Goal: Task Accomplishment & Management: Manage account settings

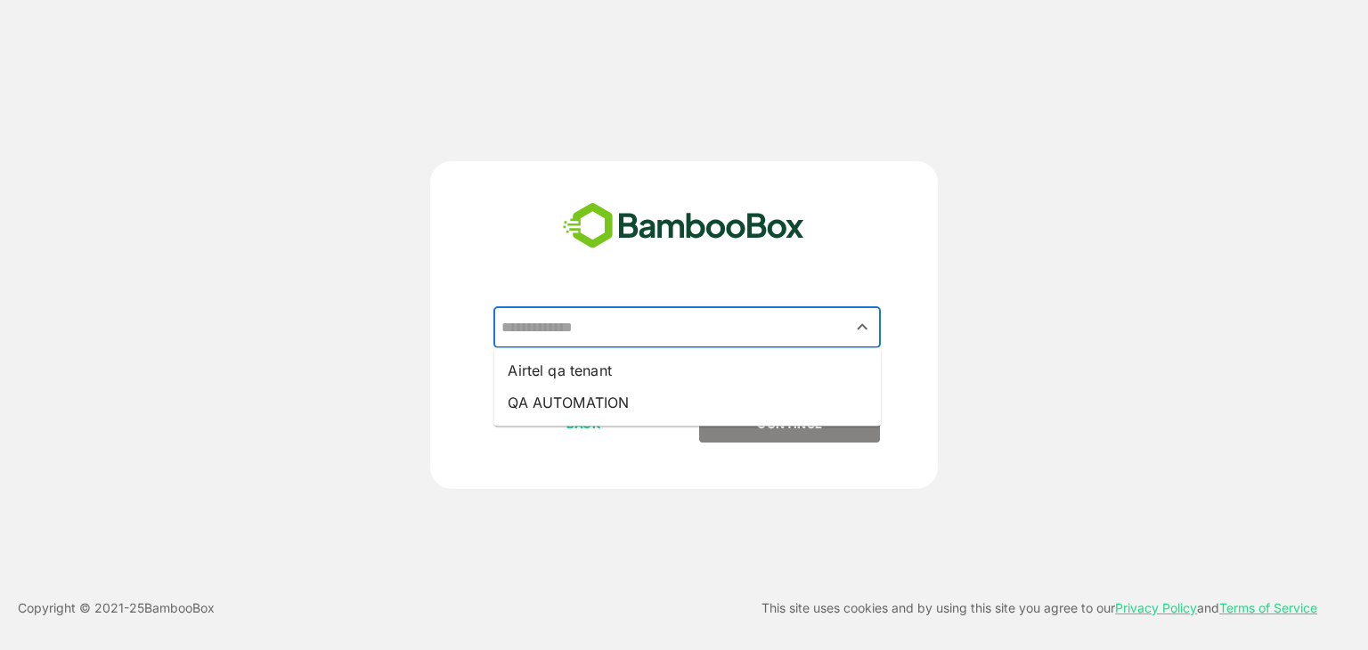
click at [637, 331] on input "text" at bounding box center [687, 328] width 380 height 34
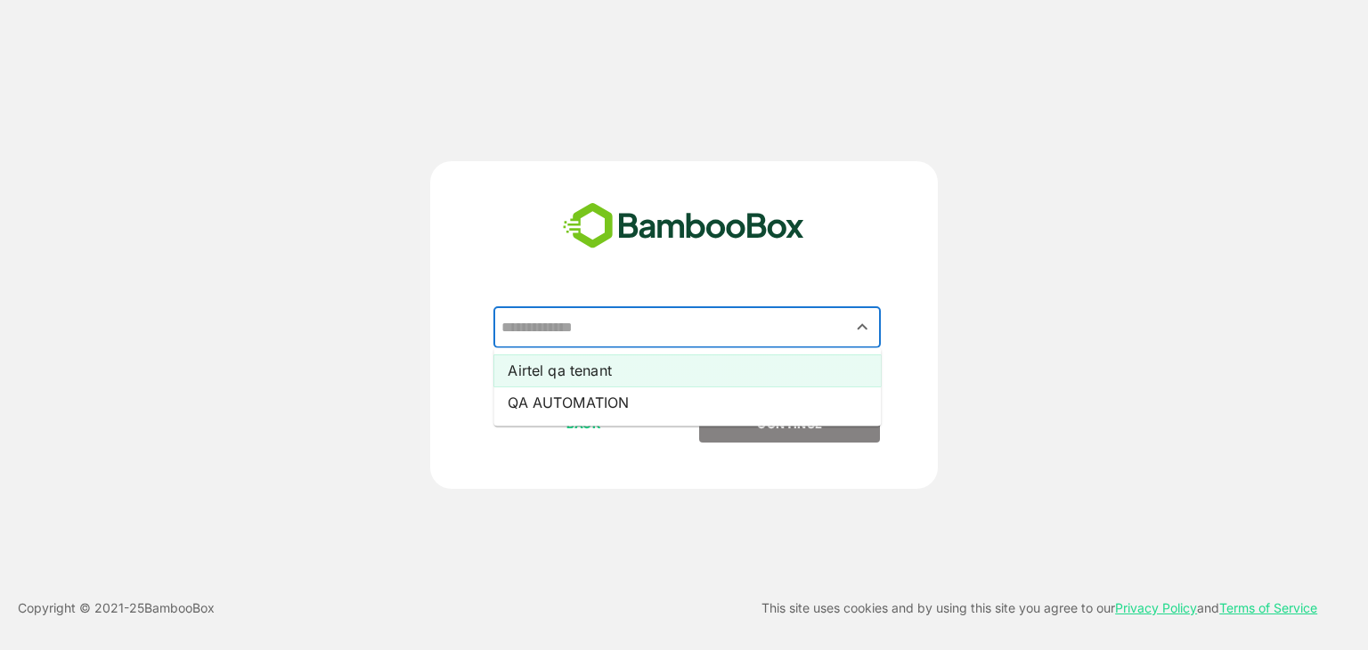
click at [618, 364] on li "Airtel qa tenant" at bounding box center [688, 371] width 388 height 32
type input "**********"
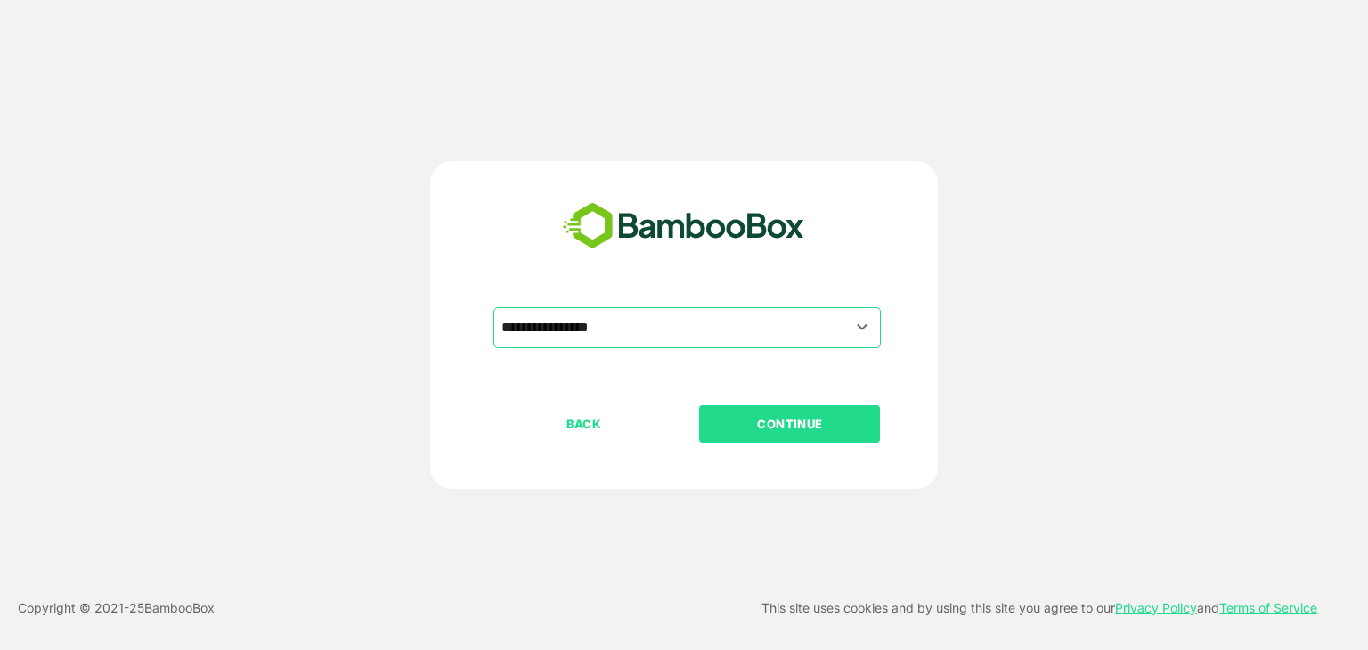
click at [776, 417] on p "CONTINUE" at bounding box center [790, 424] width 178 height 20
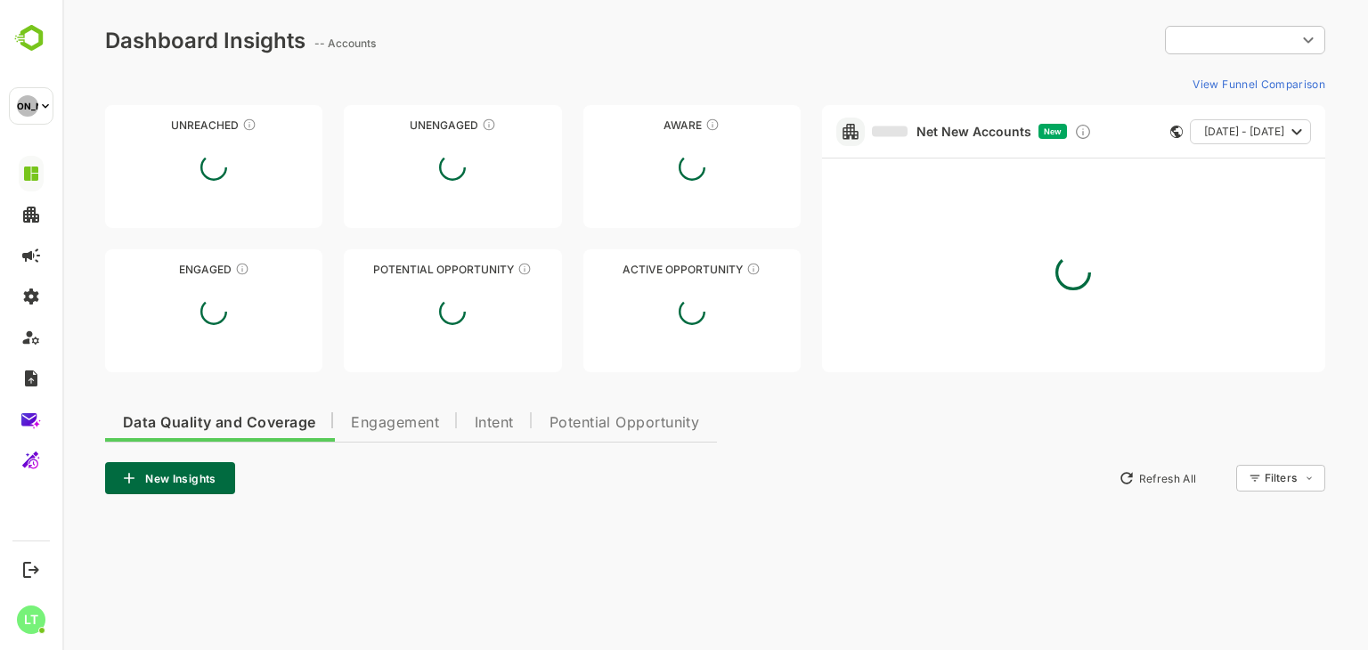
type input "**********"
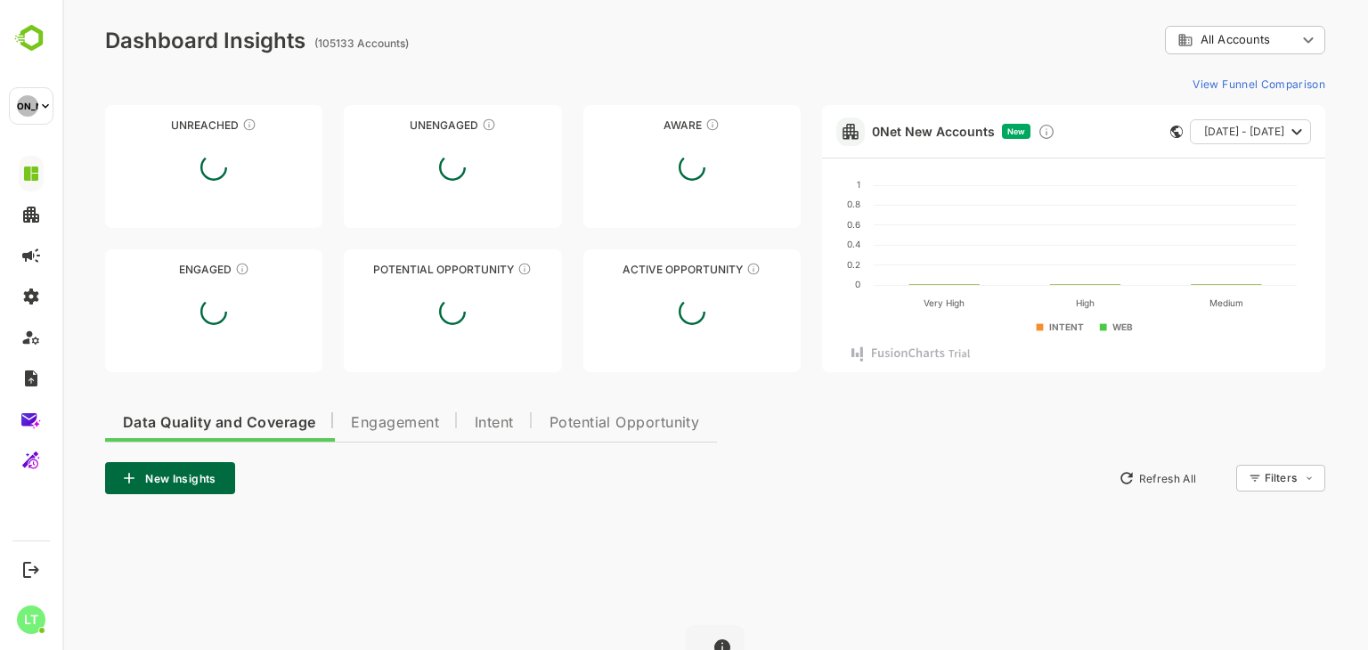
click at [760, 407] on div "Data Quality and Coverage Engagement Intent Potential Opportunity New Insights …" at bounding box center [715, 618] width 1220 height 438
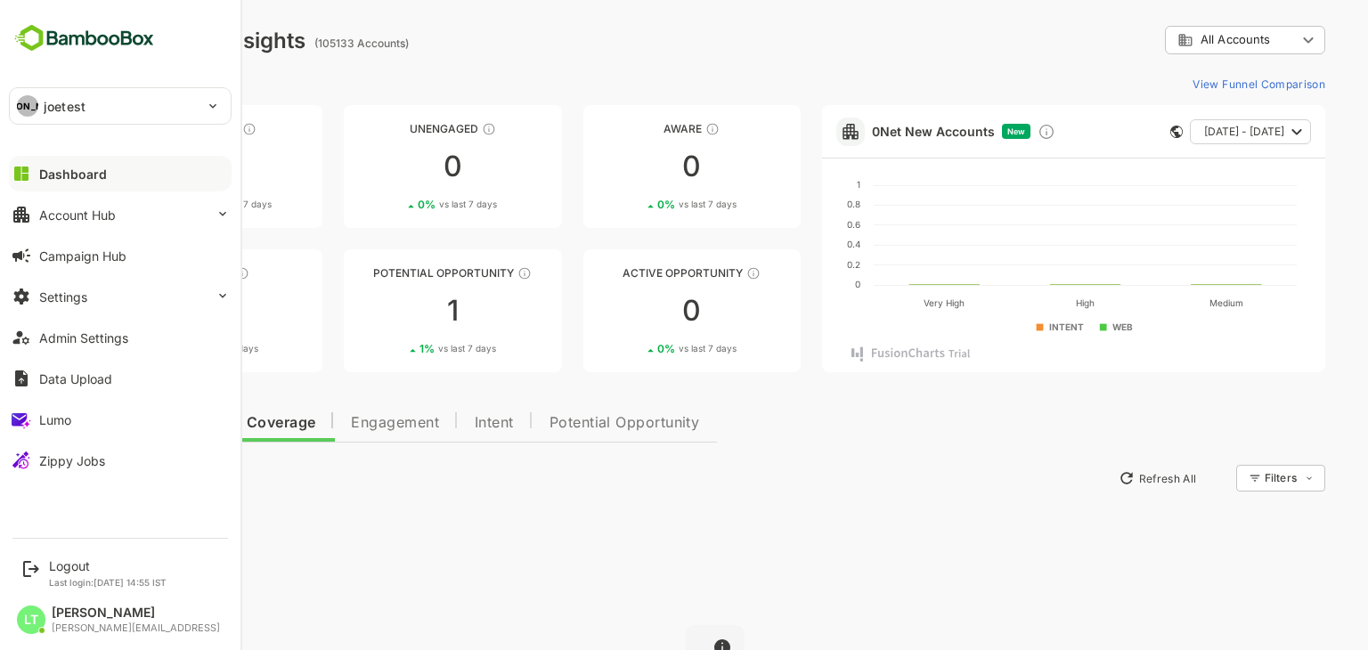
click at [99, 92] on div "JO joetest" at bounding box center [110, 106] width 200 height 36
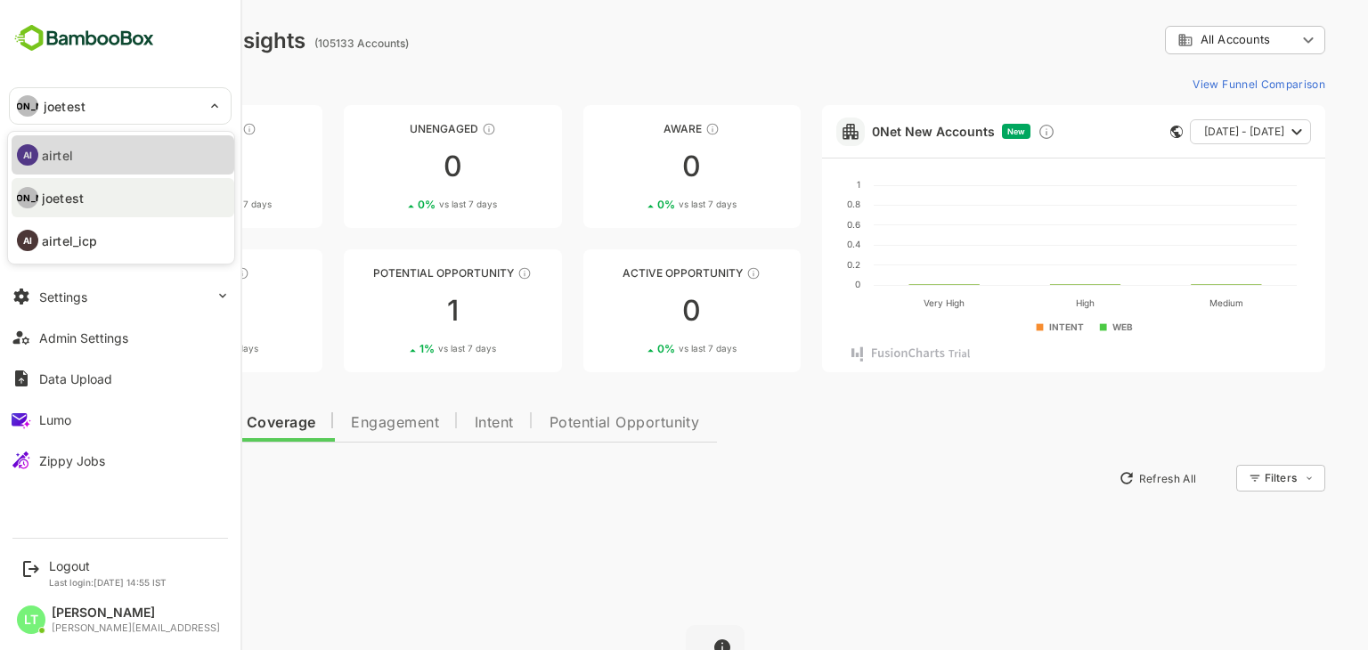
click at [114, 158] on li "AI airtel" at bounding box center [123, 154] width 223 height 39
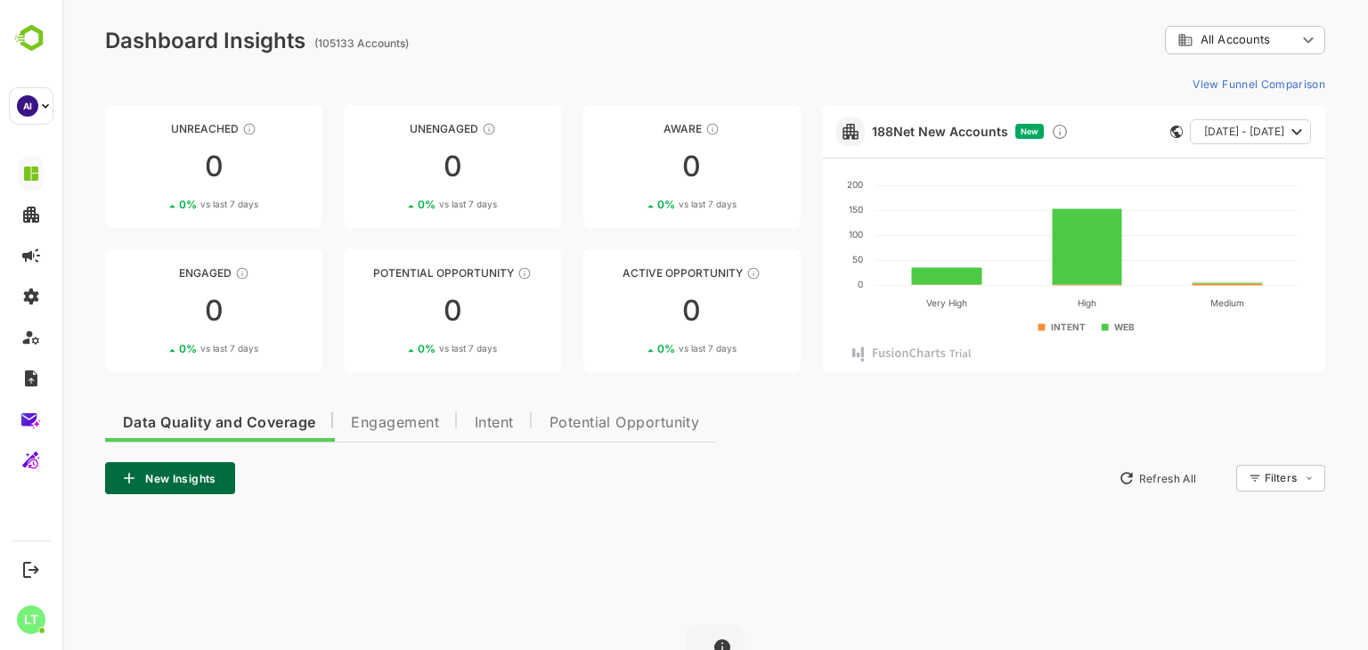
click at [445, 81] on div "View Funnel Comparison" at bounding box center [715, 83] width 1220 height 29
click at [365, 434] on button "Engagement" at bounding box center [395, 420] width 124 height 43
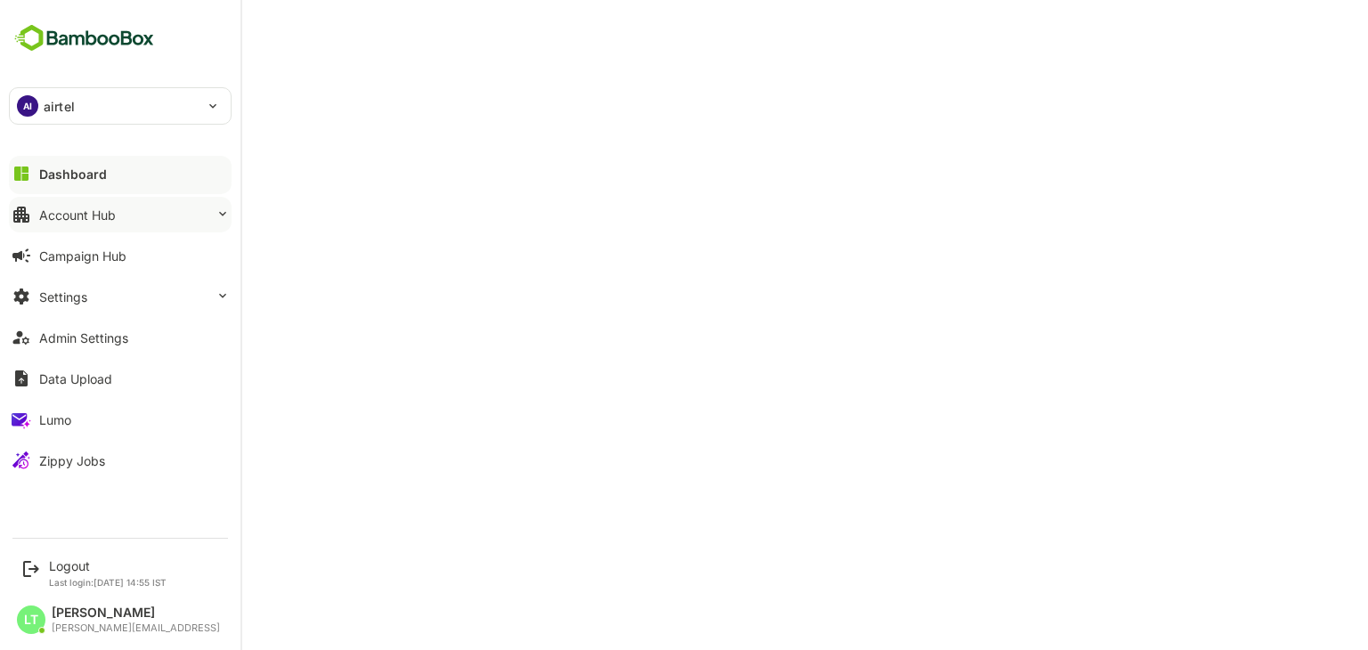
click at [89, 209] on div "Account Hub" at bounding box center [77, 215] width 77 height 15
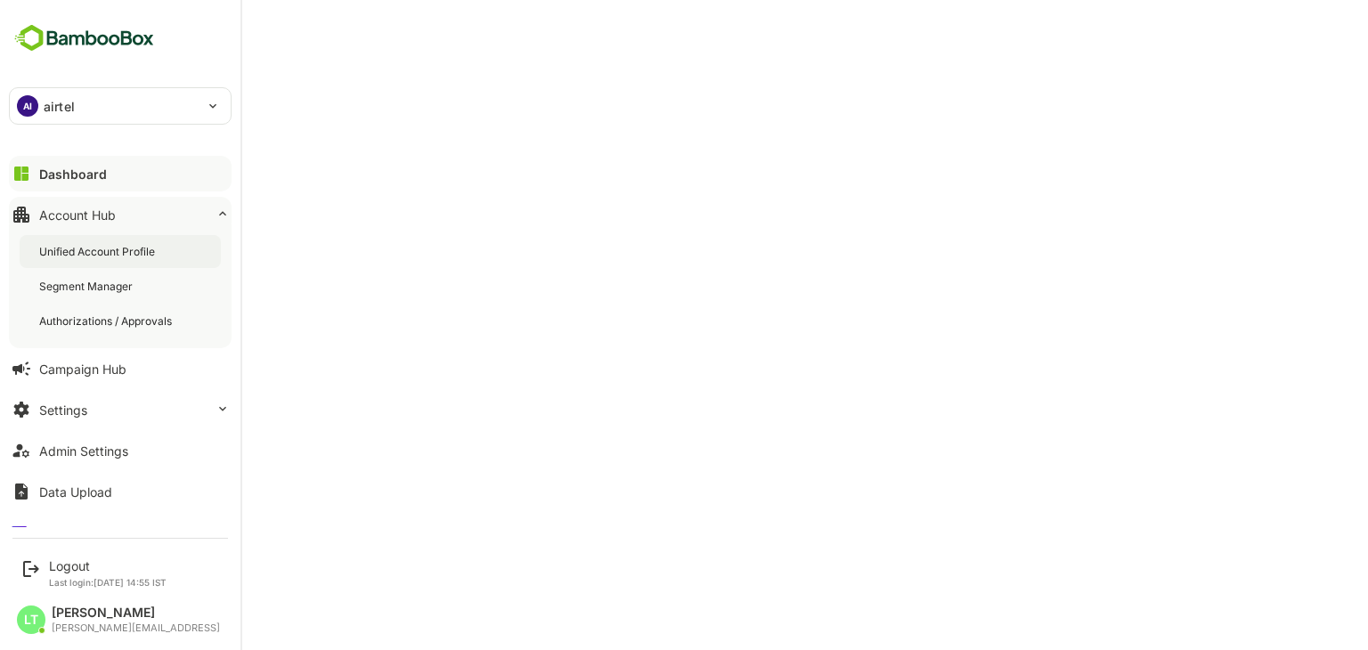
click at [103, 247] on div "Unified Account Profile" at bounding box center [98, 251] width 119 height 15
click at [78, 182] on button "Dashboard" at bounding box center [120, 174] width 223 height 36
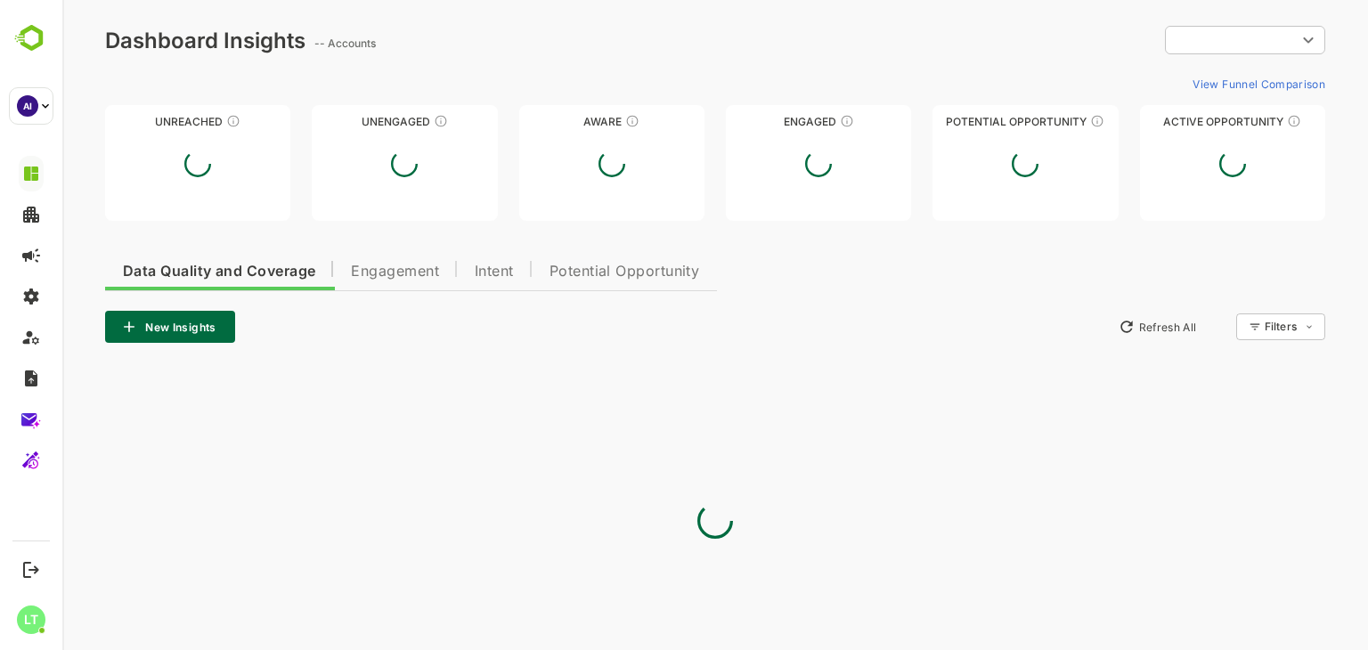
type input "**********"
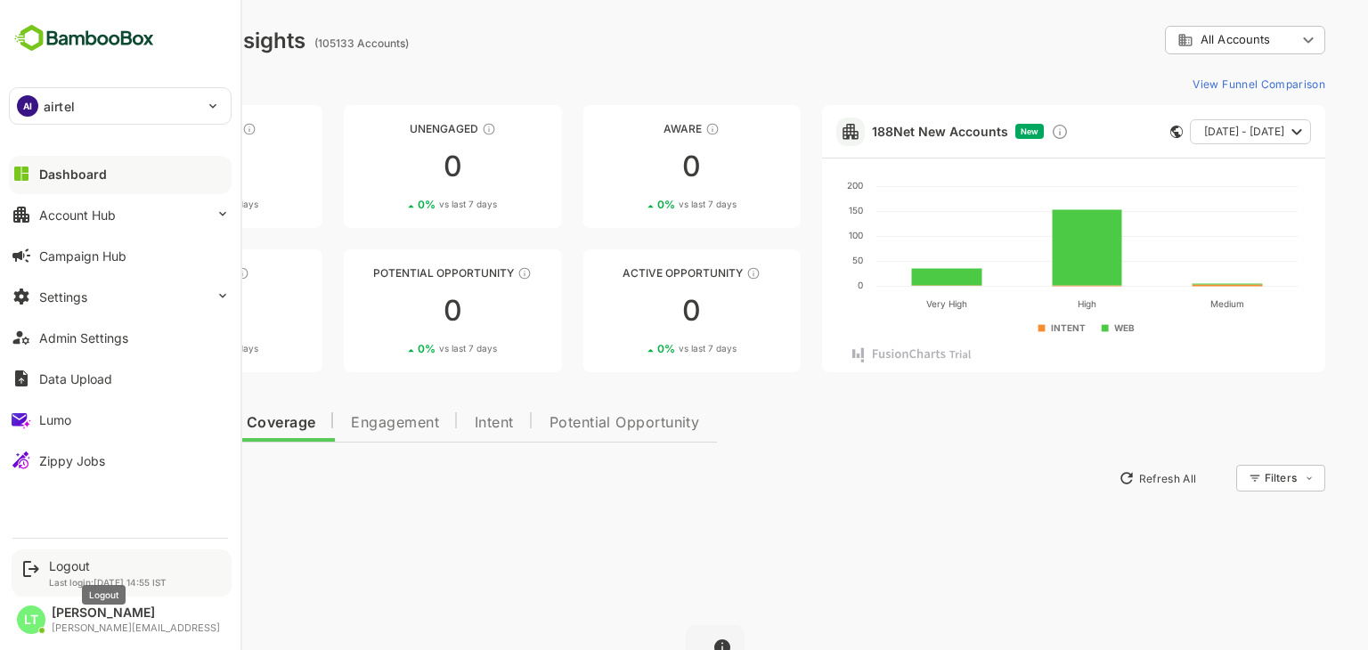
click at [53, 570] on div "Logout" at bounding box center [108, 566] width 118 height 15
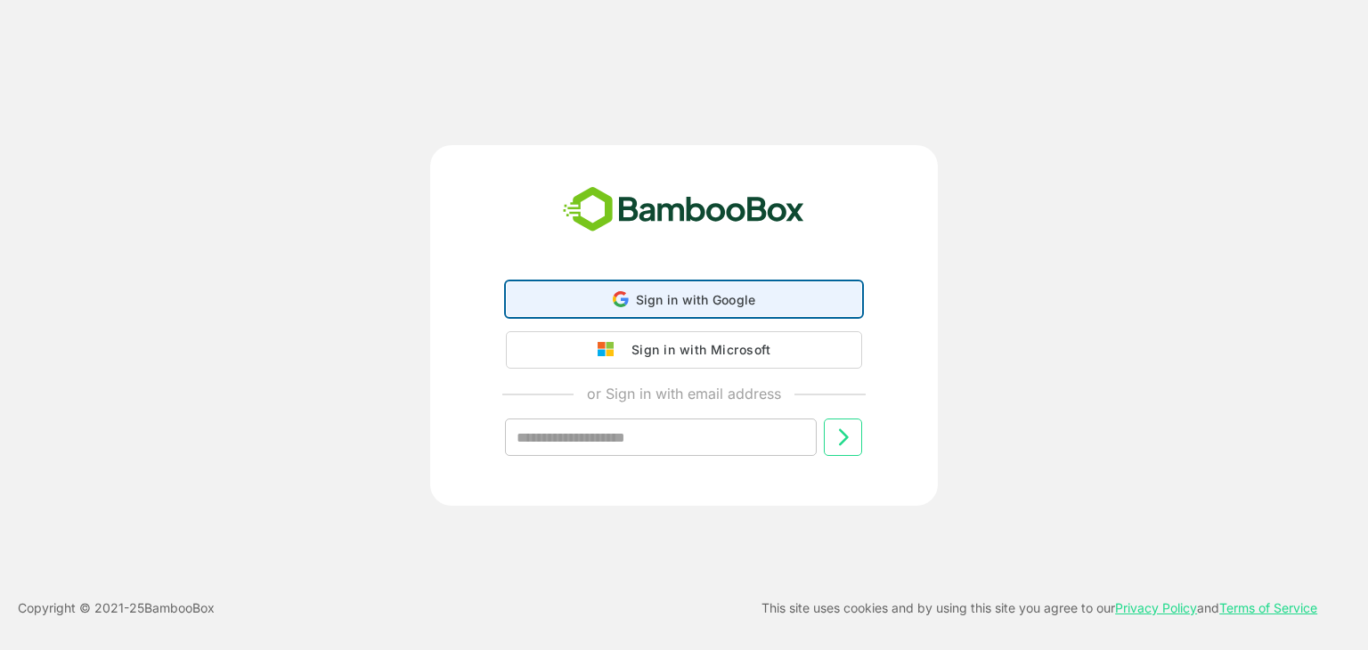
click at [599, 303] on div "Sign in with Google Sign in with Google. Opens in new tab" at bounding box center [684, 299] width 333 height 34
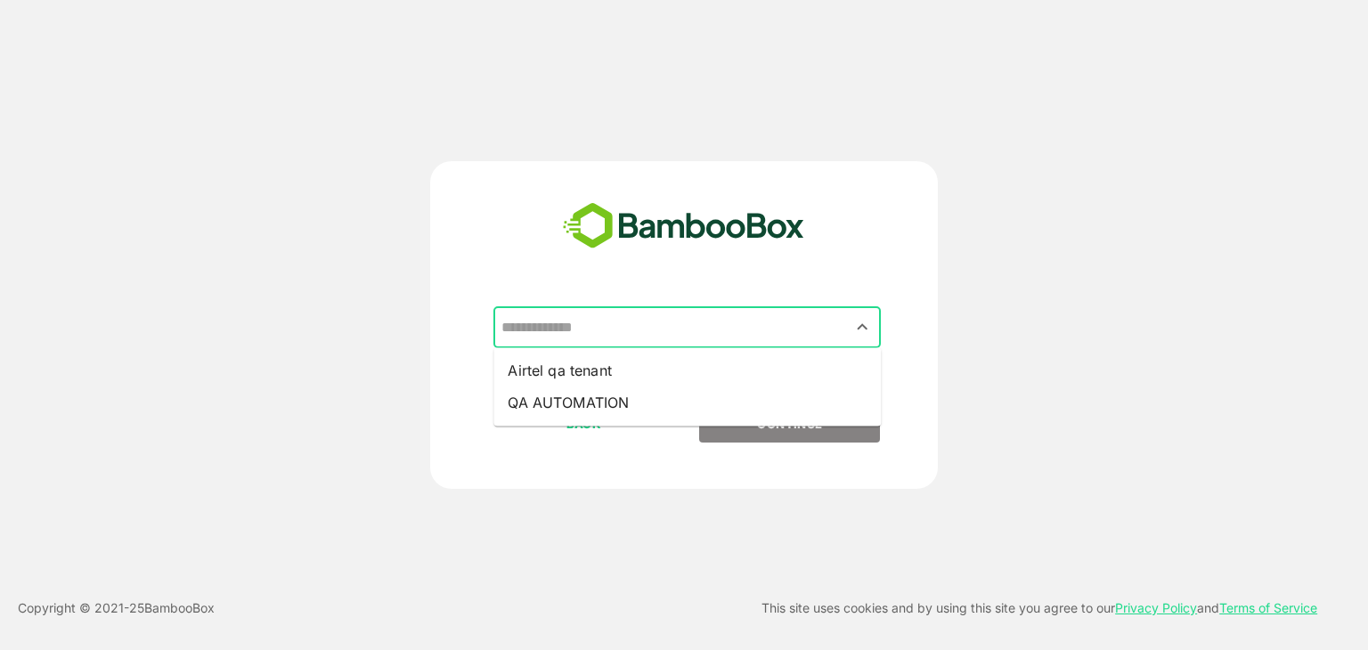
click at [602, 331] on input "text" at bounding box center [687, 328] width 380 height 34
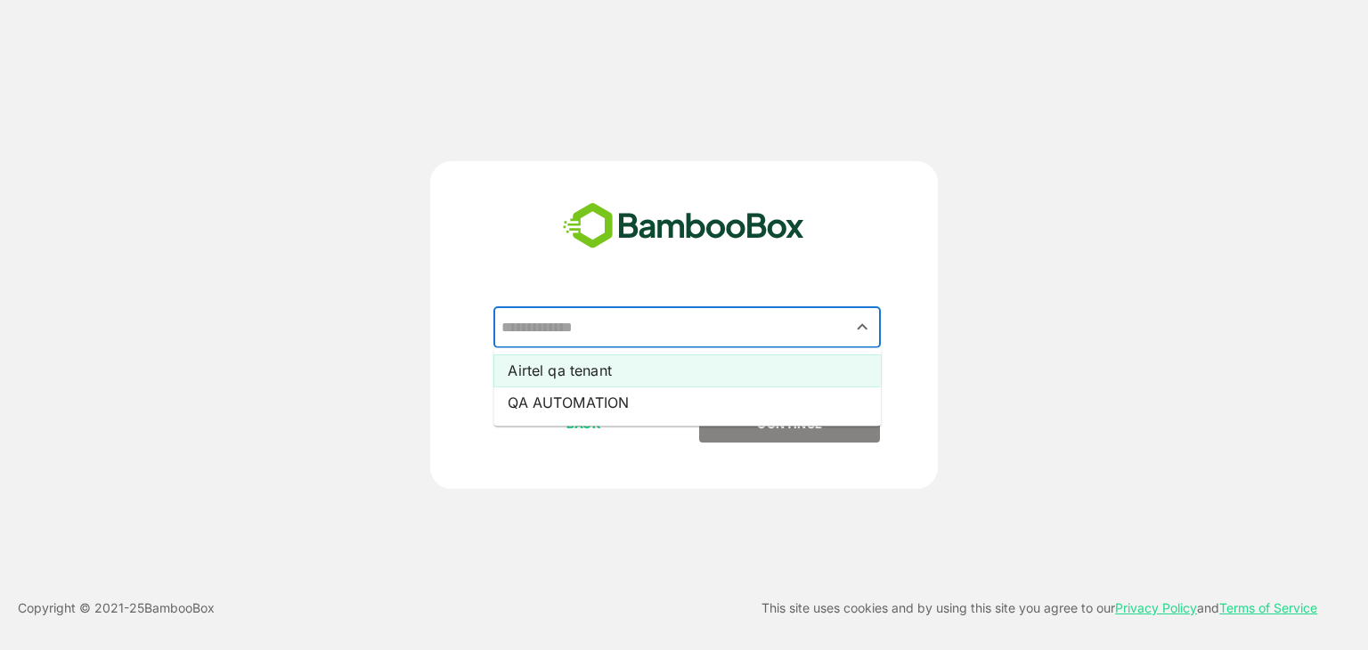
click at [596, 375] on li "Airtel qa tenant" at bounding box center [688, 371] width 388 height 32
type input "**********"
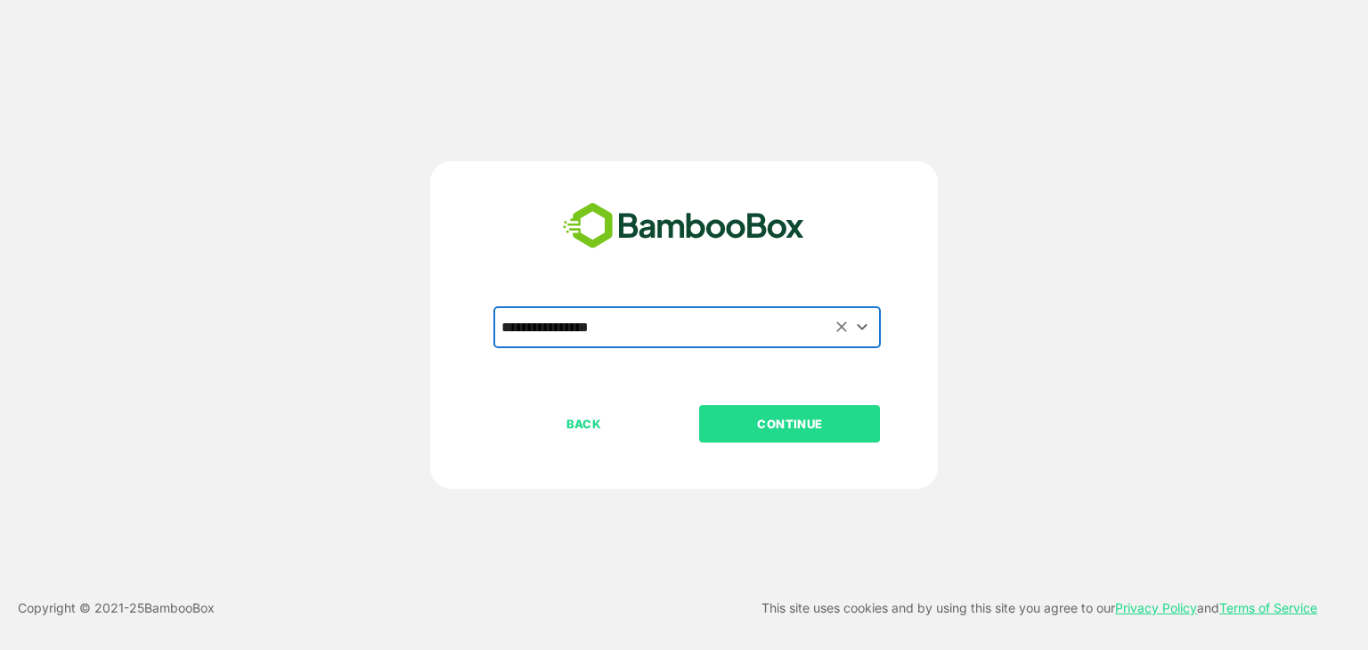
click at [759, 417] on p "CONTINUE" at bounding box center [790, 424] width 178 height 20
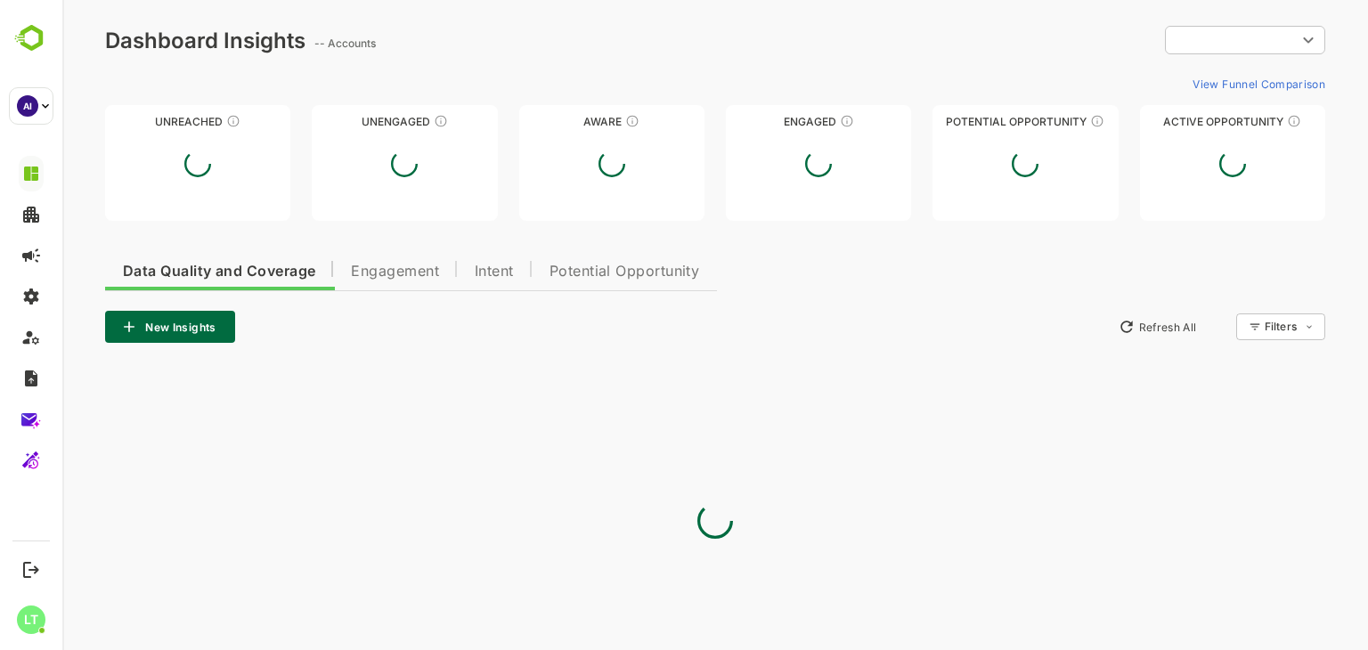
type input "**********"
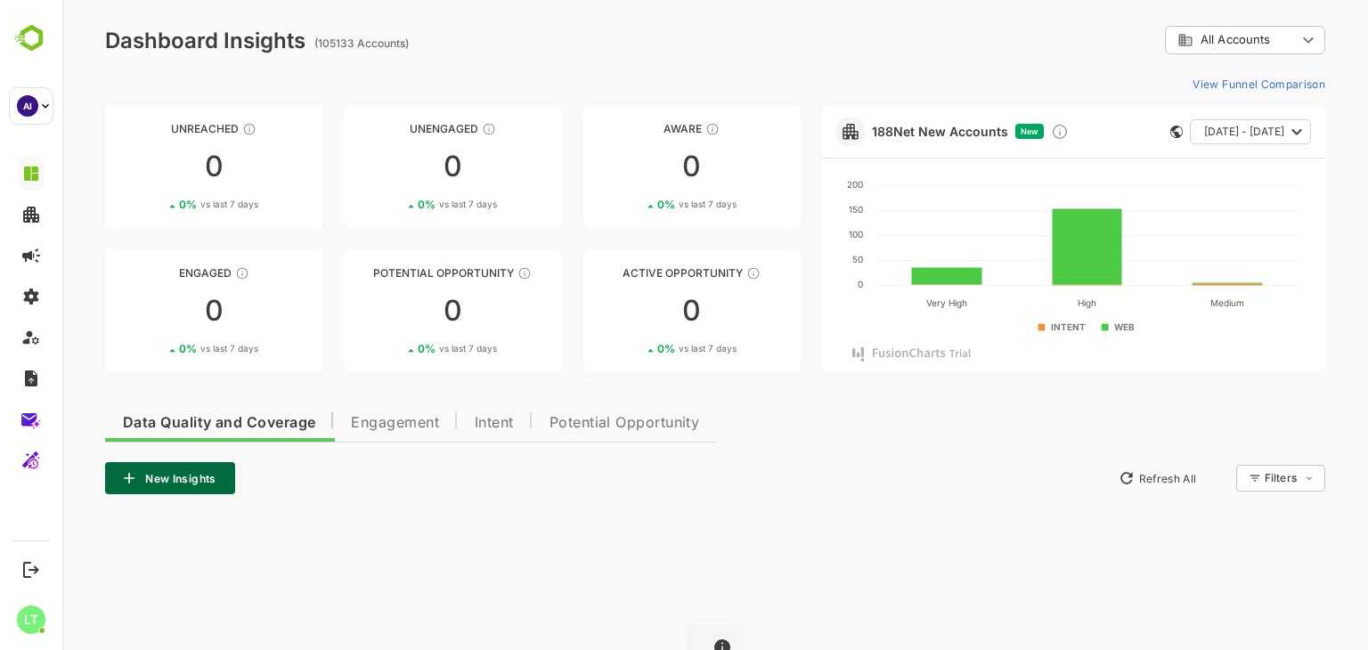
click at [408, 420] on span "Engagement" at bounding box center [395, 423] width 88 height 14
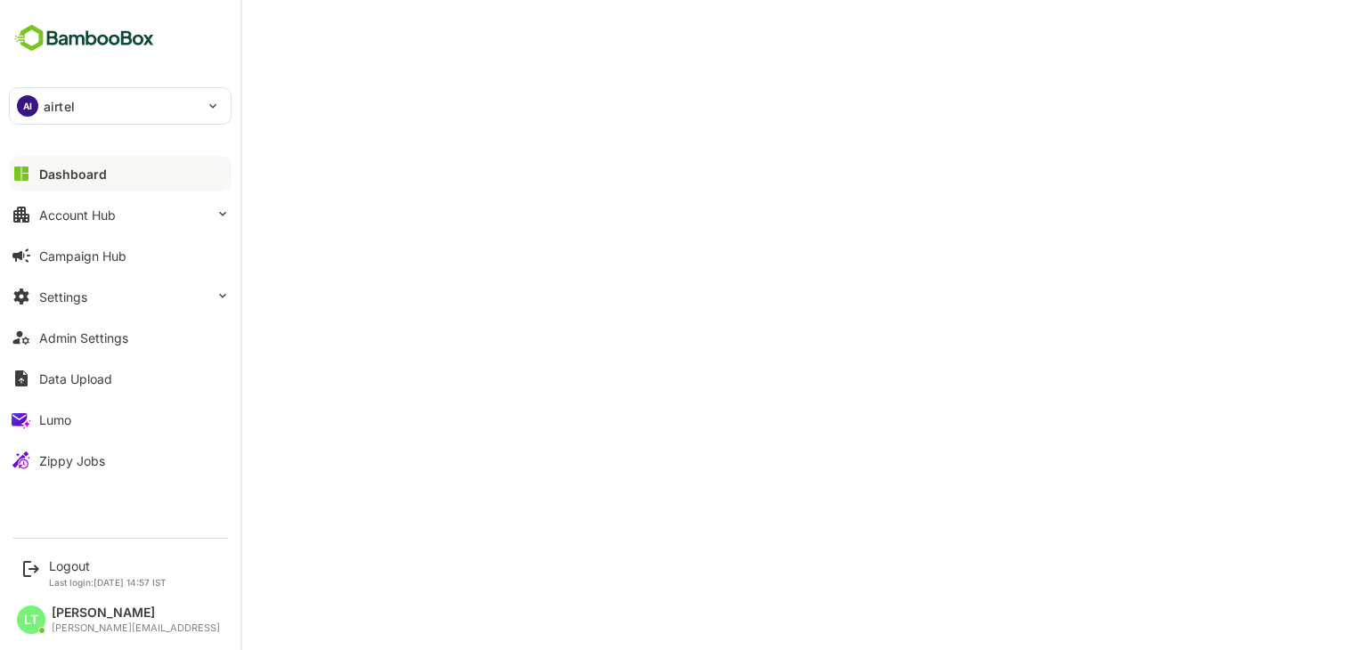
click at [53, 104] on p "airtel" at bounding box center [59, 106] width 31 height 19
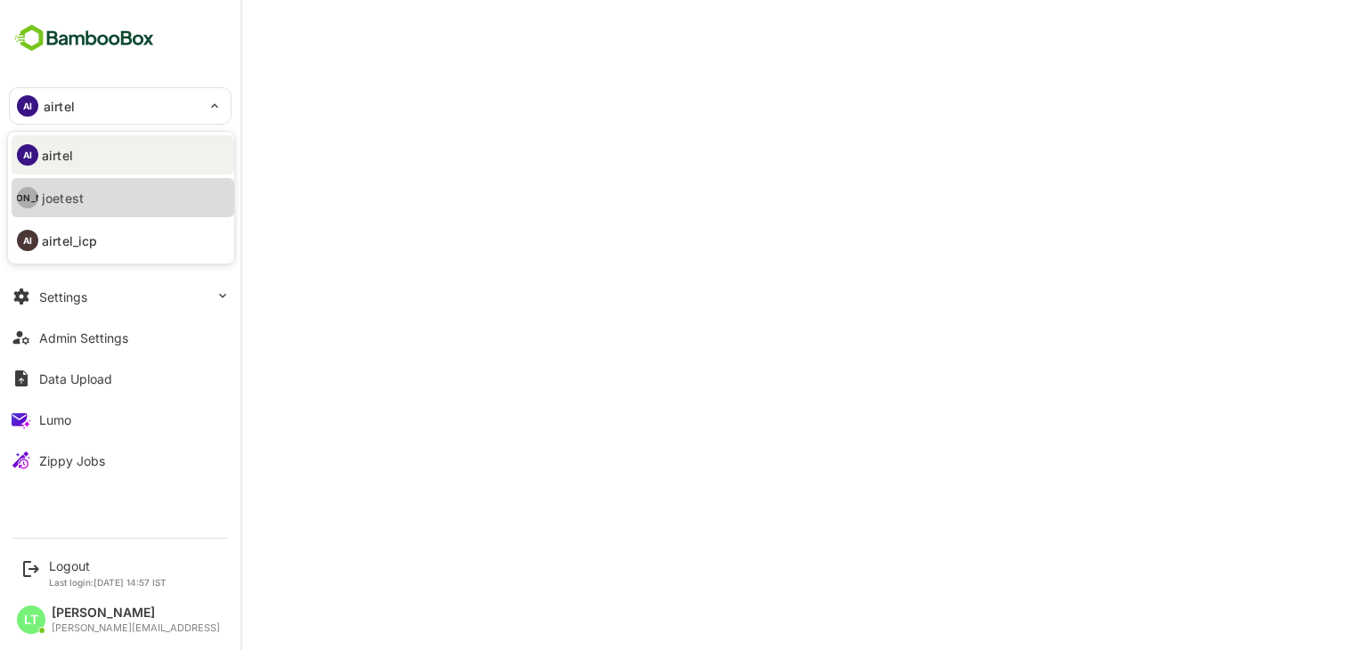
click at [89, 197] on li "JO joetest" at bounding box center [123, 197] width 223 height 39
type input "*******"
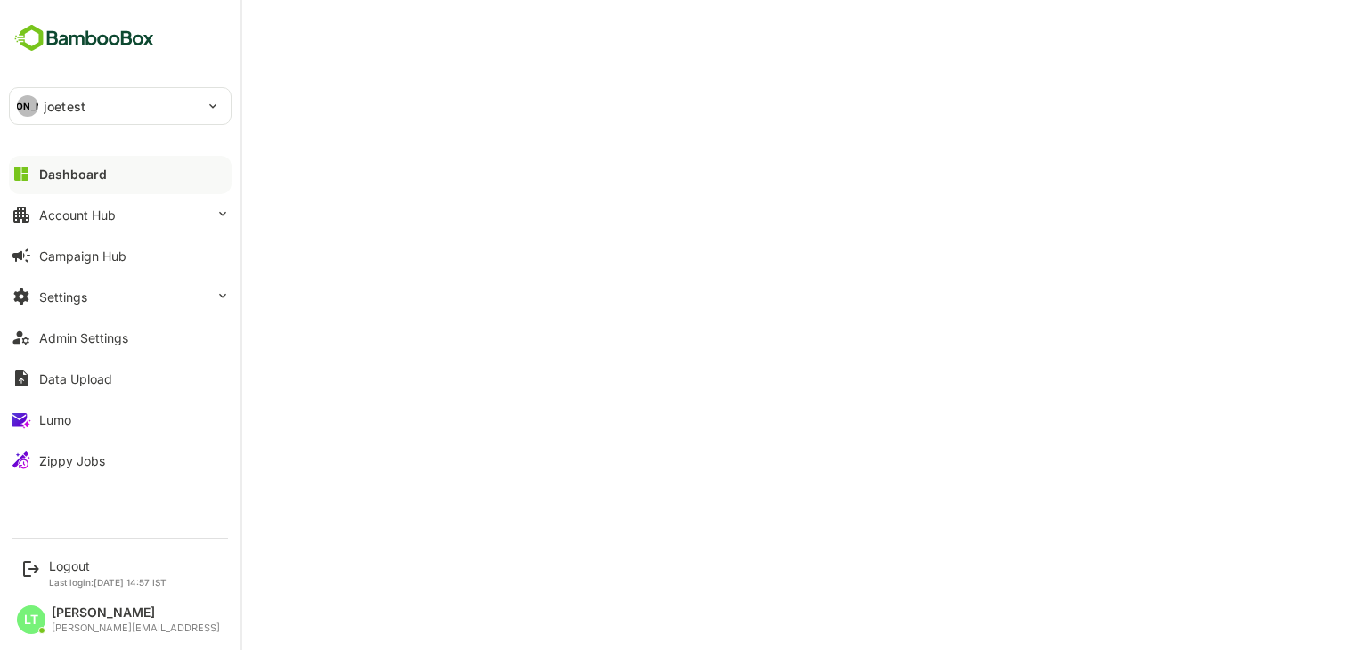
click at [139, 166] on button "Dashboard" at bounding box center [120, 174] width 223 height 36
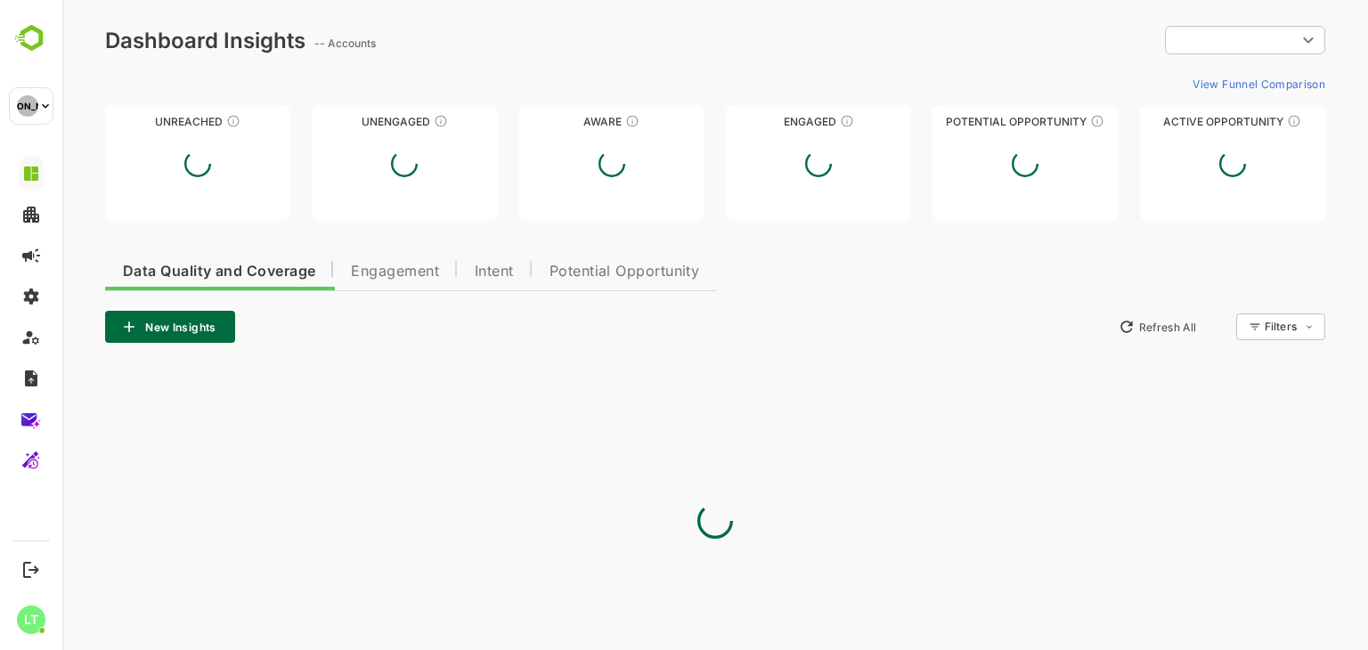
type input "**********"
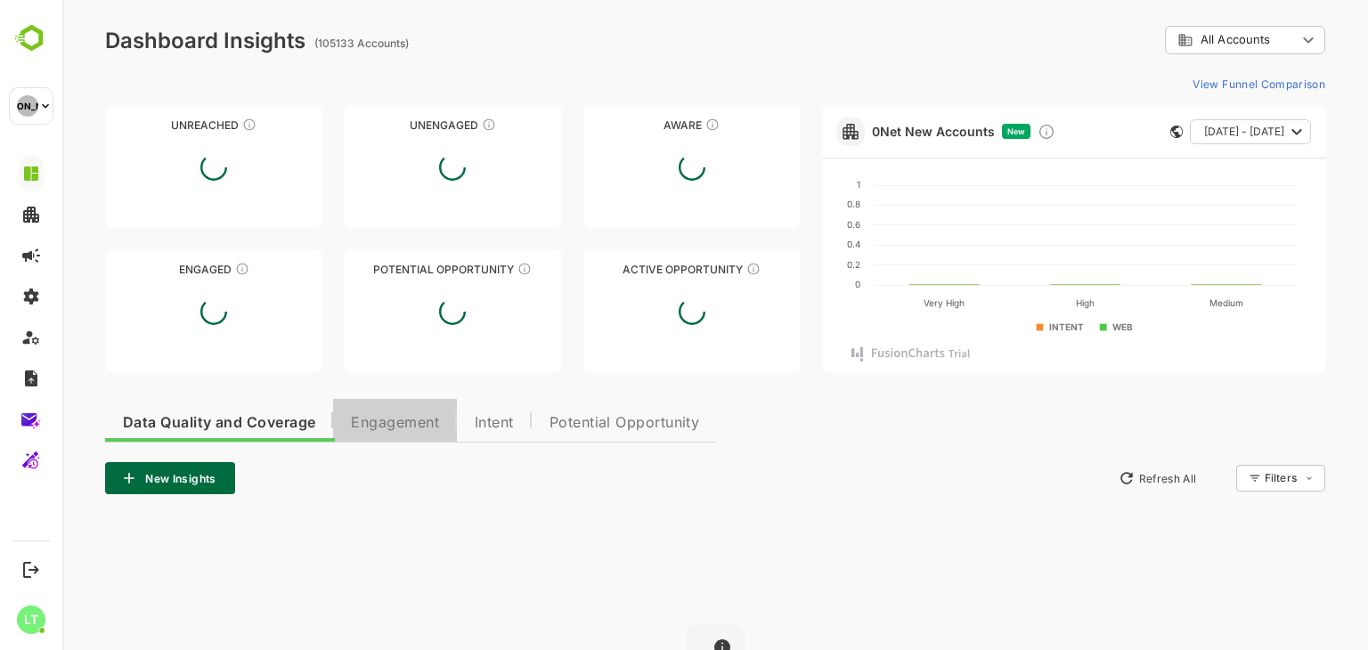
click at [379, 427] on span "Engagement" at bounding box center [395, 423] width 88 height 14
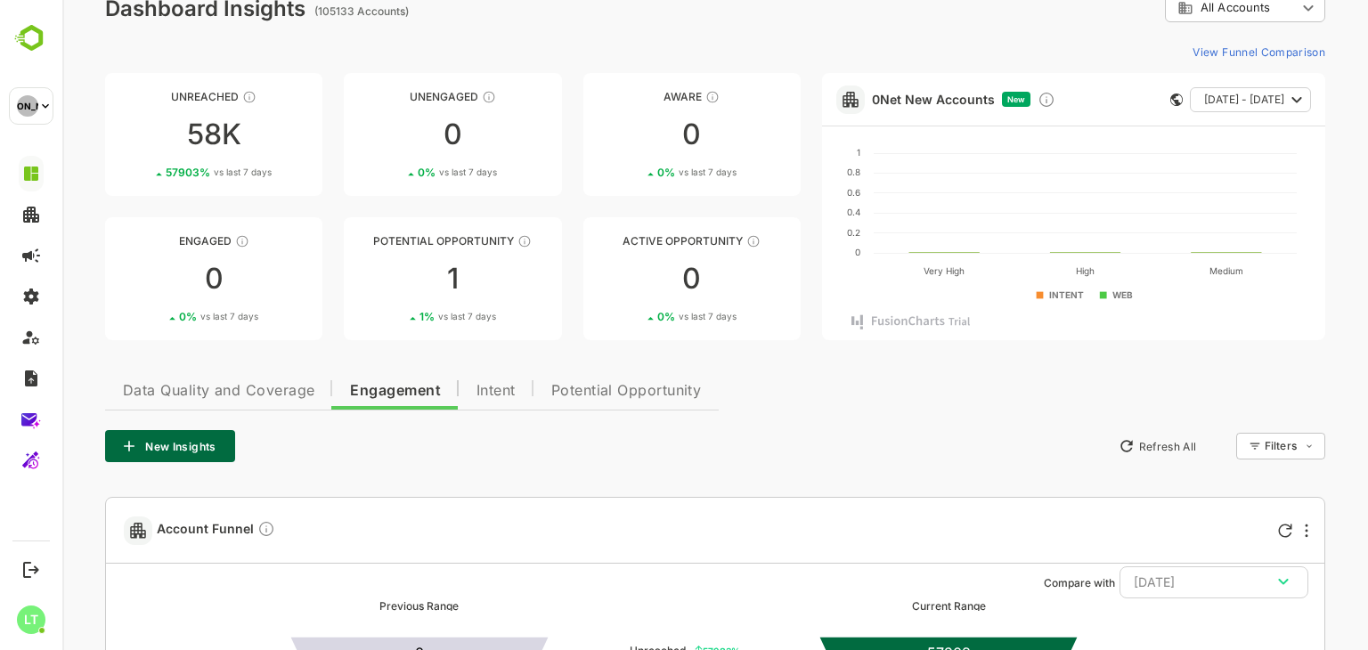
scroll to position [18, 0]
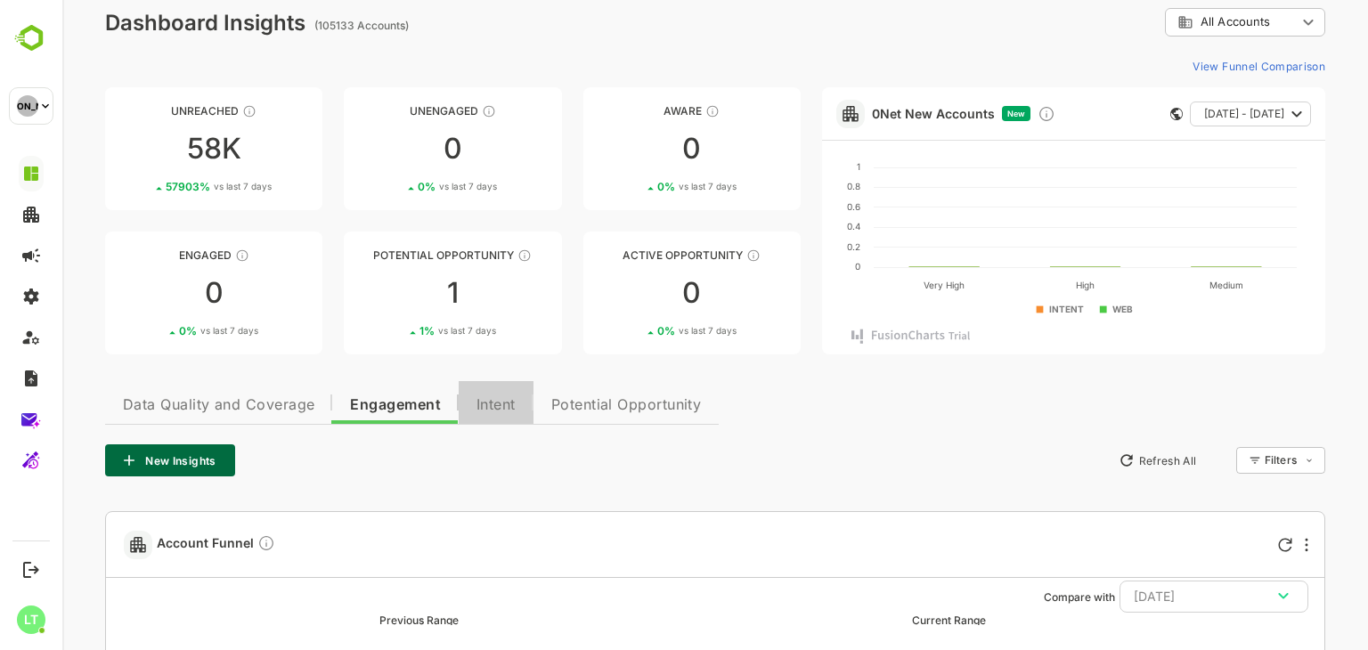
click at [488, 404] on span "Intent" at bounding box center [496, 405] width 39 height 14
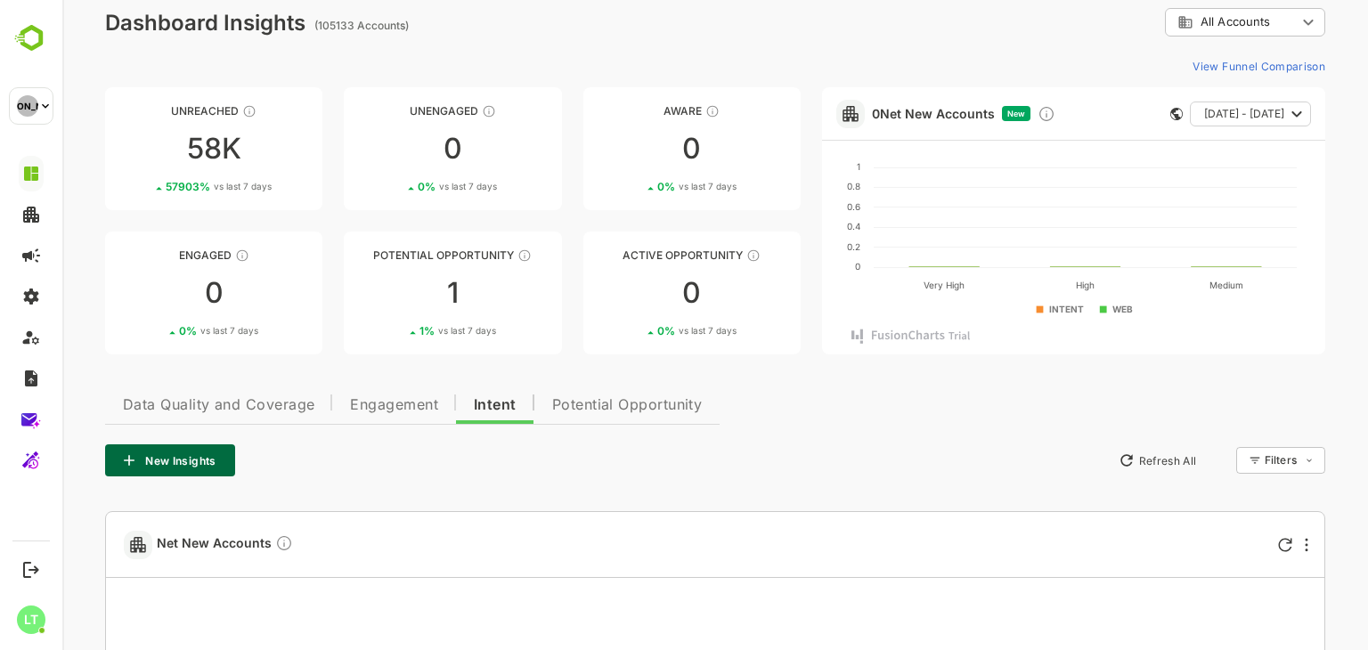
click at [388, 401] on span "Engagement" at bounding box center [394, 405] width 88 height 14
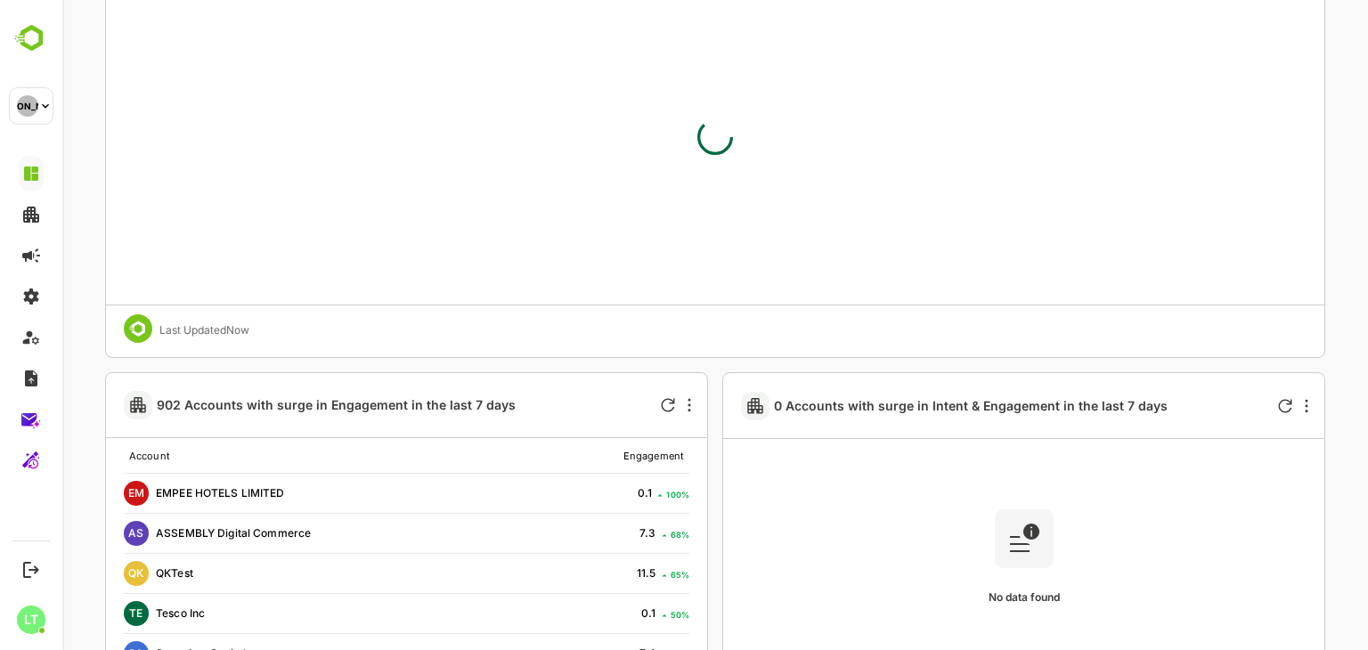
scroll to position [806, 0]
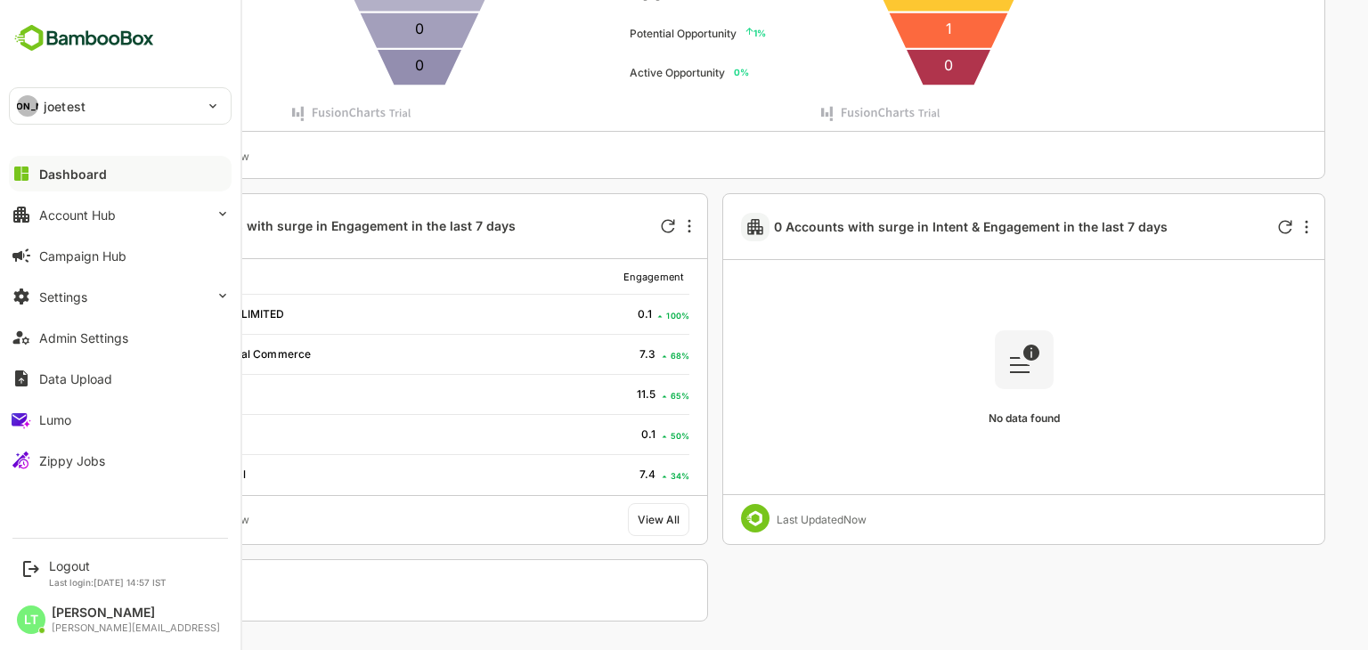
click at [85, 107] on div "JO joetest" at bounding box center [110, 106] width 200 height 36
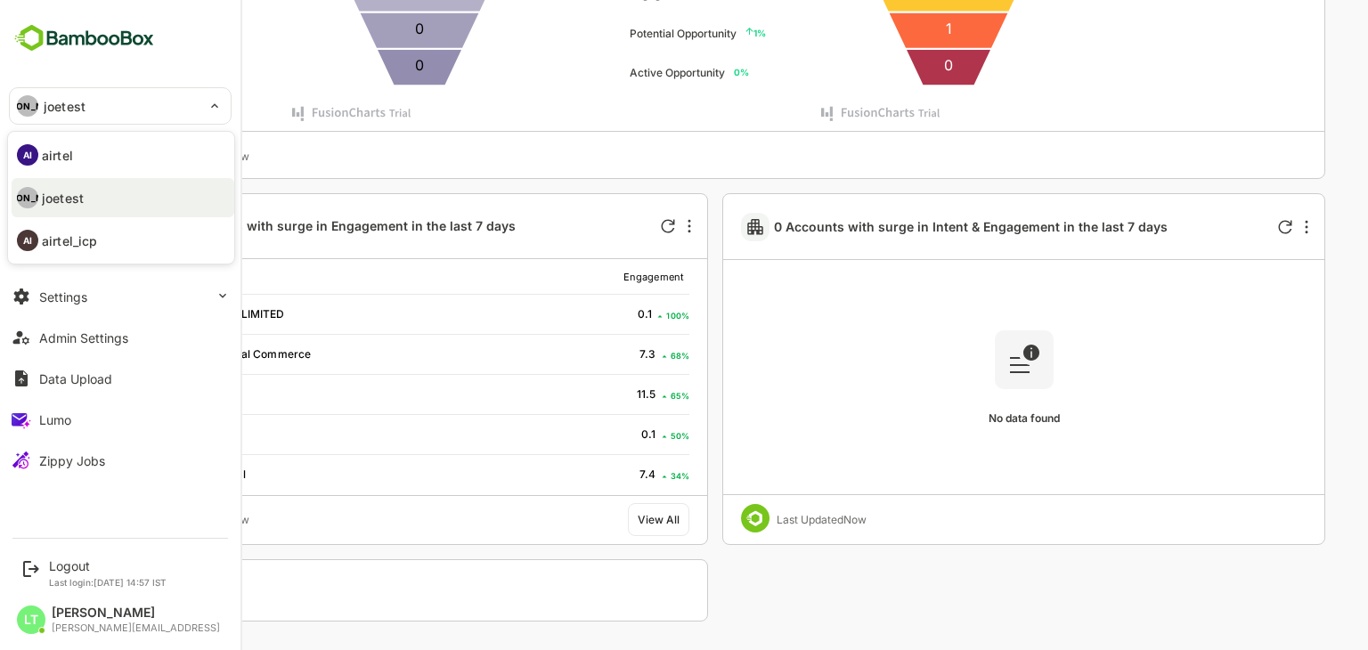
click at [586, 156] on div at bounding box center [684, 325] width 1368 height 650
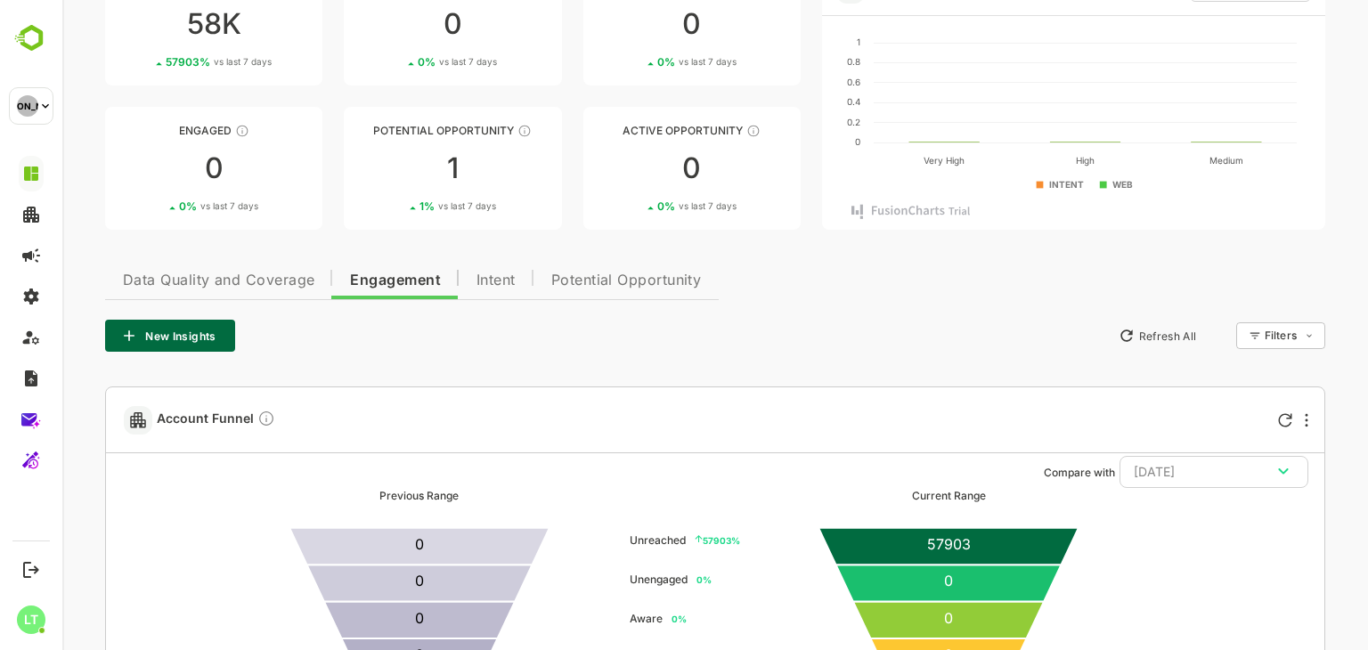
scroll to position [103, 0]
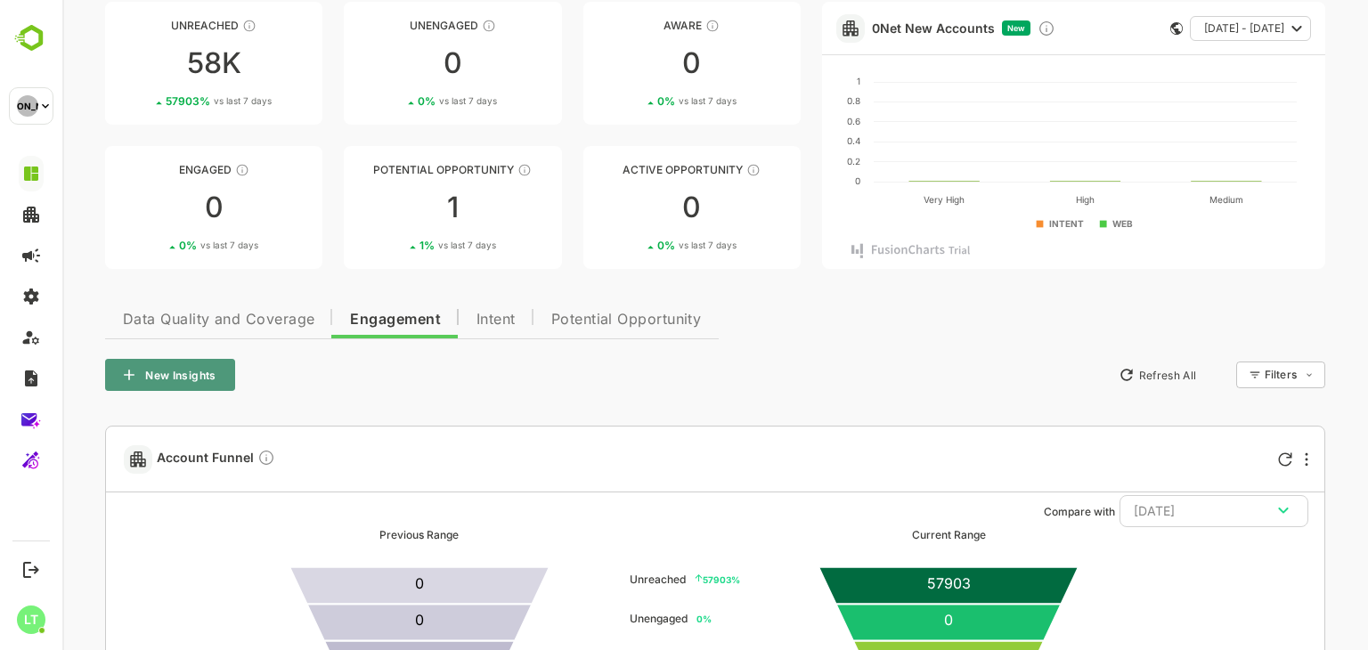
click at [202, 371] on button "New Insights" at bounding box center [170, 375] width 130 height 32
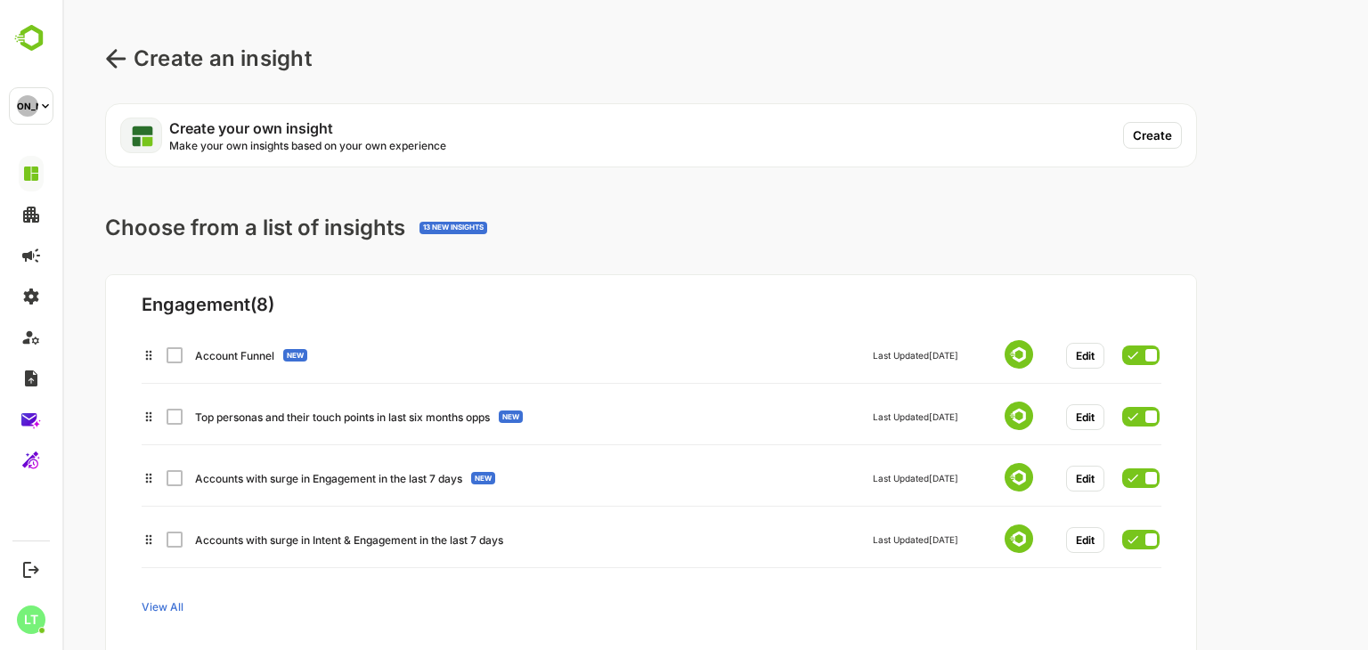
scroll to position [0, 0]
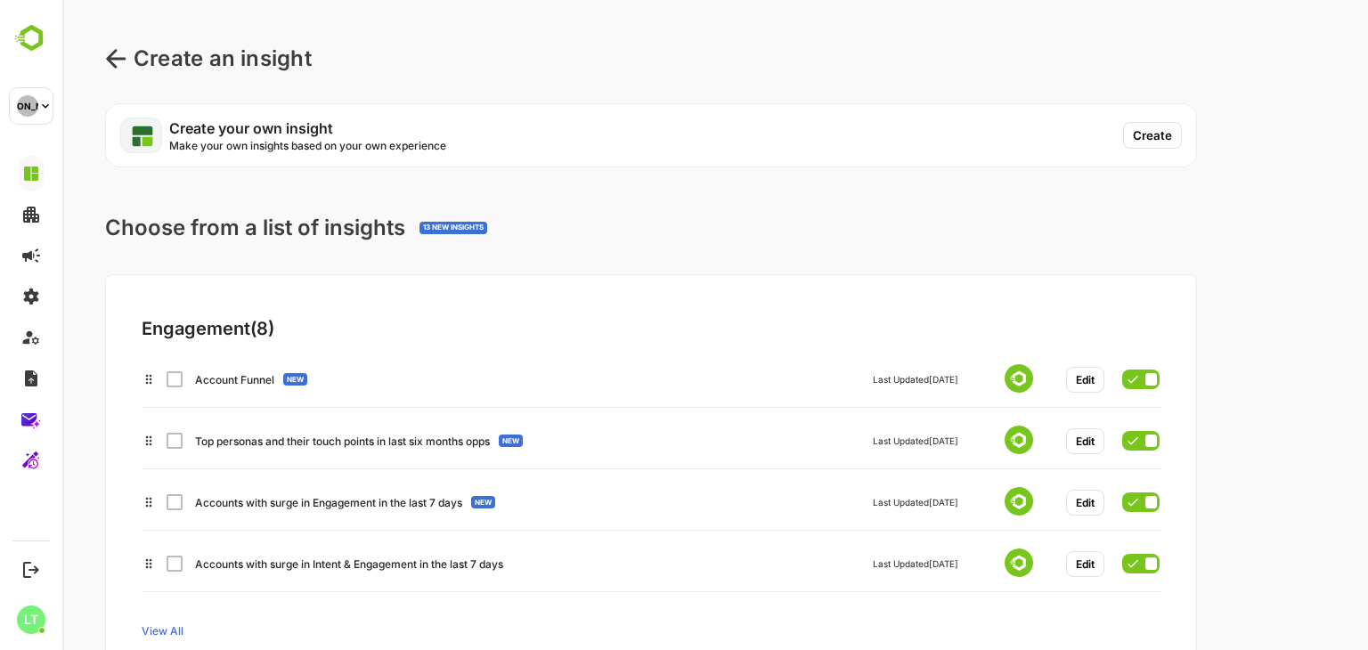
click at [1134, 457] on span at bounding box center [1141, 441] width 52 height 34
click at [178, 450] on div "Top personas and their touch points in last six months opps Last Updated 14 Jun…" at bounding box center [651, 438] width 1018 height 32
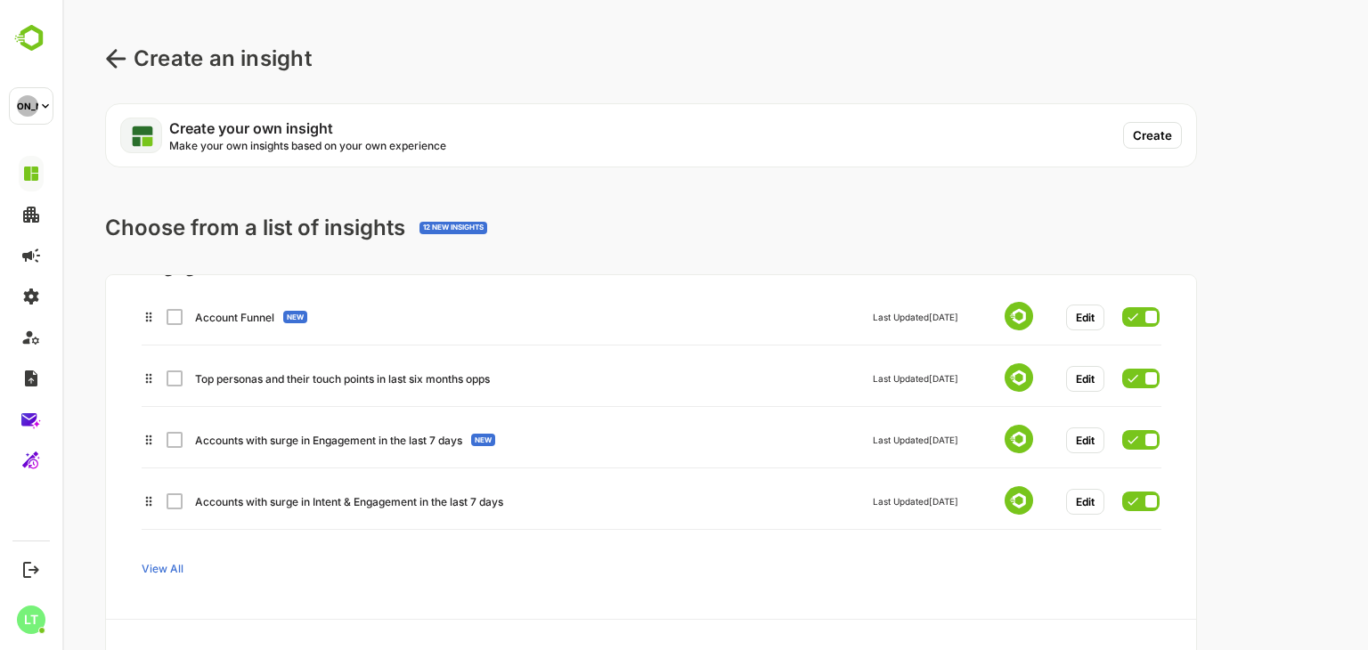
scroll to position [46, 0]
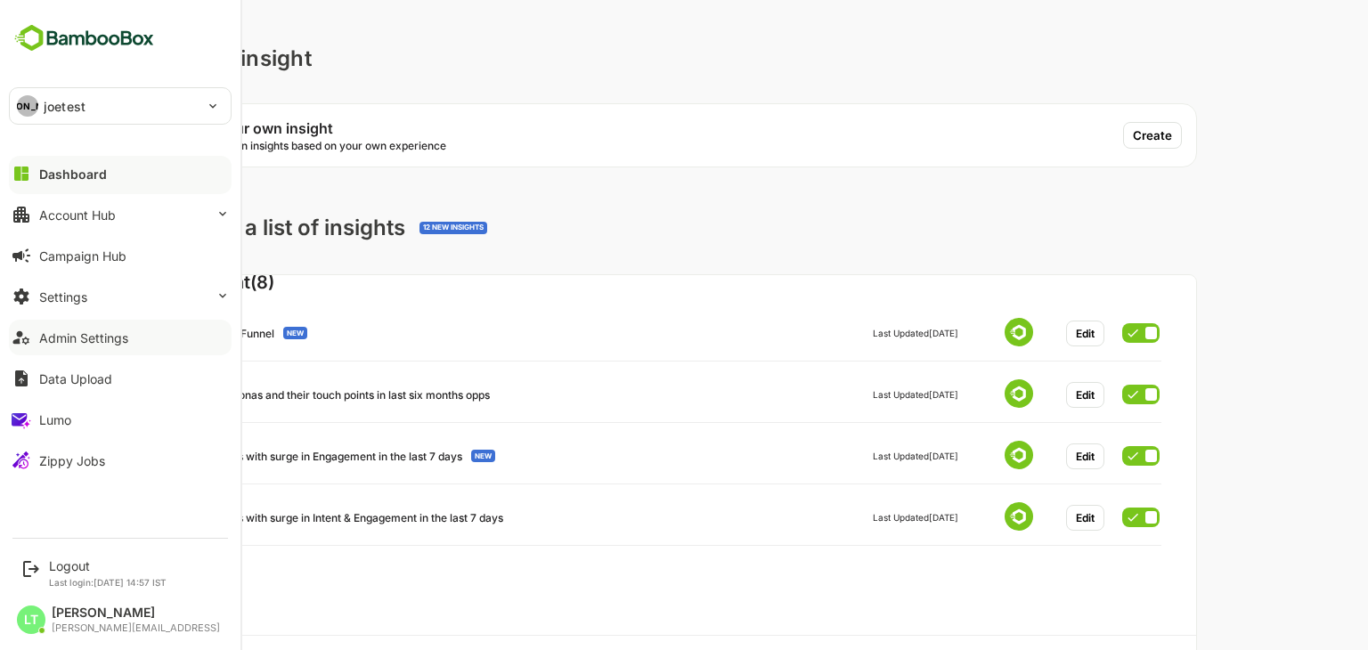
click at [78, 338] on div "Admin Settings" at bounding box center [83, 338] width 89 height 15
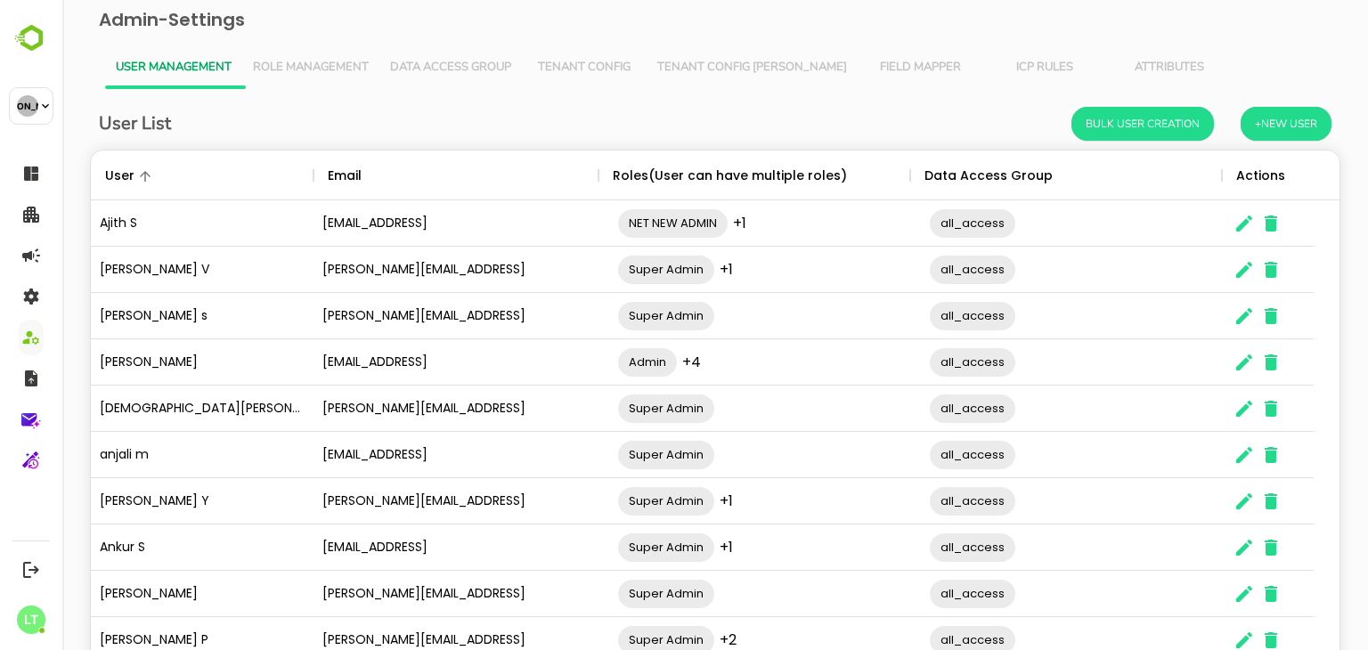
scroll to position [114, 0]
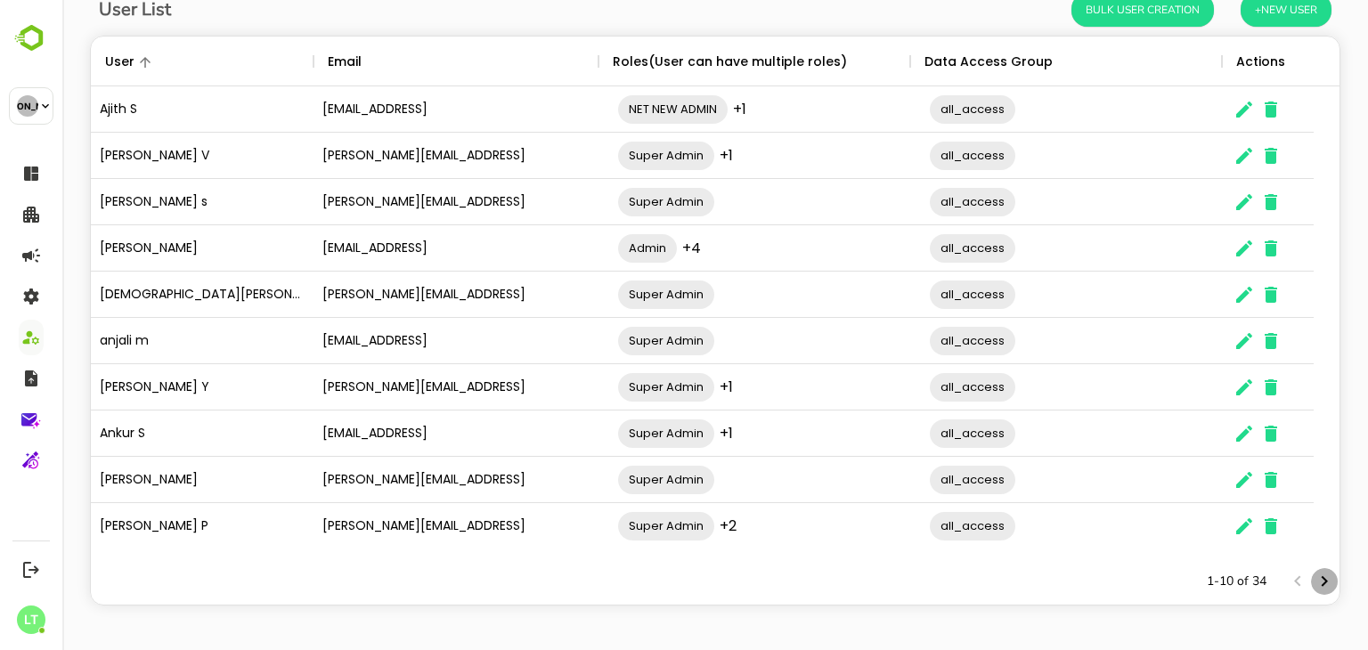
click at [1315, 580] on icon "Next page" at bounding box center [1324, 581] width 21 height 21
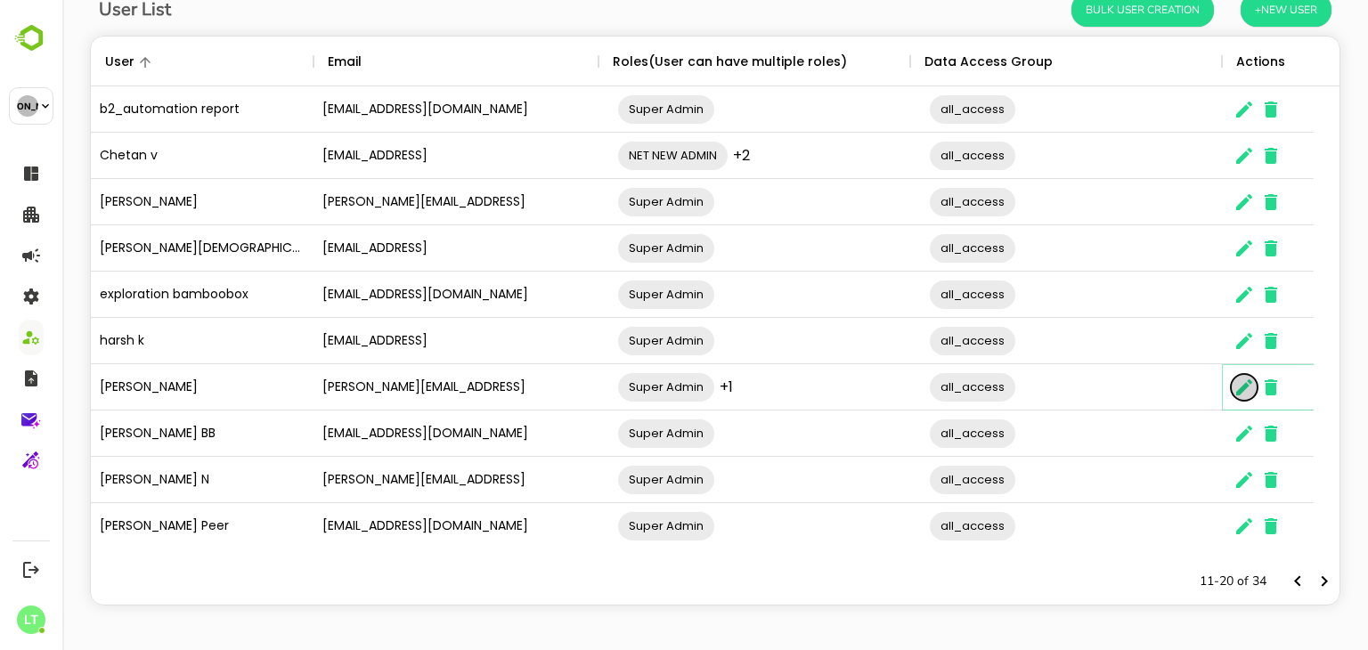
click at [1247, 382] on icon "The User Data" at bounding box center [1244, 387] width 21 height 21
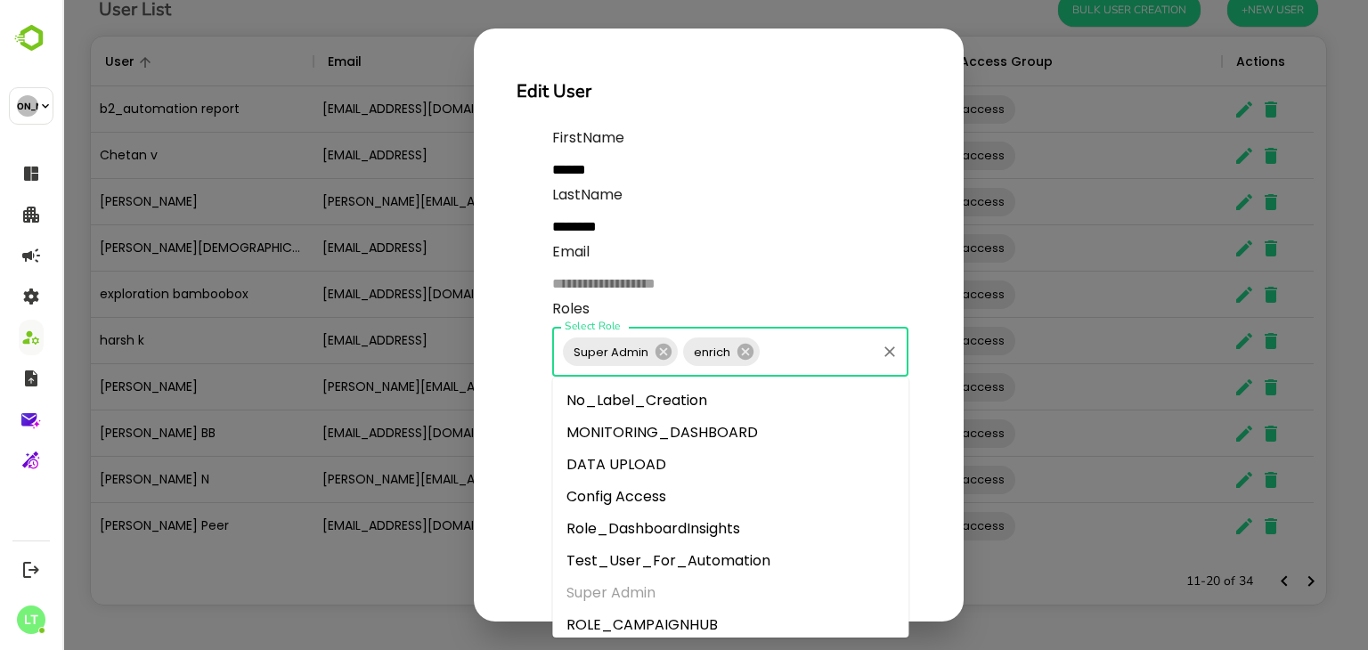
click at [784, 349] on input "Select Role" at bounding box center [818, 352] width 111 height 34
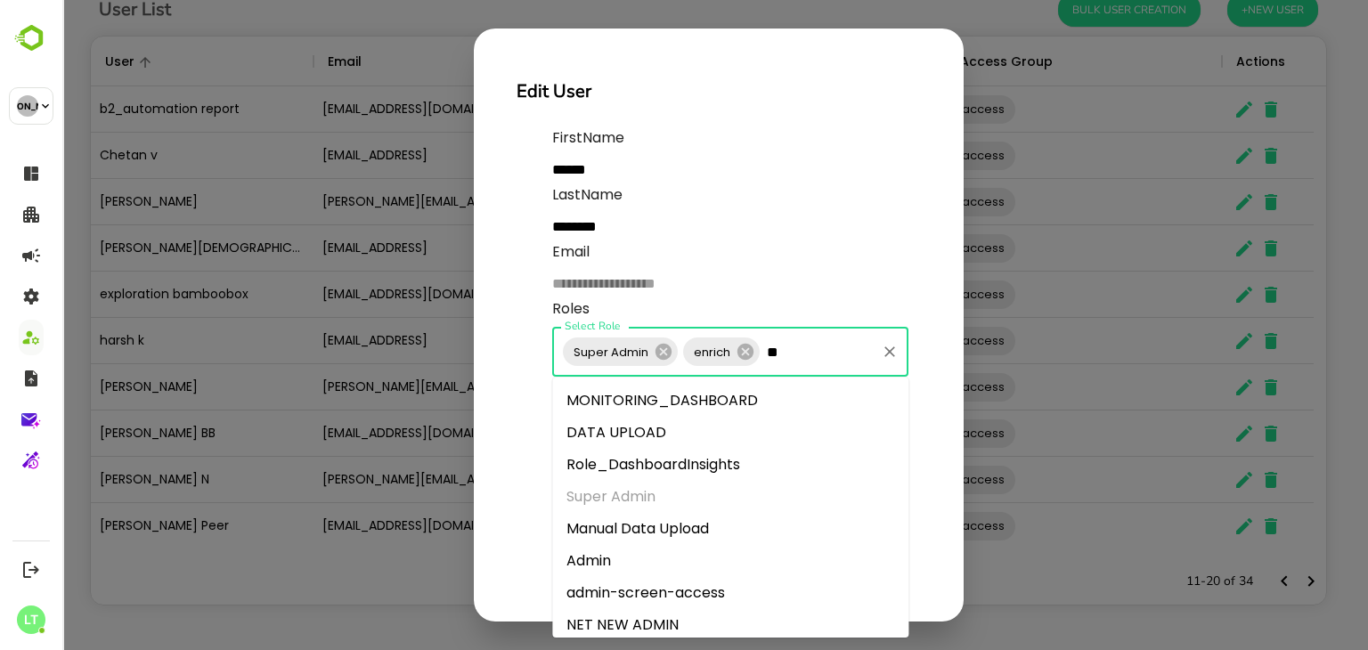
type input "*"
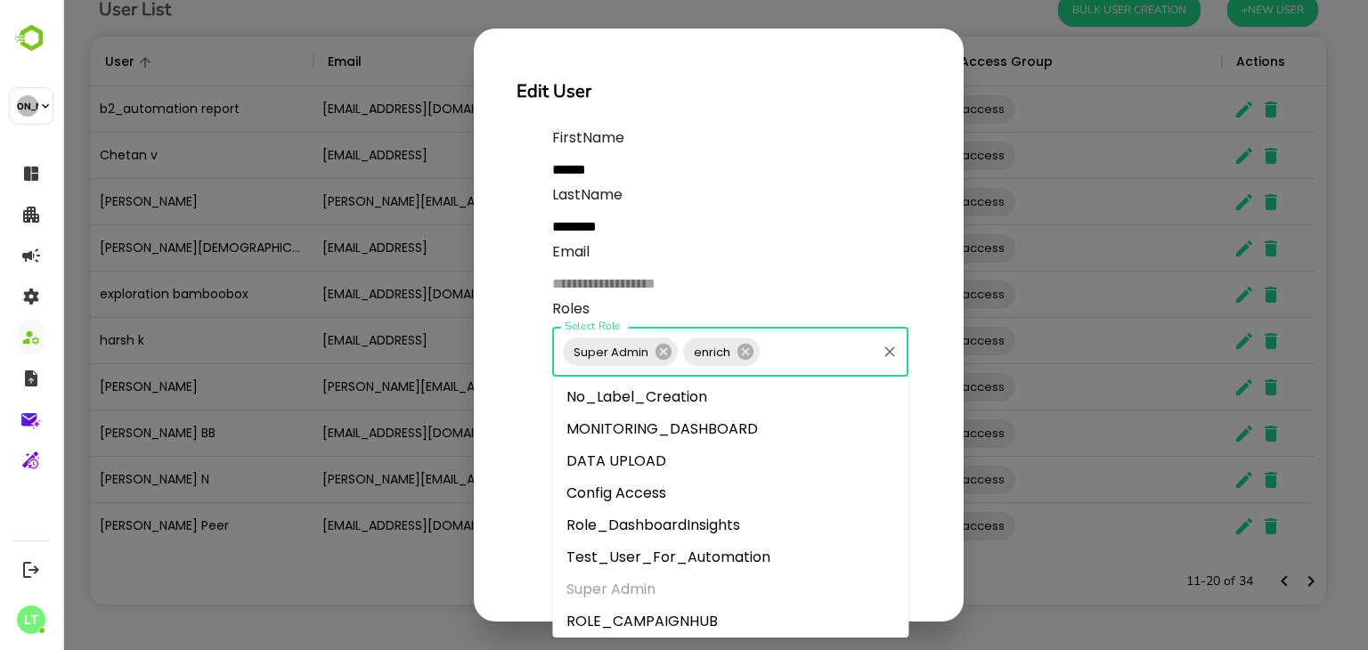
scroll to position [0, 0]
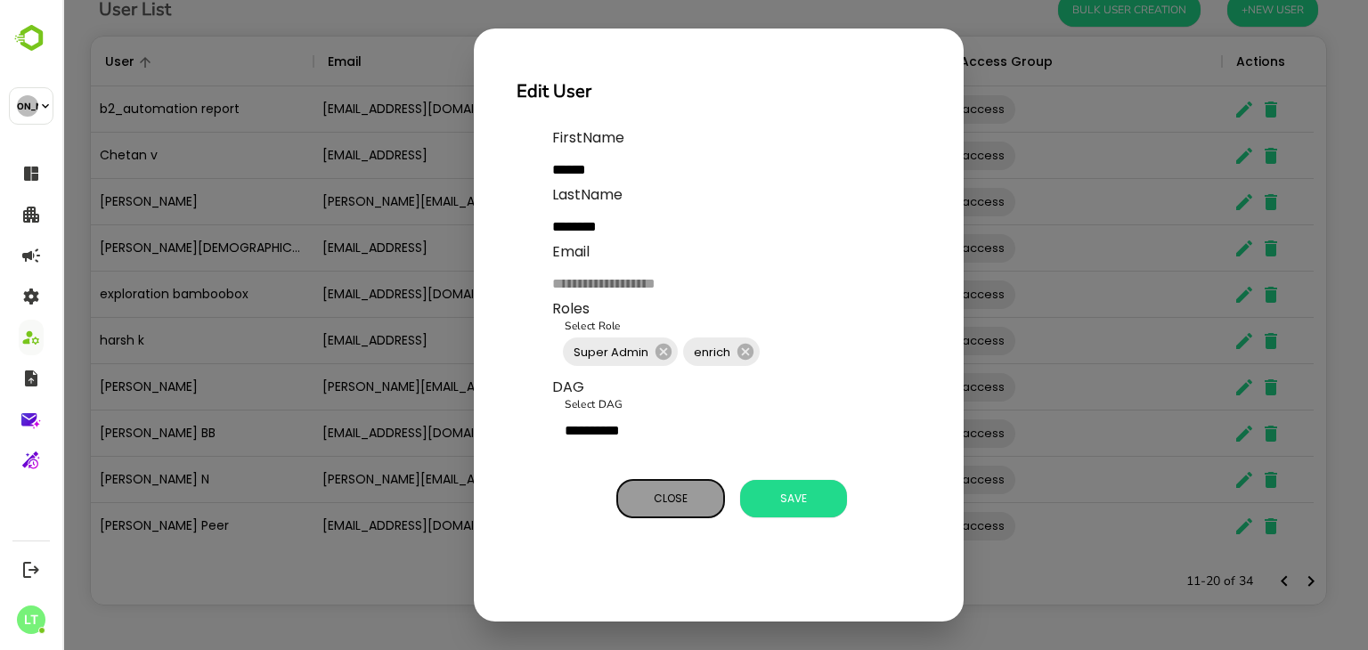
click at [677, 494] on span "Close" at bounding box center [670, 498] width 89 height 23
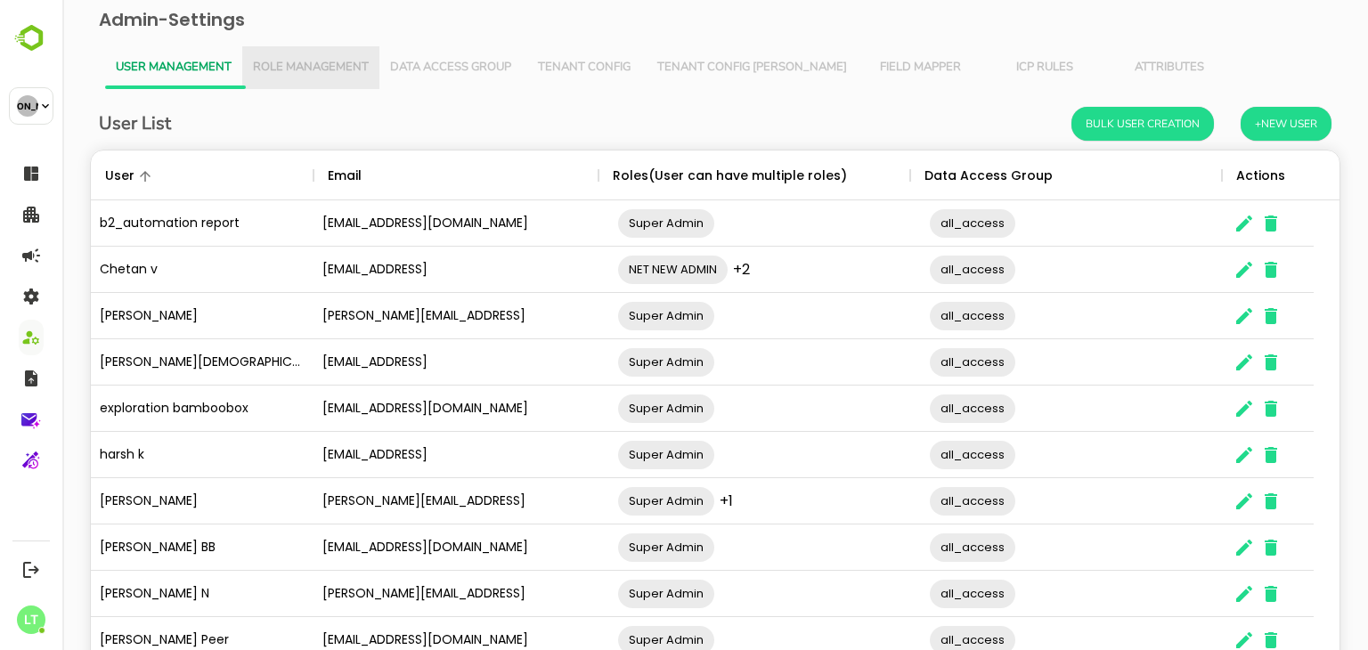
click at [319, 53] on button "Role Management" at bounding box center [310, 67] width 137 height 43
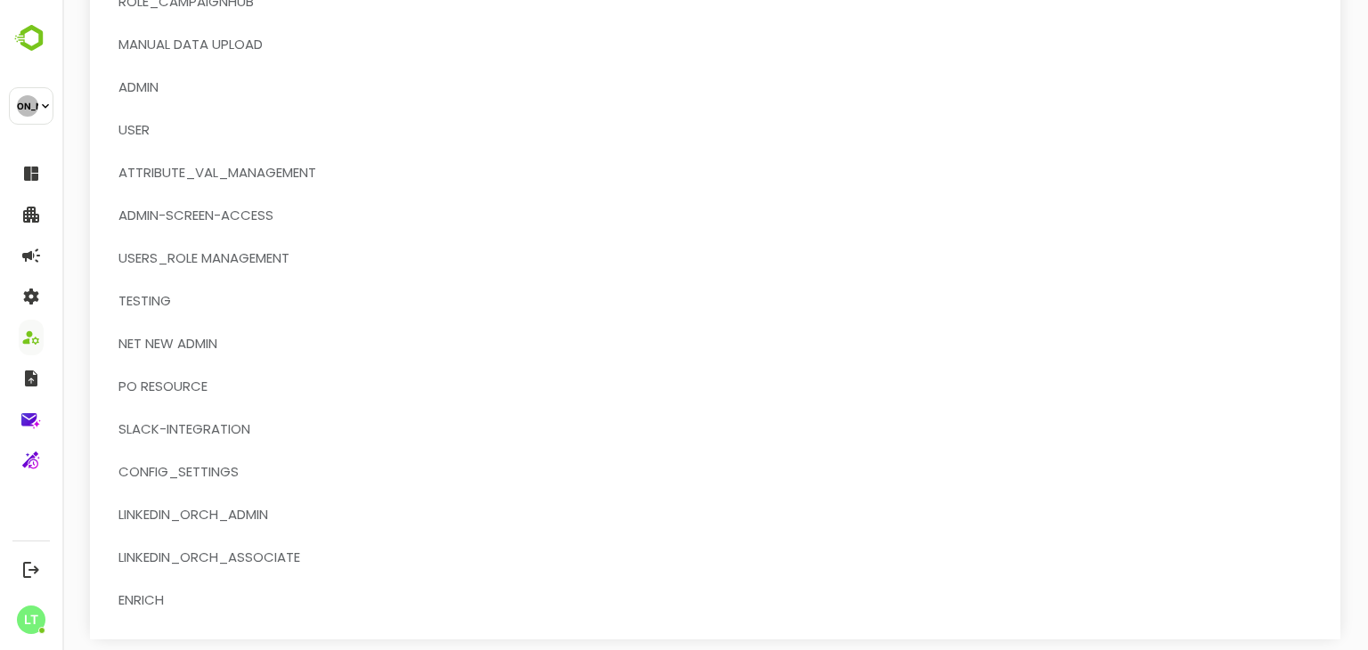
scroll to position [520, 0]
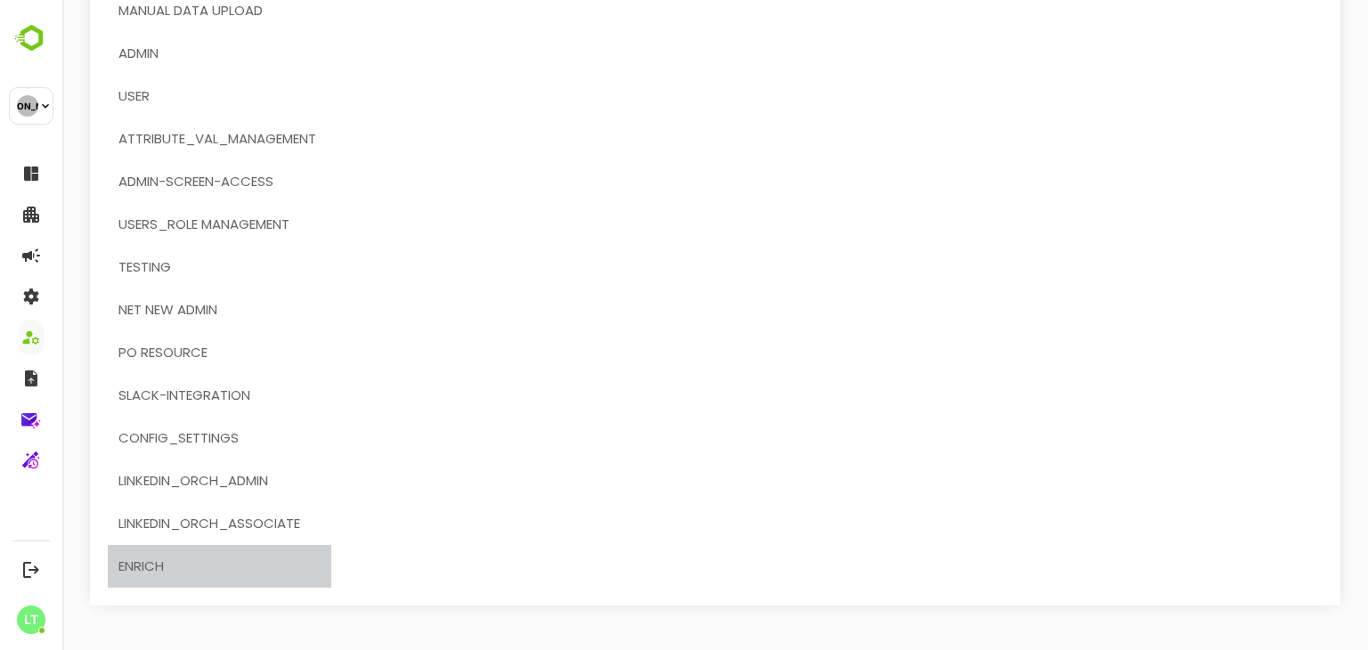
click at [157, 557] on span "enrich" at bounding box center [140, 566] width 45 height 23
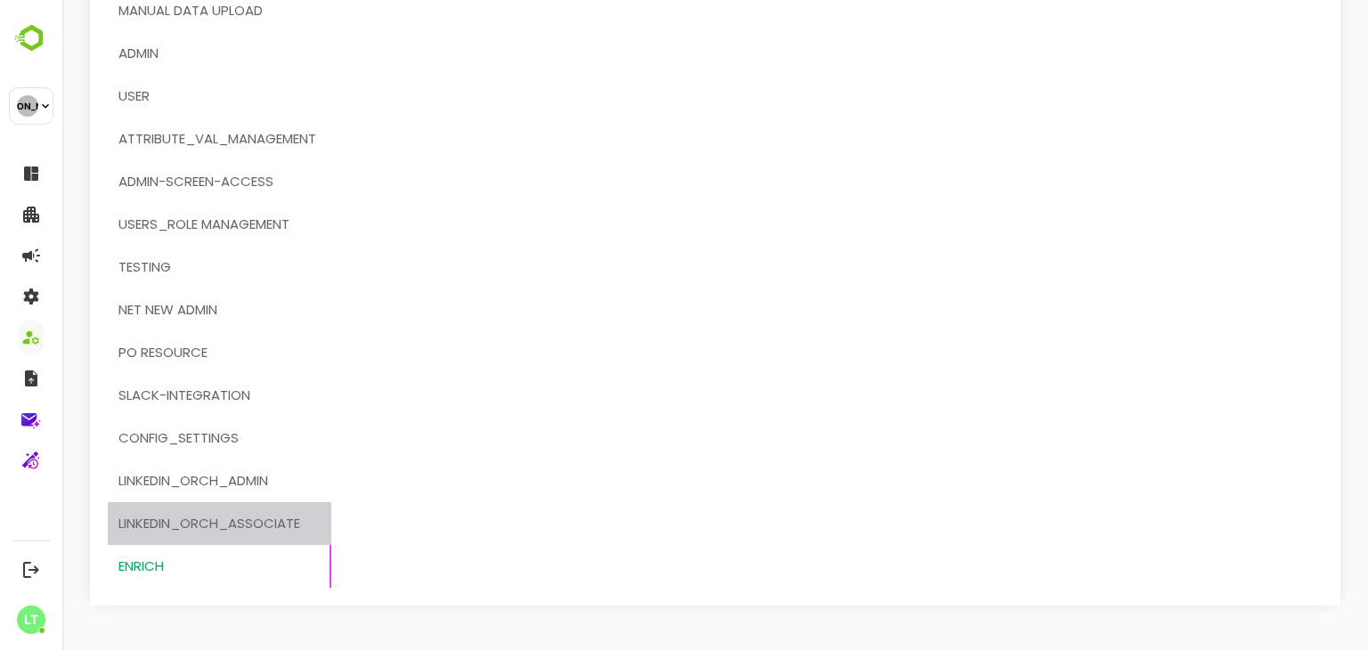
click at [192, 520] on span "LinkedIn_orch_associate" at bounding box center [209, 523] width 182 height 23
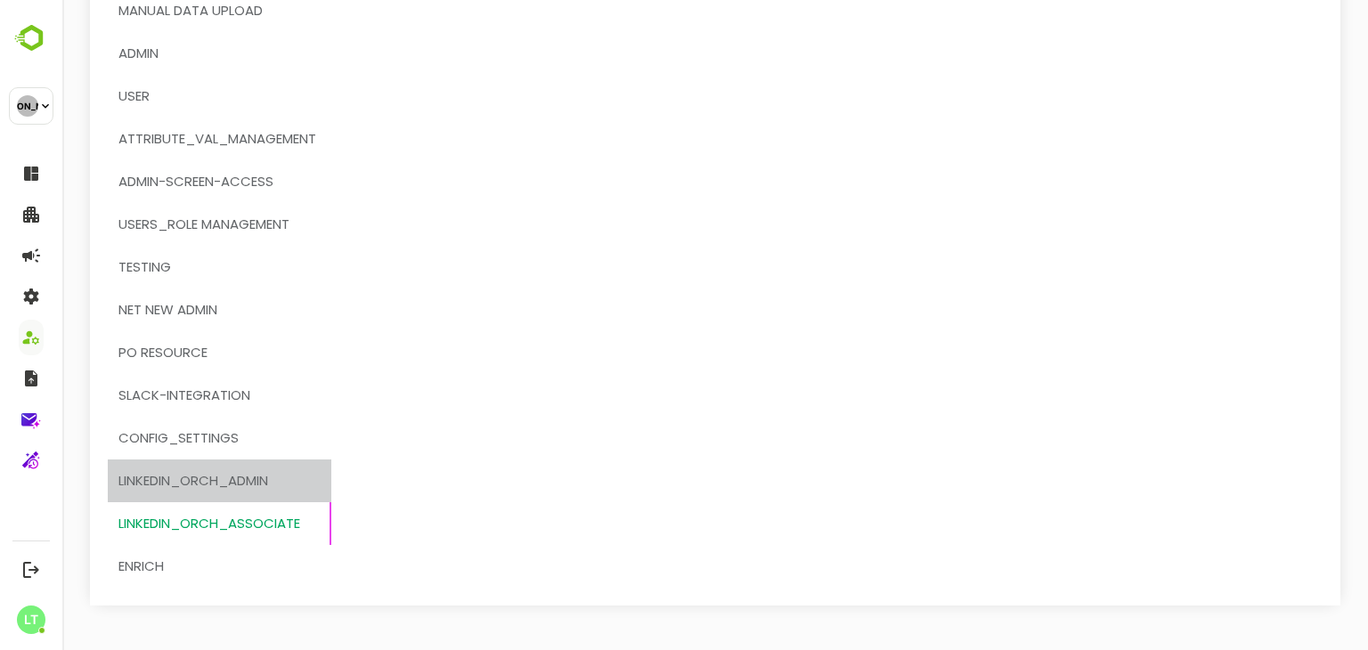
click at [239, 480] on span "LinkedIn_orch_admin" at bounding box center [193, 480] width 150 height 23
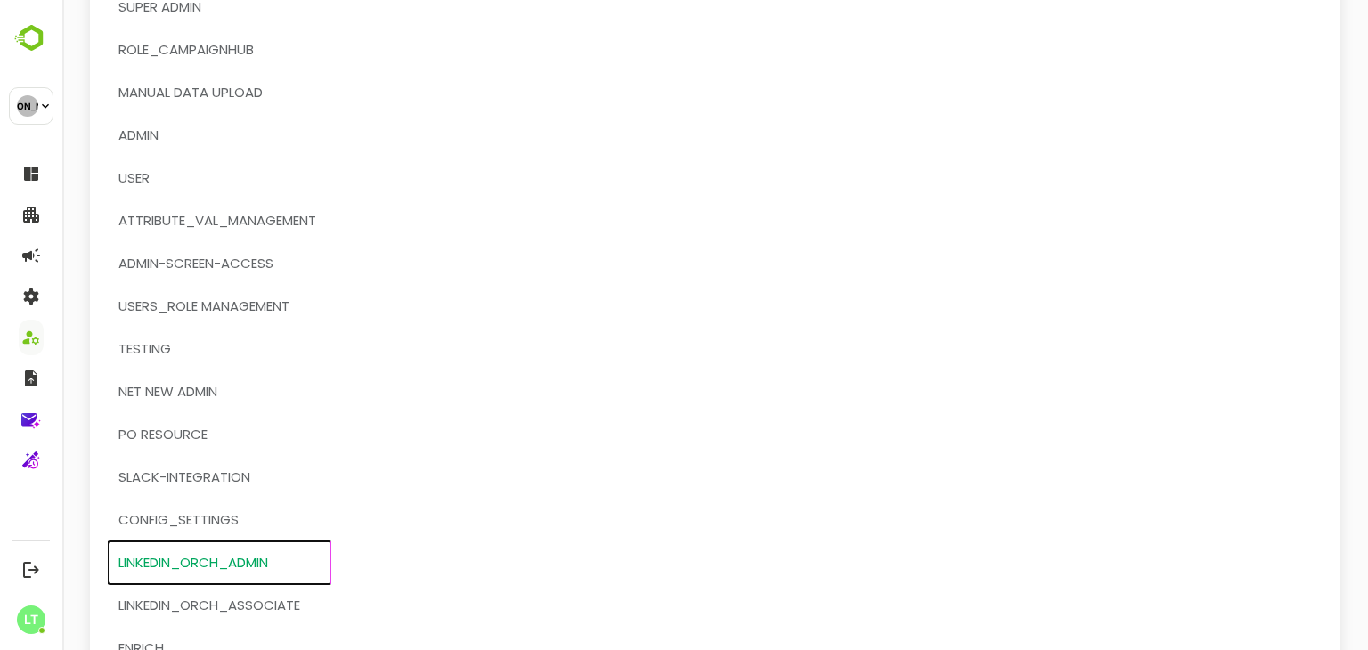
scroll to position [442, 0]
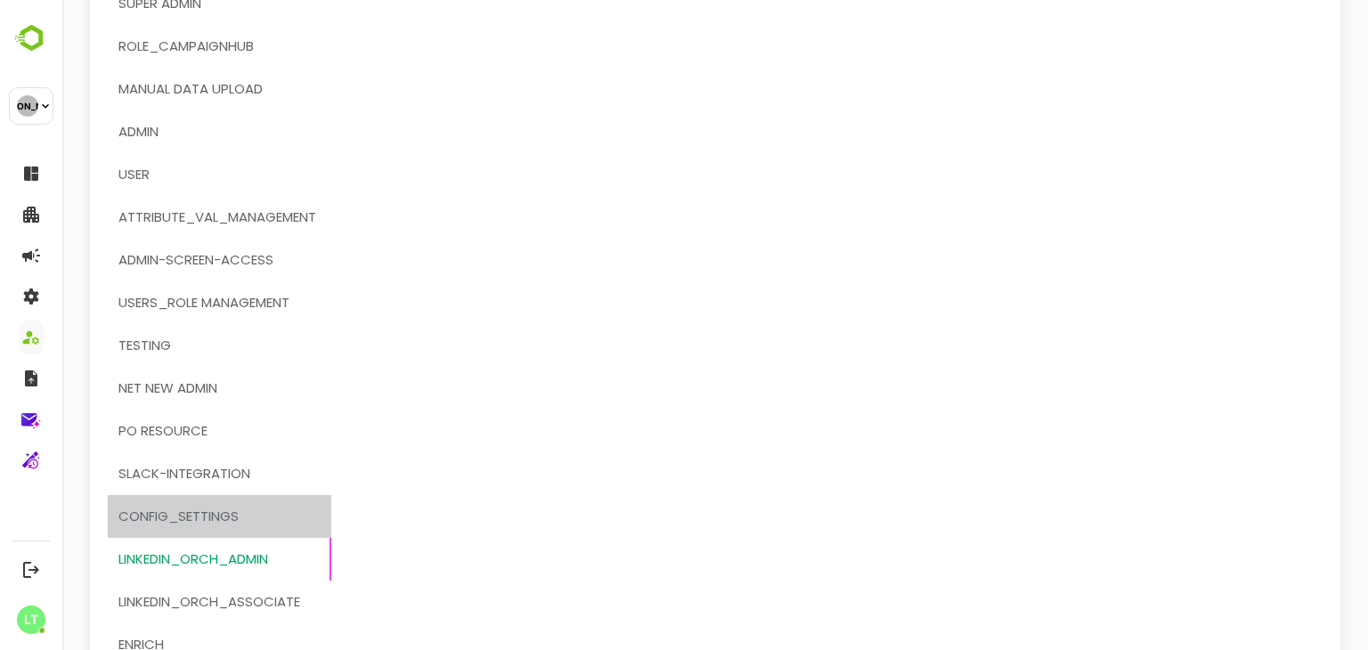
click at [192, 515] on span "CONFIG_SETTINGS" at bounding box center [178, 516] width 120 height 23
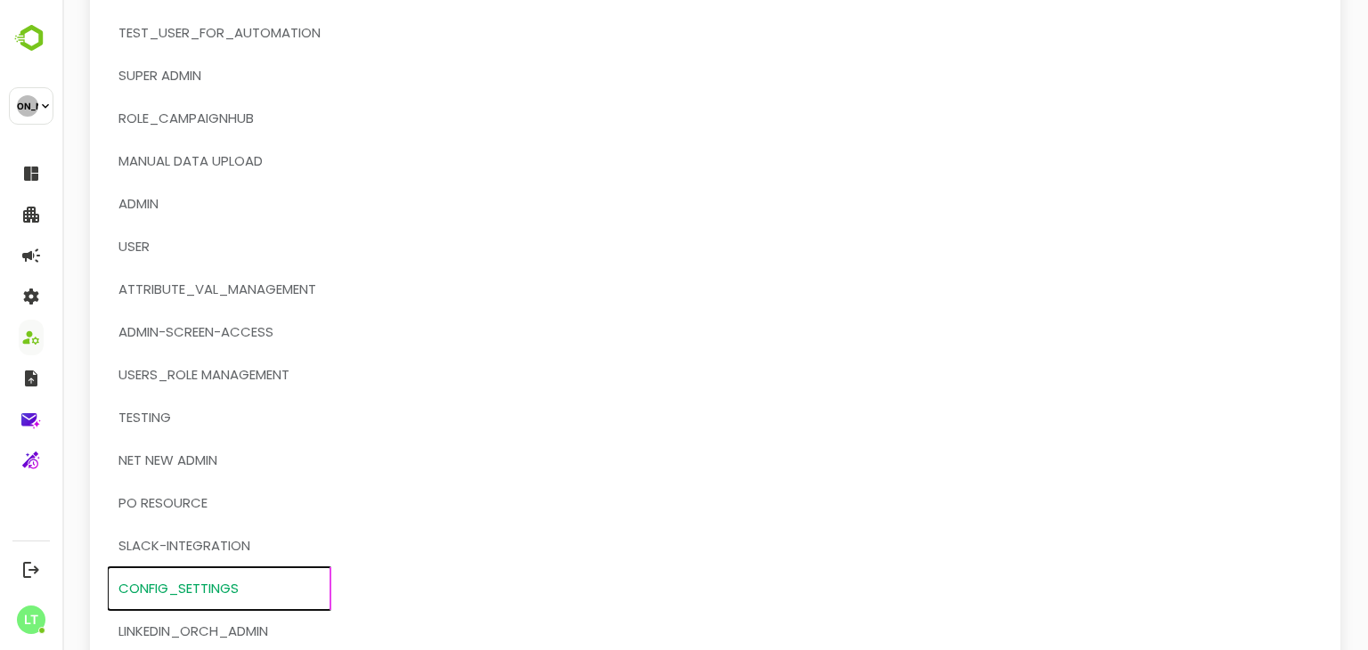
scroll to position [375, 0]
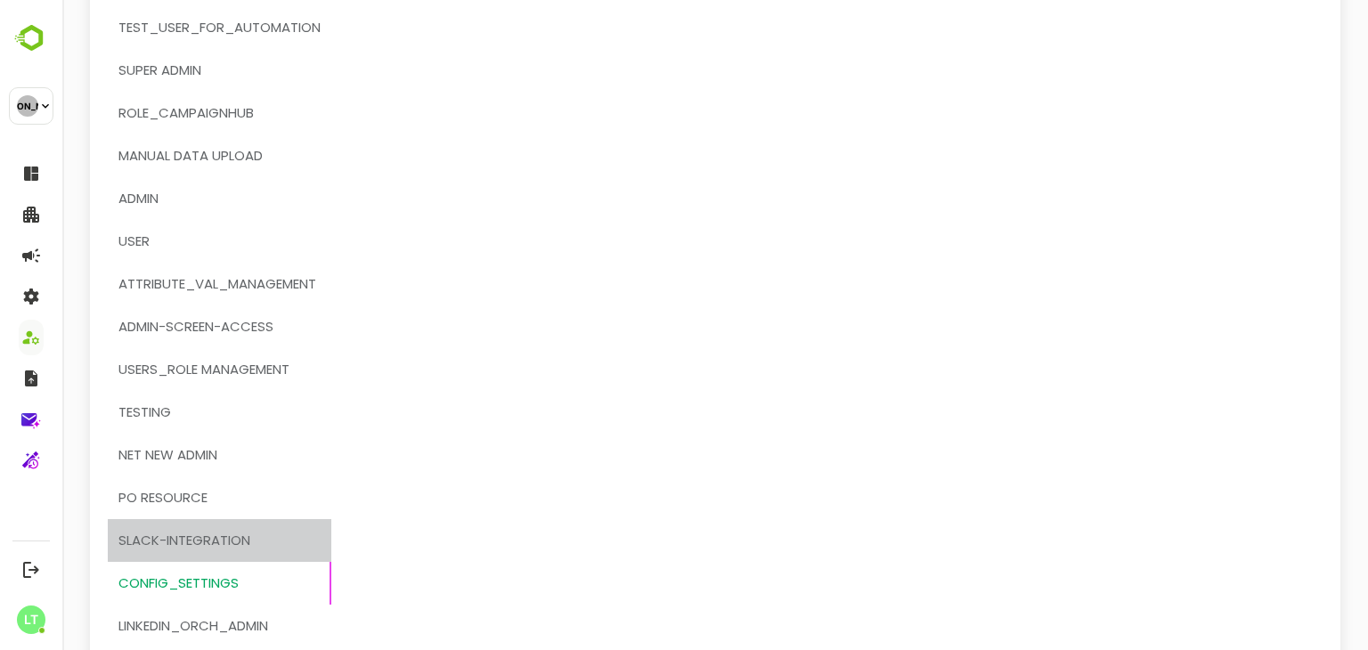
click at [292, 527] on button "Slack-integration" at bounding box center [220, 540] width 224 height 43
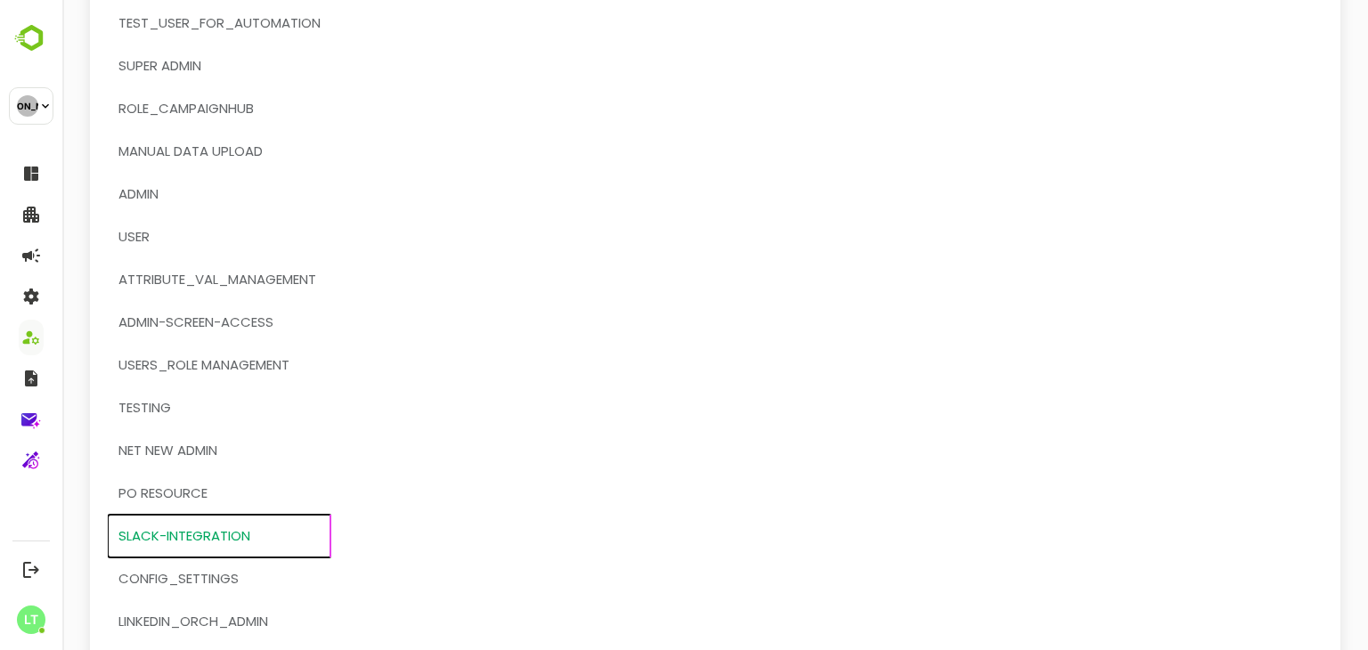
scroll to position [388, 0]
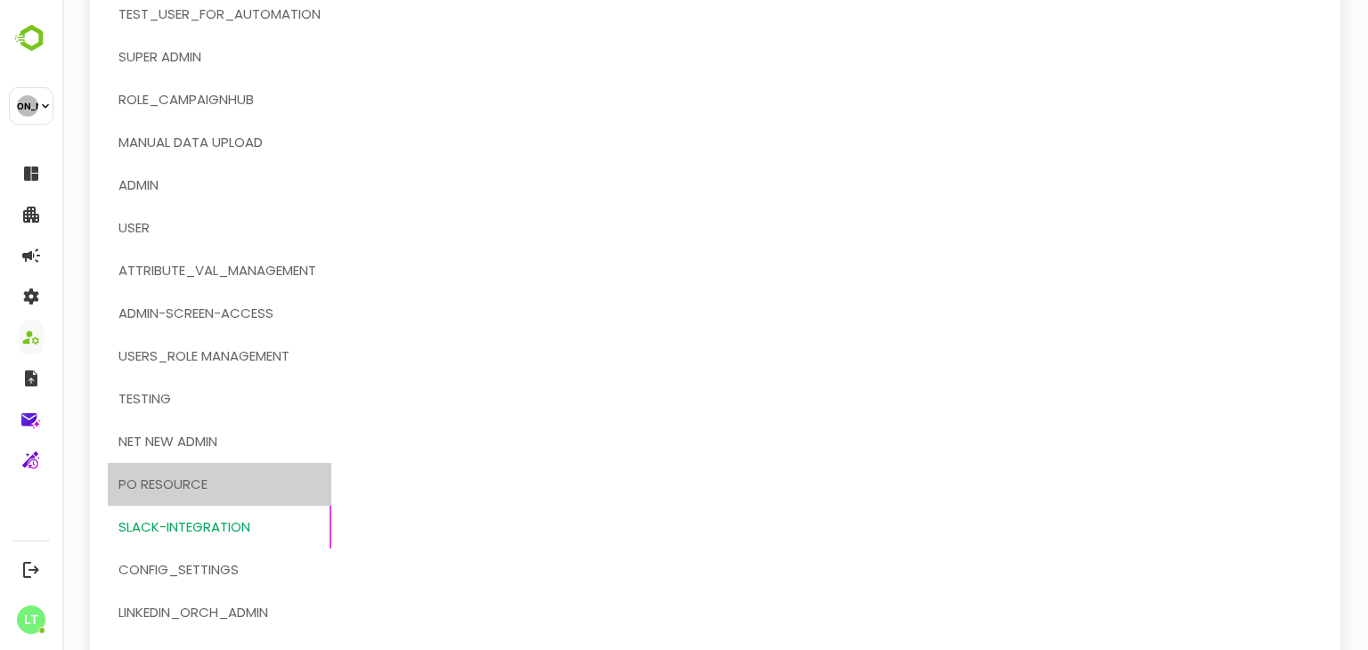
click at [211, 494] on span "PO Resource" at bounding box center [219, 484] width 202 height 23
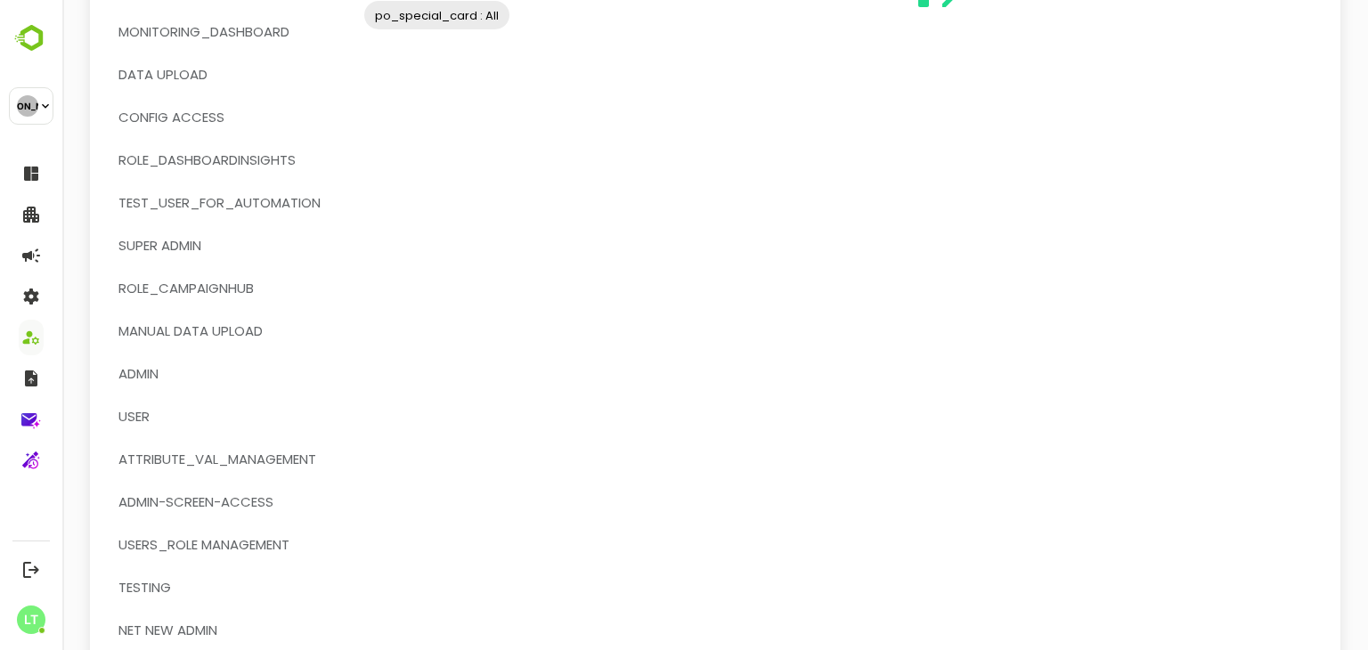
scroll to position [212, 0]
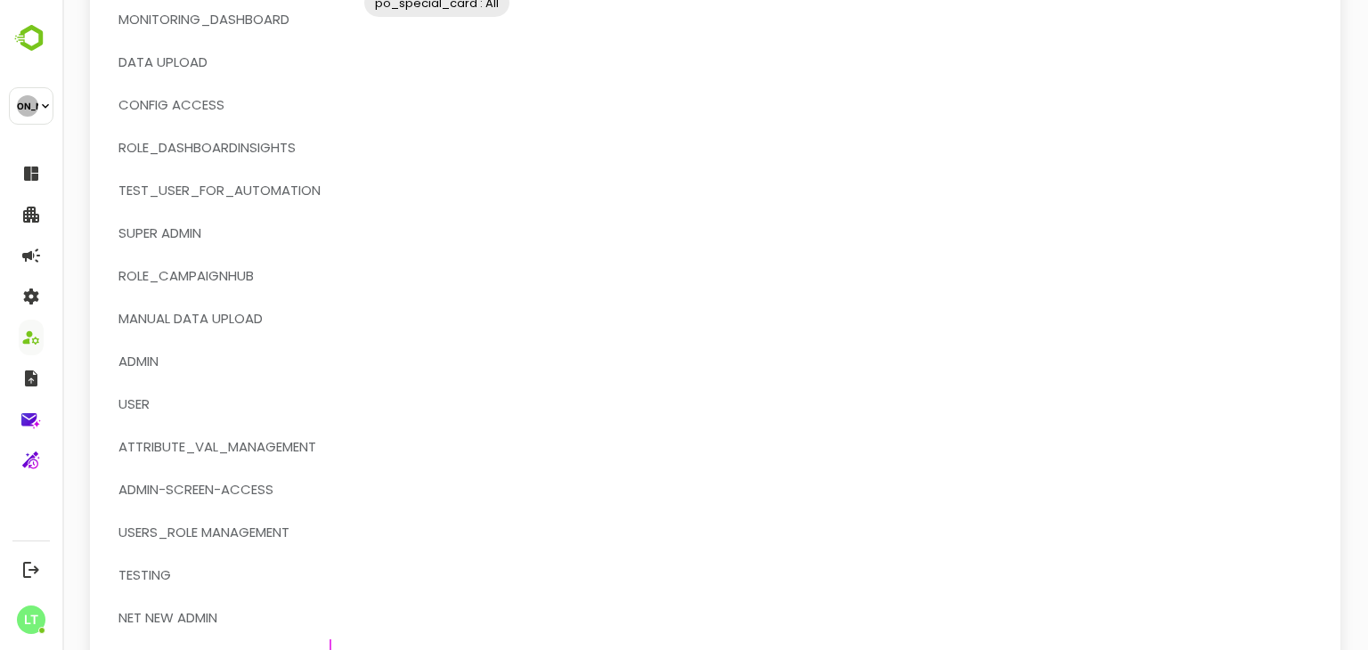
click at [175, 603] on button "NET NEW ADMIN" at bounding box center [220, 618] width 224 height 43
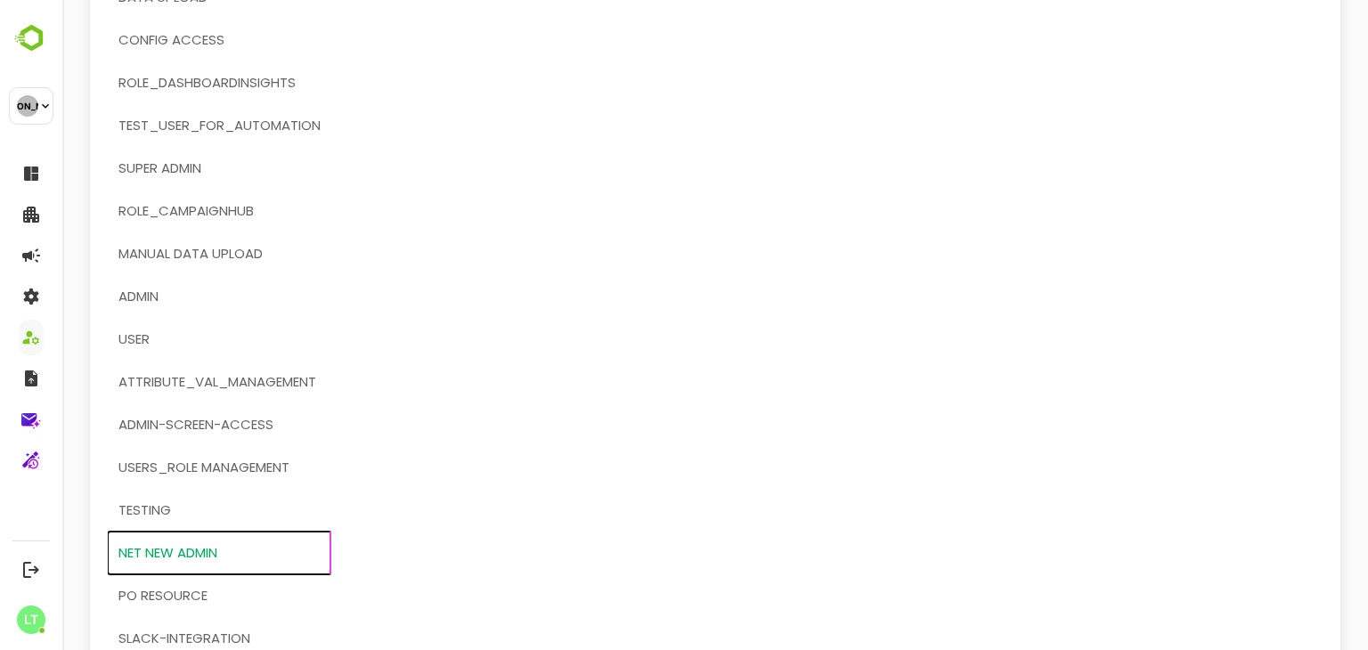
scroll to position [278, 0]
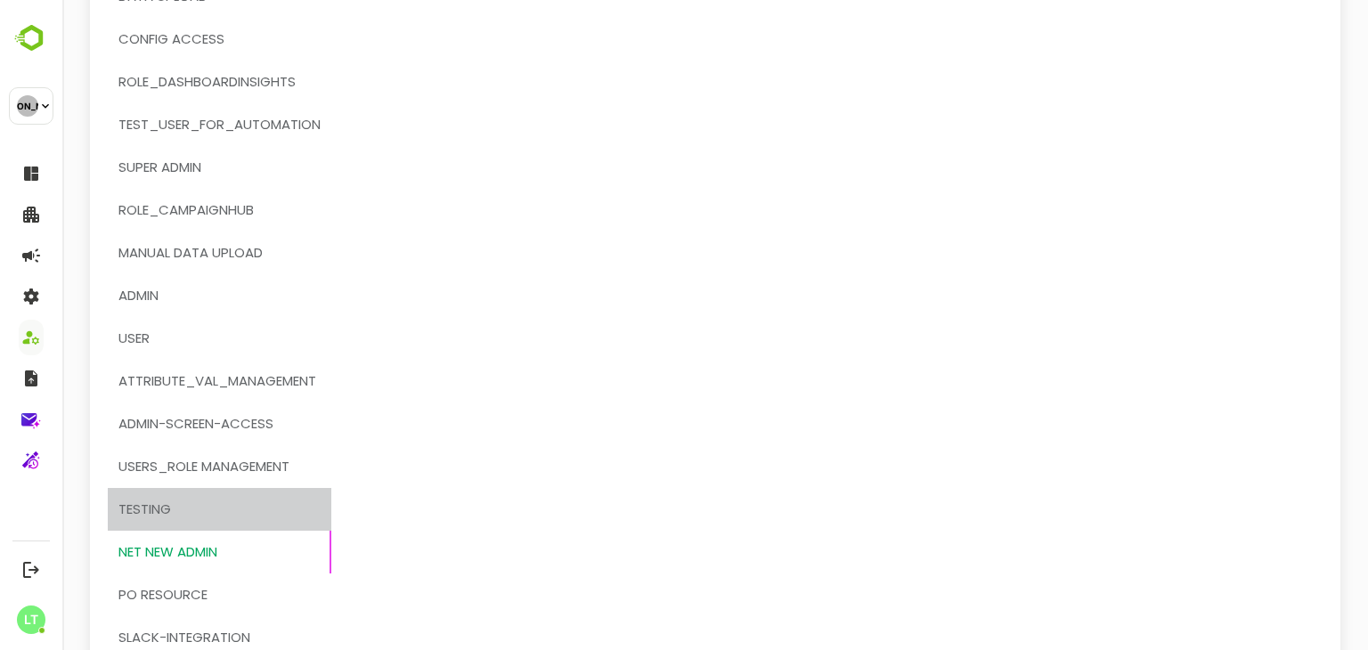
click at [236, 512] on span "testing" at bounding box center [219, 509] width 202 height 23
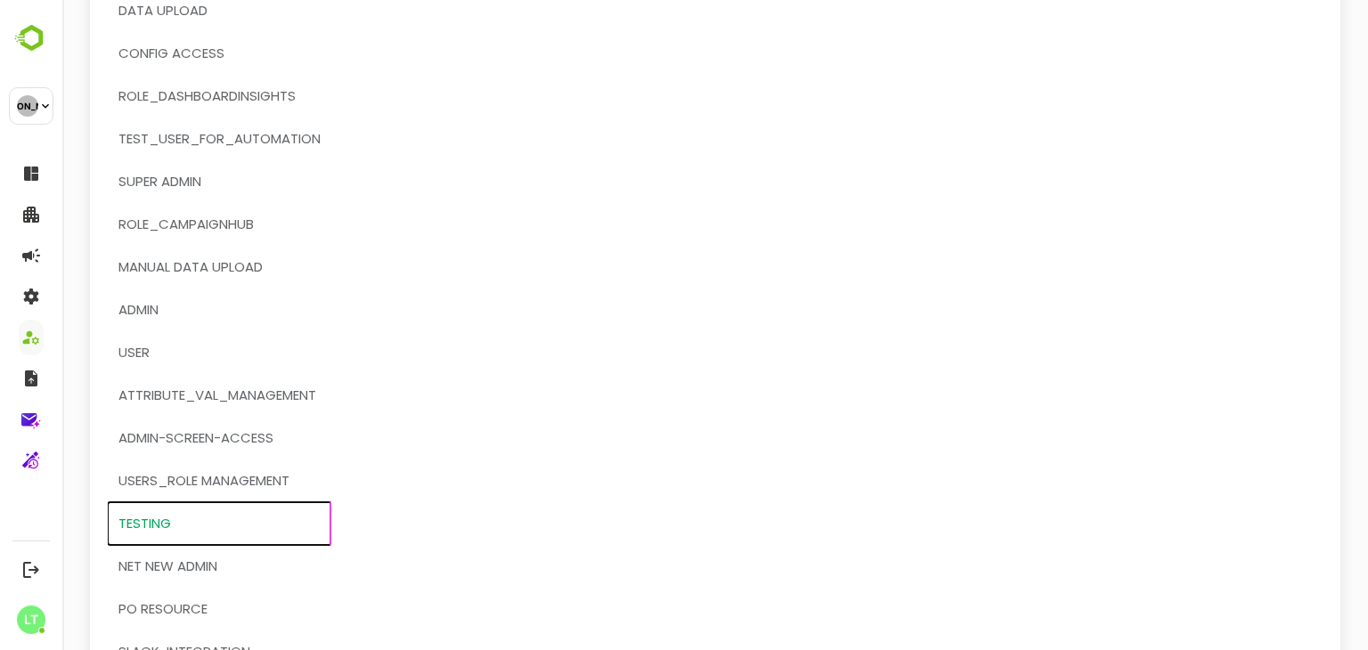
scroll to position [267, 0]
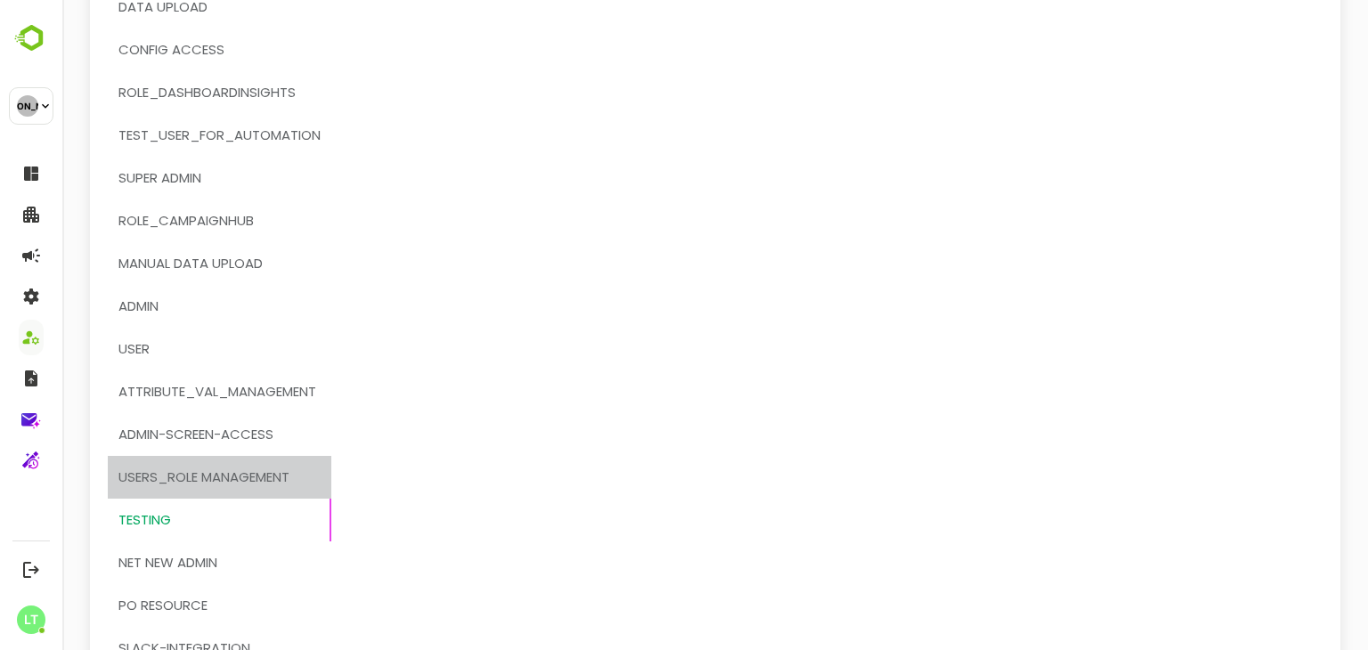
click at [248, 471] on span "users_role management" at bounding box center [203, 477] width 171 height 23
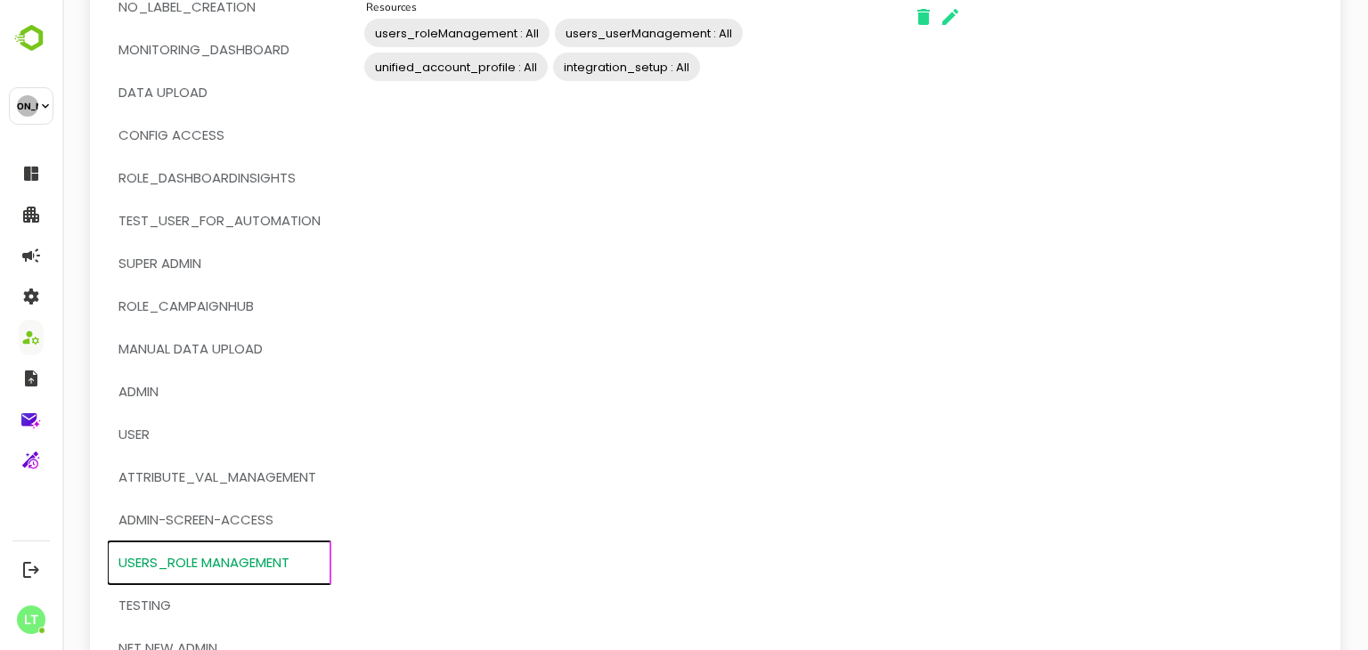
scroll to position [184, 0]
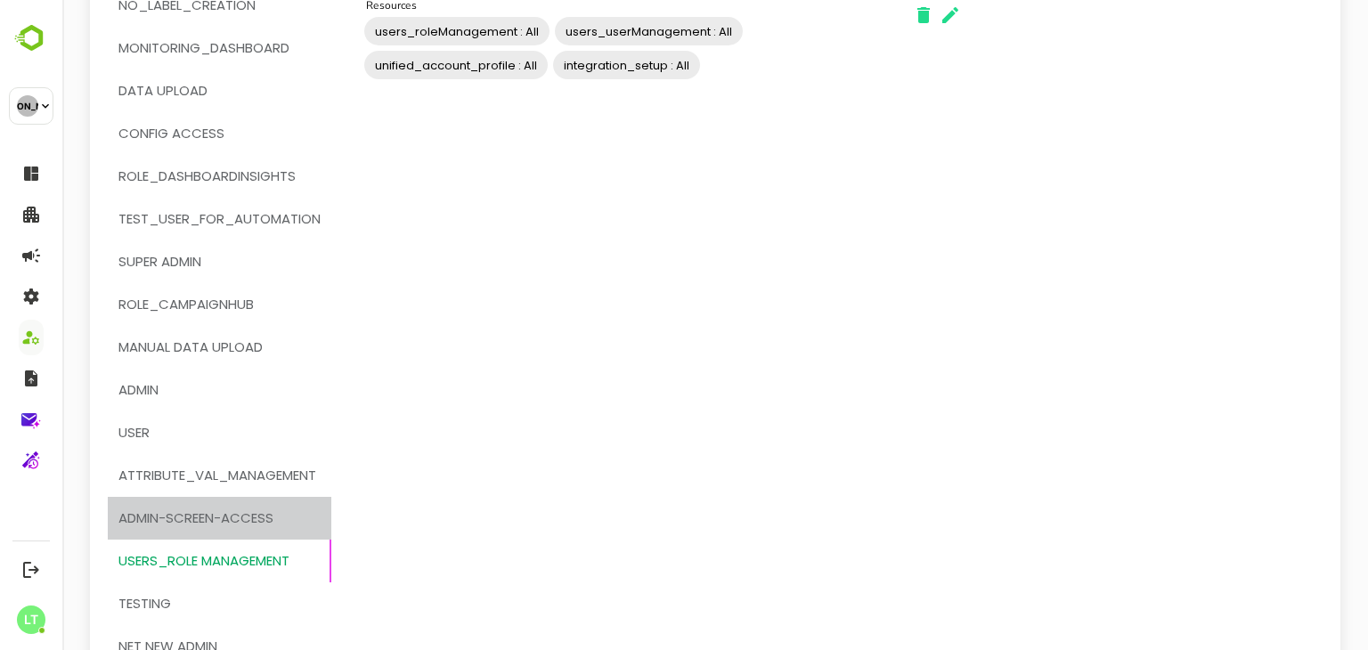
click at [210, 507] on span "admin-screen-access" at bounding box center [195, 518] width 155 height 23
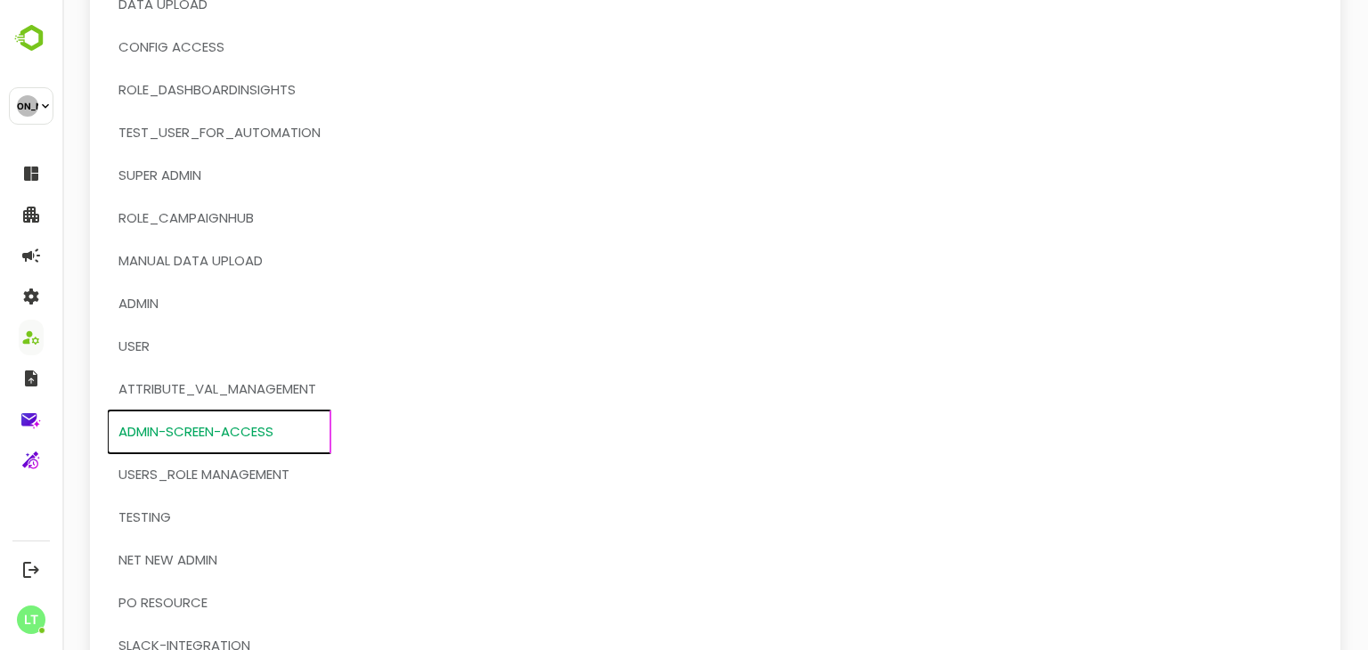
scroll to position [271, 0]
click at [303, 388] on span "attribute_val_management" at bounding box center [217, 388] width 198 height 23
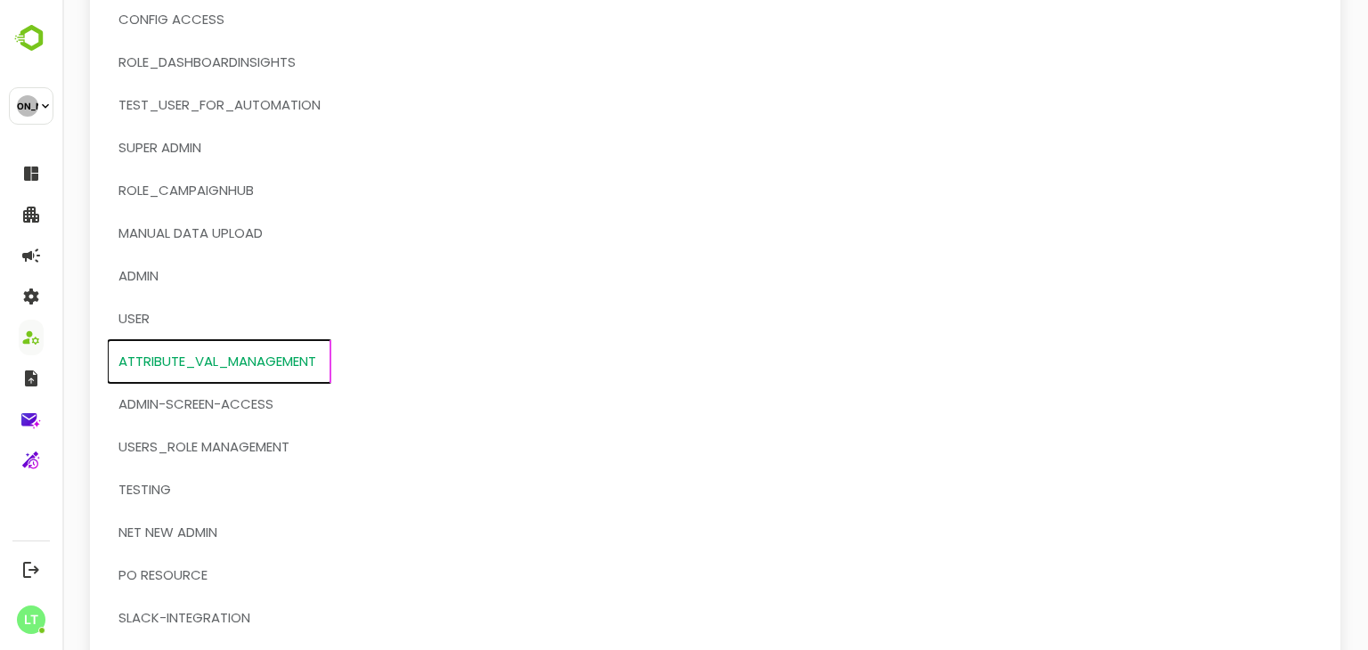
scroll to position [0, 0]
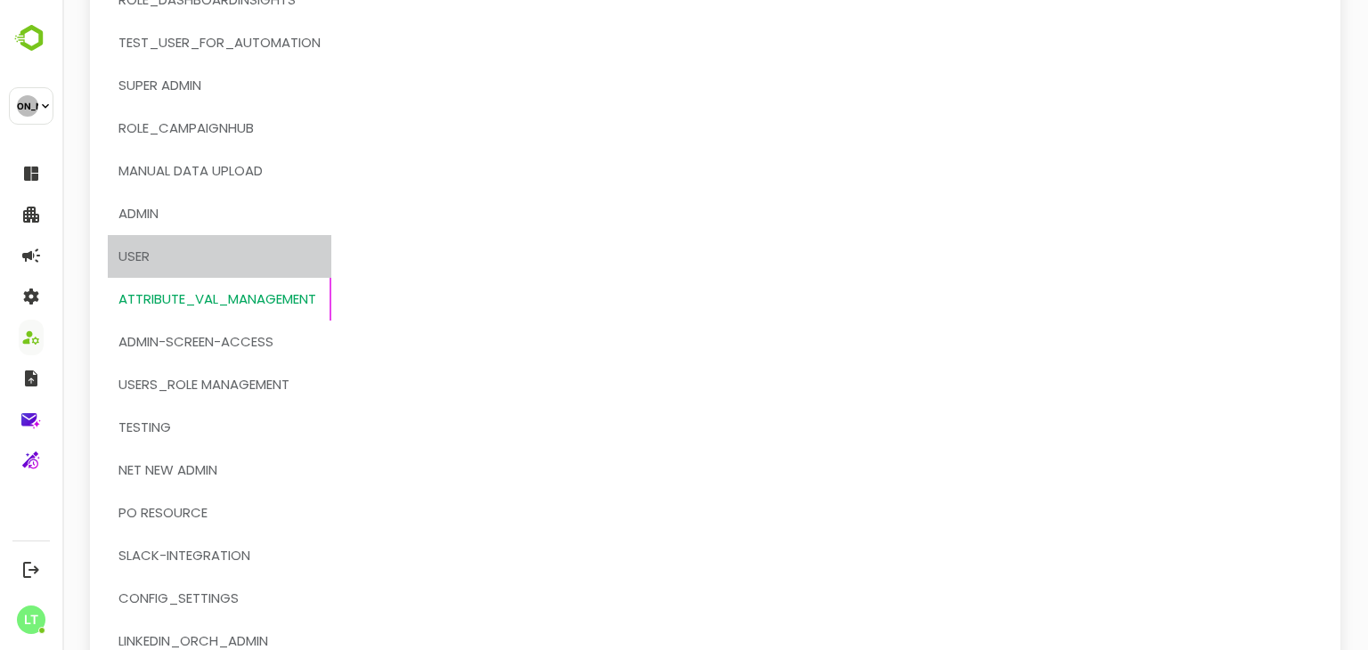
click at [215, 252] on span "User" at bounding box center [219, 256] width 202 height 23
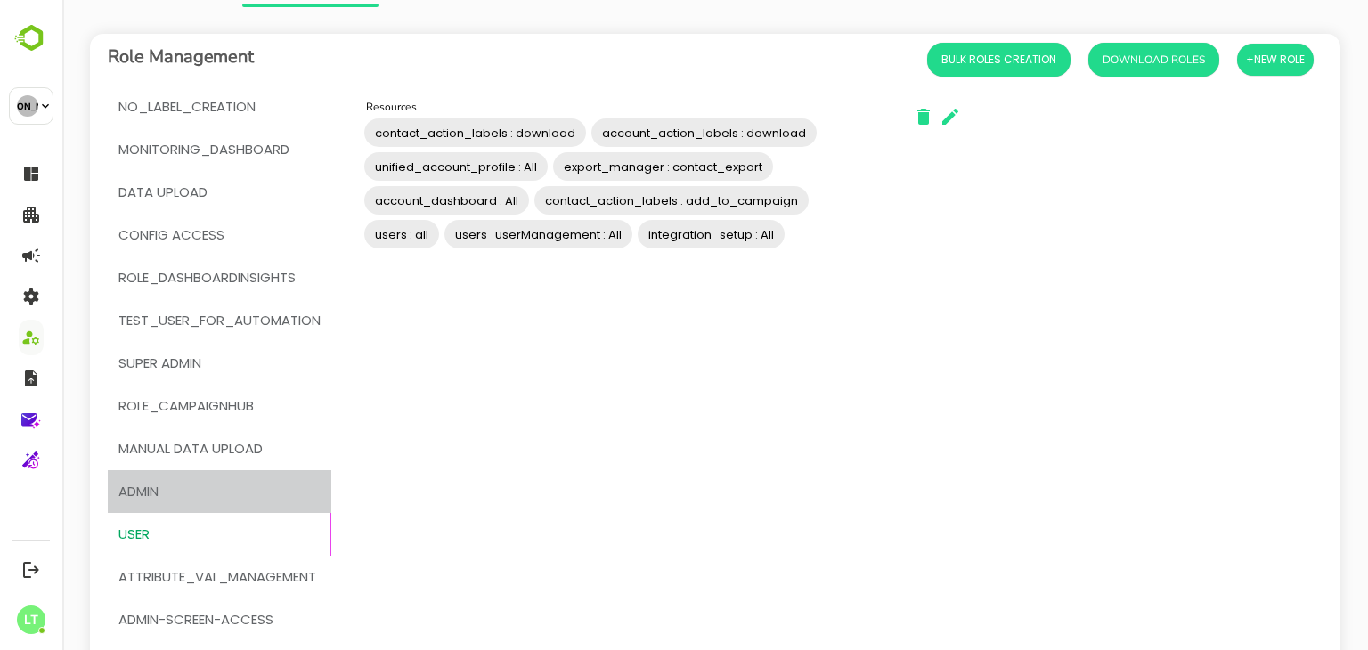
click at [130, 478] on button "Admin" at bounding box center [220, 491] width 224 height 43
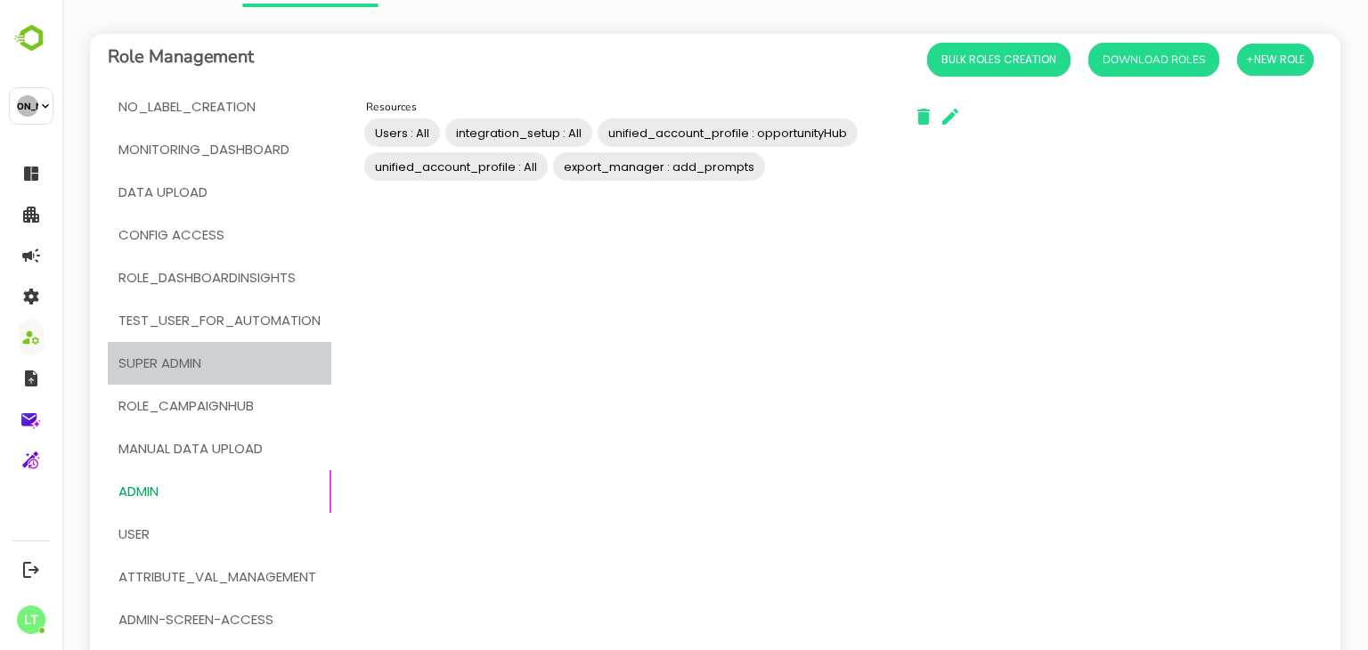
click at [193, 368] on span "Super Admin" at bounding box center [159, 363] width 83 height 23
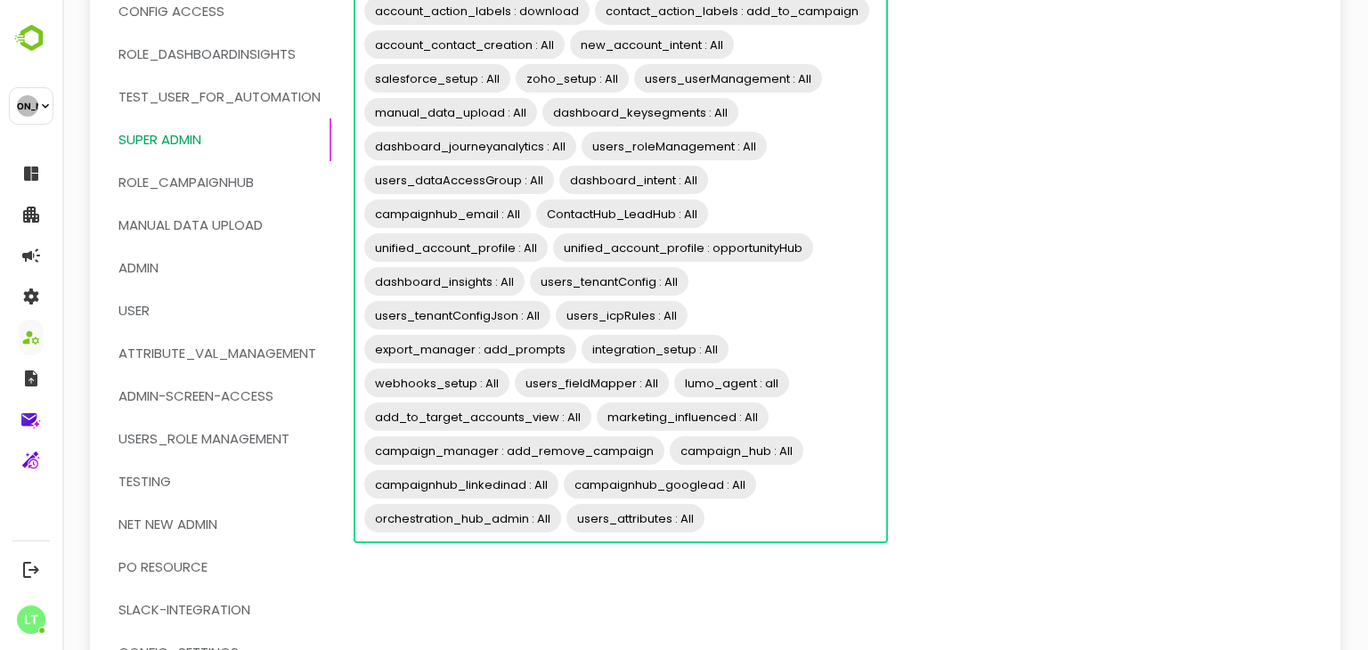
click at [795, 518] on input "Resources" at bounding box center [793, 519] width 173 height 34
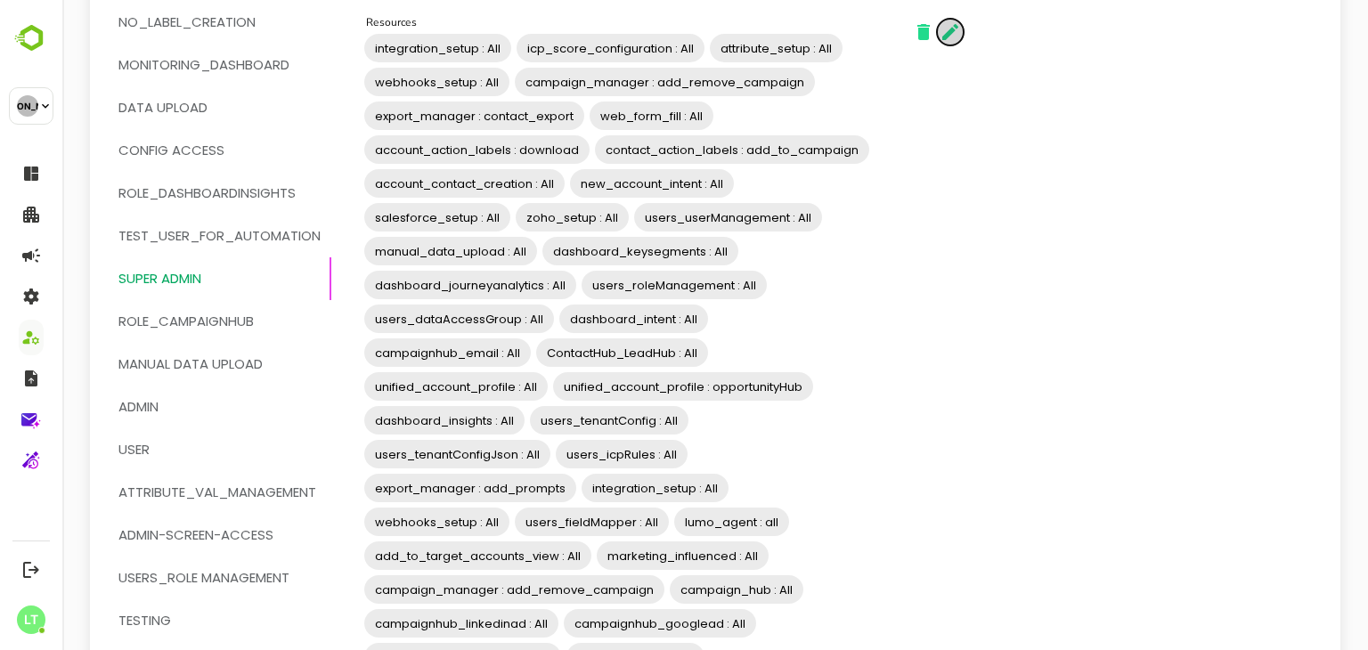
click at [956, 26] on icon "button" at bounding box center [951, 32] width 16 height 16
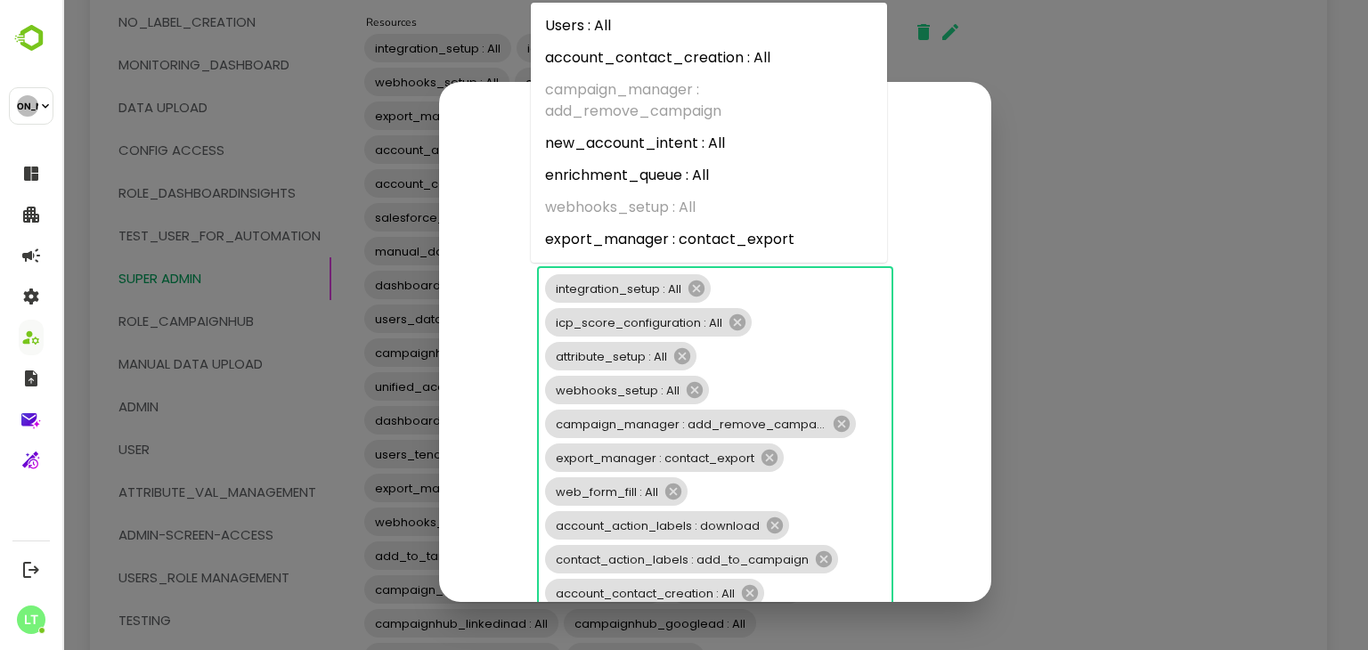
type input "**"
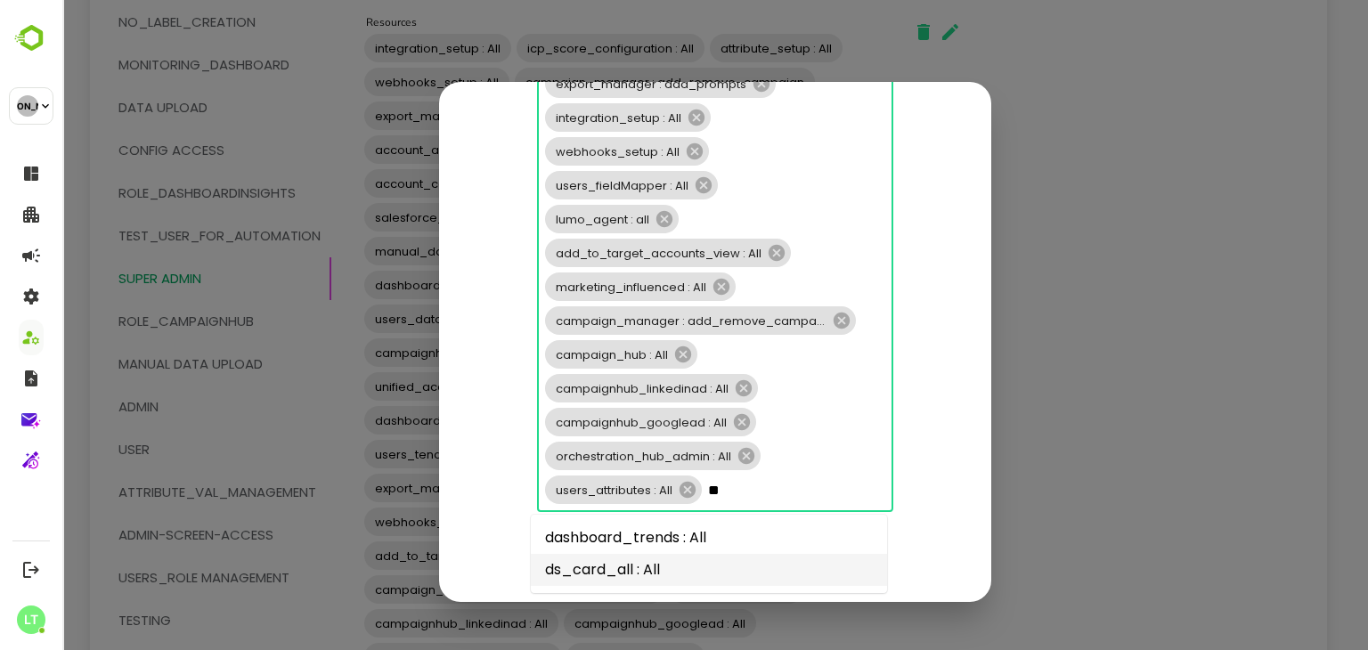
click at [687, 560] on li "ds_card_all : All" at bounding box center [709, 570] width 356 height 32
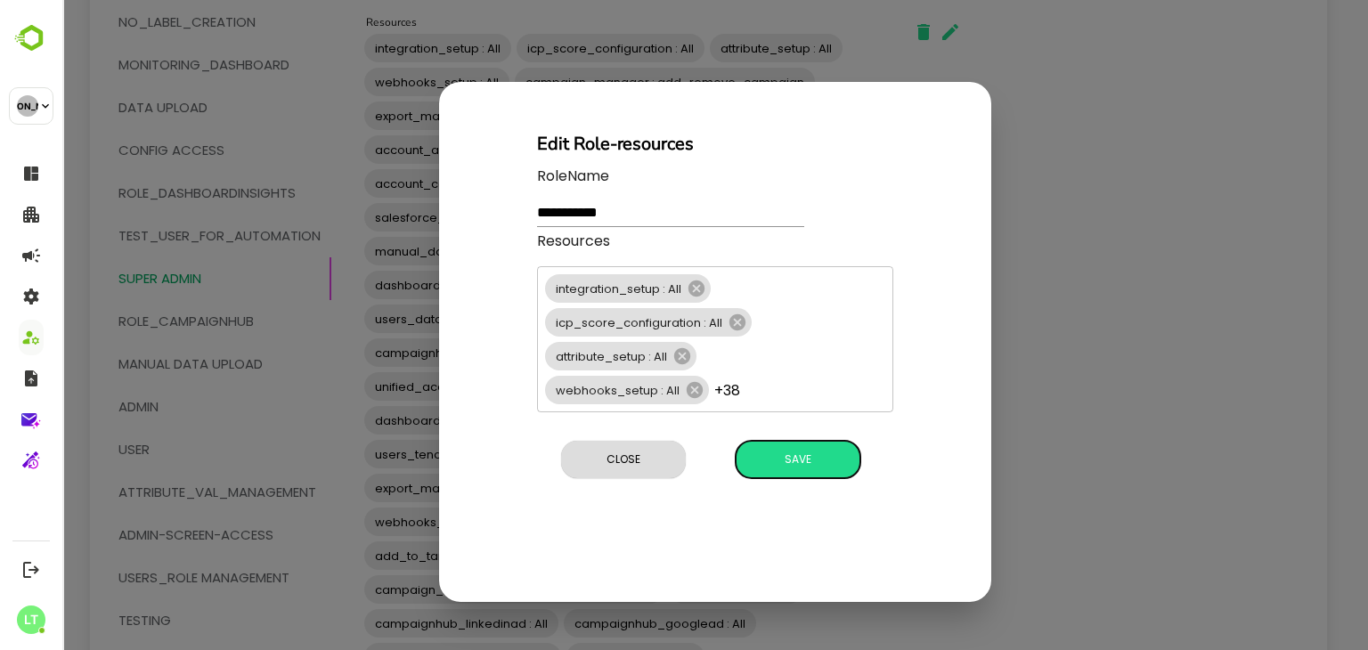
click at [770, 575] on div "**********" at bounding box center [715, 342] width 552 height 520
click at [782, 450] on span "Save" at bounding box center [798, 459] width 107 height 23
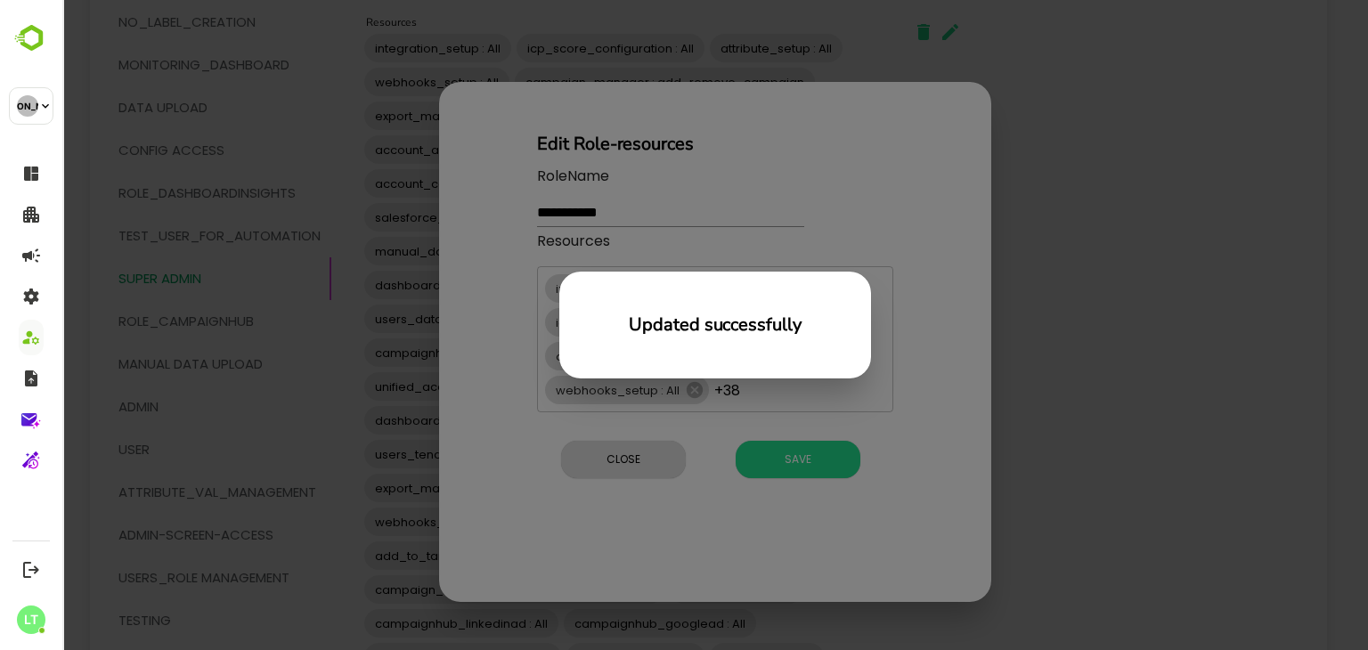
click at [299, 368] on div "Updated successfully" at bounding box center [715, 325] width 1306 height 650
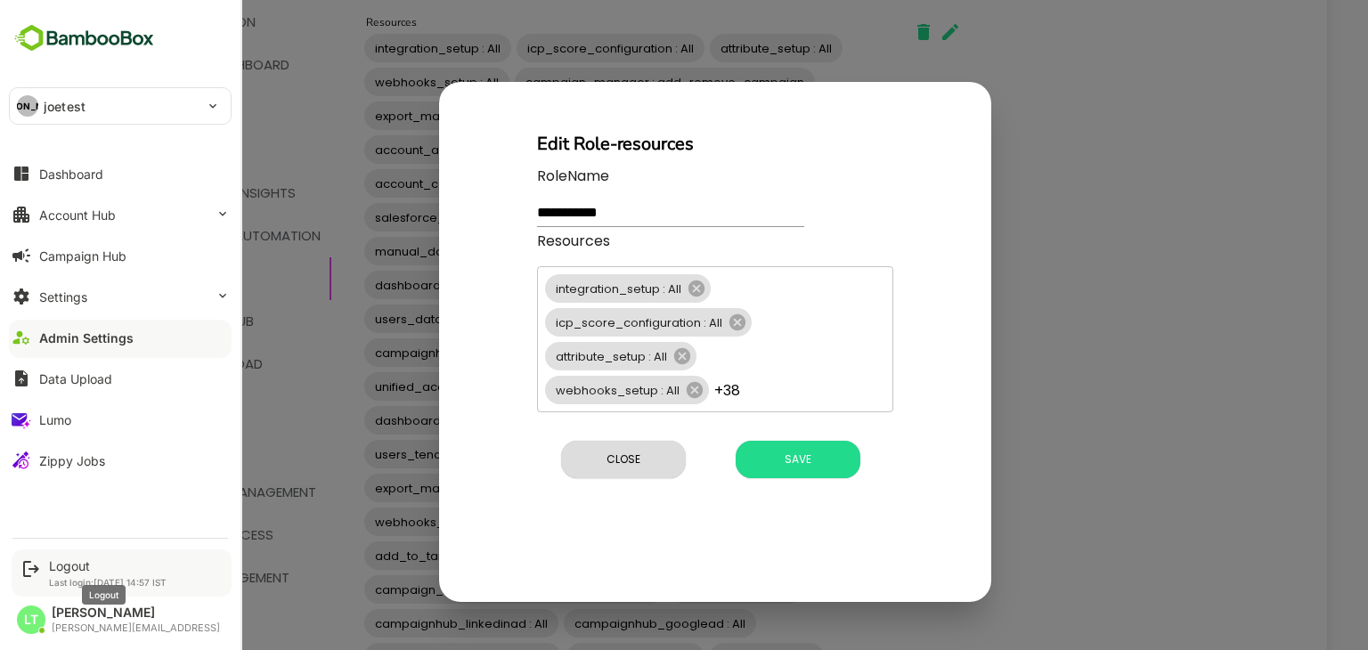
click at [72, 567] on div "Logout" at bounding box center [108, 566] width 118 height 15
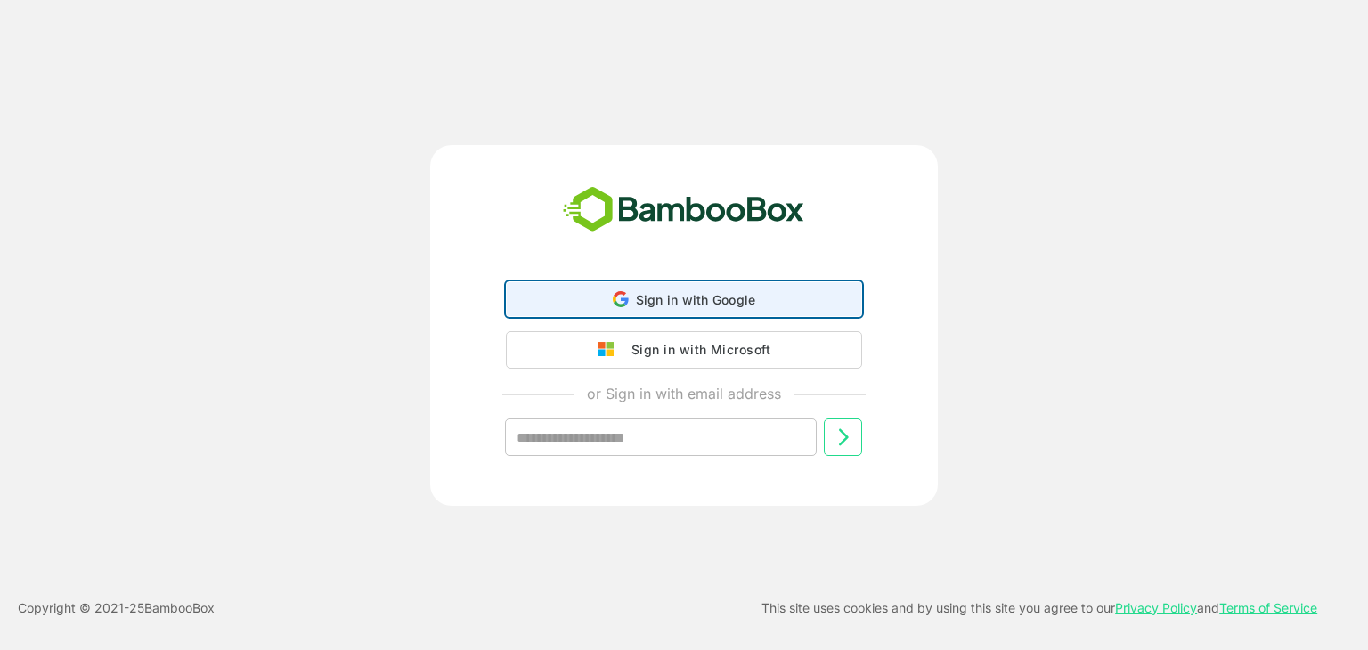
click at [606, 283] on div "Sign in with Google Sign in with Google. Opens in new tab" at bounding box center [684, 299] width 333 height 34
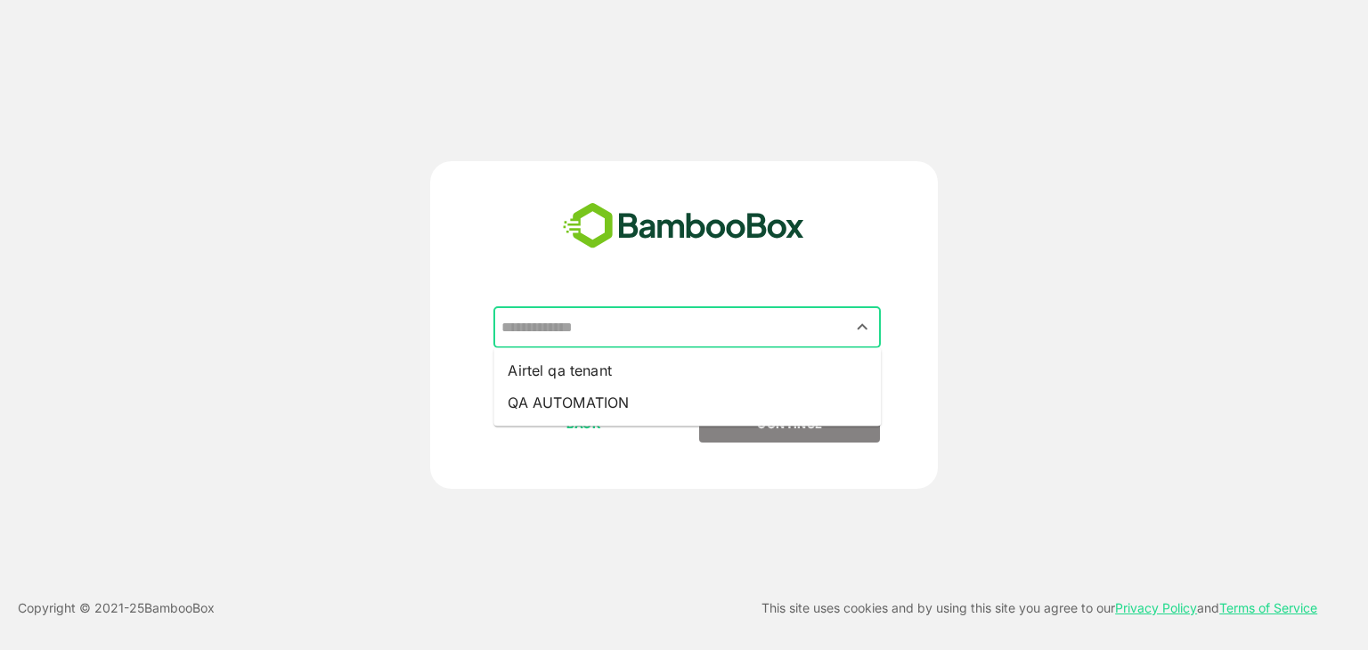
click at [602, 331] on input "text" at bounding box center [687, 328] width 380 height 34
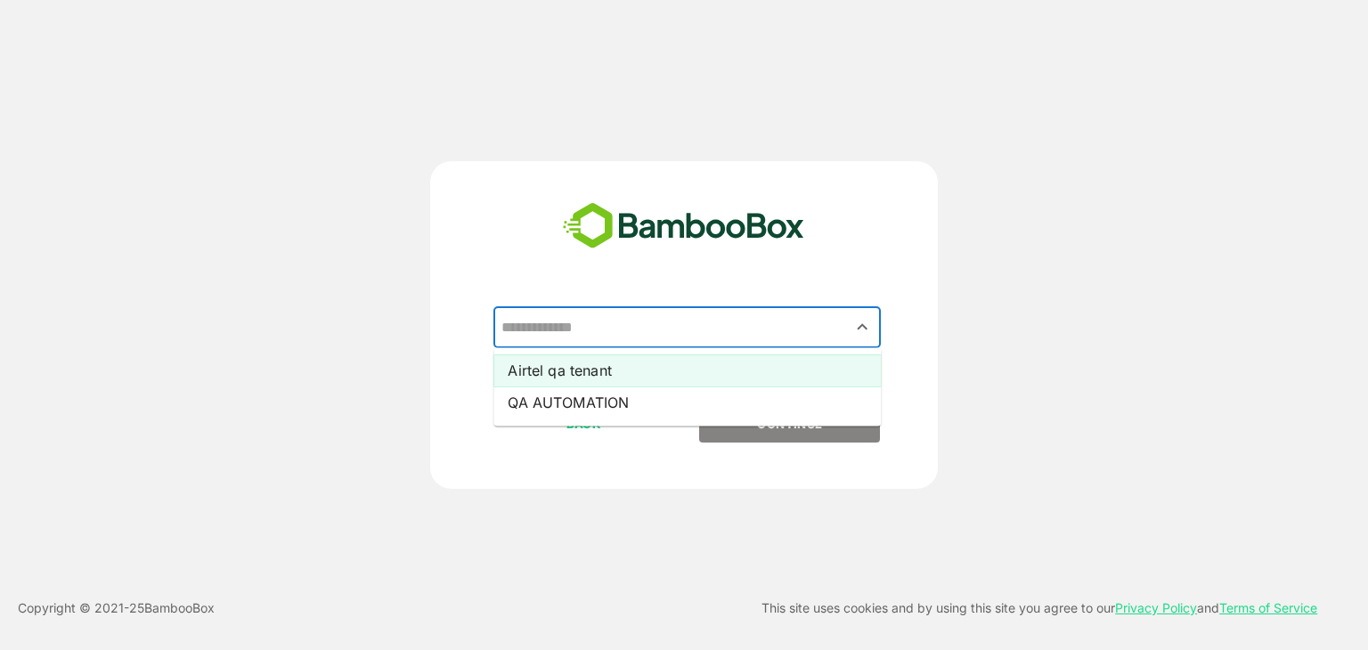
click at [576, 377] on li "Airtel qa tenant" at bounding box center [688, 371] width 388 height 32
type input "**********"
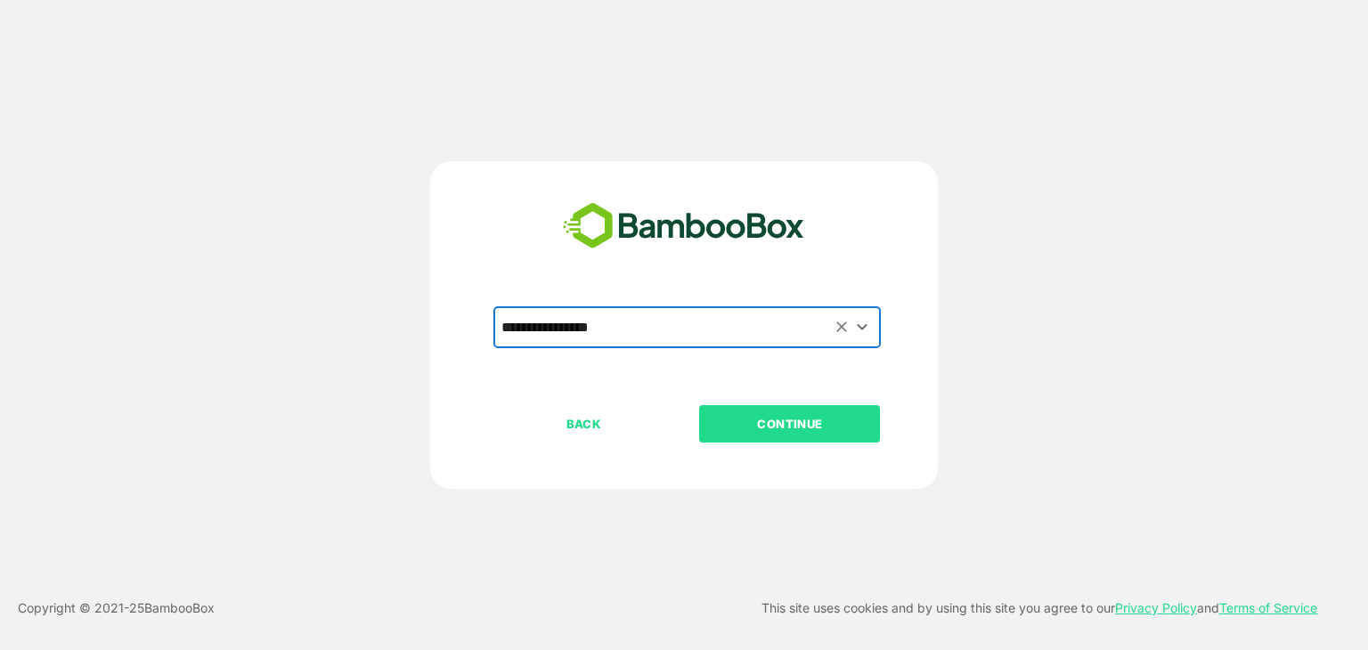
click at [715, 414] on p "CONTINUE" at bounding box center [790, 424] width 178 height 20
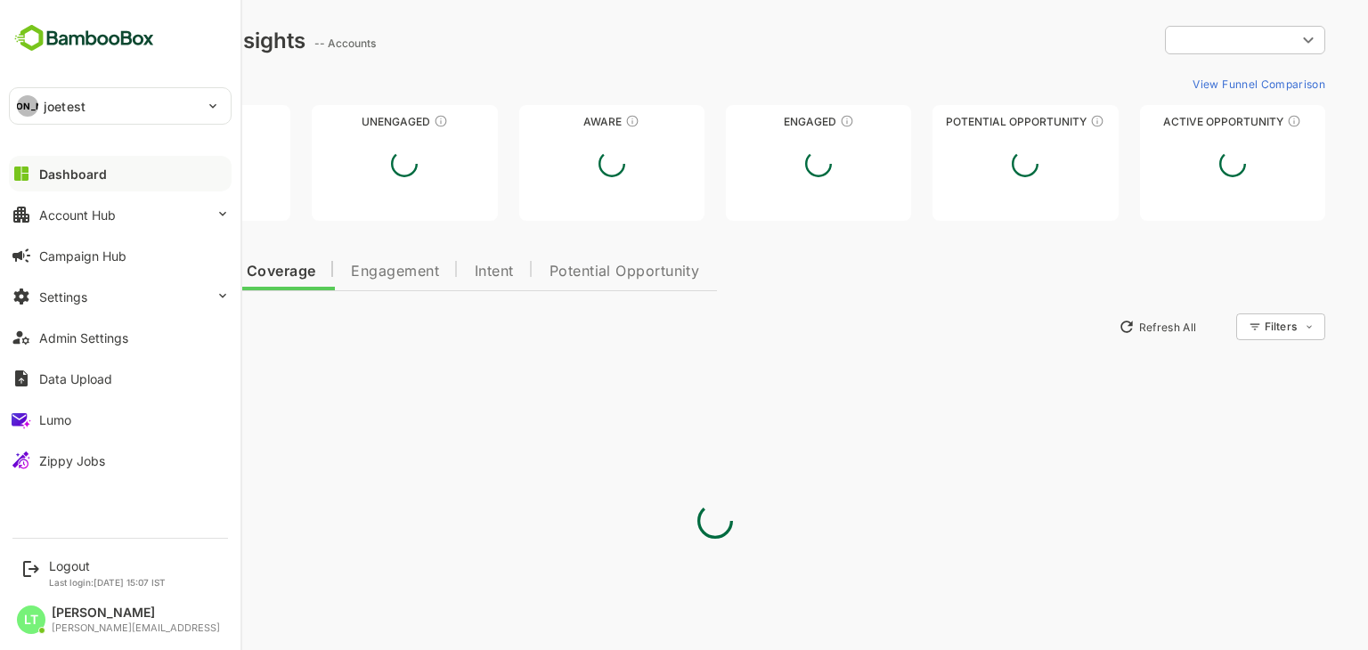
type input "**********"
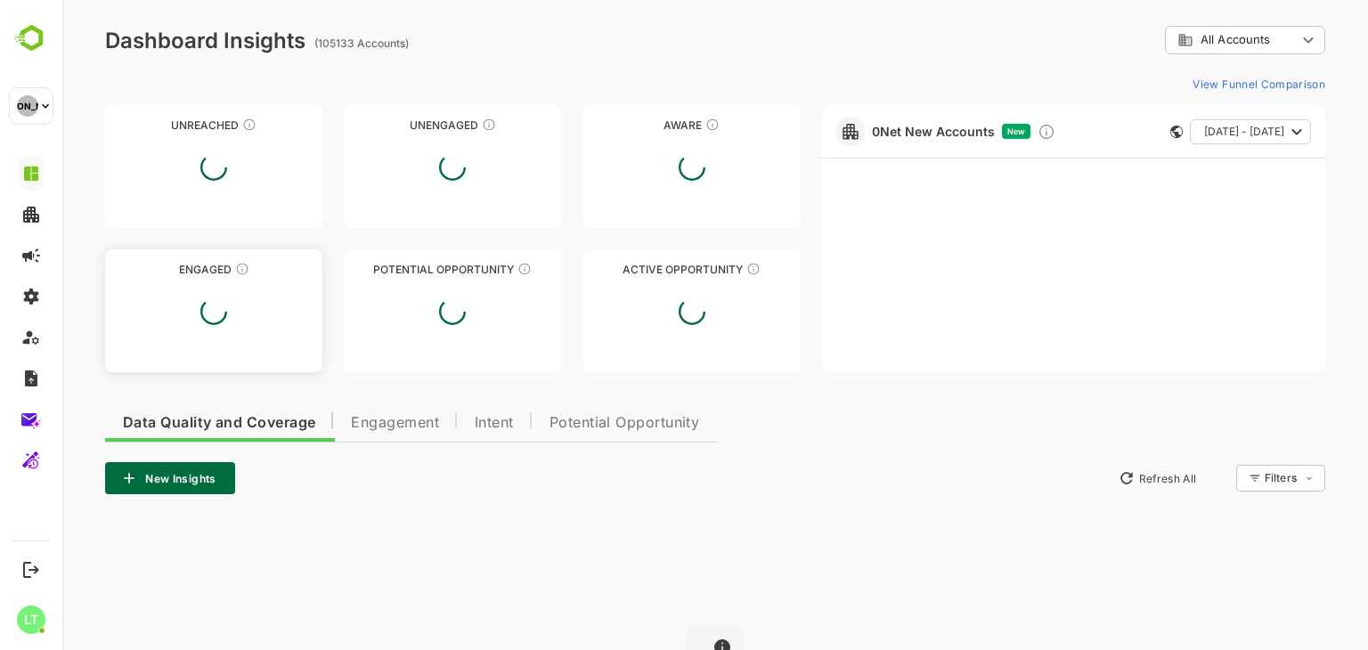
click at [373, 254] on div "Unreached Unengaged Aware Engaged Potential Opportunity Active Opportunity" at bounding box center [453, 238] width 696 height 267
click at [399, 421] on span "Engagement" at bounding box center [395, 423] width 88 height 14
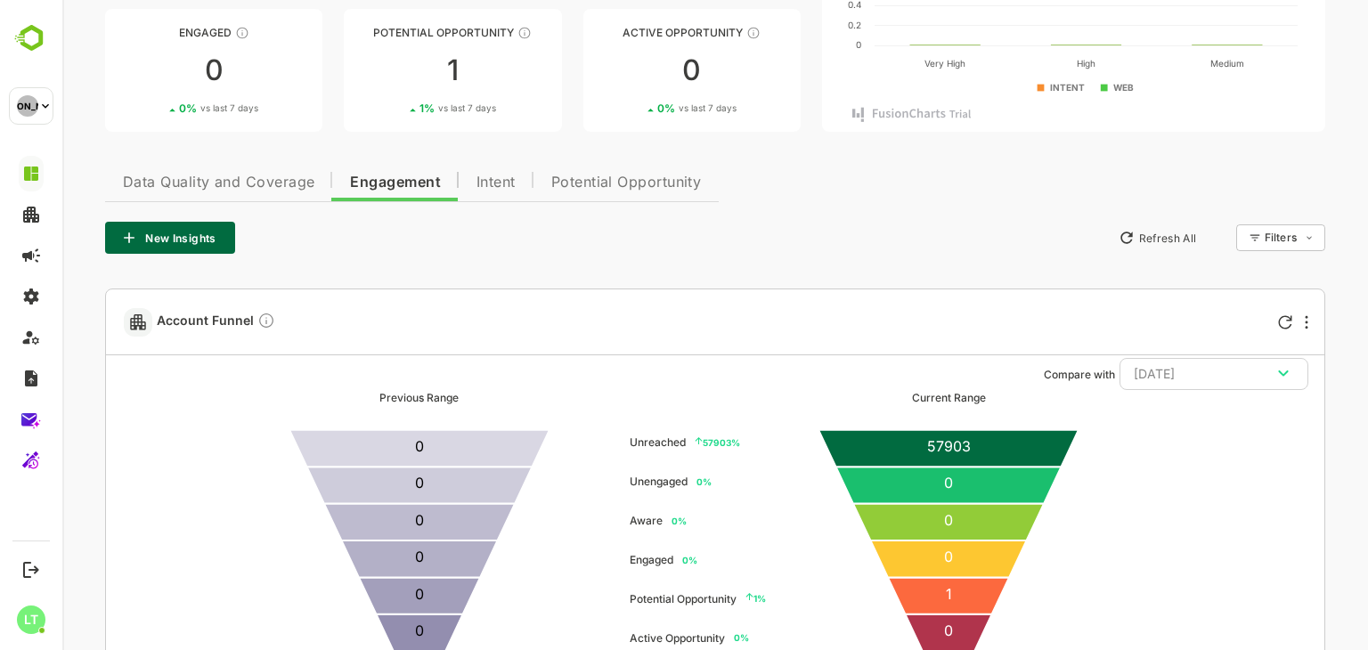
scroll to position [239, 0]
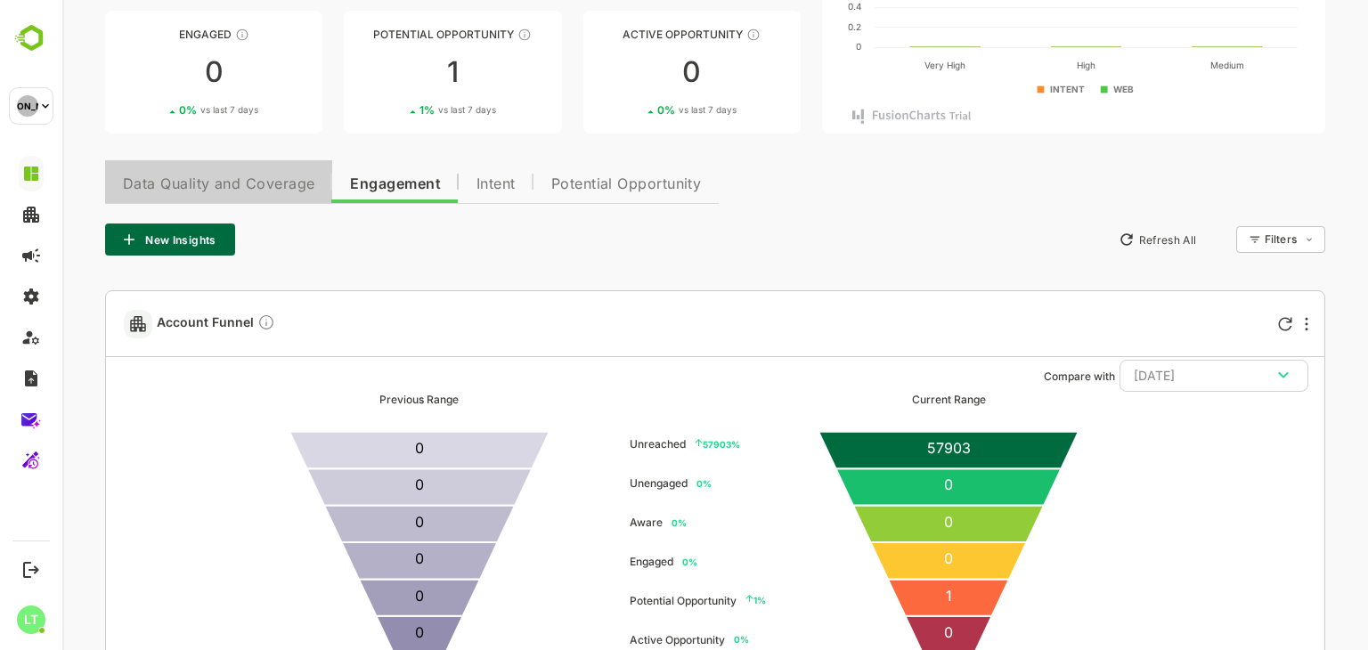
click at [279, 188] on span "Data Quality and Coverage" at bounding box center [219, 184] width 192 height 14
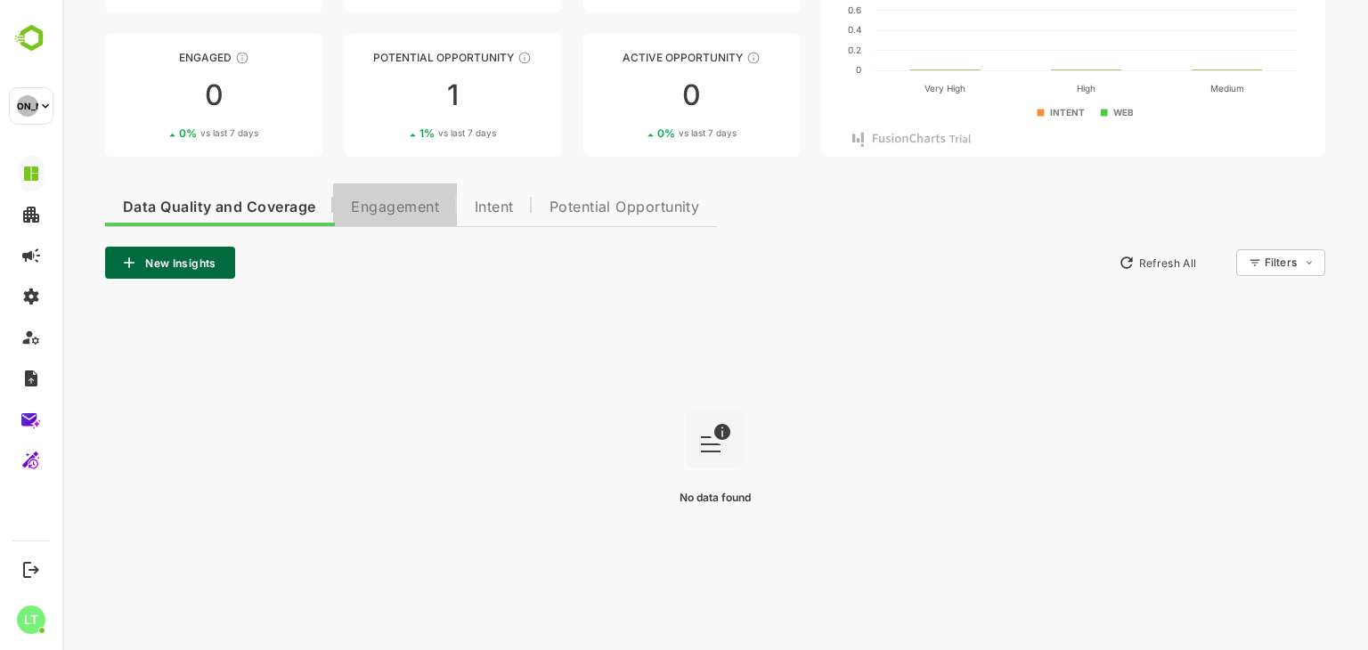
click at [409, 208] on span "Engagement" at bounding box center [395, 207] width 88 height 14
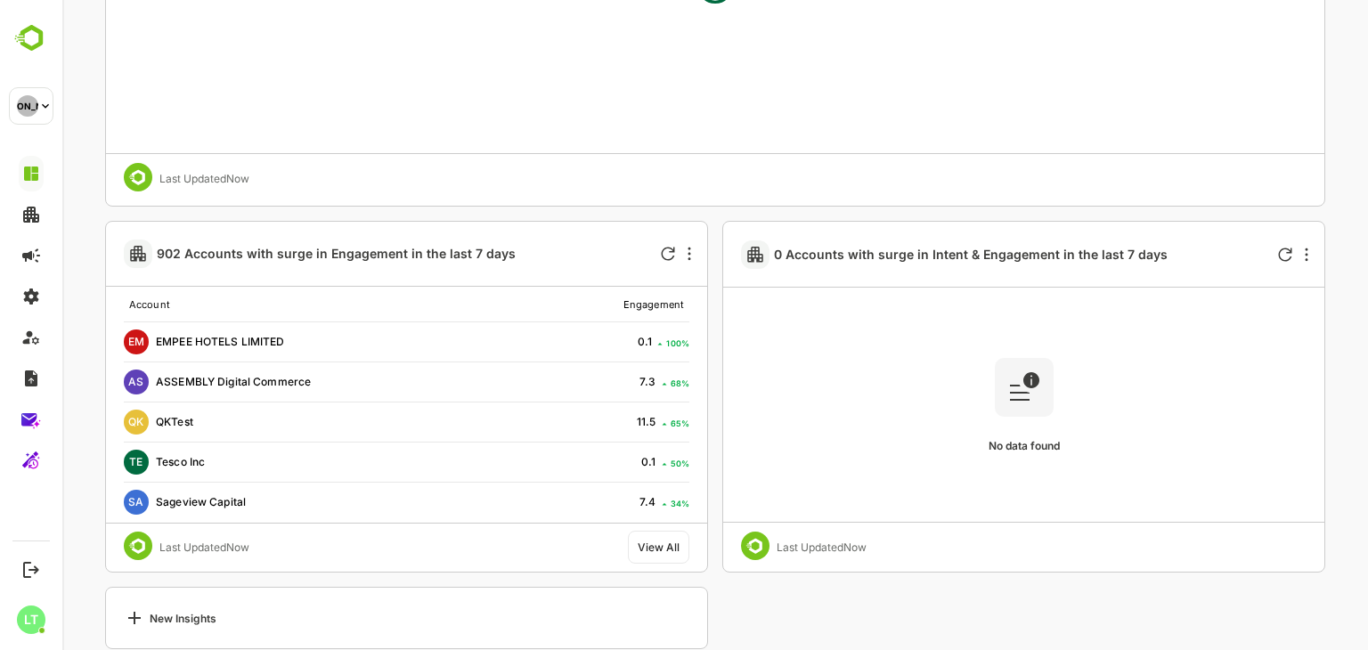
scroll to position [806, 0]
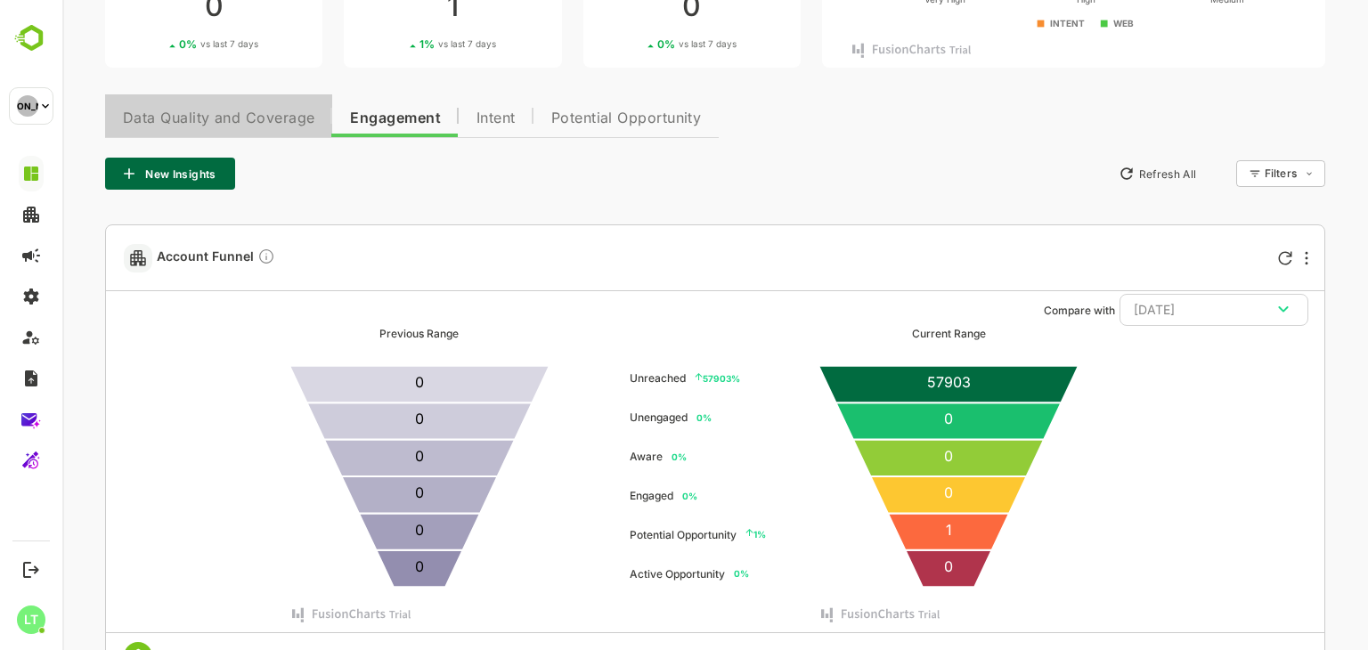
click at [203, 125] on span "Data Quality and Coverage" at bounding box center [219, 118] width 192 height 14
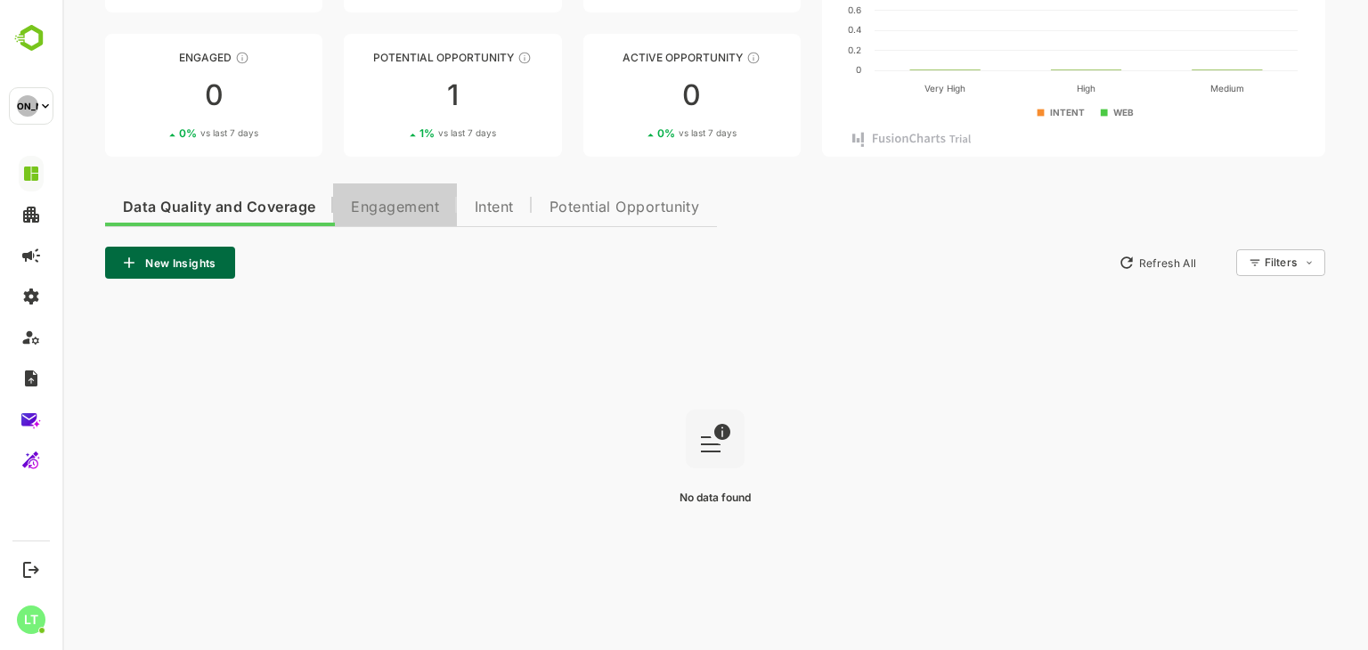
click at [378, 195] on button "Engagement" at bounding box center [395, 205] width 124 height 43
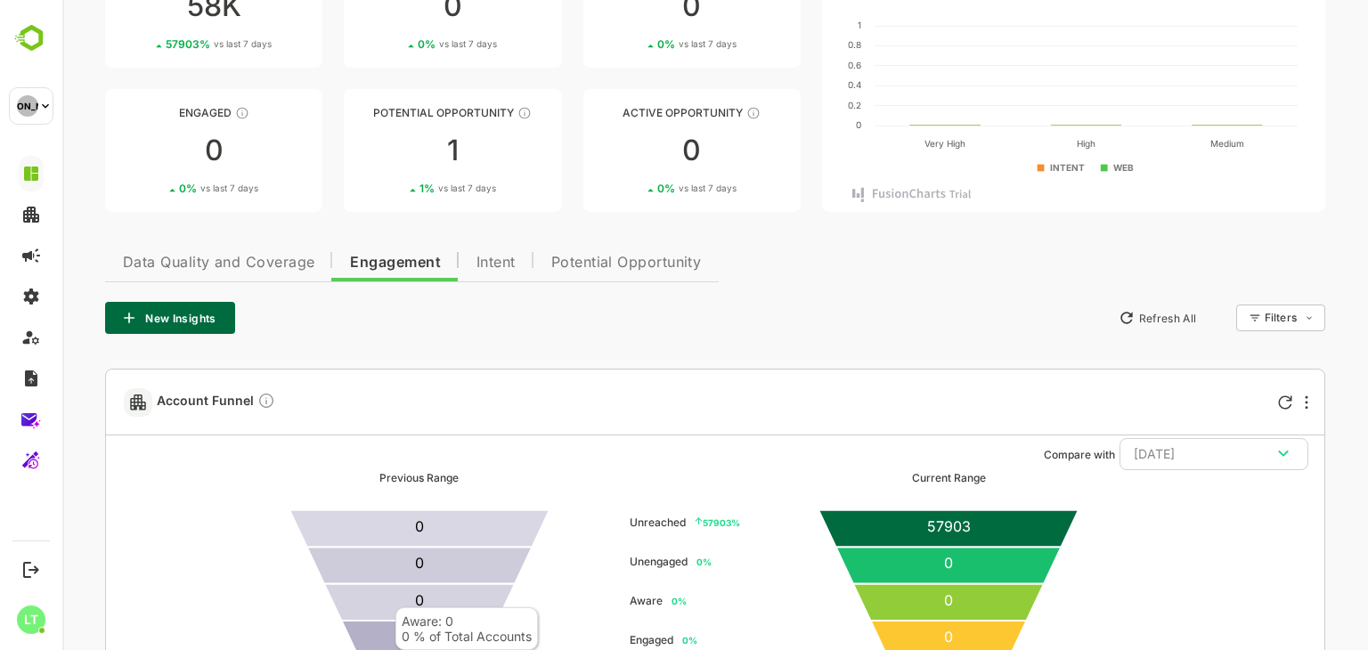
scroll to position [159, 0]
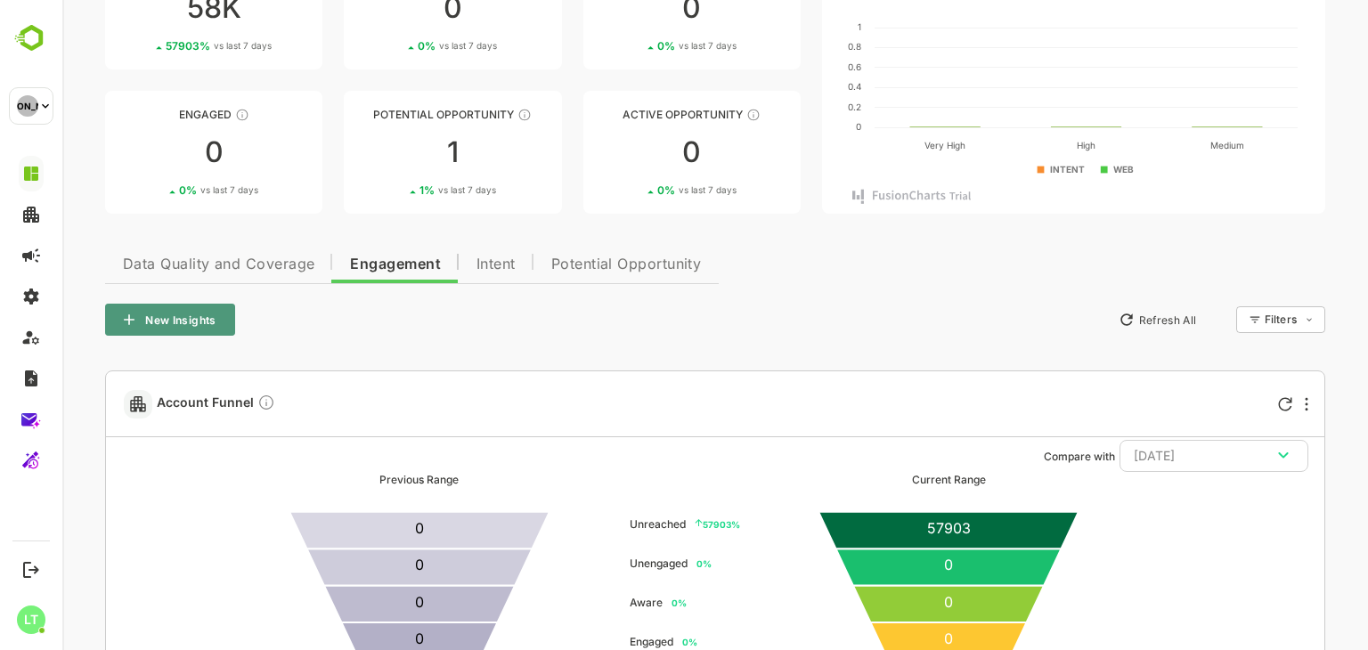
click at [184, 322] on button "New Insights" at bounding box center [170, 320] width 130 height 32
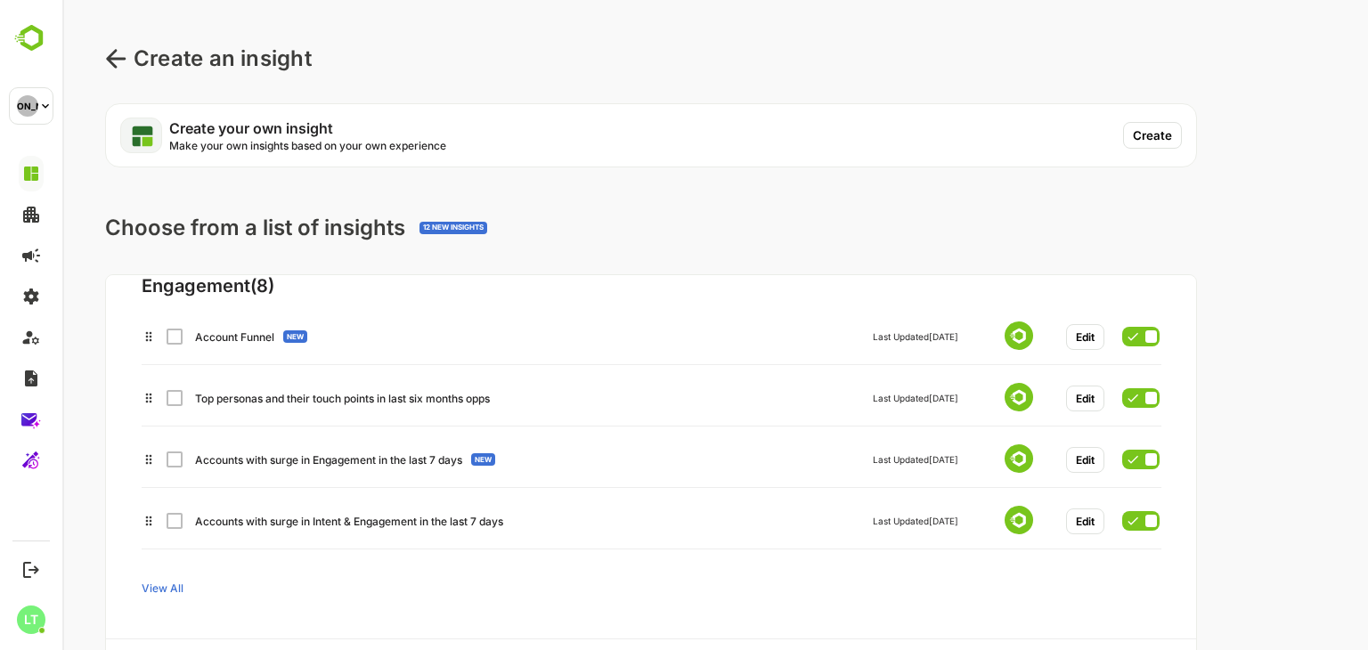
scroll to position [39, 0]
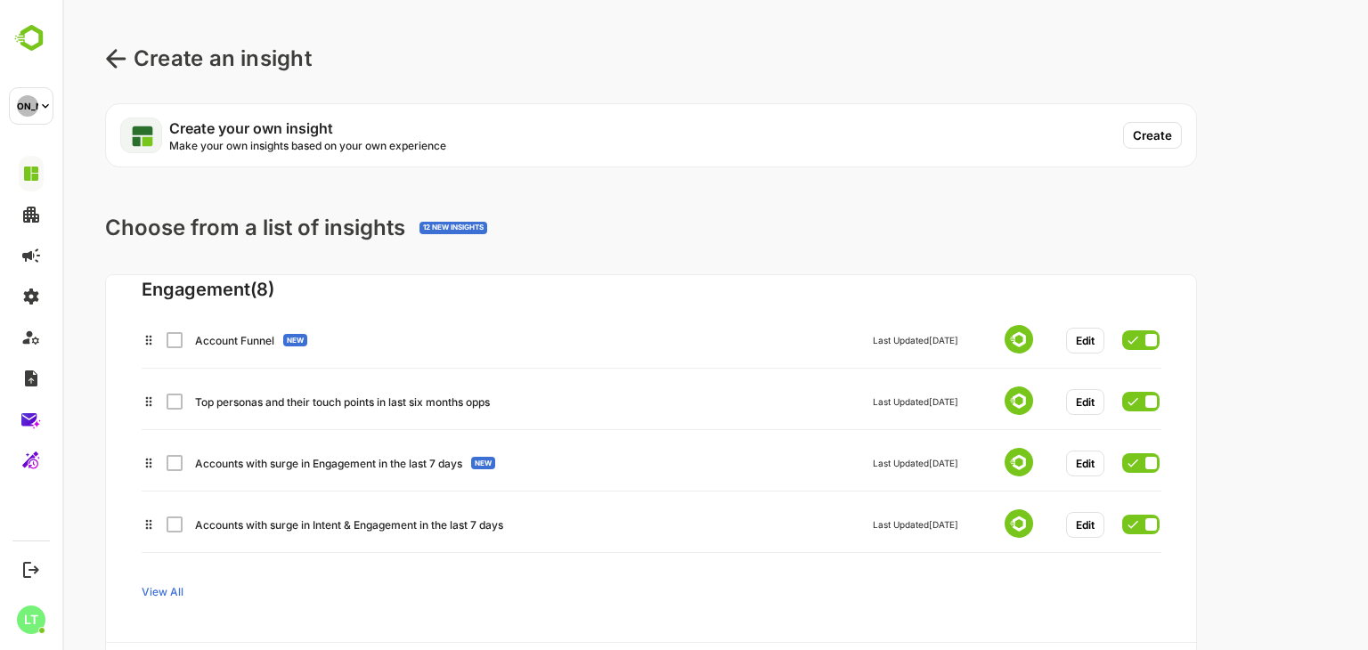
click at [171, 590] on span "View All" at bounding box center [163, 592] width 42 height 13
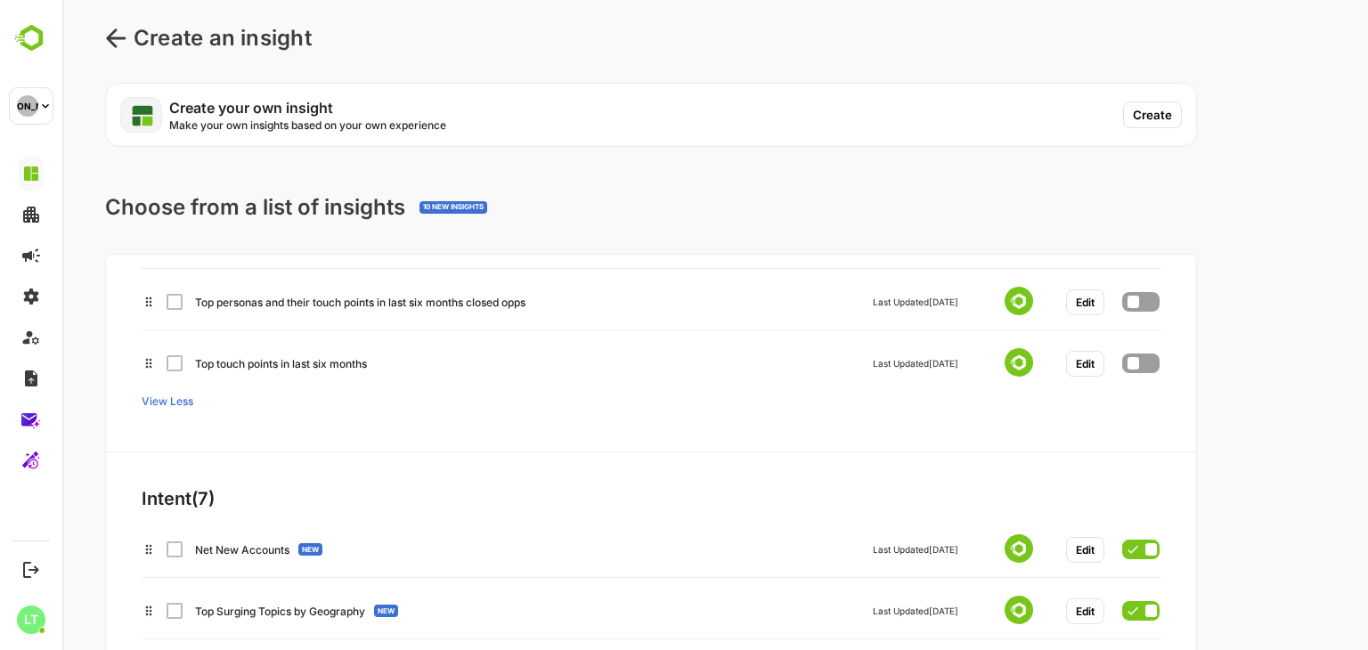
scroll to position [0, 0]
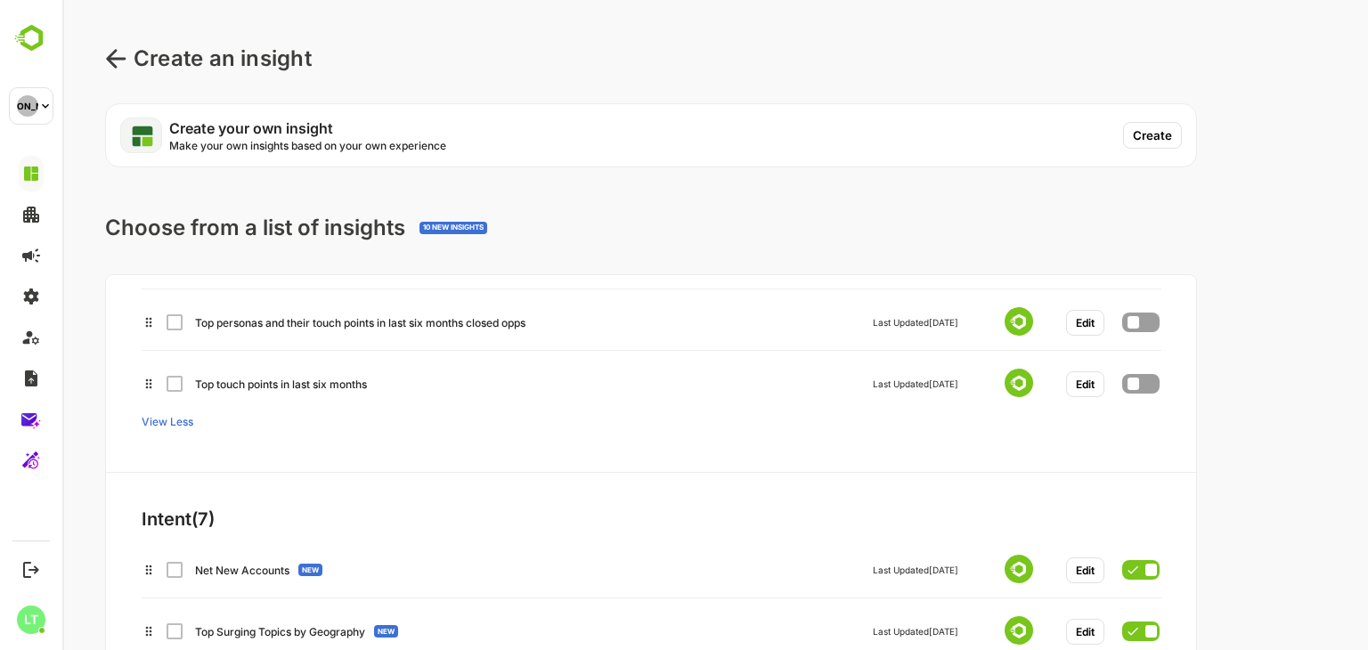
click at [114, 64] on icon at bounding box center [116, 58] width 20 height 19
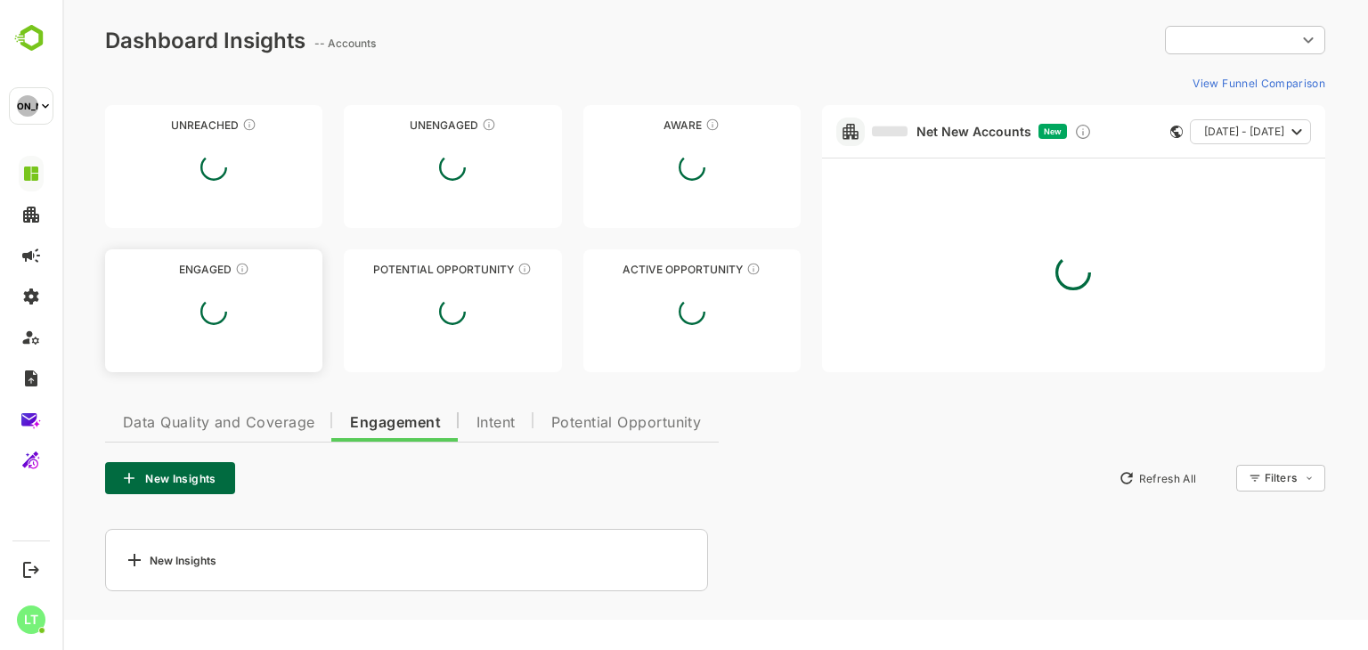
type input "**********"
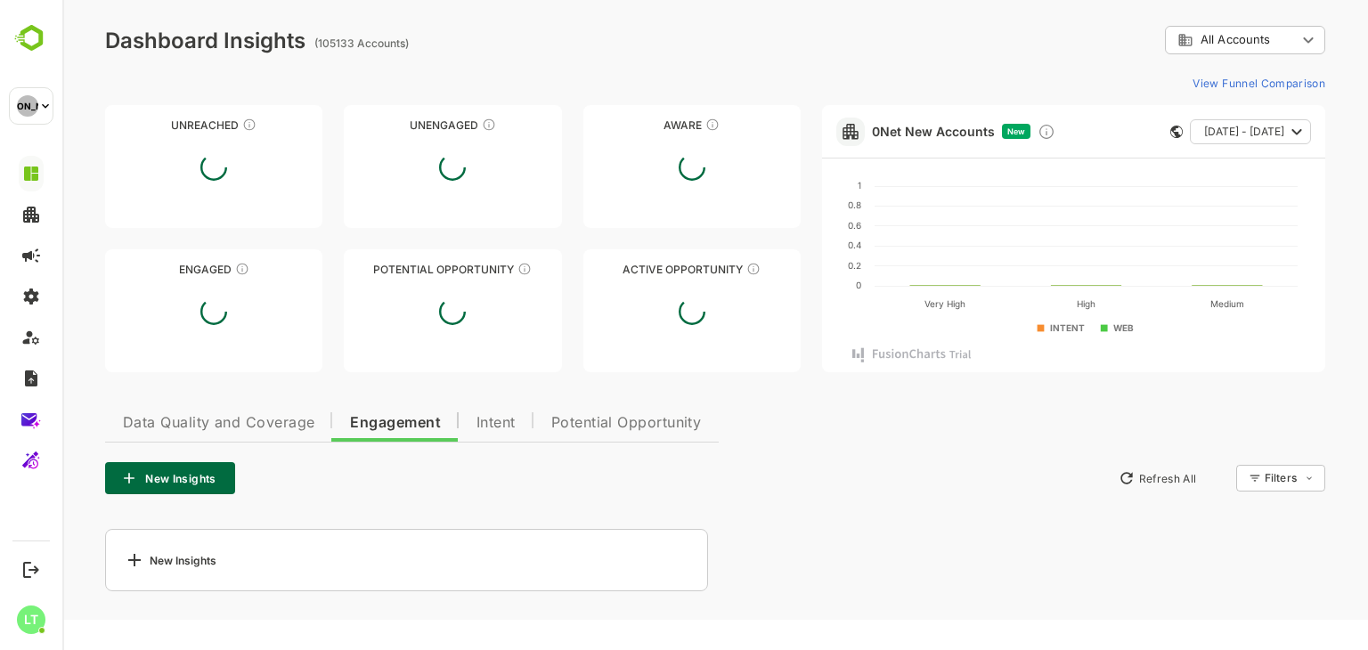
click at [480, 416] on span "Intent" at bounding box center [496, 423] width 39 height 14
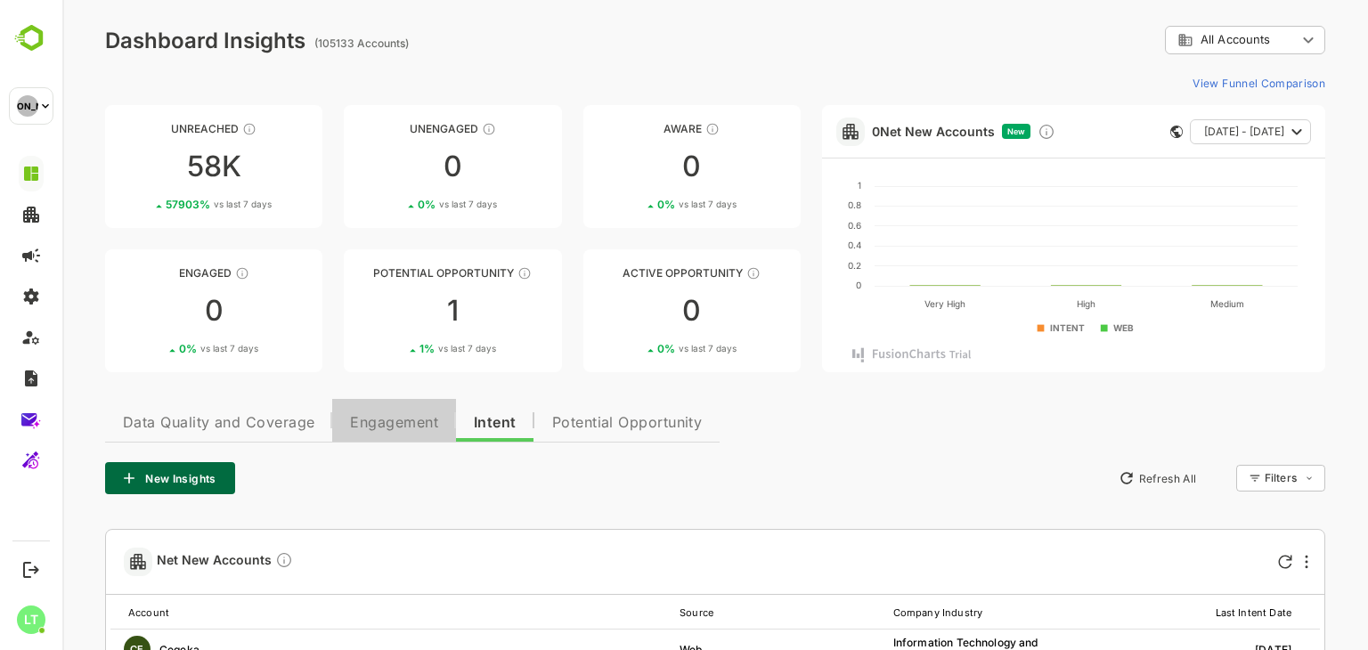
click at [408, 416] on span "Engagement" at bounding box center [394, 423] width 88 height 14
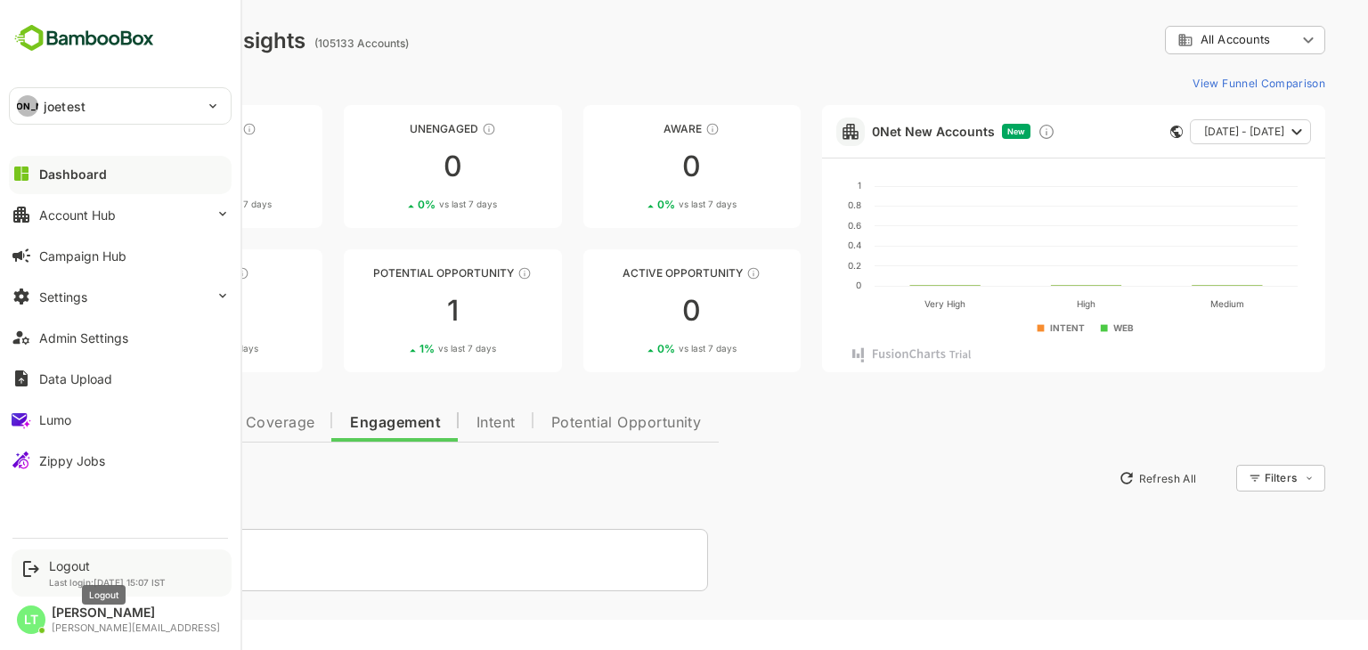
click at [74, 571] on div "Logout" at bounding box center [107, 566] width 117 height 15
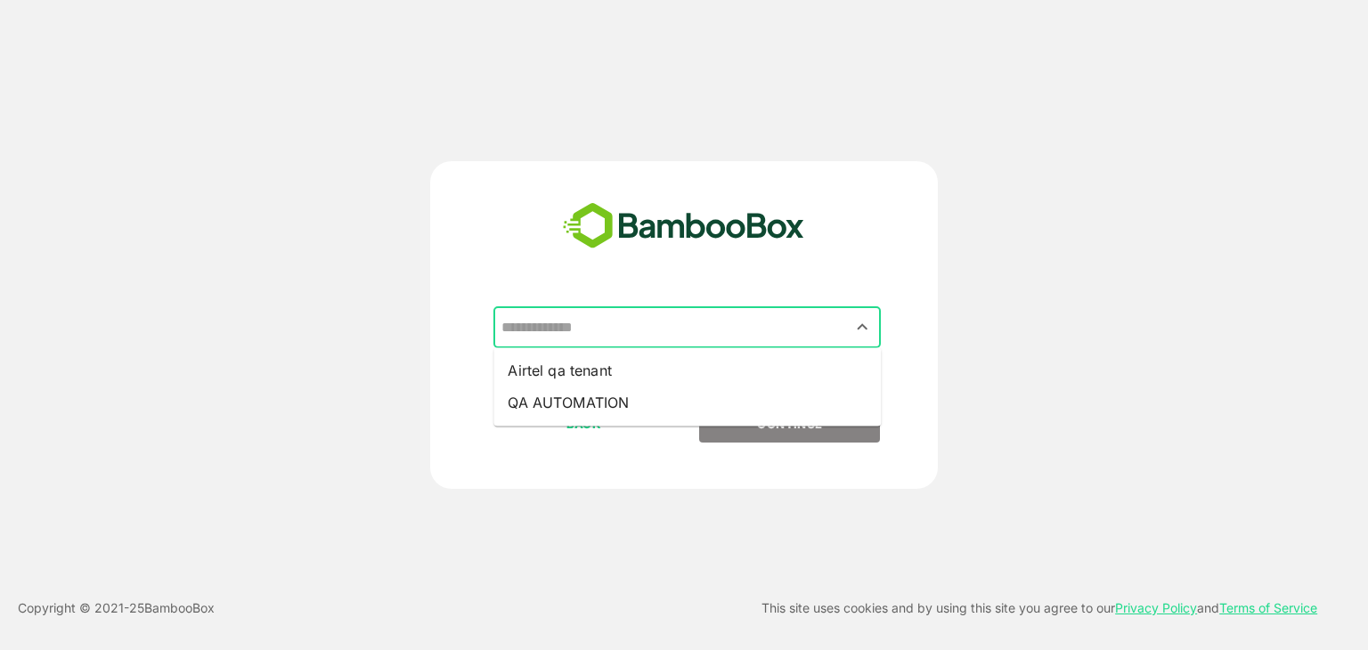
click at [635, 334] on input "text" at bounding box center [687, 328] width 380 height 34
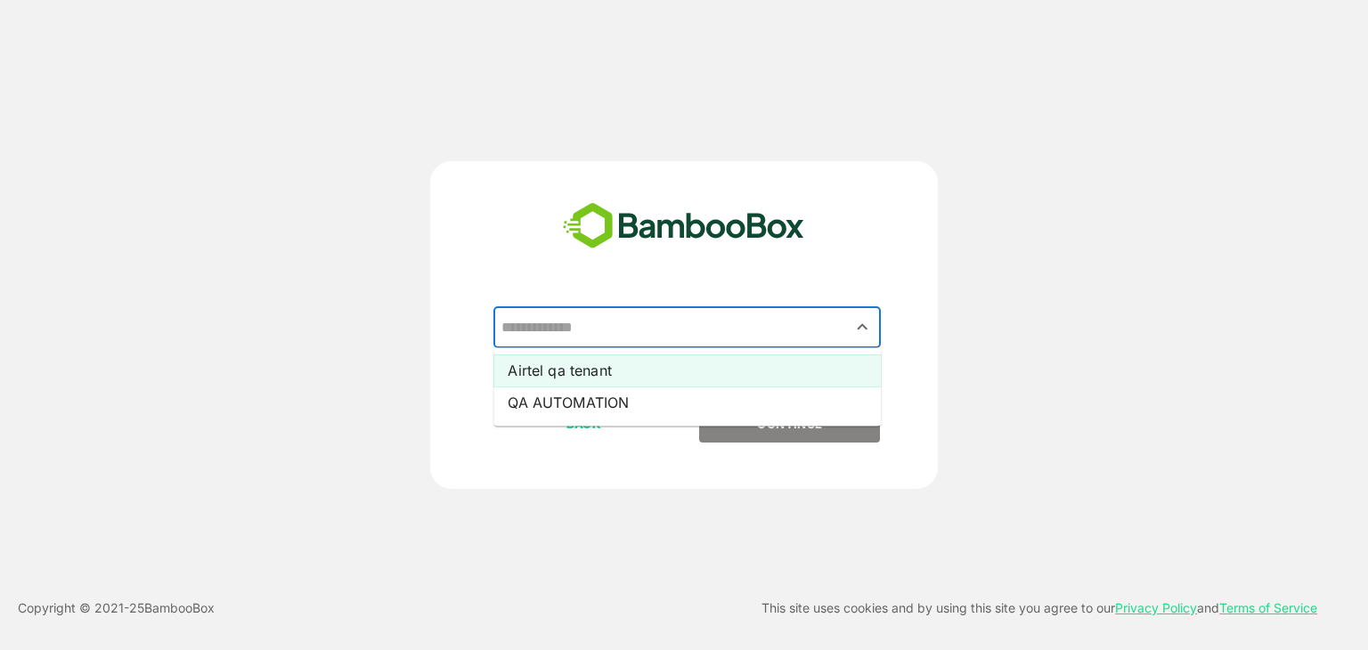
click at [621, 371] on li "Airtel qa tenant" at bounding box center [688, 371] width 388 height 32
type input "**********"
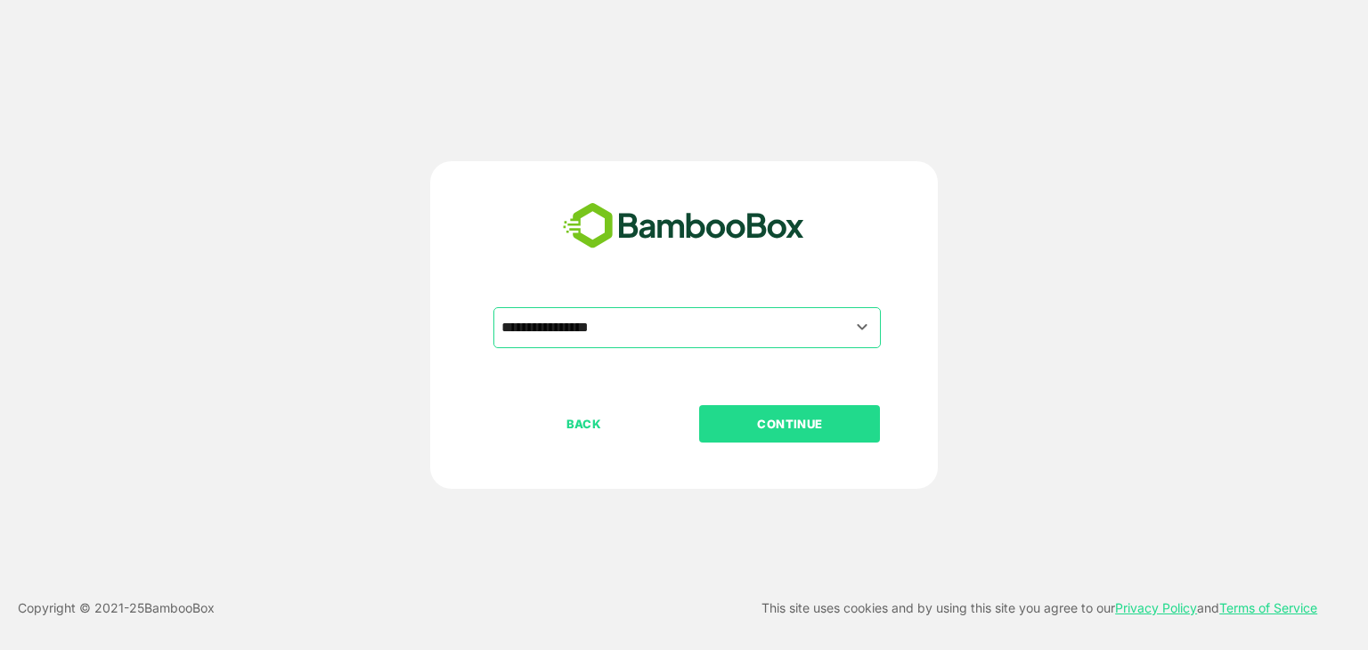
click at [740, 422] on p "CONTINUE" at bounding box center [790, 424] width 178 height 20
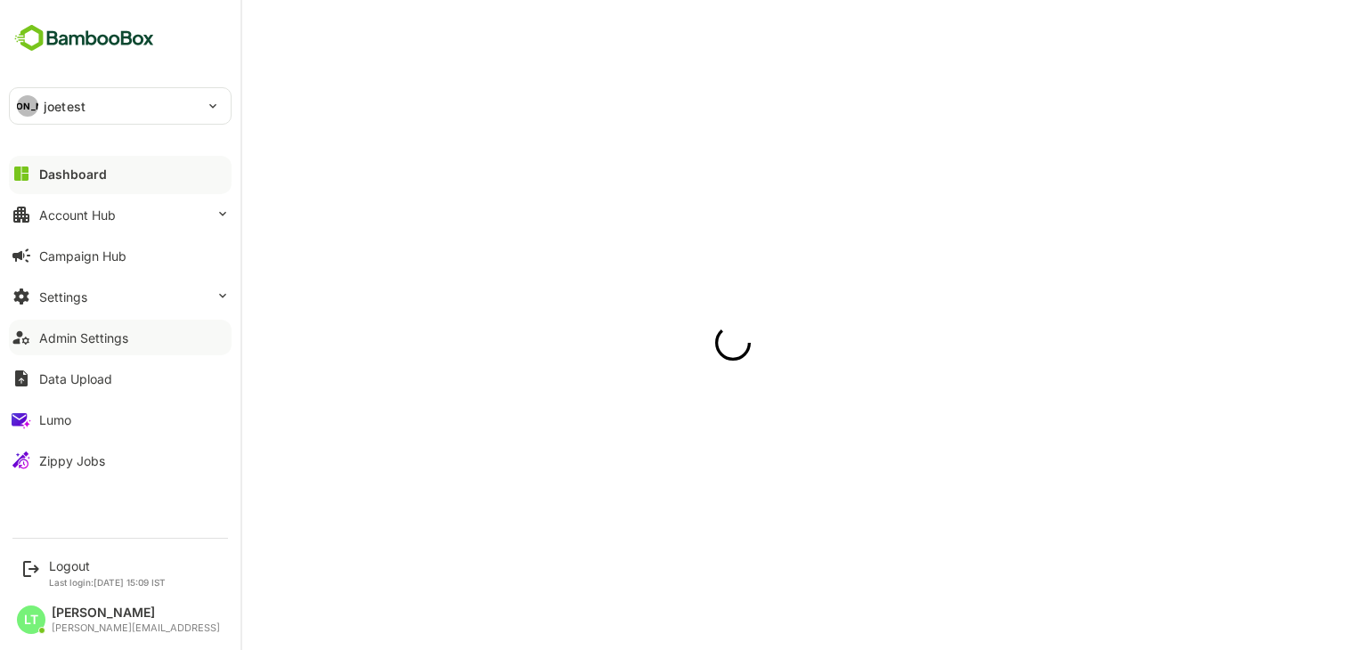
click at [64, 336] on div "Admin Settings" at bounding box center [83, 338] width 89 height 15
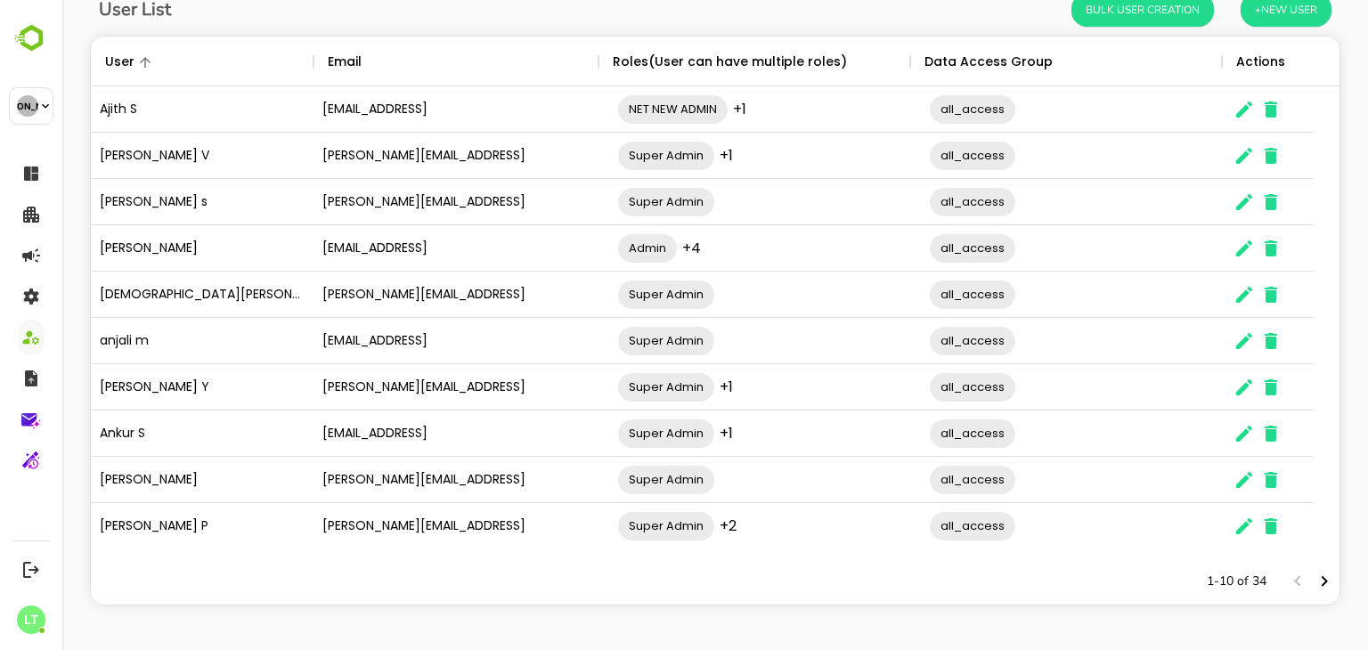
scroll to position [114, 0]
click at [1311, 592] on button "Next page" at bounding box center [1324, 581] width 27 height 27
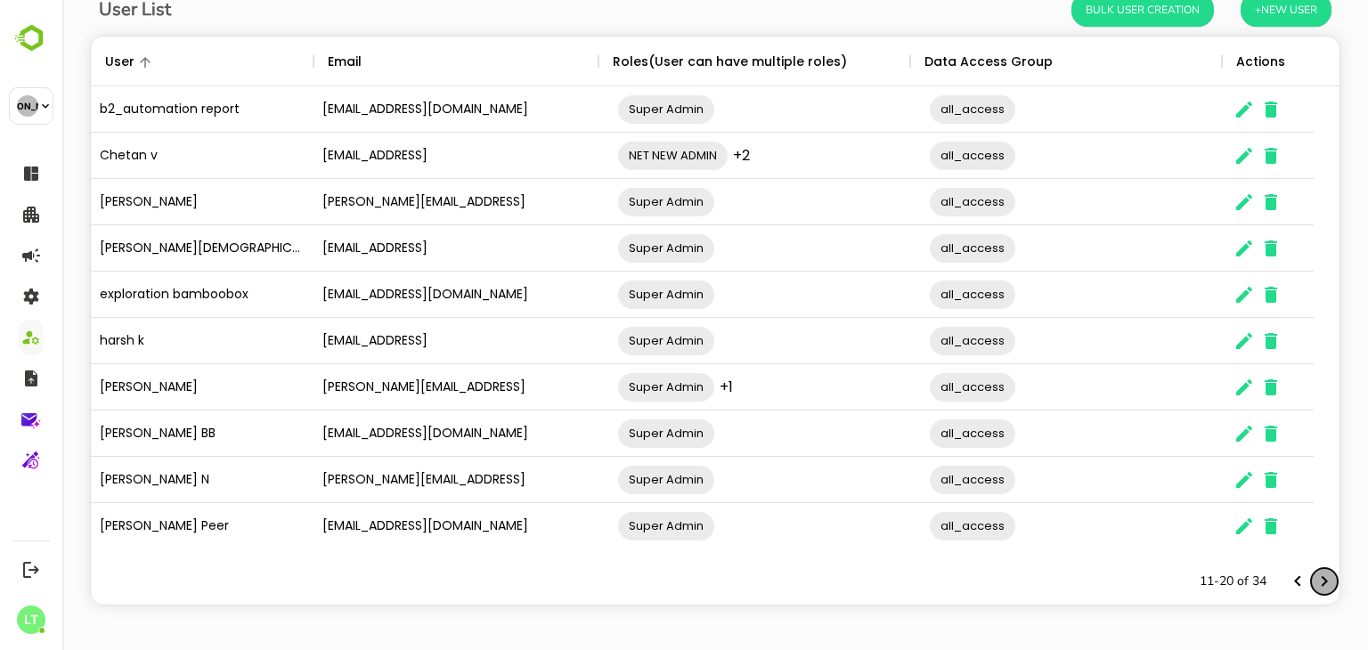
click at [1311, 592] on button "Next page" at bounding box center [1324, 581] width 27 height 27
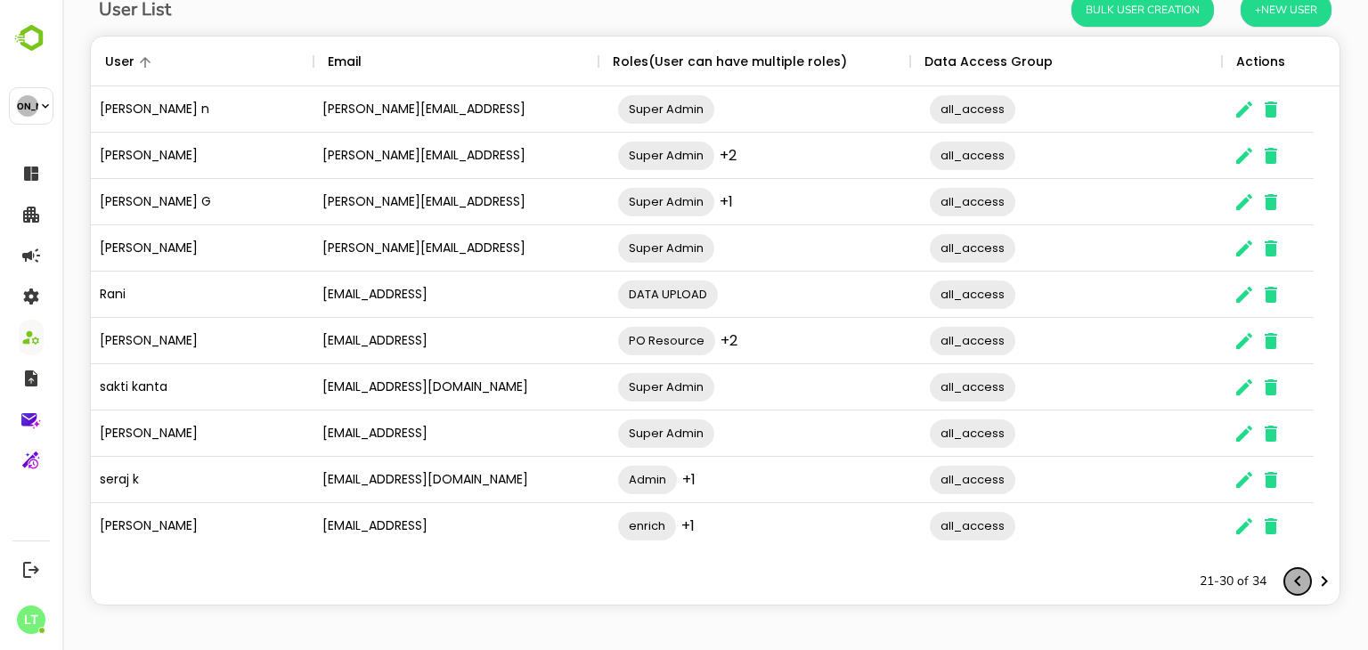
click at [1290, 588] on icon "Previous page" at bounding box center [1297, 581] width 21 height 21
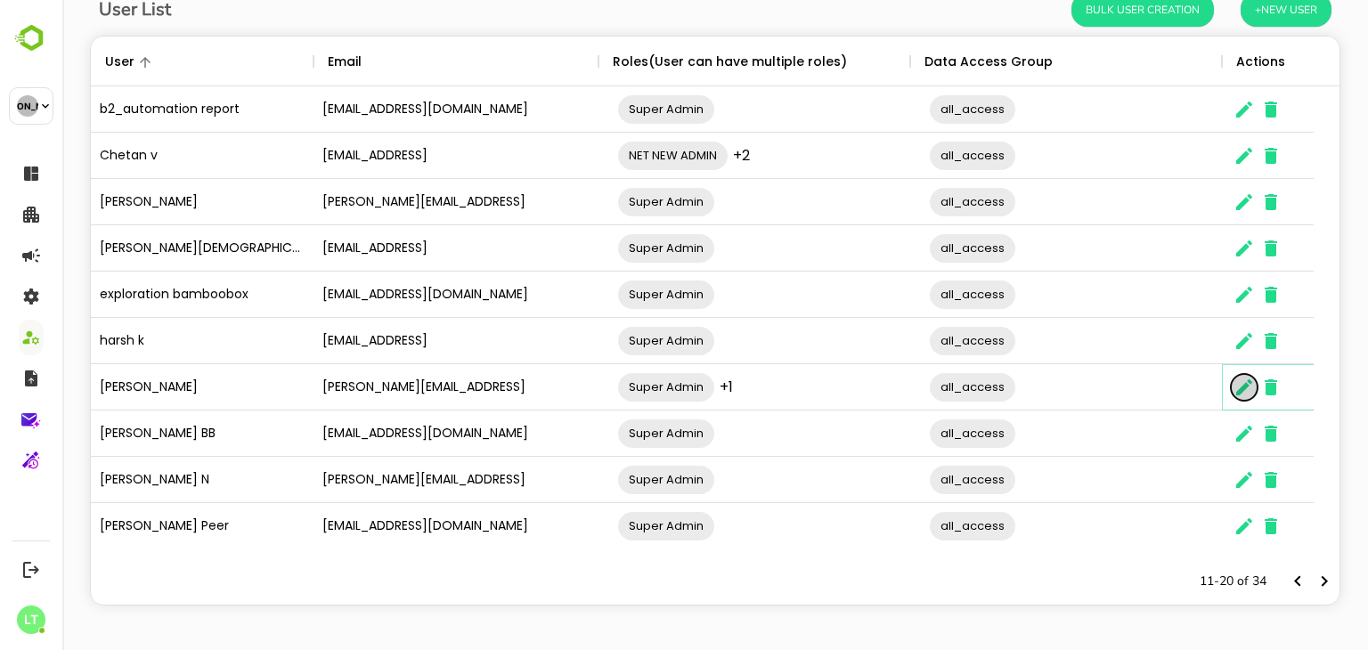
click at [1233, 387] on button "The User Data" at bounding box center [1244, 387] width 27 height 27
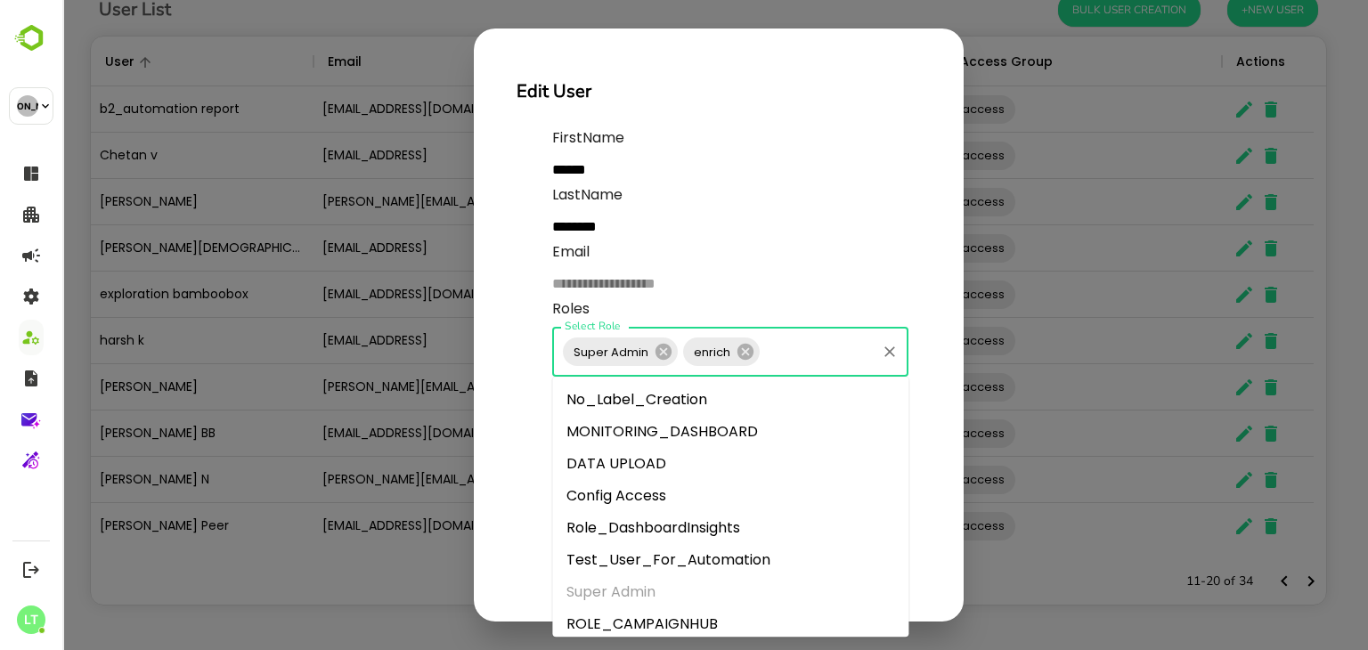
click at [795, 357] on input "Select Role" at bounding box center [818, 352] width 111 height 34
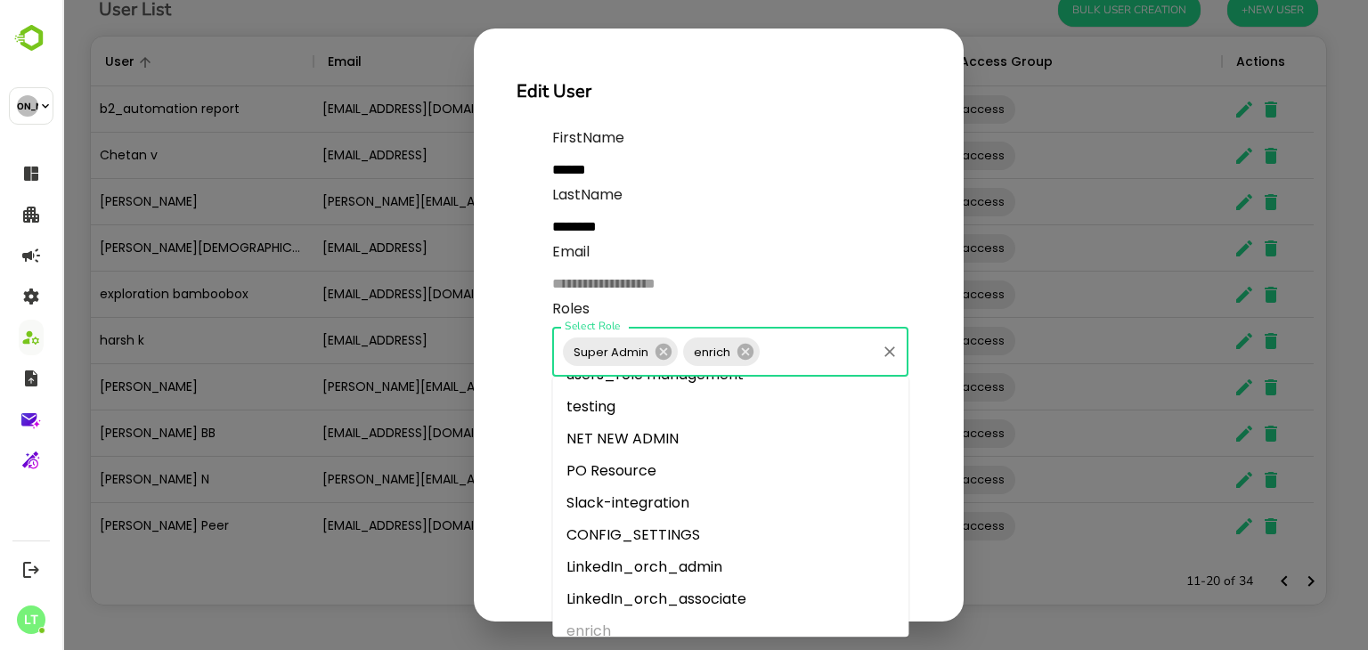
scroll to position [460, 0]
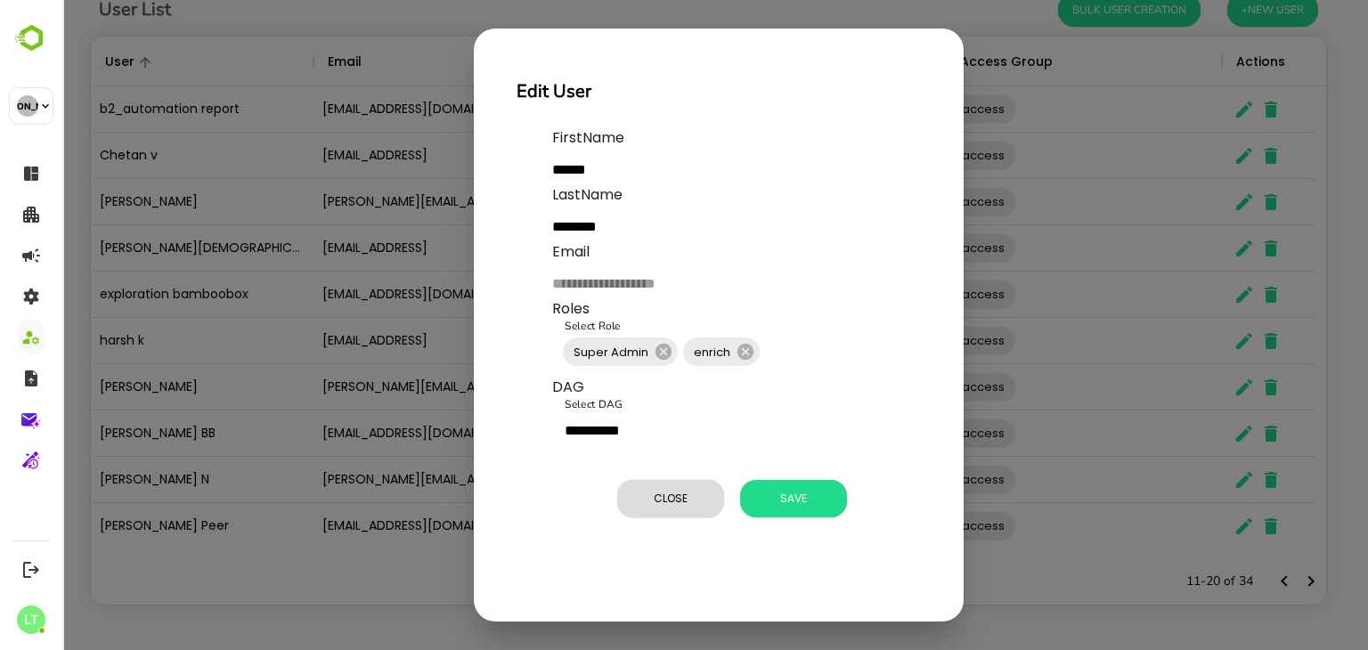
click at [530, 521] on div "**********" at bounding box center [718, 331] width 447 height 422
click at [688, 487] on span "Close" at bounding box center [670, 498] width 89 height 23
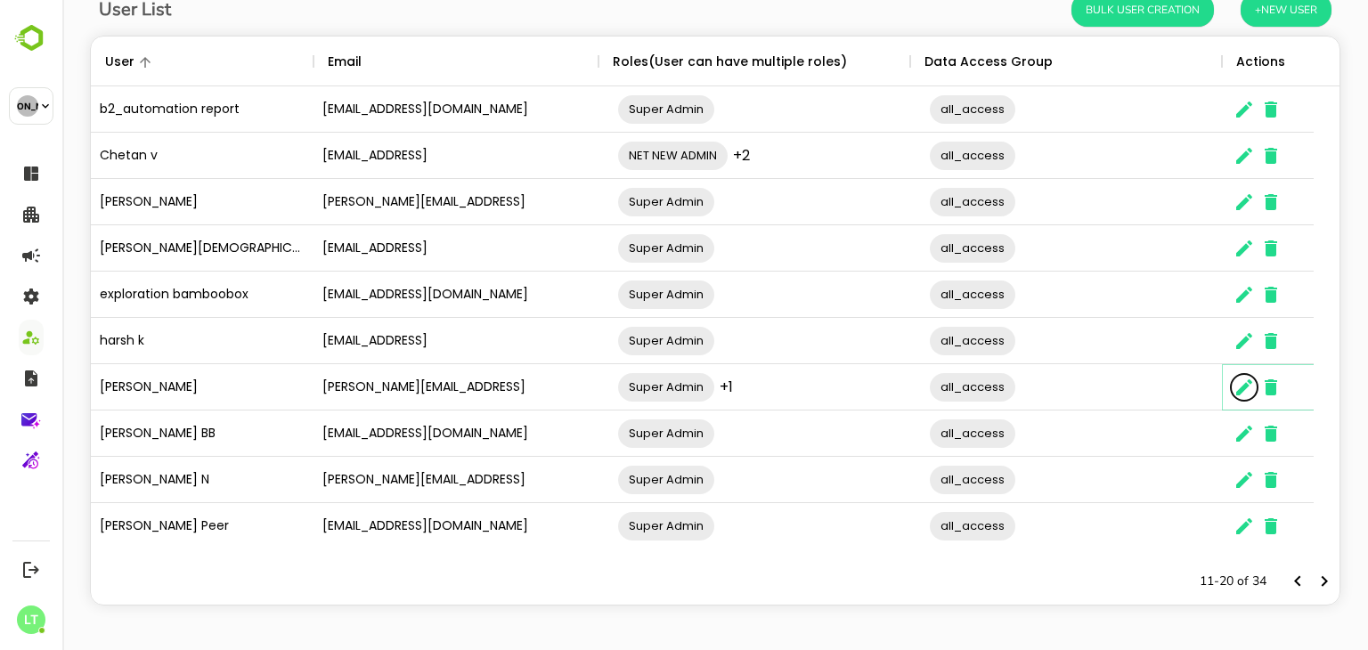
scroll to position [0, 0]
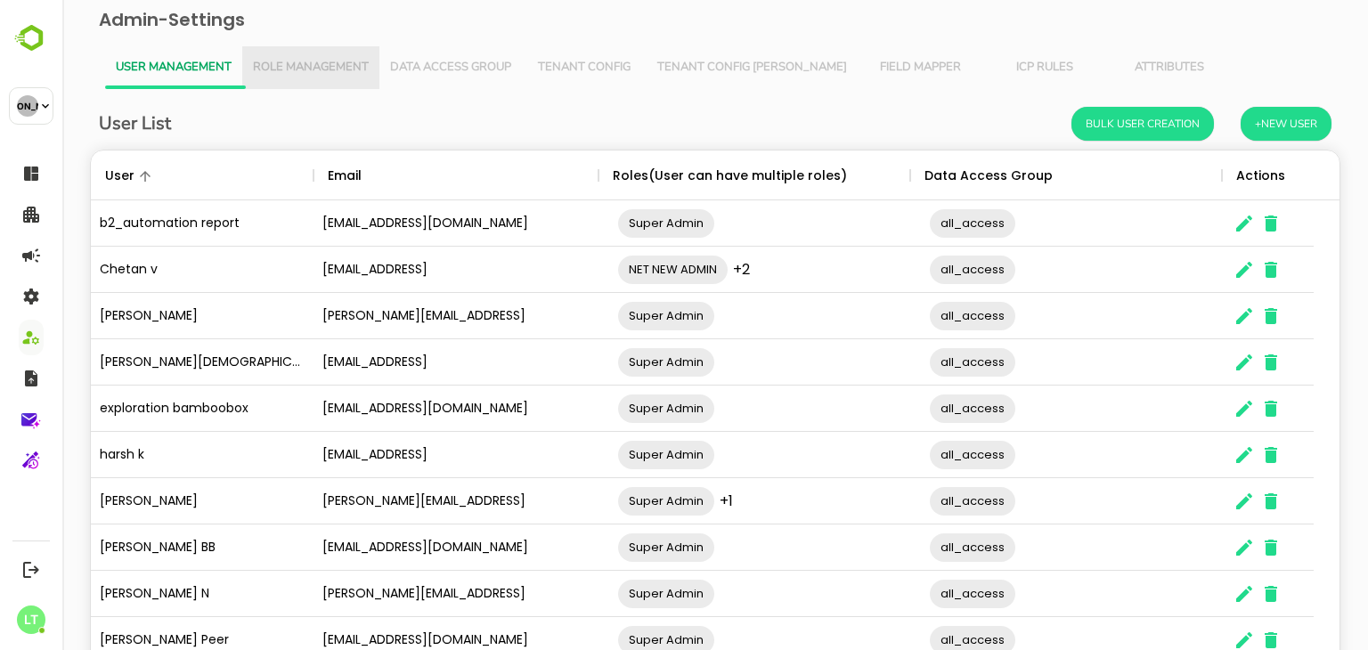
click at [292, 70] on span "Role Management" at bounding box center [311, 68] width 116 height 14
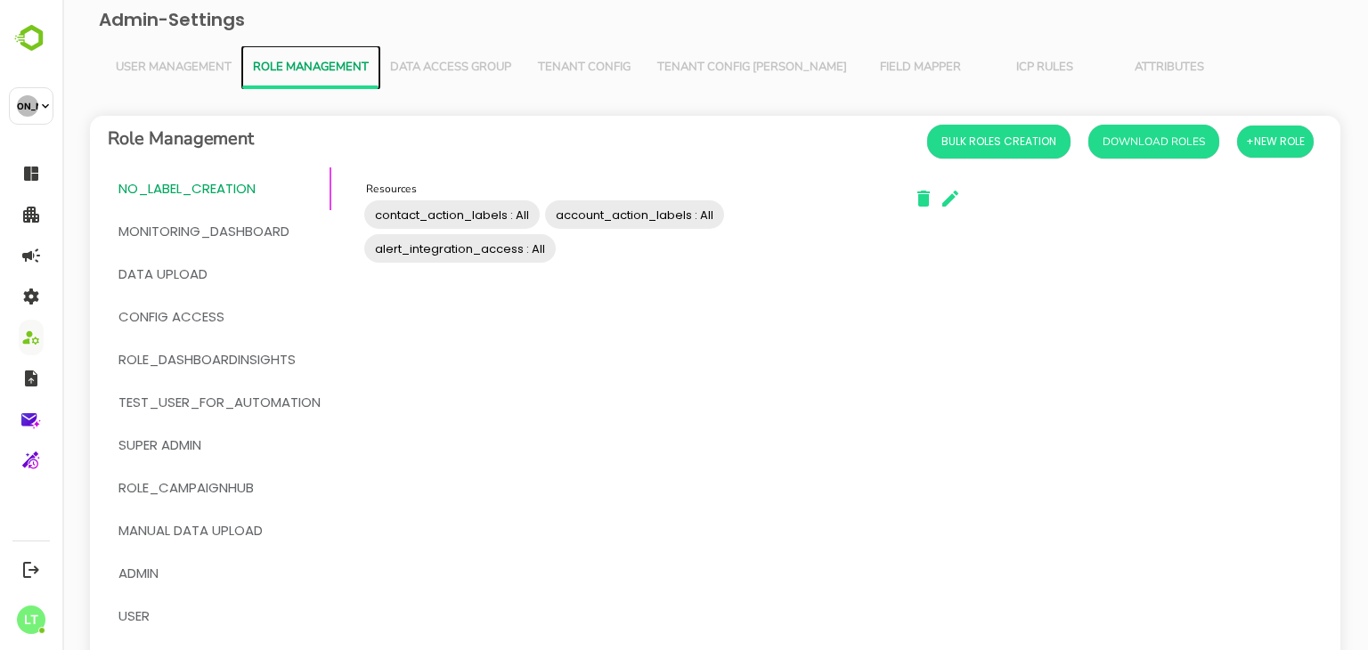
scroll to position [138, 0]
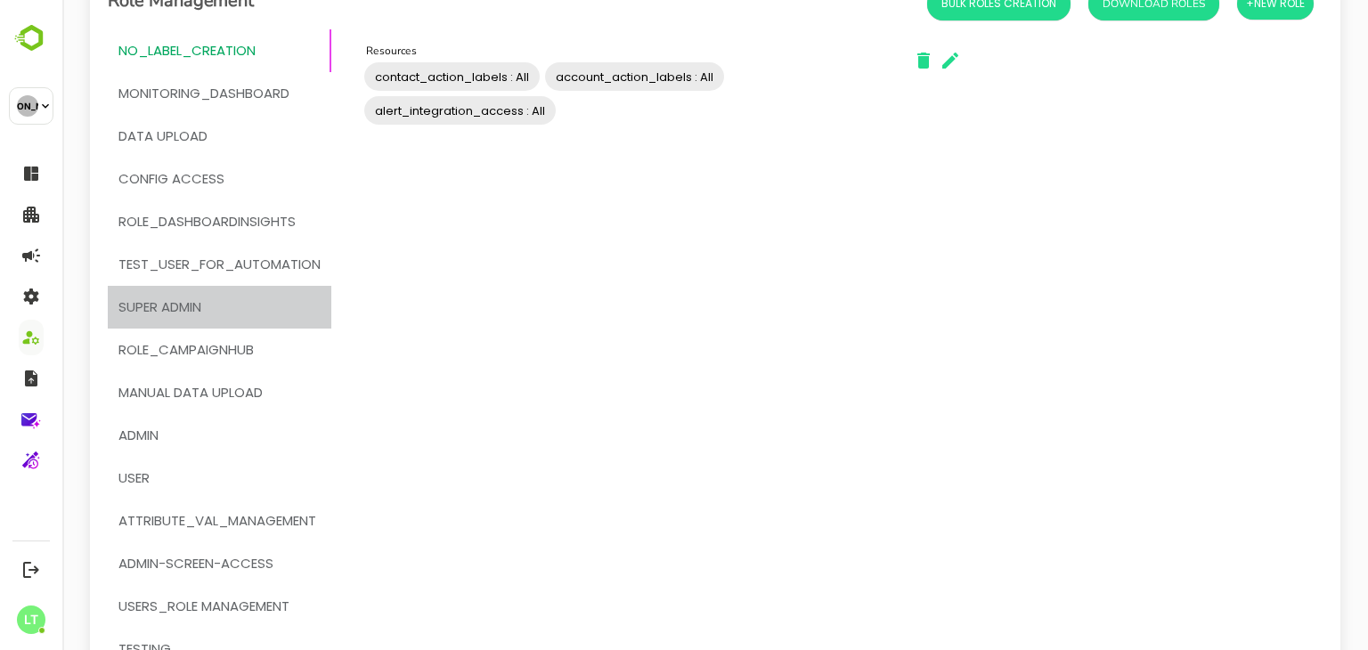
click at [217, 303] on span "Super Admin" at bounding box center [219, 307] width 202 height 23
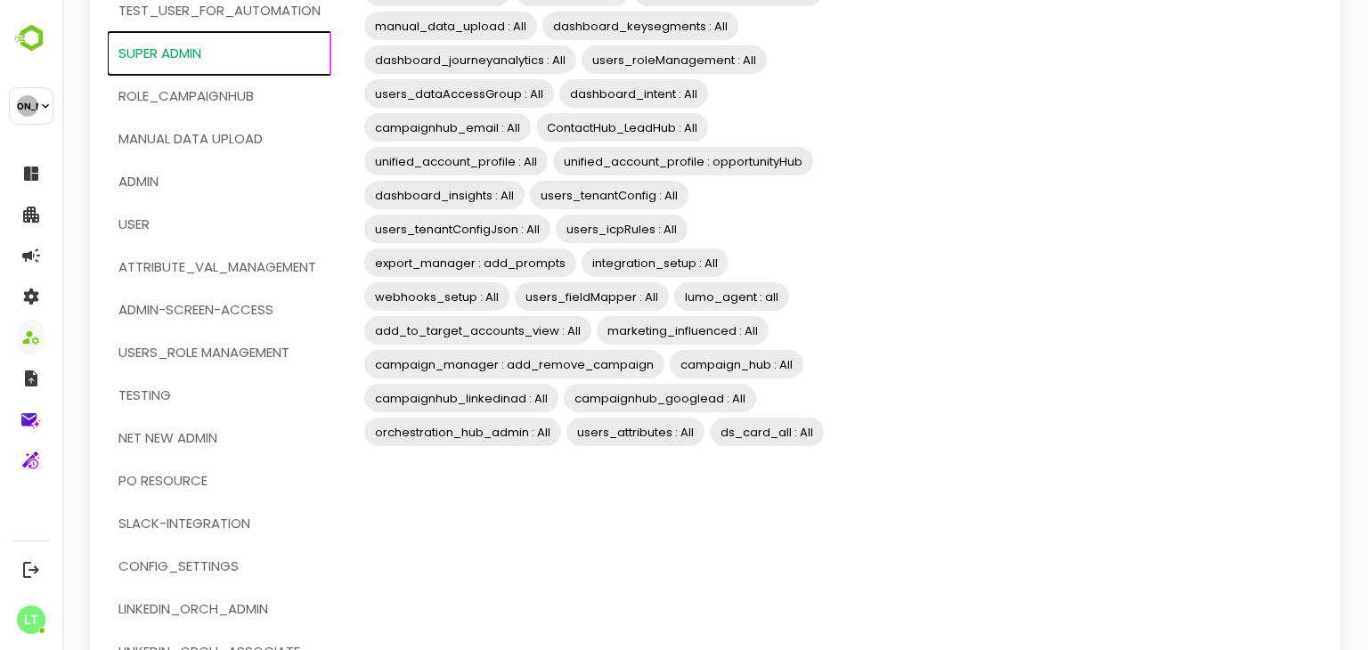
scroll to position [396, 0]
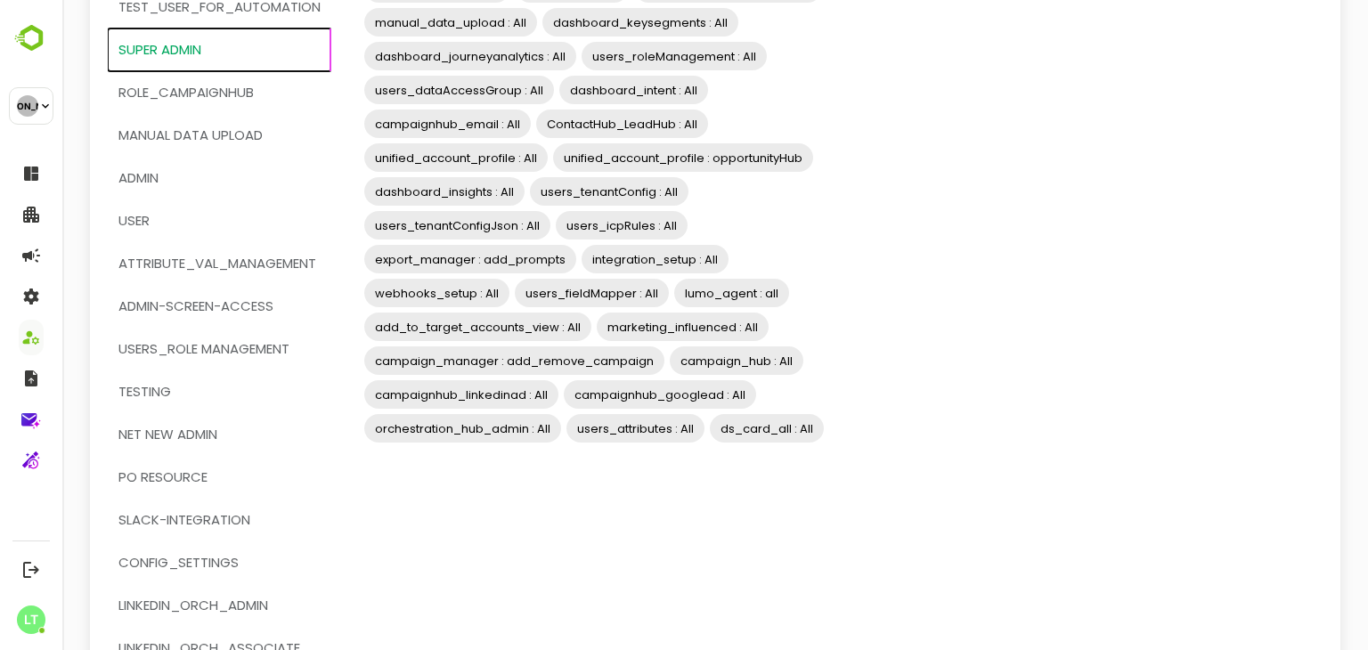
click at [818, 419] on span "ds_card_all : All" at bounding box center [767, 429] width 114 height 20
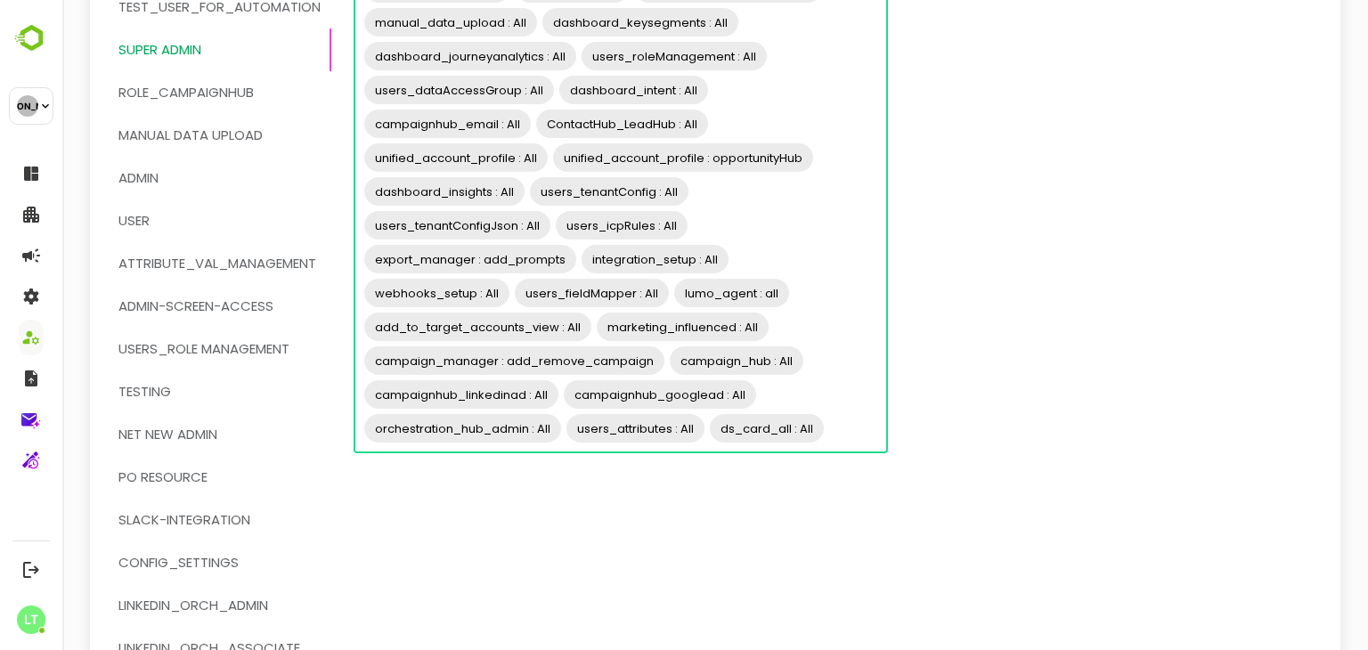
click at [845, 425] on input "Resources" at bounding box center [853, 429] width 53 height 34
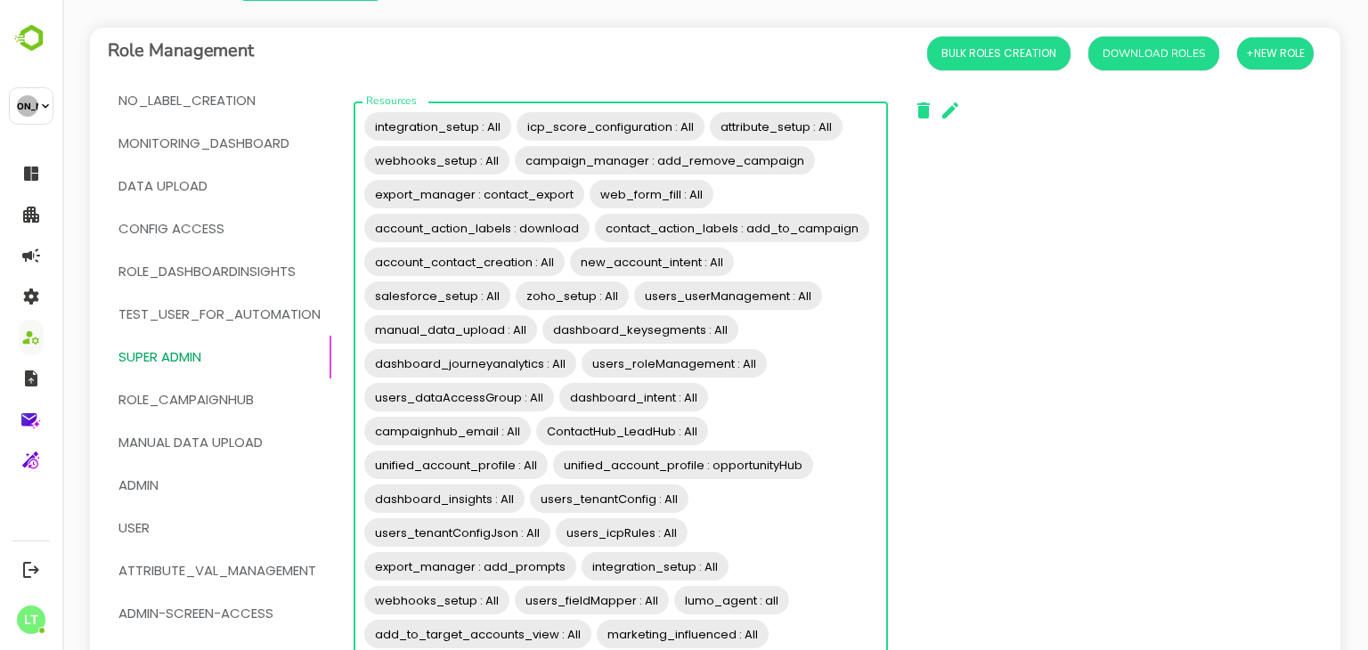
scroll to position [0, 0]
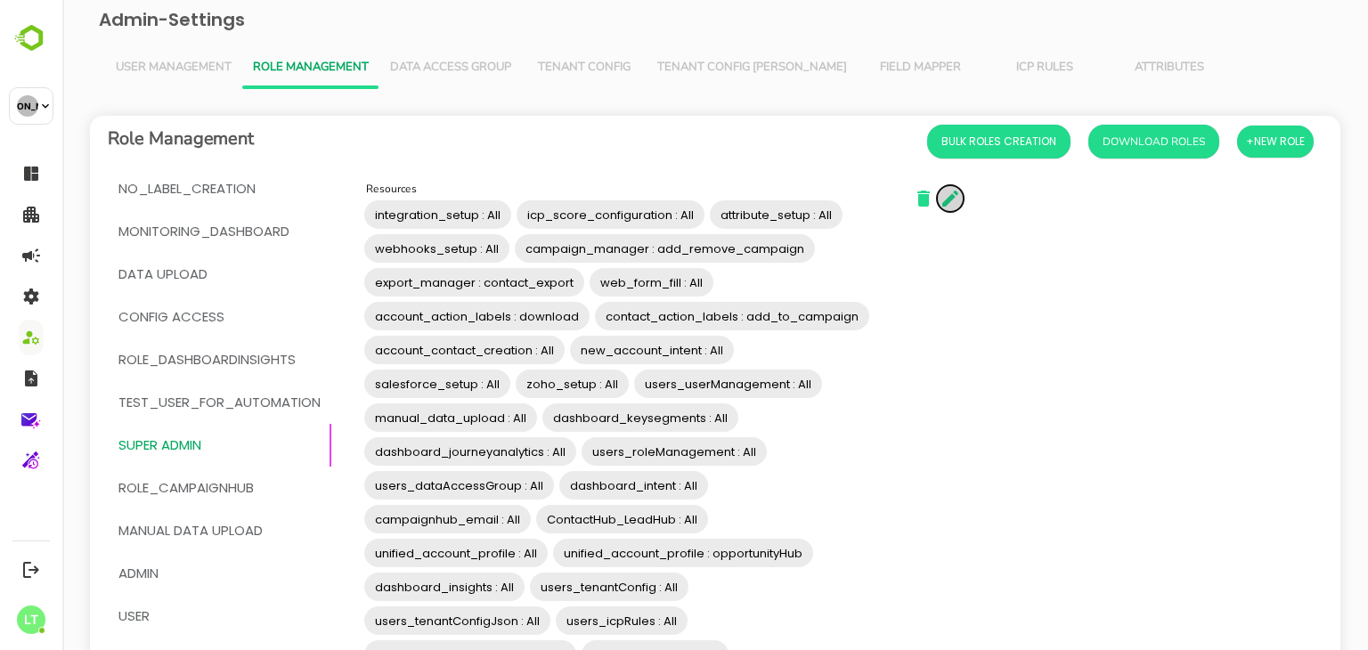
click at [949, 200] on icon "button" at bounding box center [951, 199] width 16 height 16
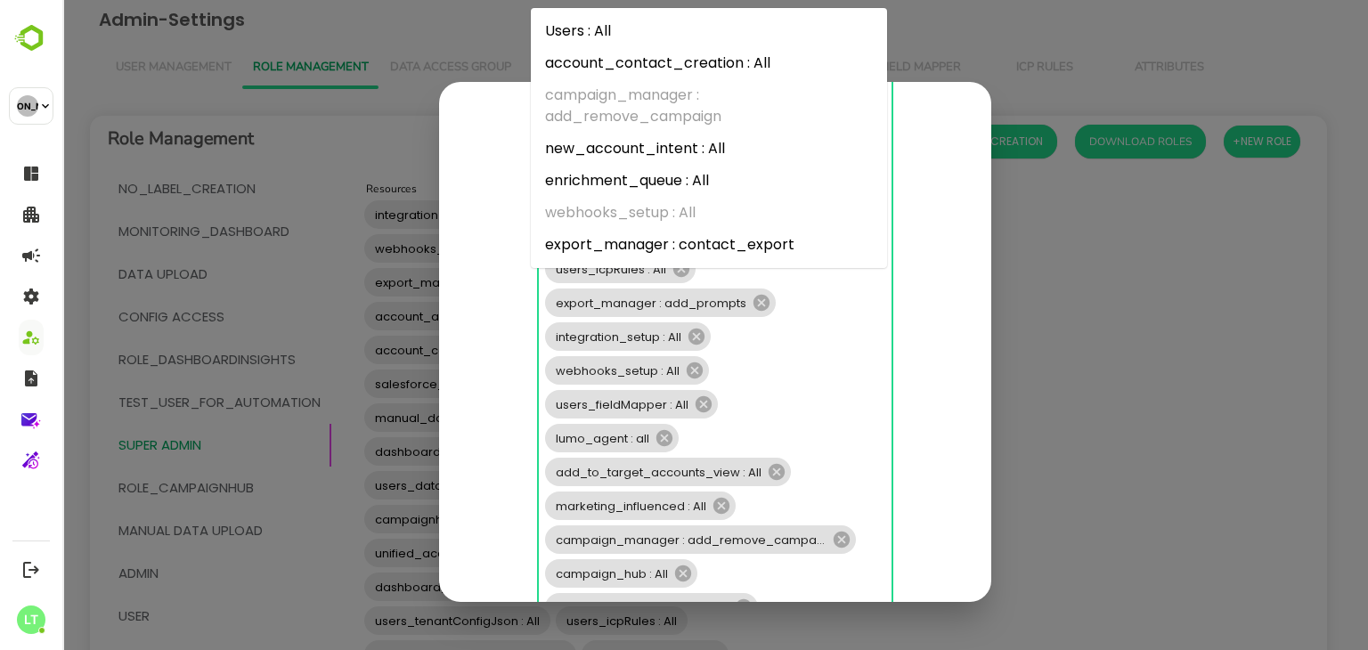
scroll to position [1144, 0]
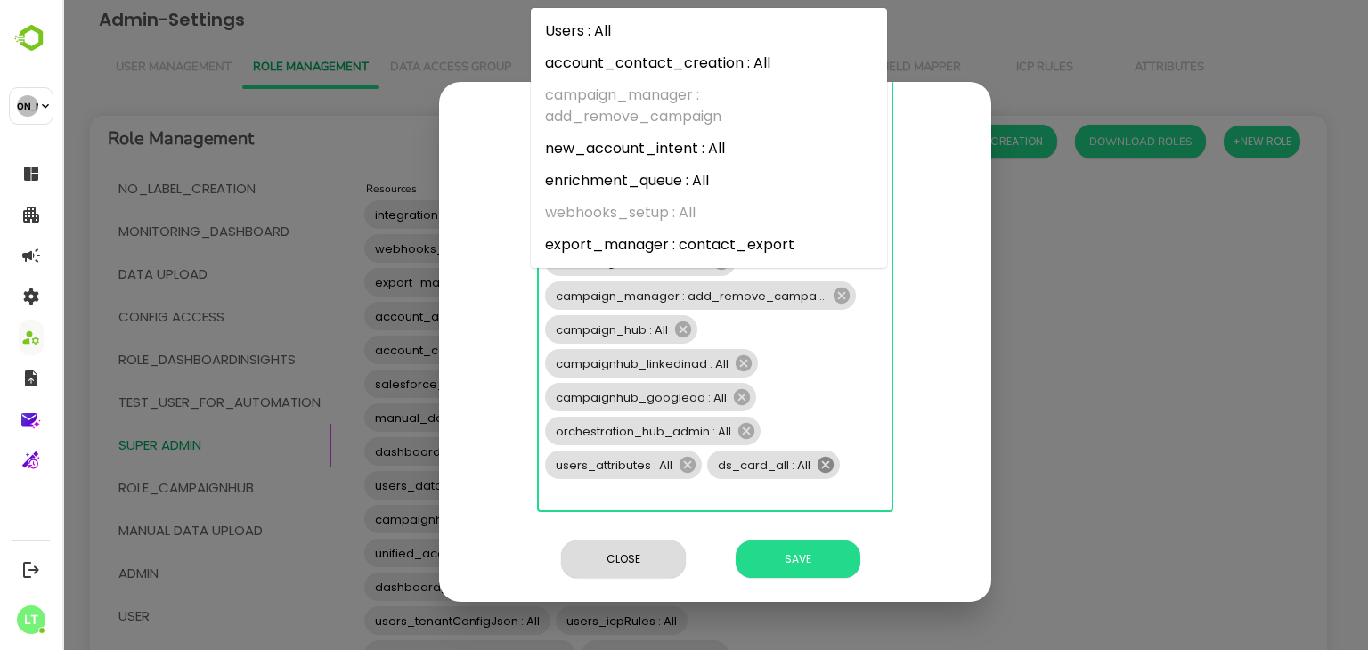
click at [828, 468] on icon at bounding box center [826, 465] width 16 height 16
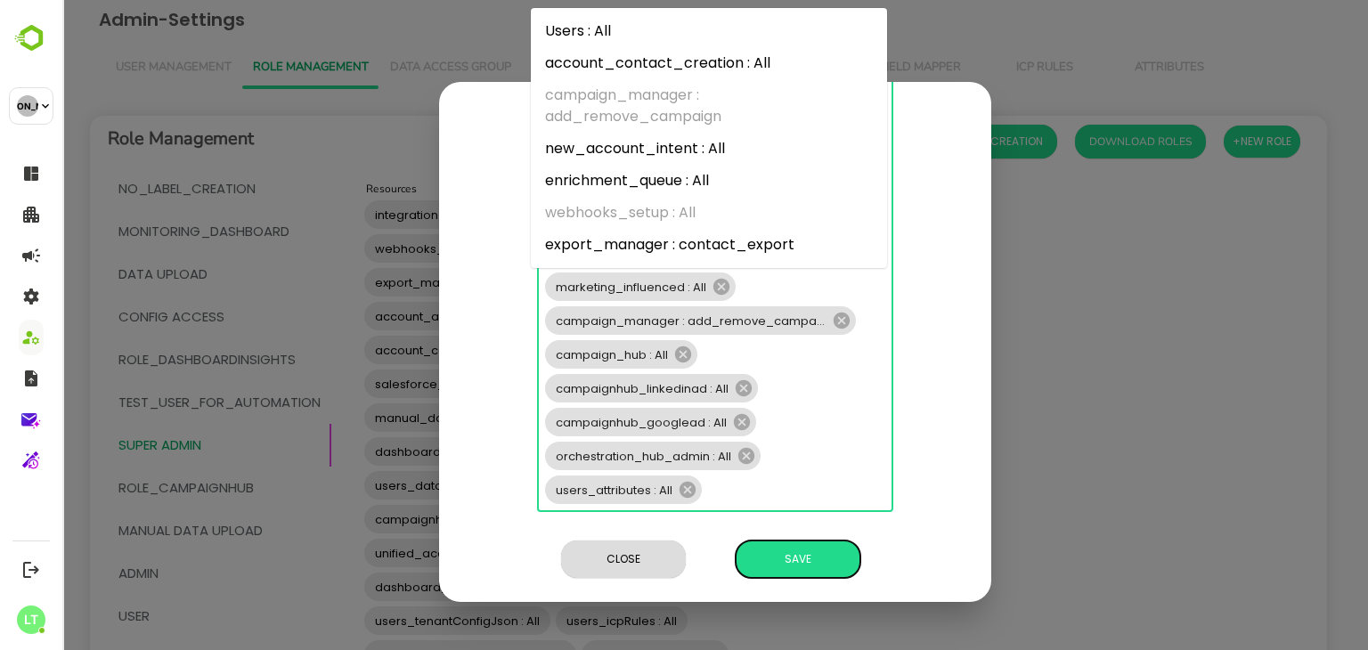
scroll to position [0, 0]
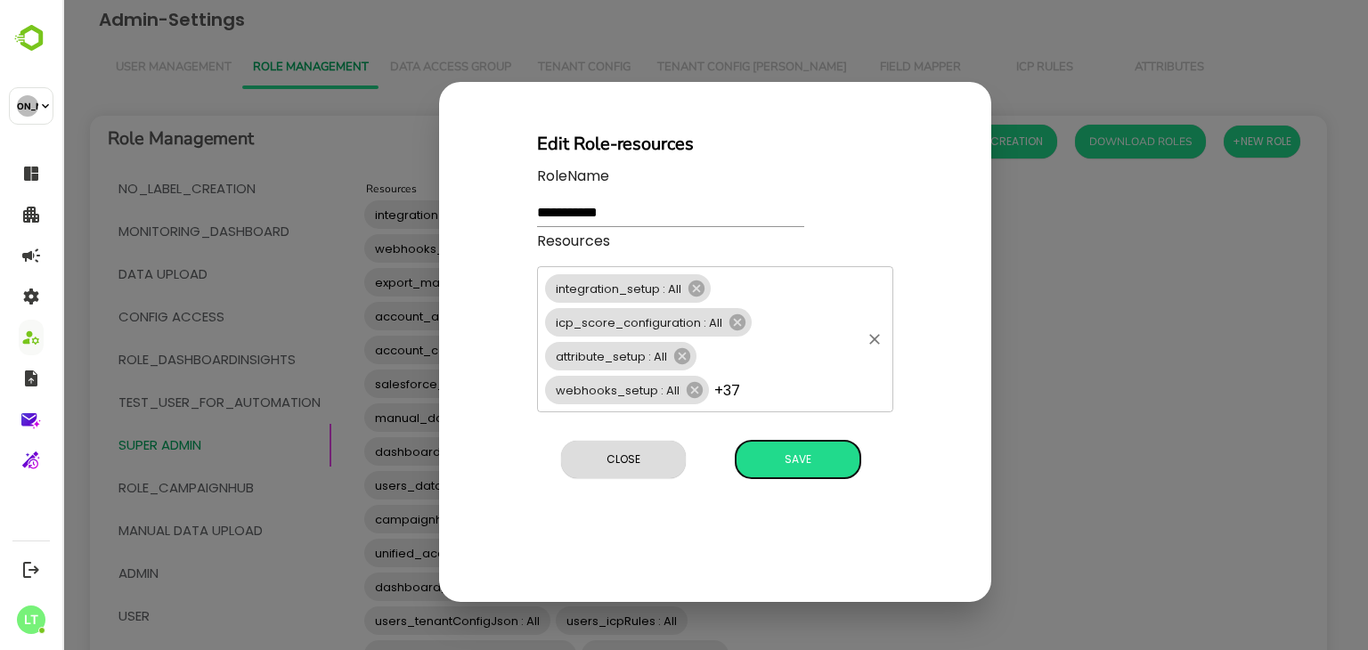
click at [796, 560] on div "**********" at bounding box center [715, 342] width 552 height 520
click at [805, 443] on button "Save" at bounding box center [798, 459] width 125 height 37
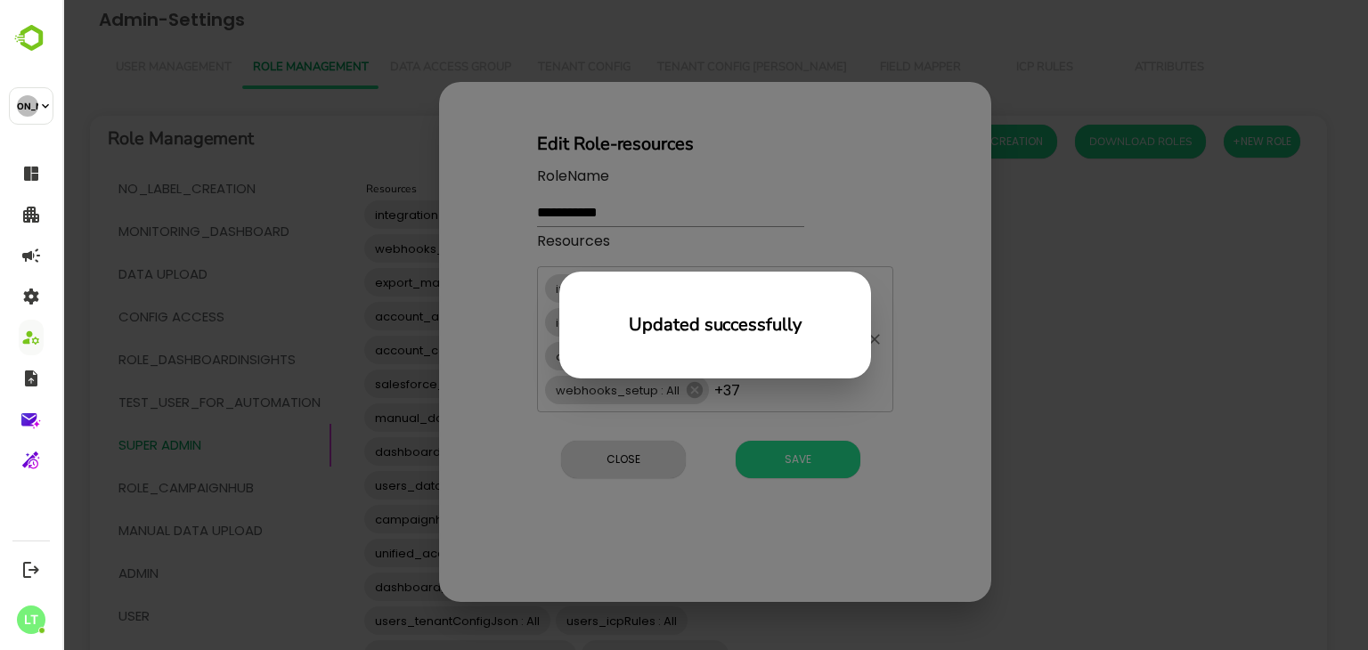
click at [1072, 434] on div "Updated successfully" at bounding box center [715, 325] width 1306 height 650
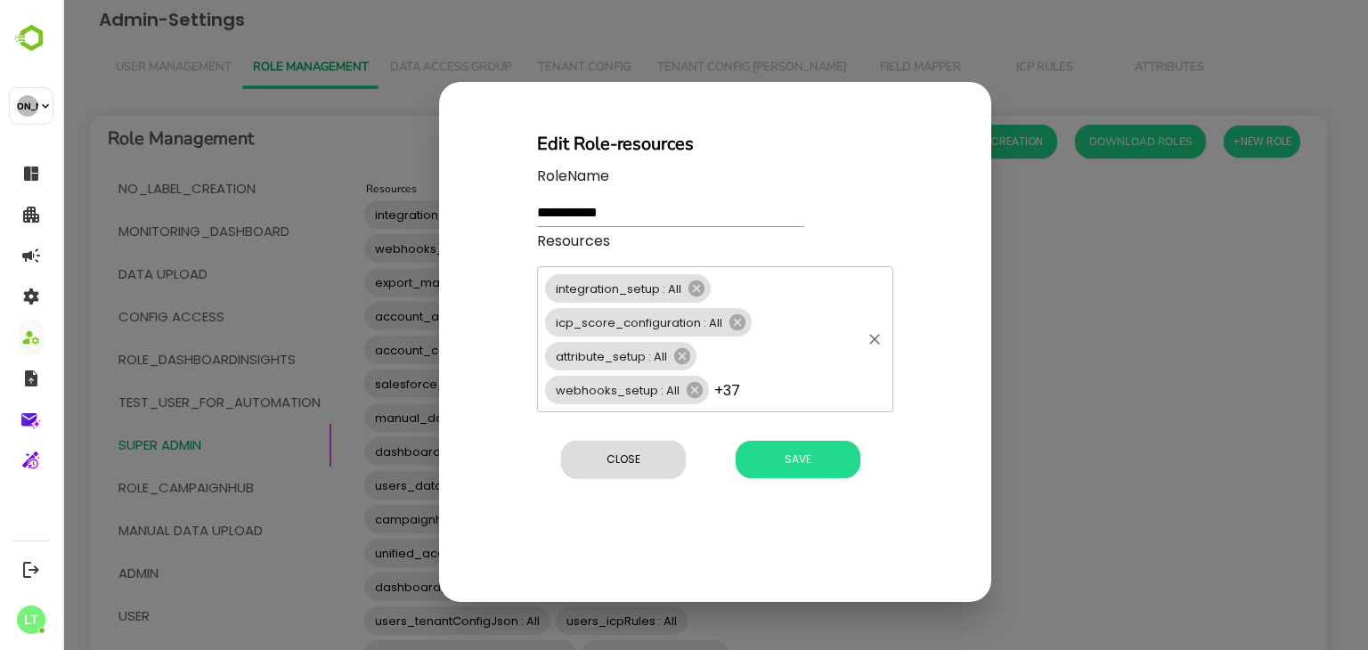
click at [1010, 386] on div "**********" at bounding box center [715, 325] width 1306 height 650
click at [652, 439] on div "Close Save" at bounding box center [715, 460] width 356 height 52
click at [652, 446] on button "Close" at bounding box center [623, 459] width 125 height 37
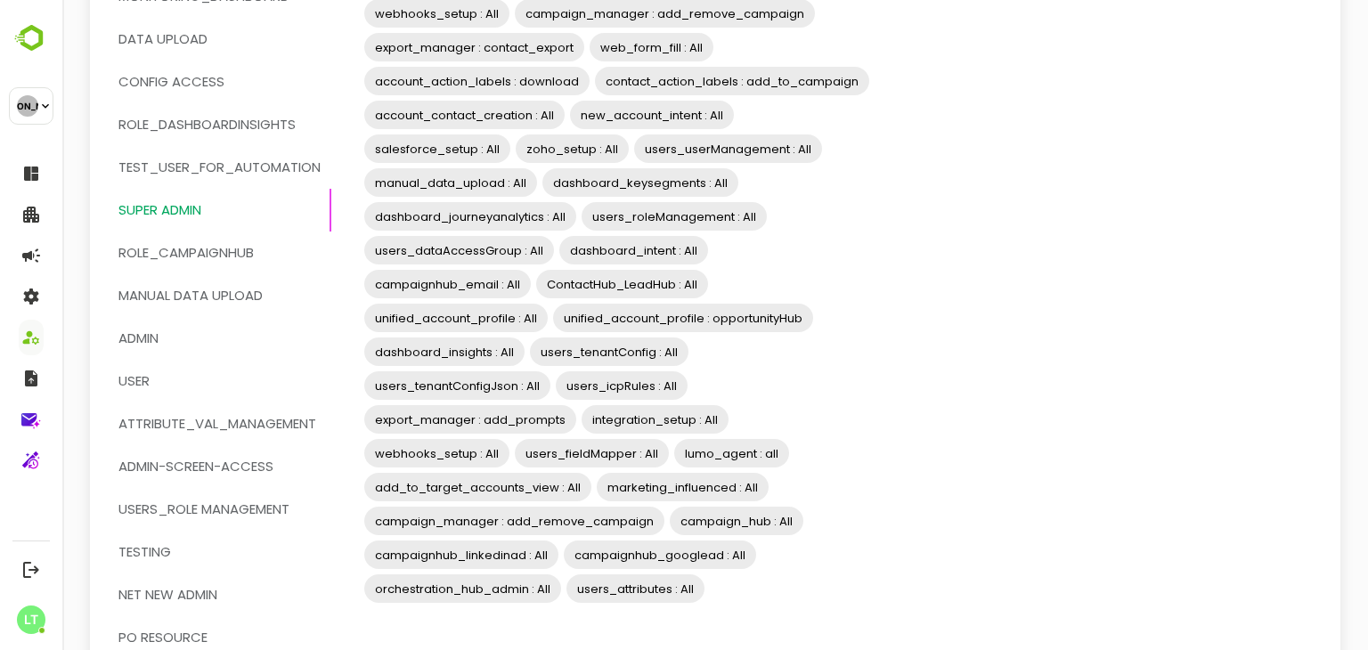
scroll to position [232, 0]
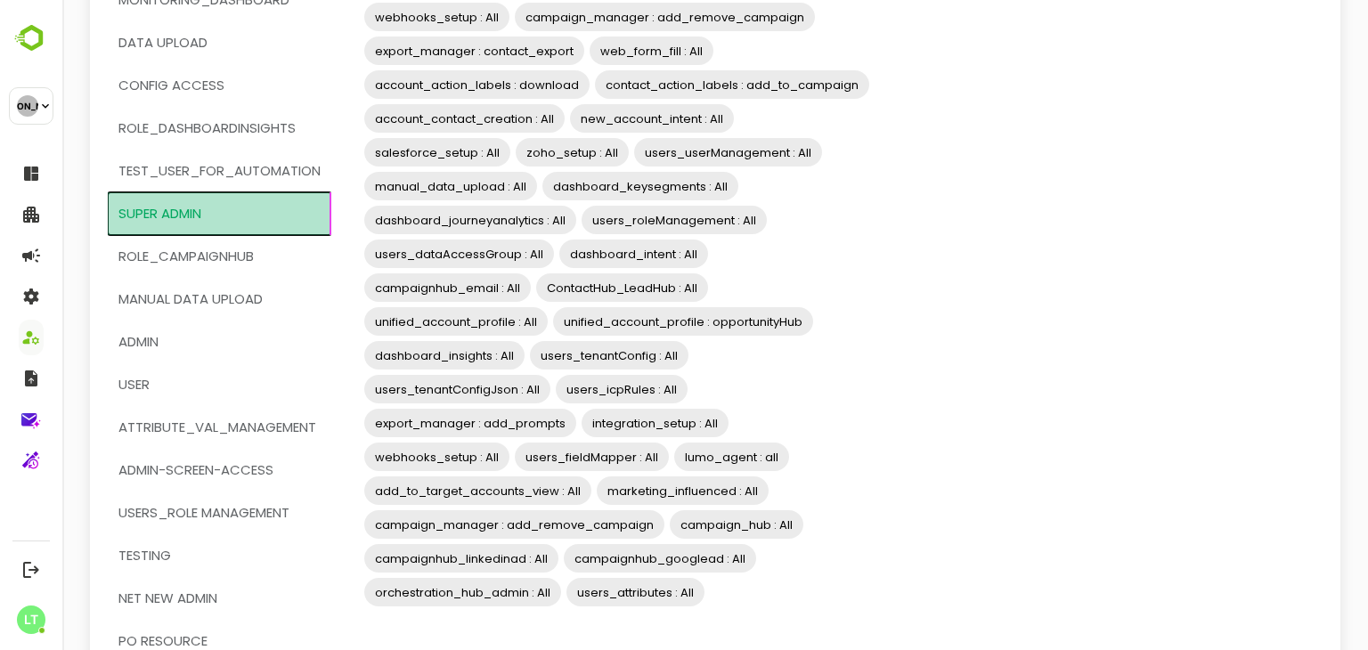
click at [193, 211] on span "Super Admin" at bounding box center [159, 213] width 83 height 23
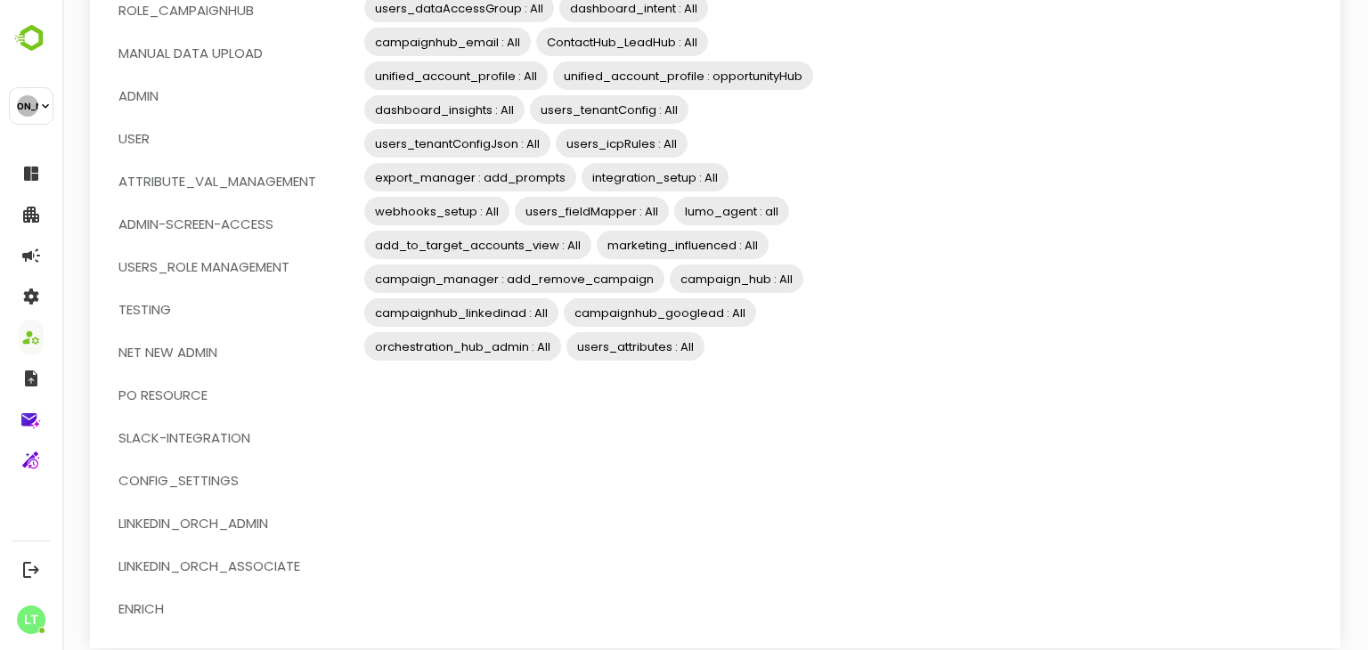
scroll to position [520, 0]
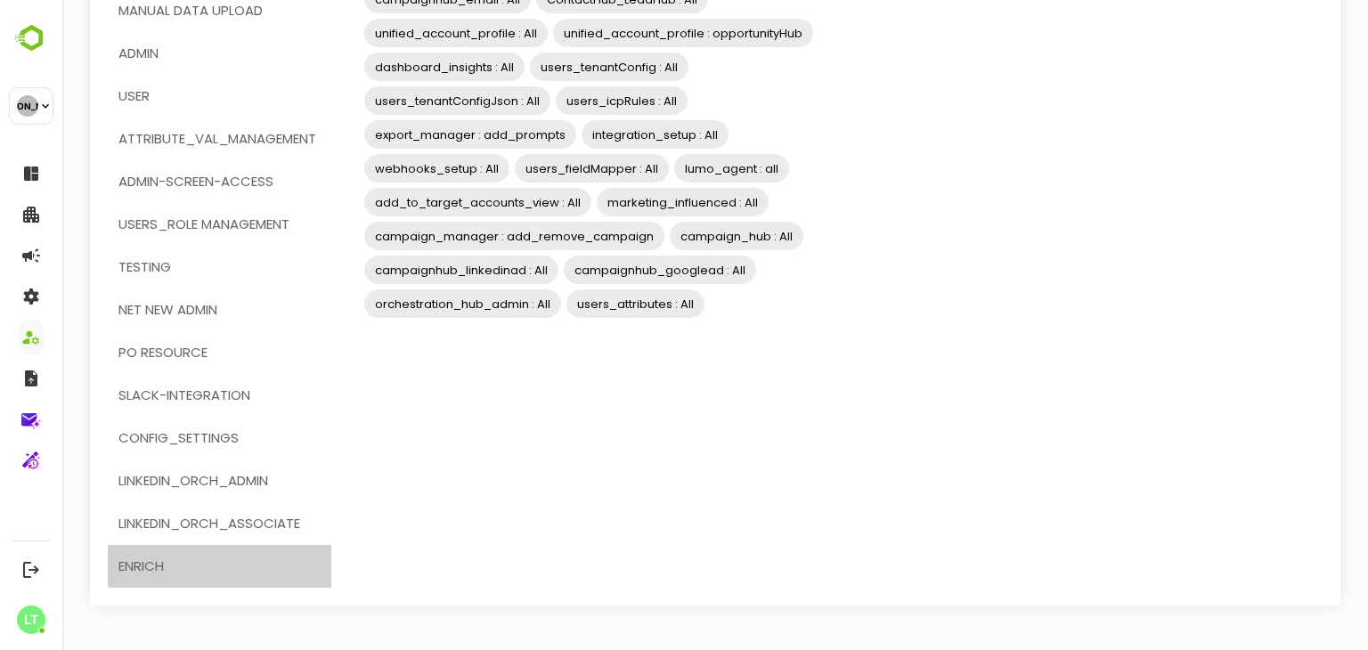
click at [164, 567] on span "enrich" at bounding box center [140, 566] width 45 height 23
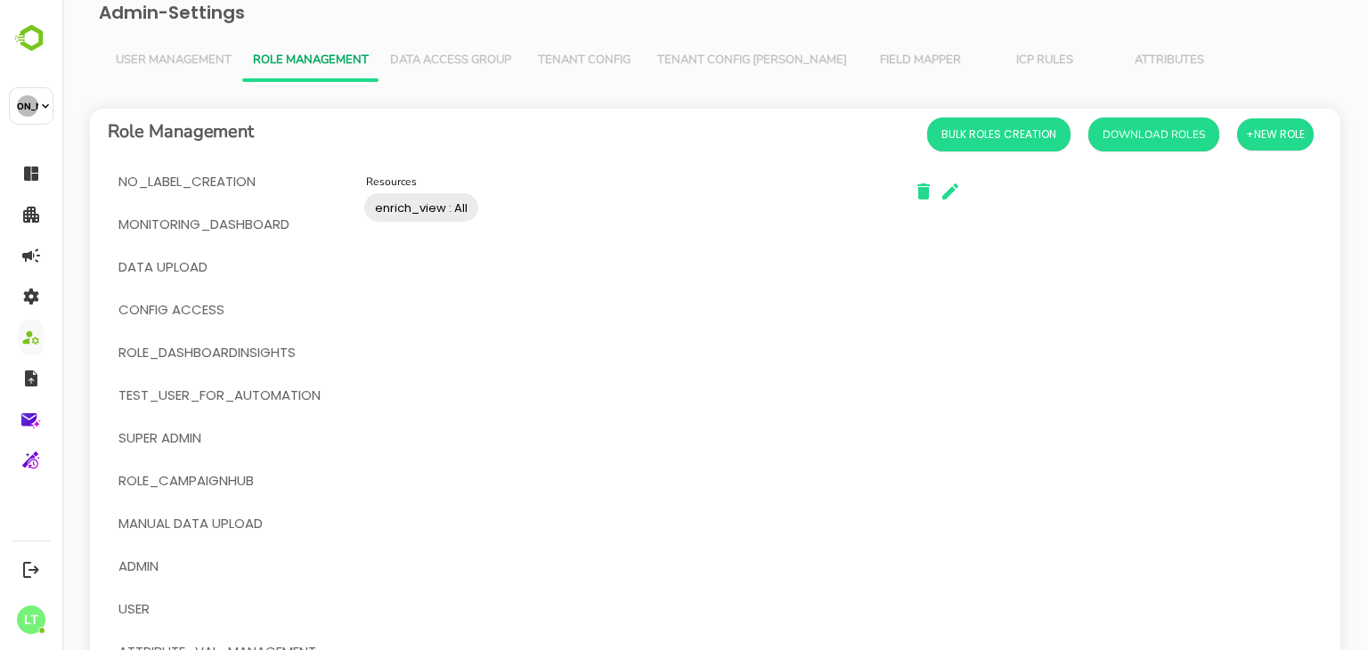
scroll to position [0, 0]
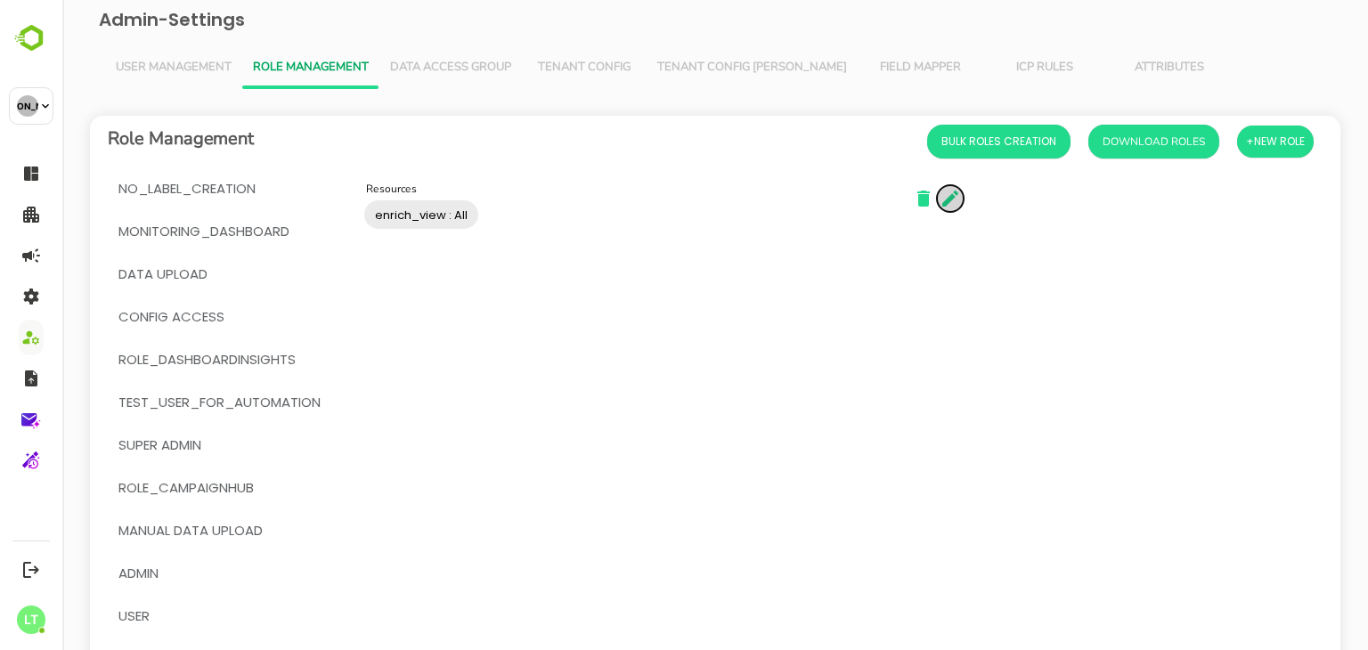
click at [955, 191] on icon "button" at bounding box center [951, 199] width 16 height 16
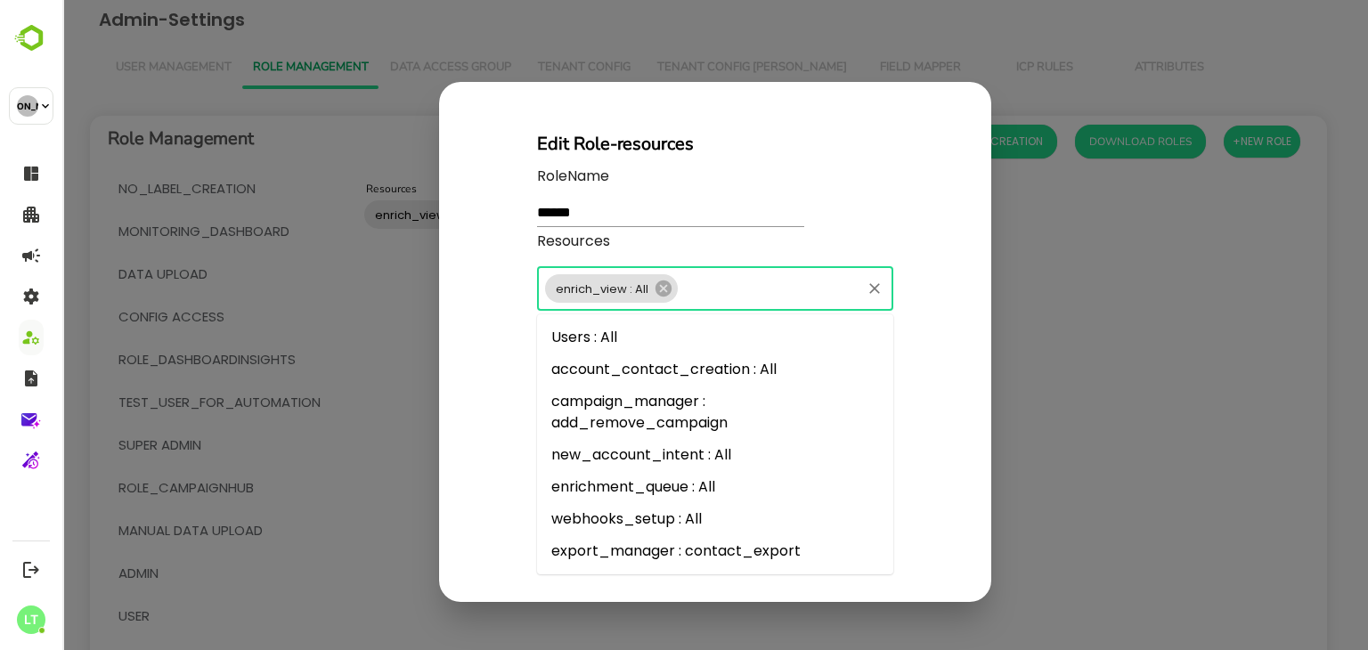
click at [718, 288] on input "Resources" at bounding box center [770, 288] width 178 height 25
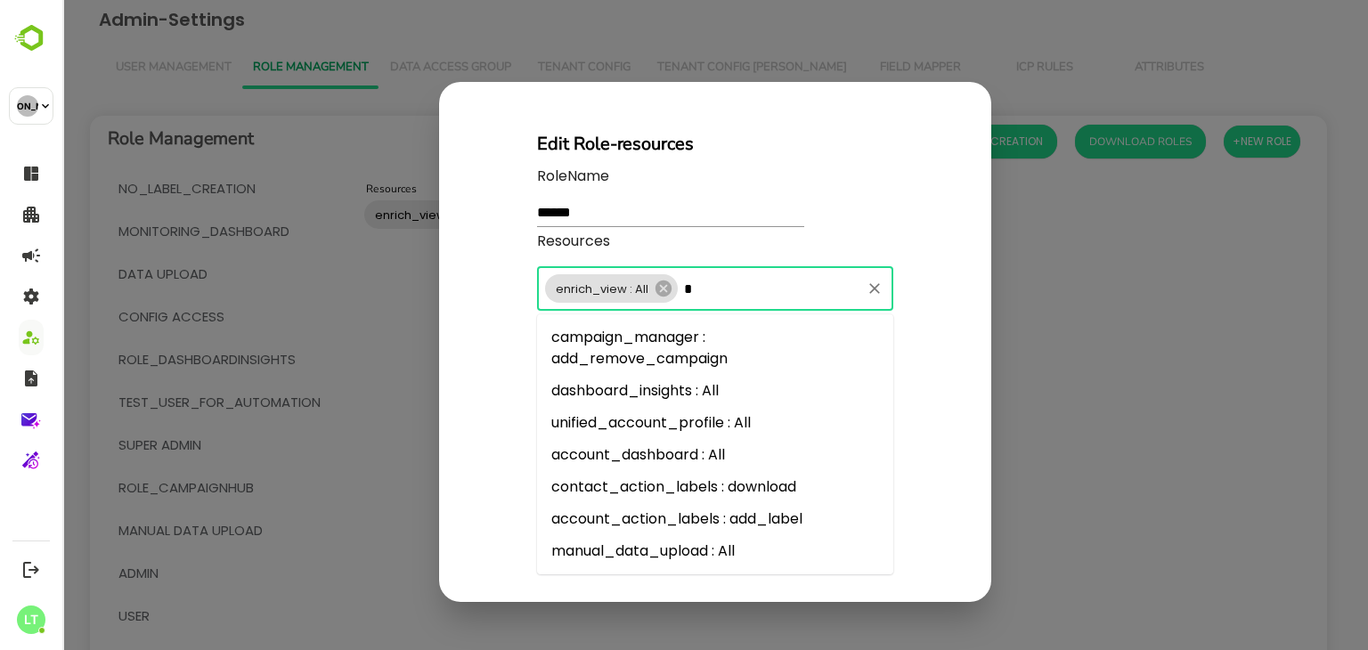
type input "**"
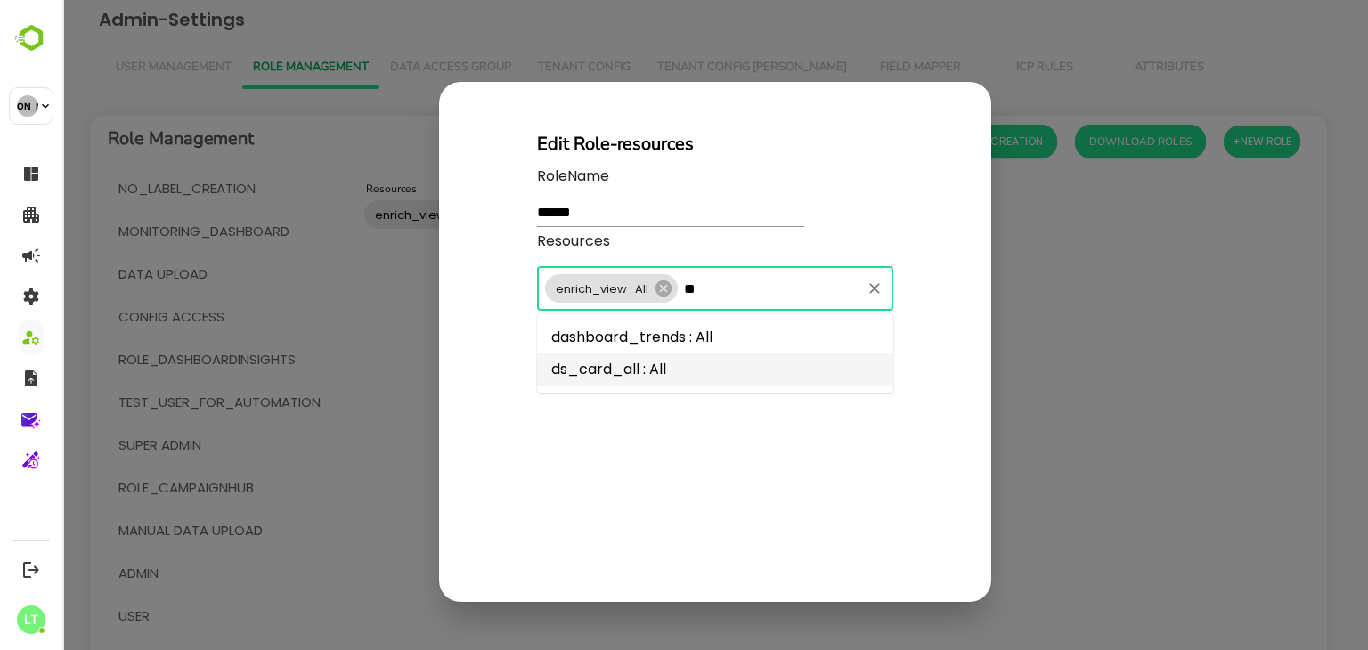
click at [701, 371] on li "ds_card_all : All" at bounding box center [715, 370] width 356 height 32
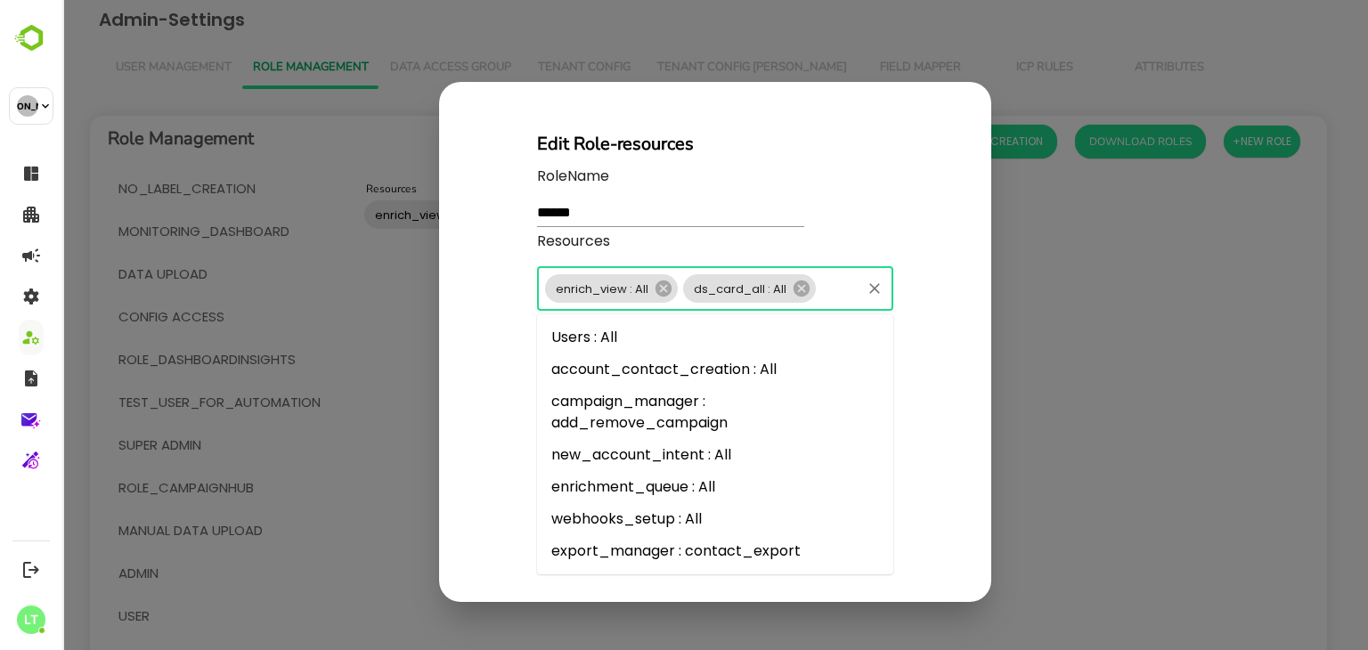
click at [836, 298] on input "Resources" at bounding box center [839, 288] width 40 height 25
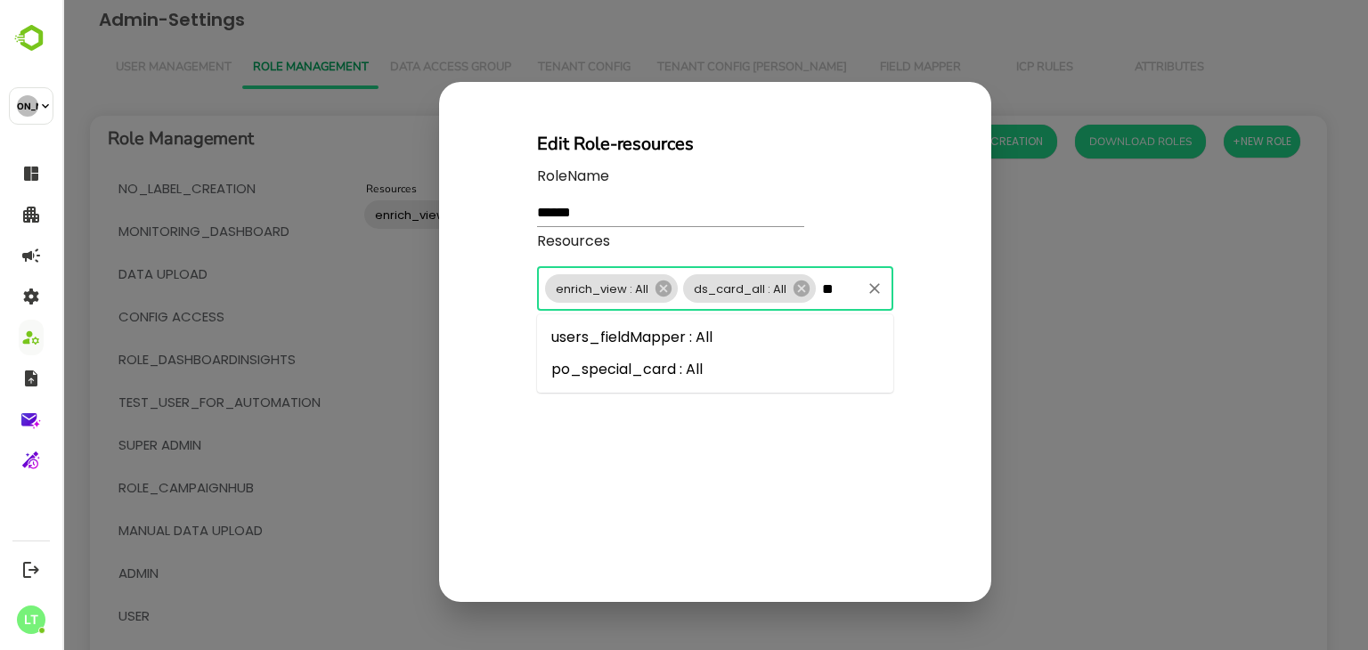
type input "*"
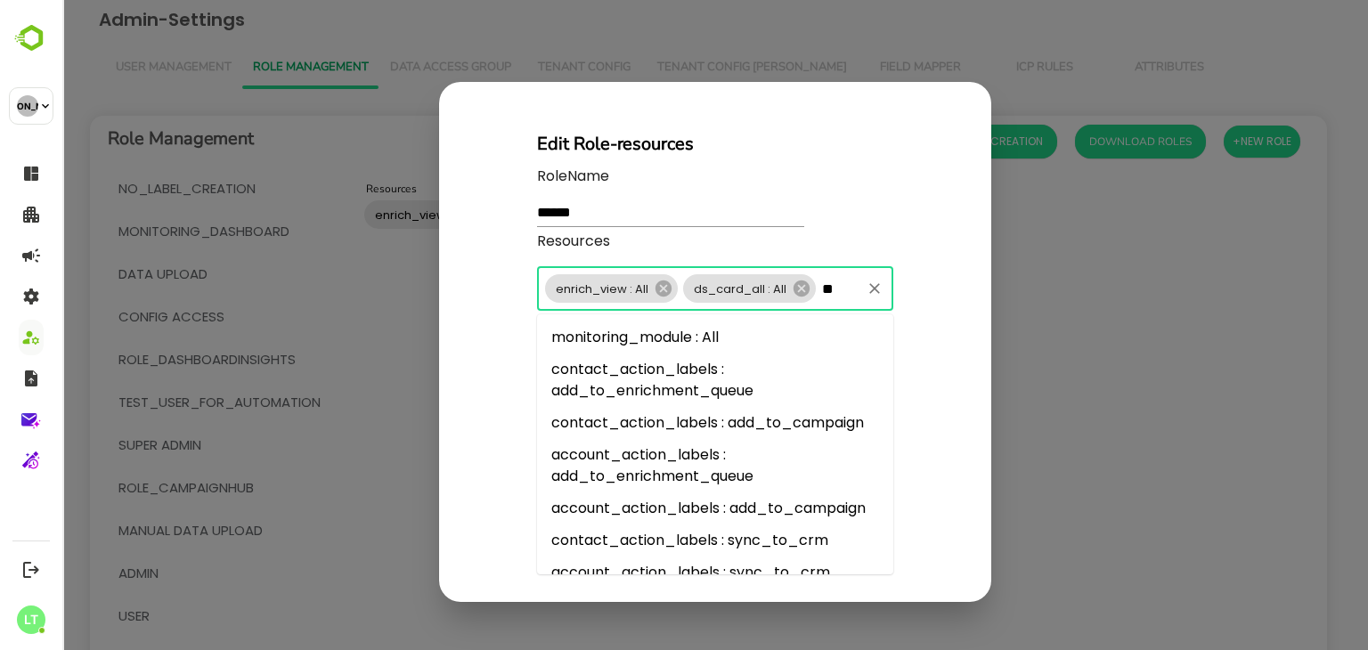
type input "*"
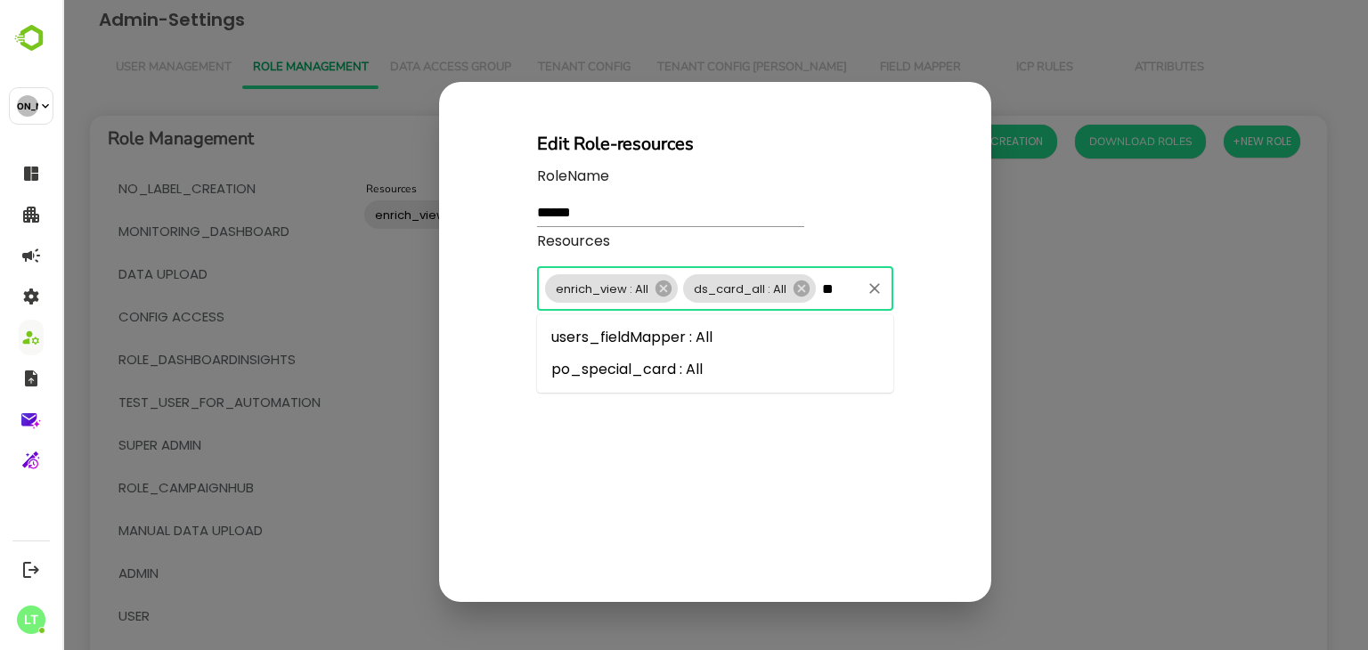
type input "*"
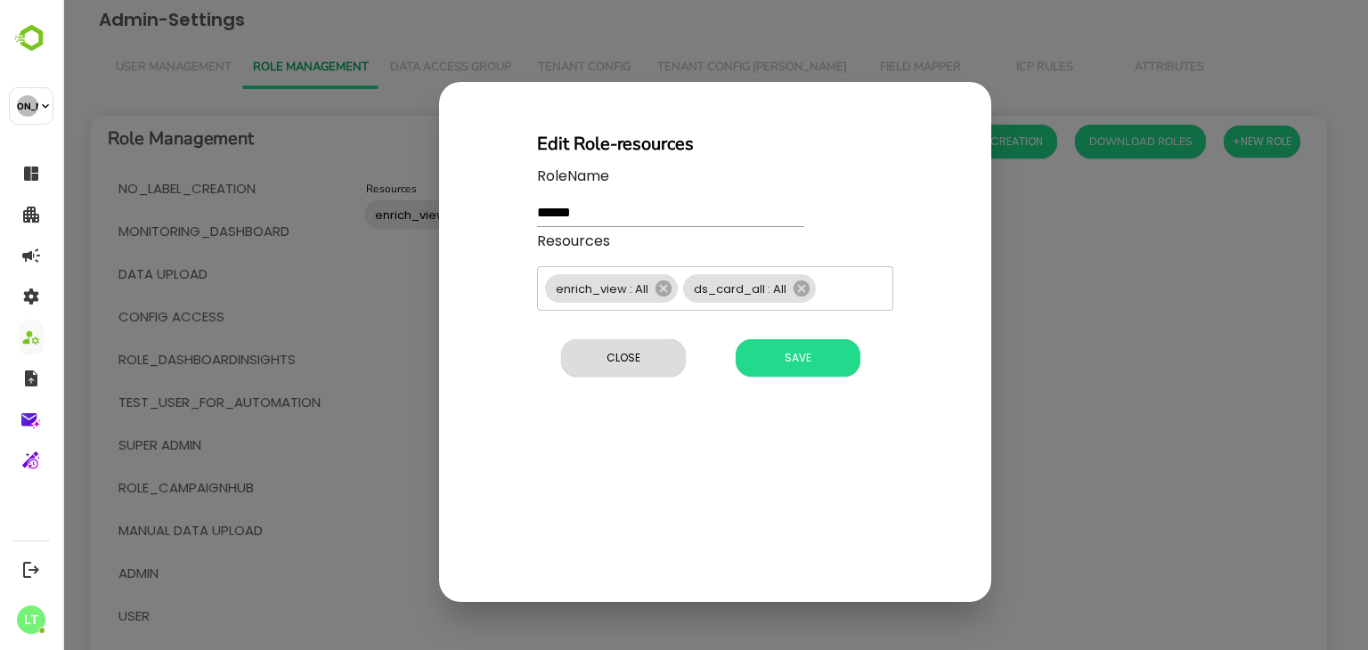
click at [872, 222] on div "RoleName ******" at bounding box center [715, 198] width 356 height 65
click at [807, 345] on button "Save" at bounding box center [798, 357] width 125 height 37
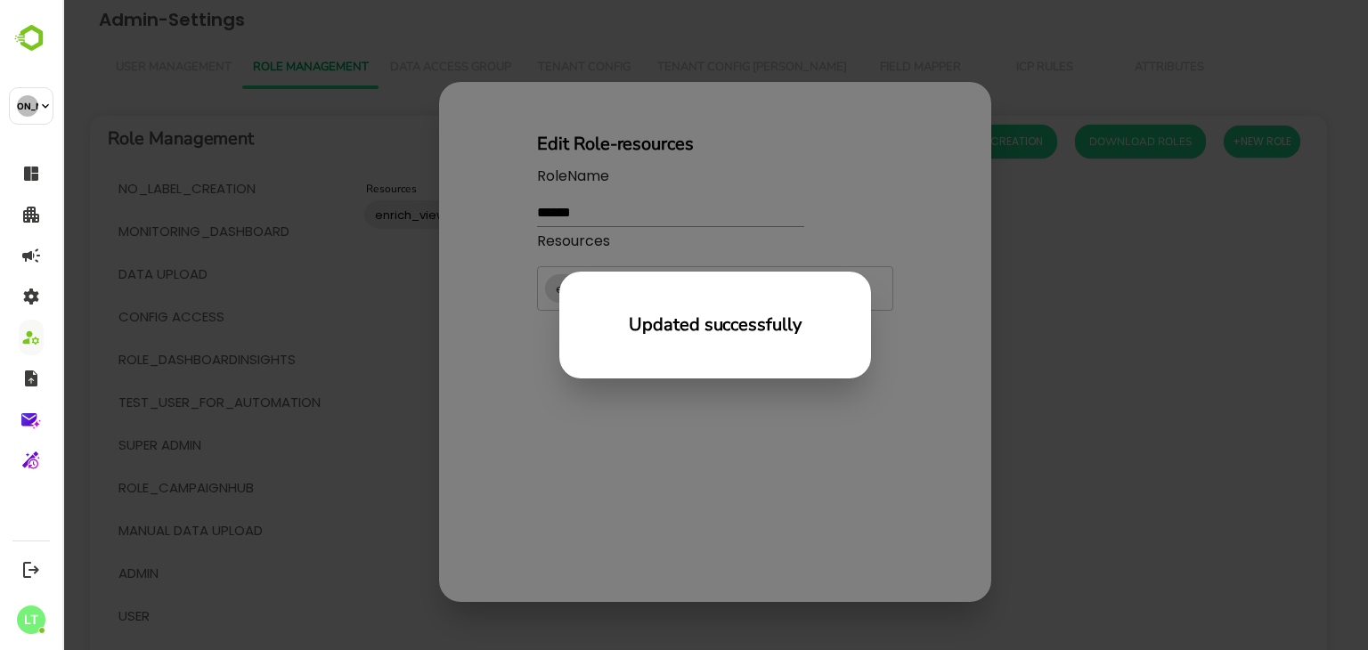
click at [470, 291] on div "Updated successfully" at bounding box center [715, 325] width 1306 height 650
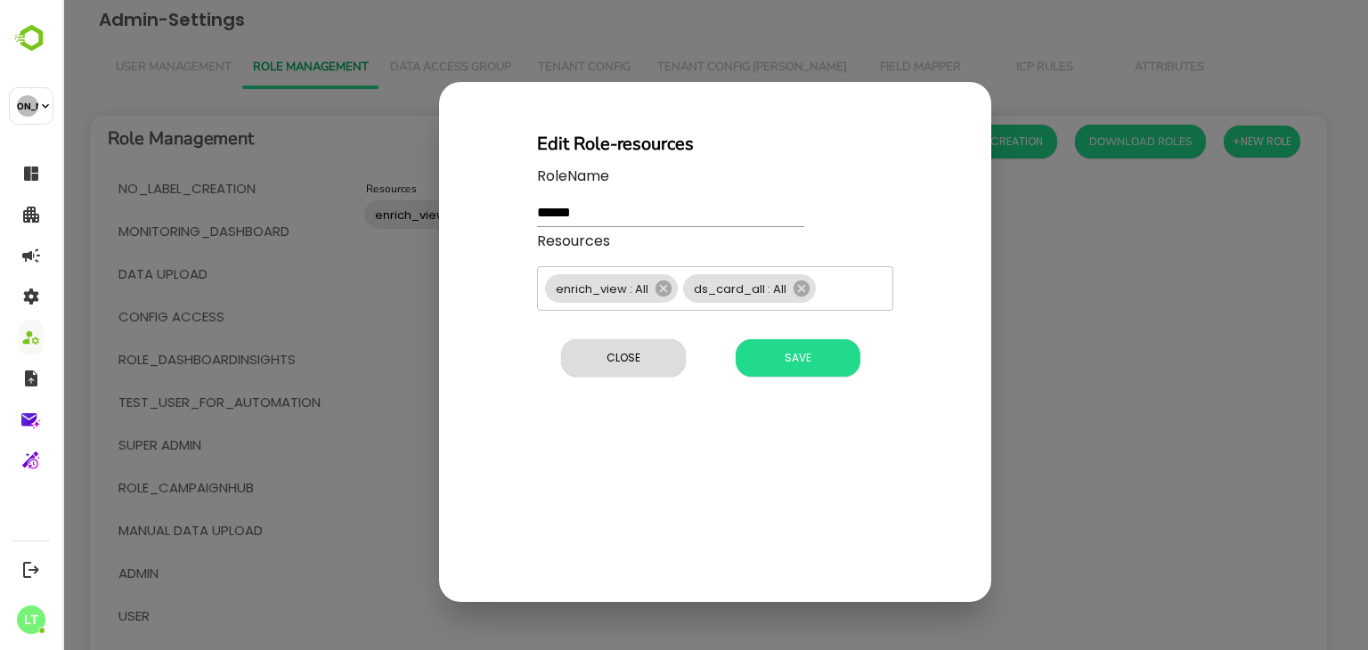
click at [383, 261] on div "Edit Role-resources RoleName ****** Resources enrich_view : All ds_card_all : A…" at bounding box center [715, 325] width 1306 height 650
click at [584, 349] on span "Close" at bounding box center [623, 358] width 107 height 23
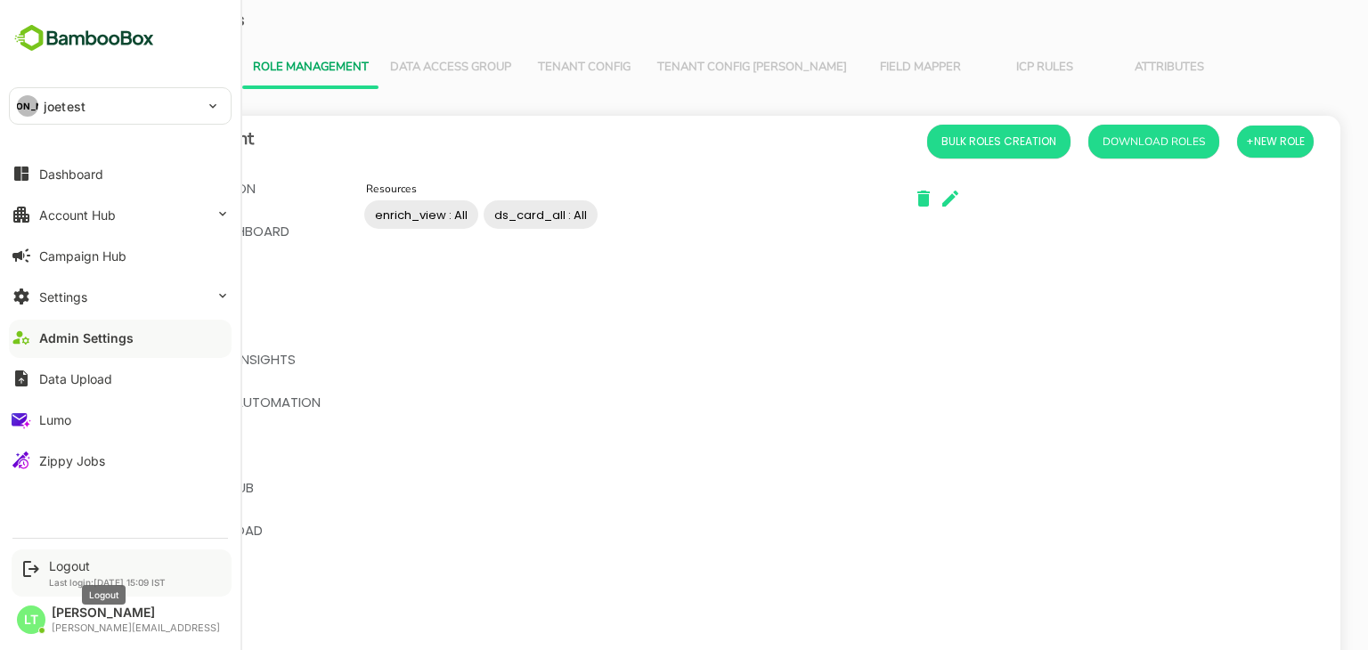
click at [64, 561] on div "Logout" at bounding box center [107, 566] width 117 height 15
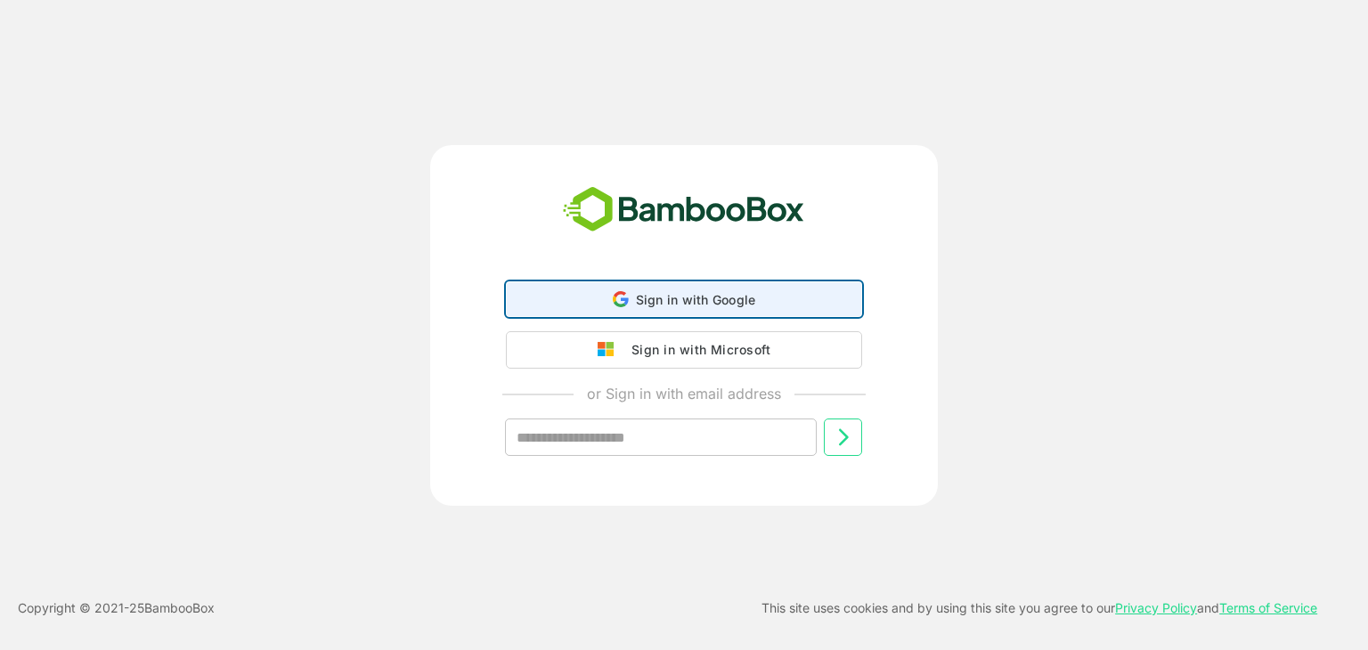
click at [649, 295] on span "Sign in with Google" at bounding box center [696, 299] width 120 height 15
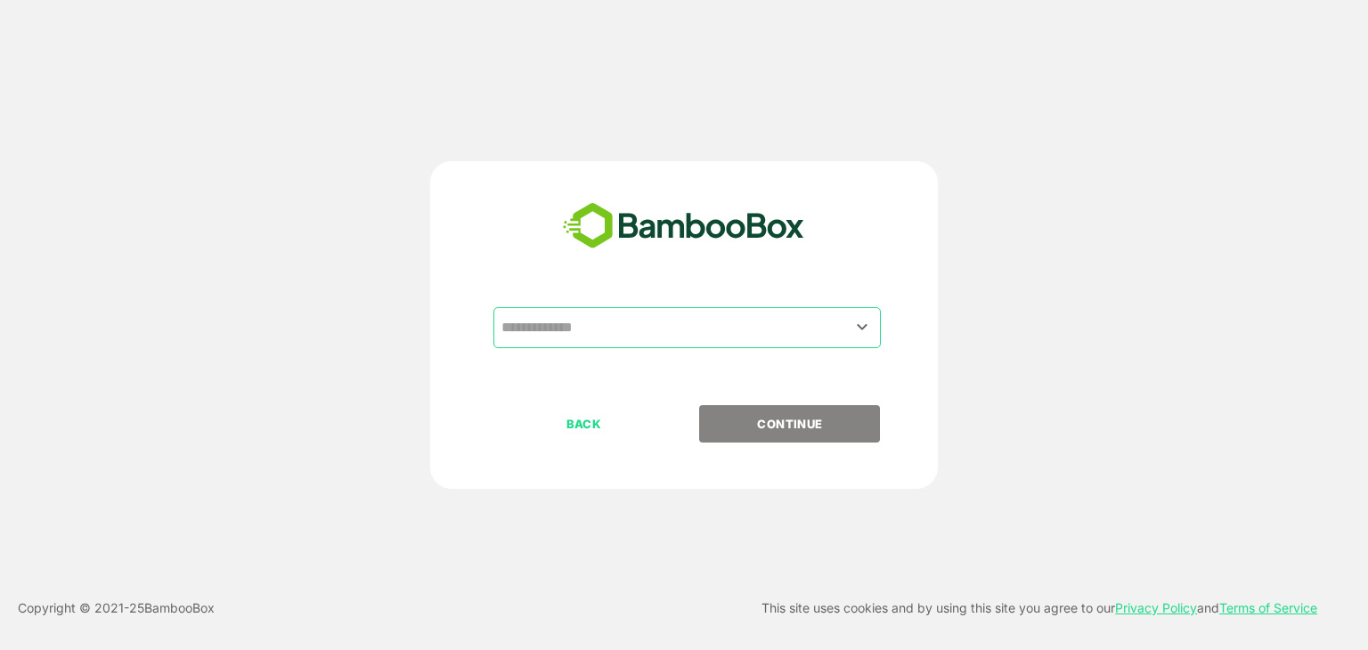
click at [575, 325] on input "text" at bounding box center [687, 328] width 380 height 34
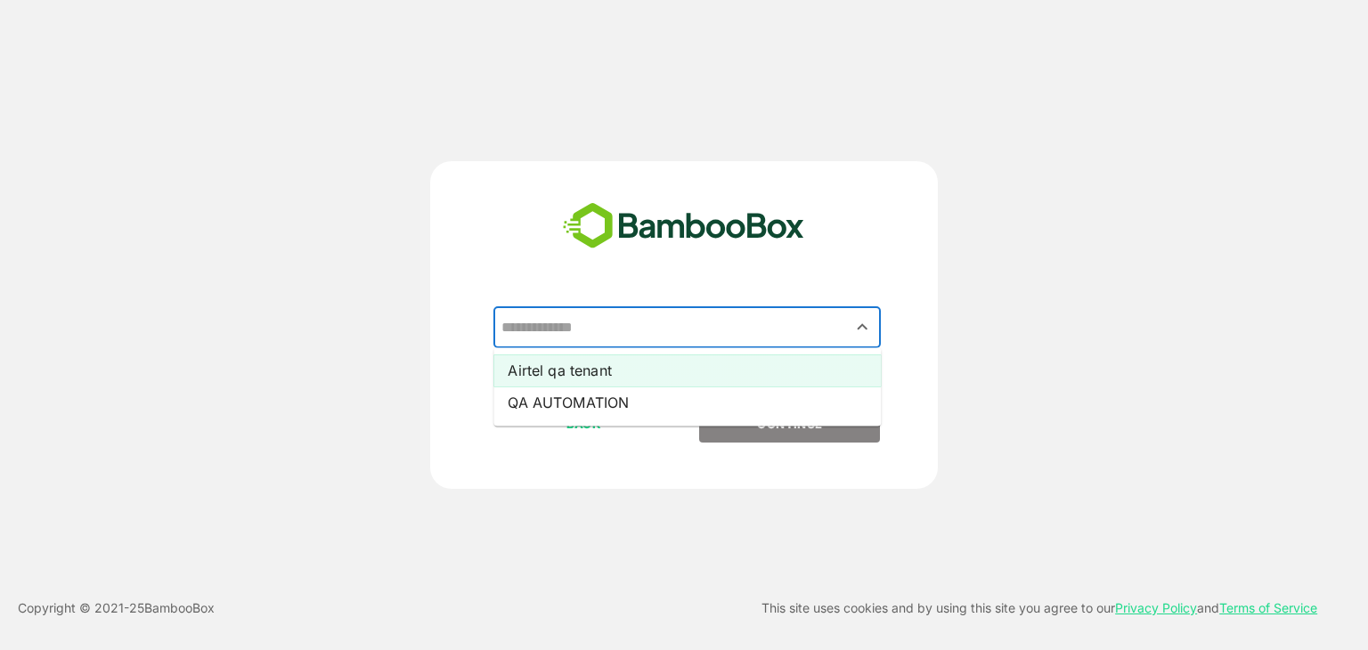
click at [568, 363] on li "Airtel qa tenant" at bounding box center [688, 371] width 388 height 32
type input "**********"
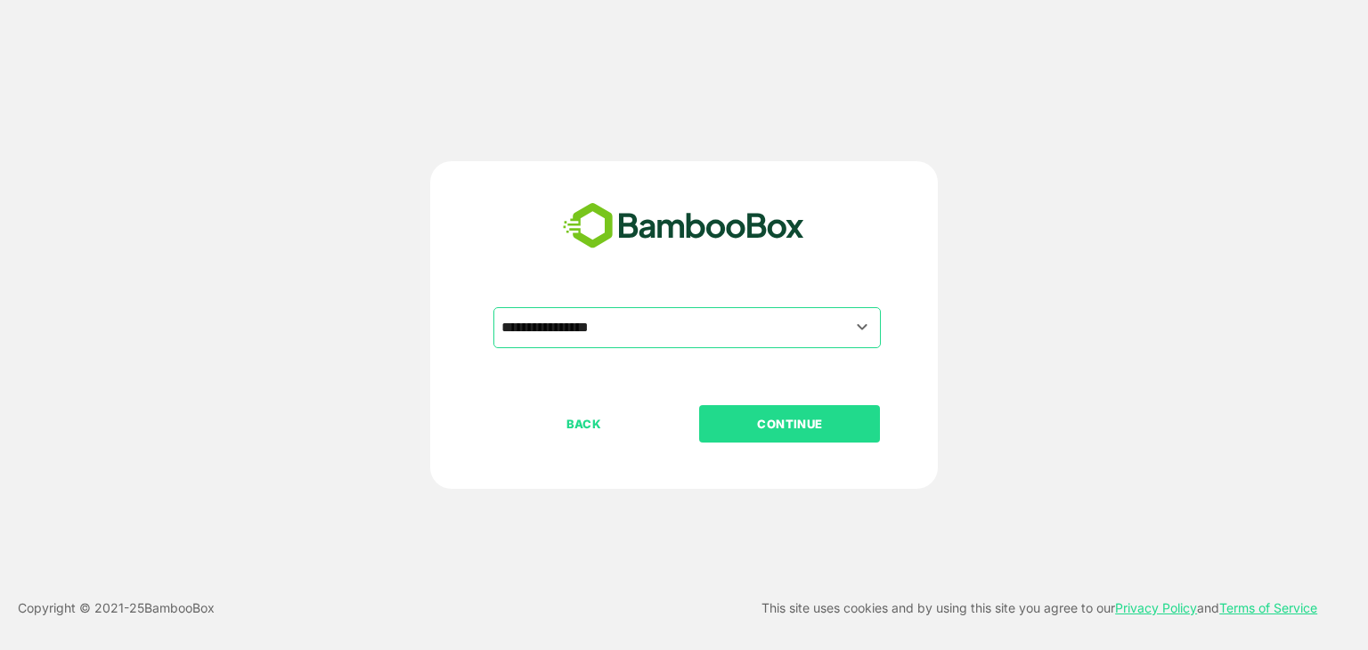
click at [745, 420] on p "CONTINUE" at bounding box center [790, 424] width 178 height 20
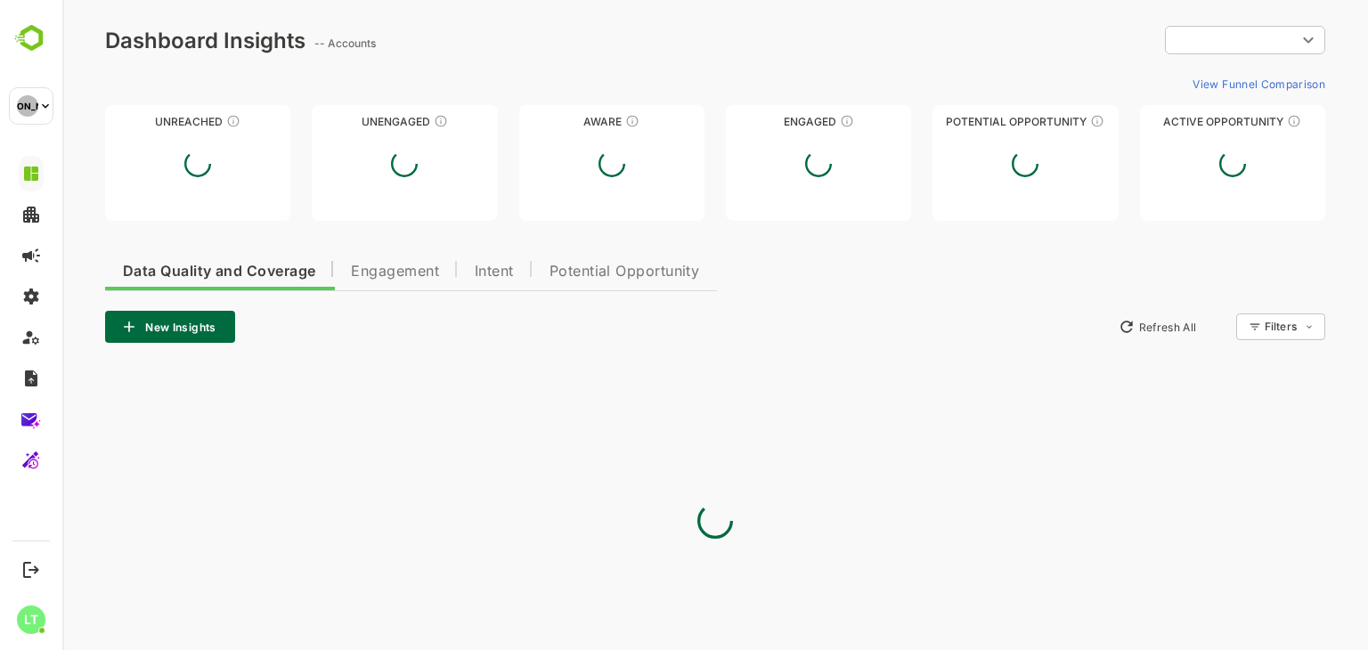
type input "**********"
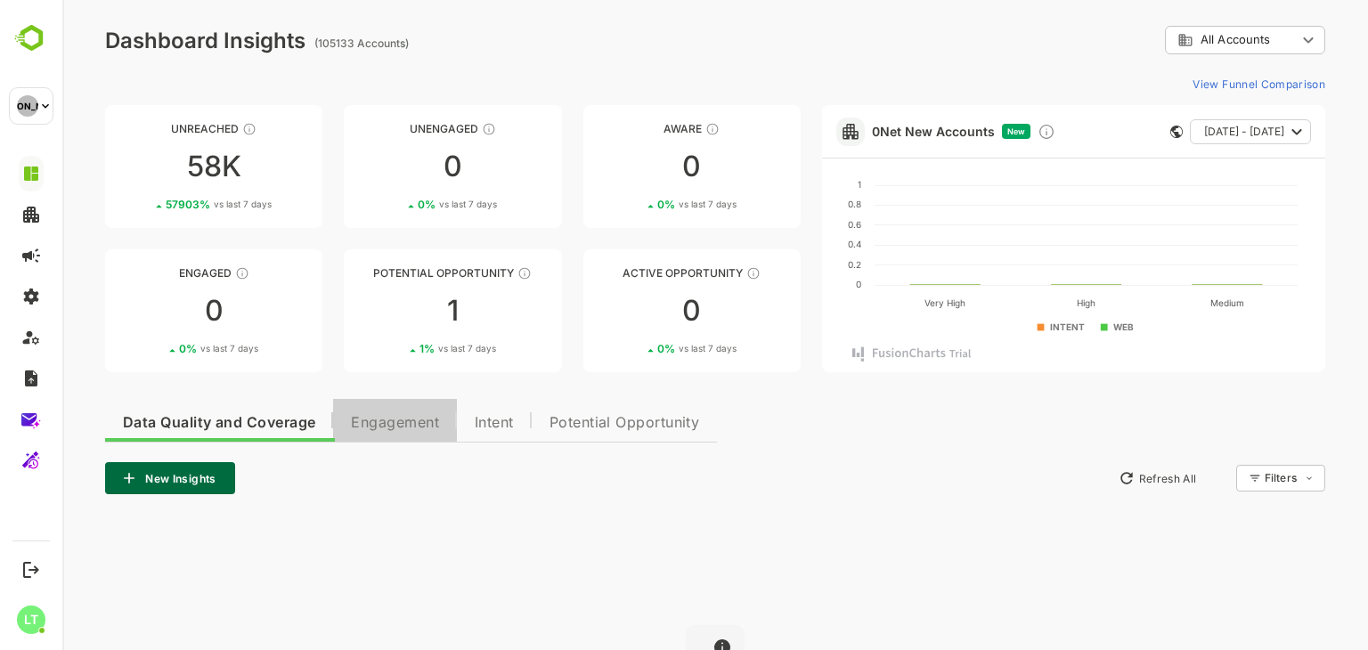
click at [364, 429] on span "Engagement" at bounding box center [395, 423] width 88 height 14
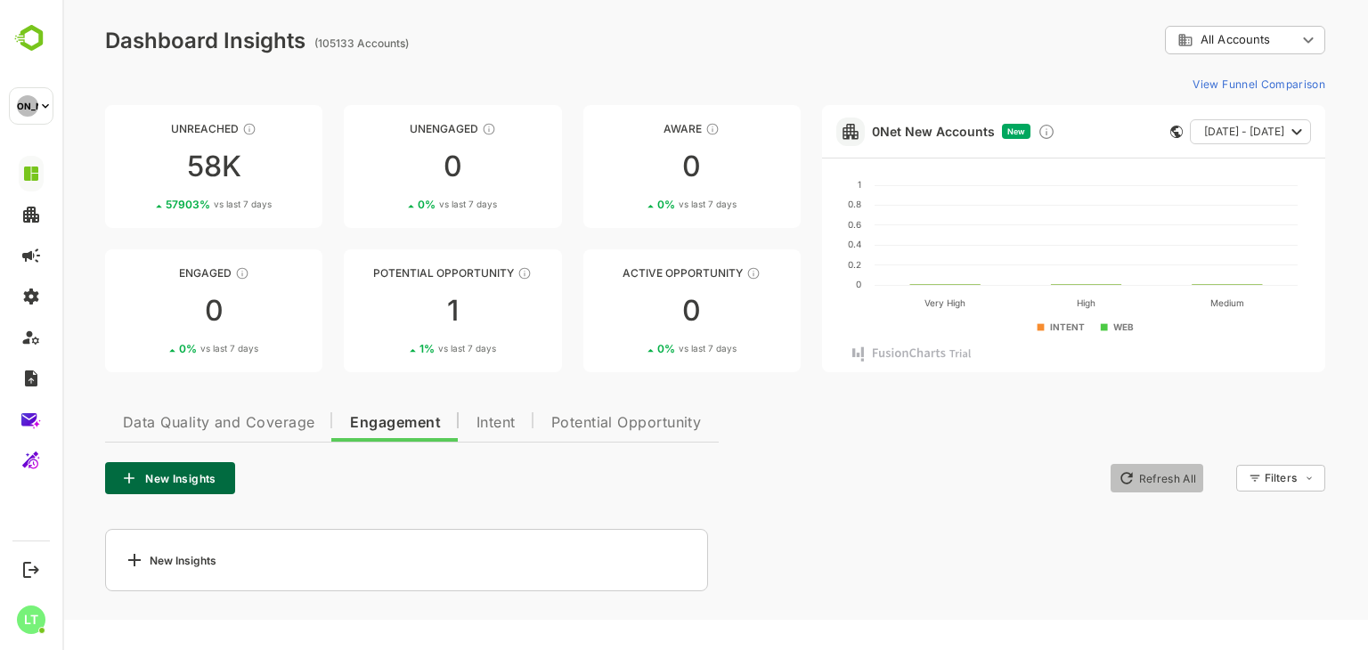
click at [1130, 472] on icon "button" at bounding box center [1127, 478] width 18 height 18
click at [775, 476] on div "New Insights Refresh All Filters ​" at bounding box center [715, 478] width 1220 height 32
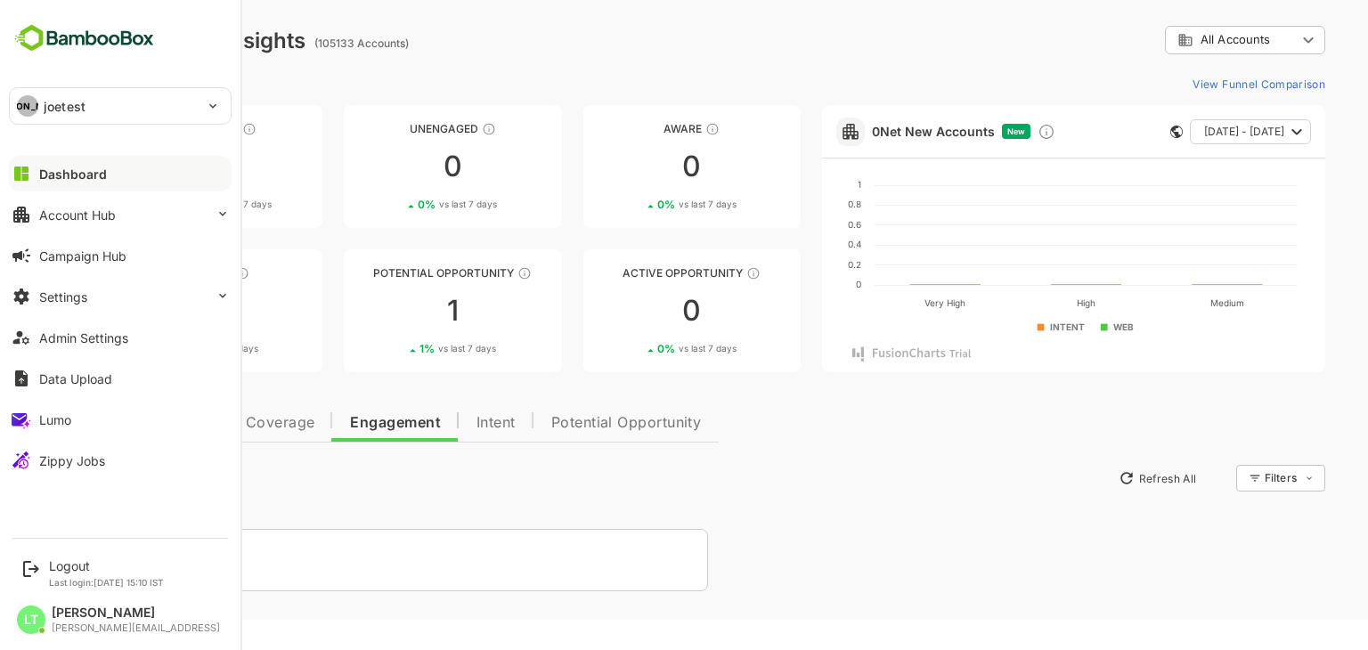
click at [39, 100] on div "JO joetest" at bounding box center [110, 106] width 200 height 36
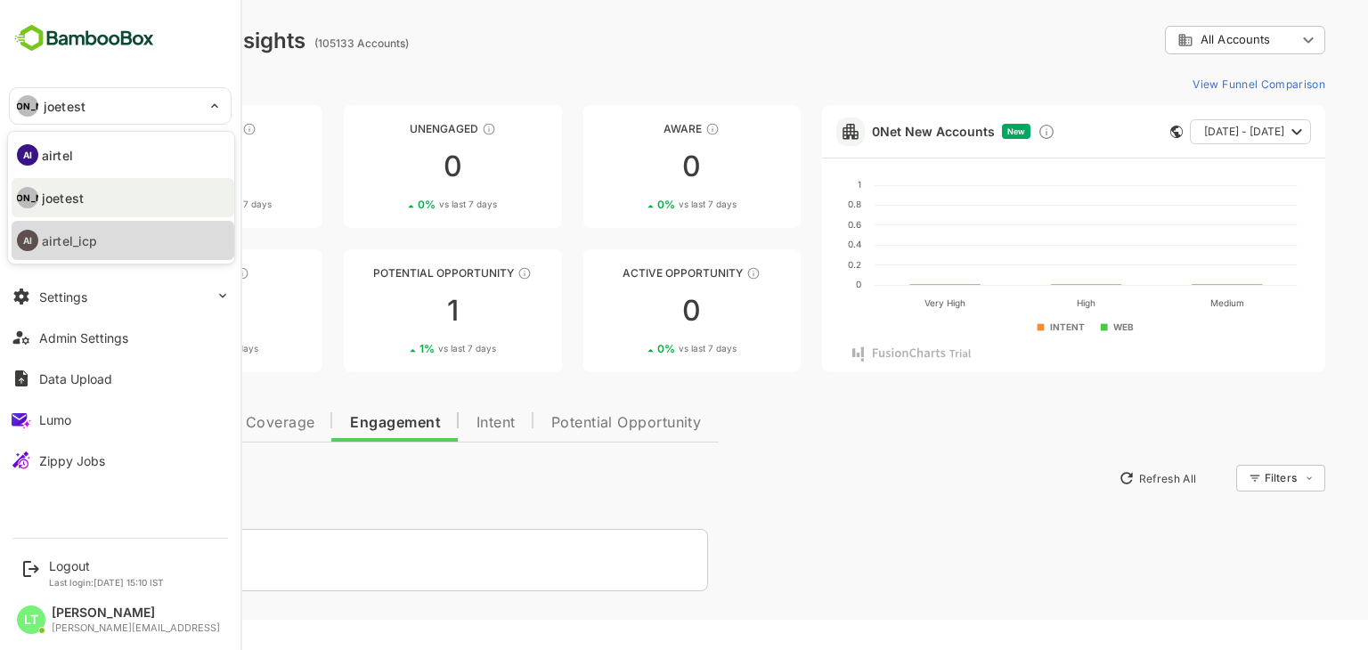
click at [78, 240] on p "airtel_icp" at bounding box center [69, 241] width 55 height 19
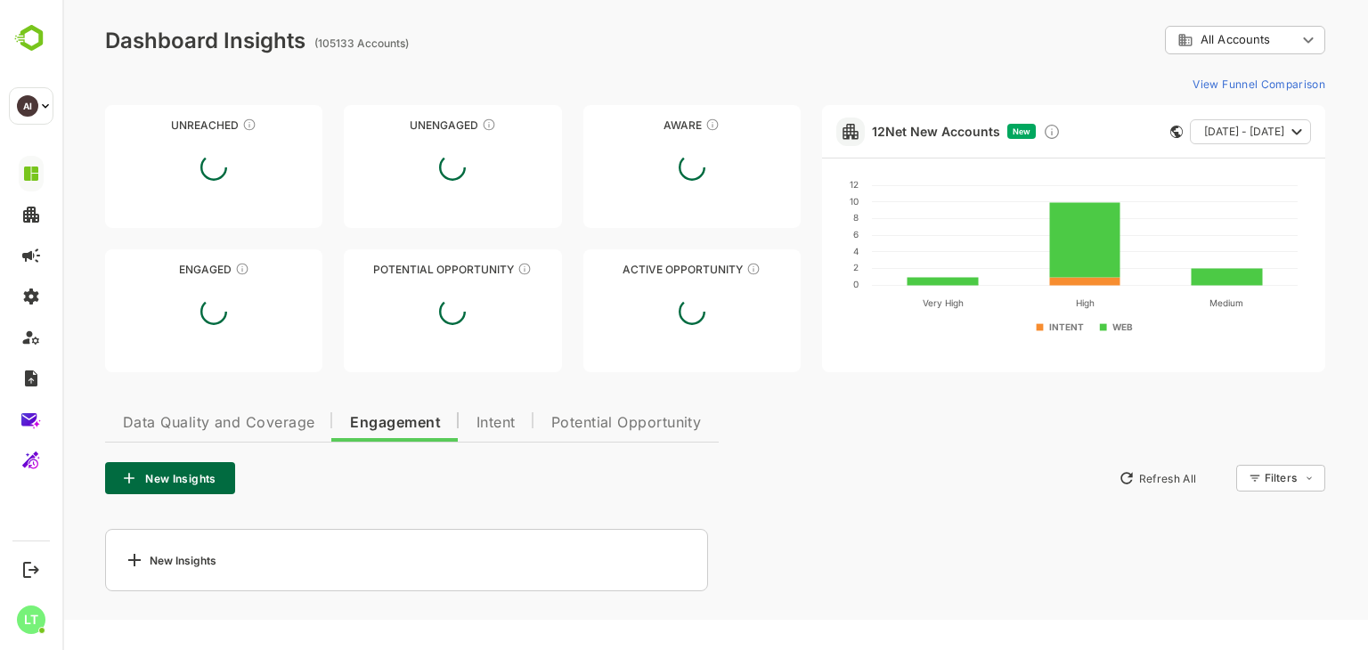
click at [289, 406] on button "Data Quality and Coverage" at bounding box center [218, 420] width 227 height 43
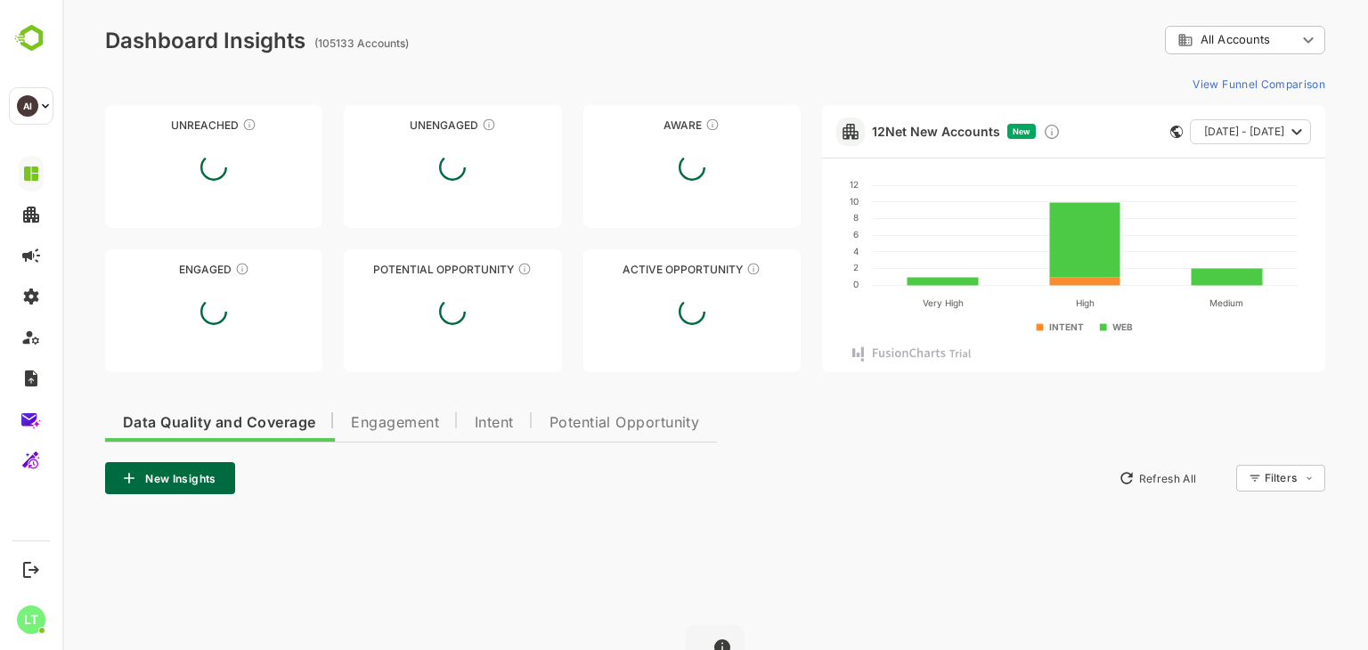
scroll to position [216, 0]
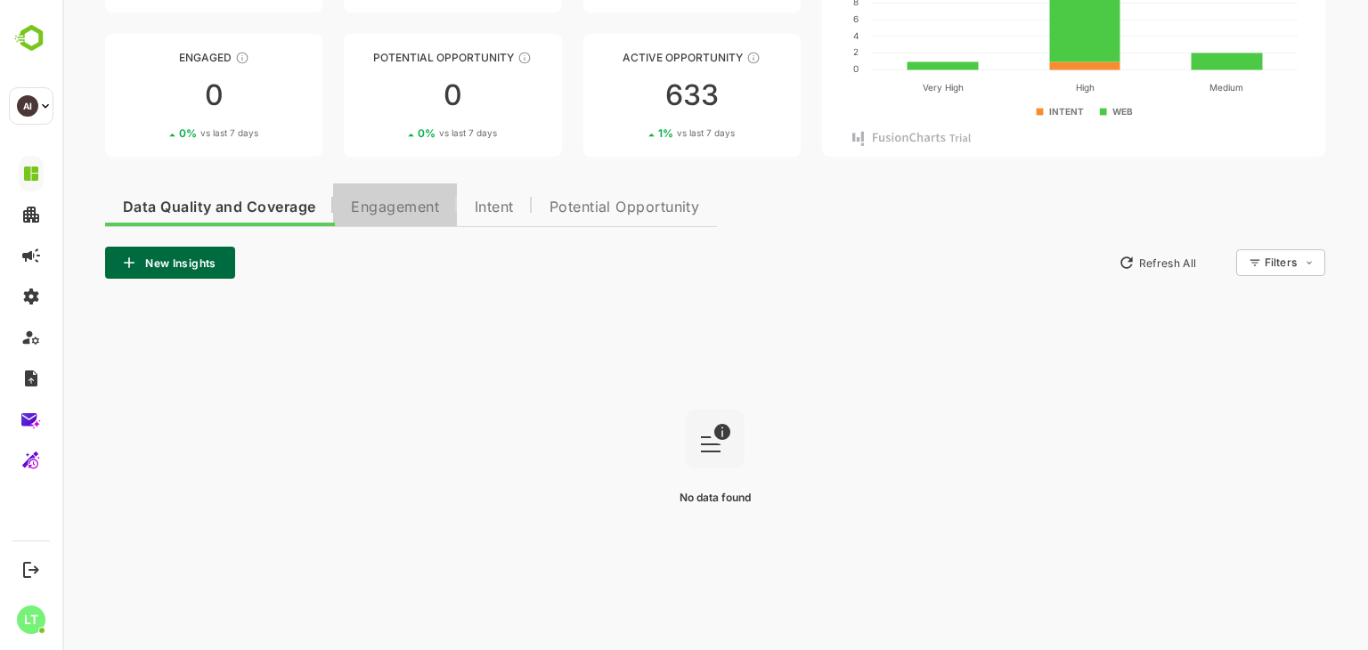
click at [381, 213] on span "Engagement" at bounding box center [395, 207] width 88 height 14
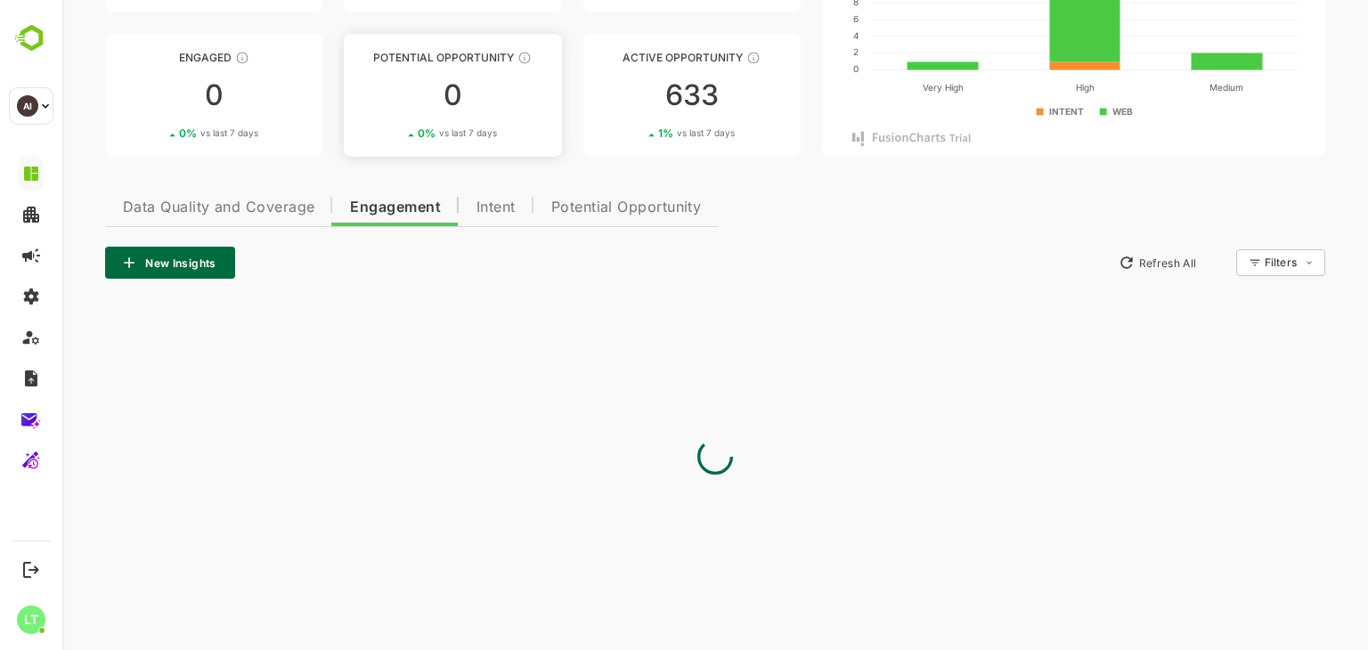
scroll to position [0, 0]
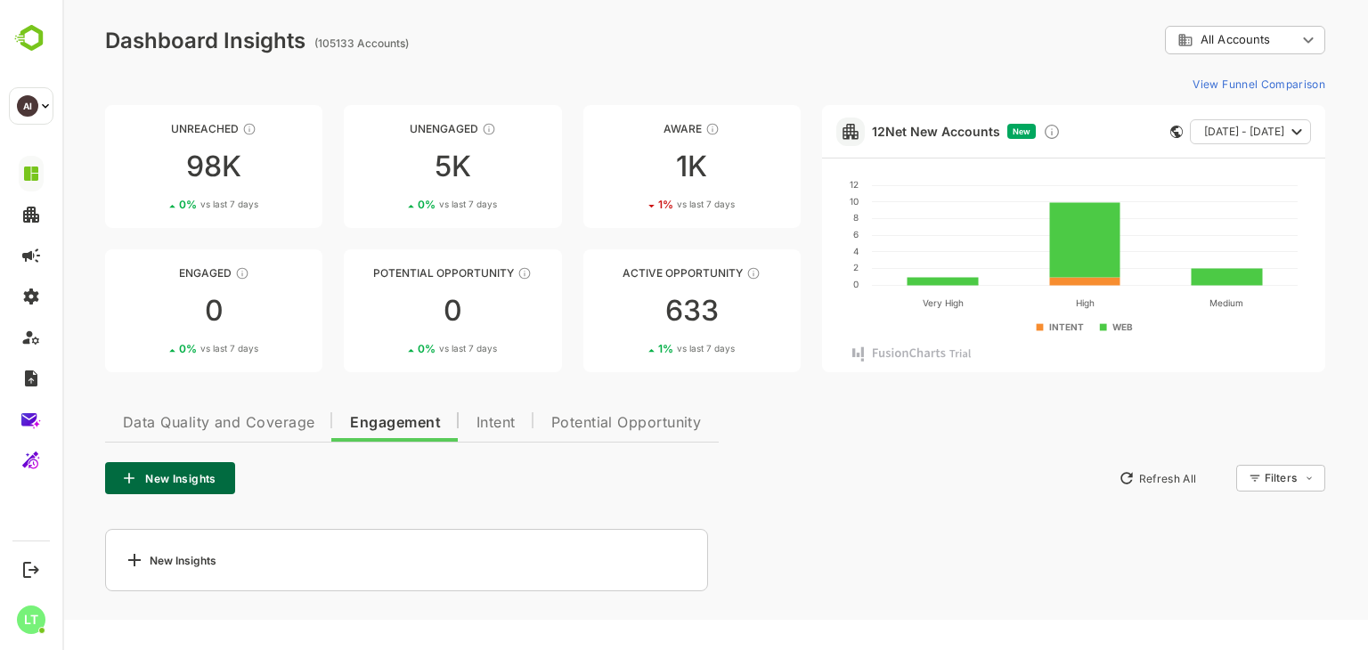
click at [203, 574] on div "New Insights" at bounding box center [406, 560] width 603 height 62
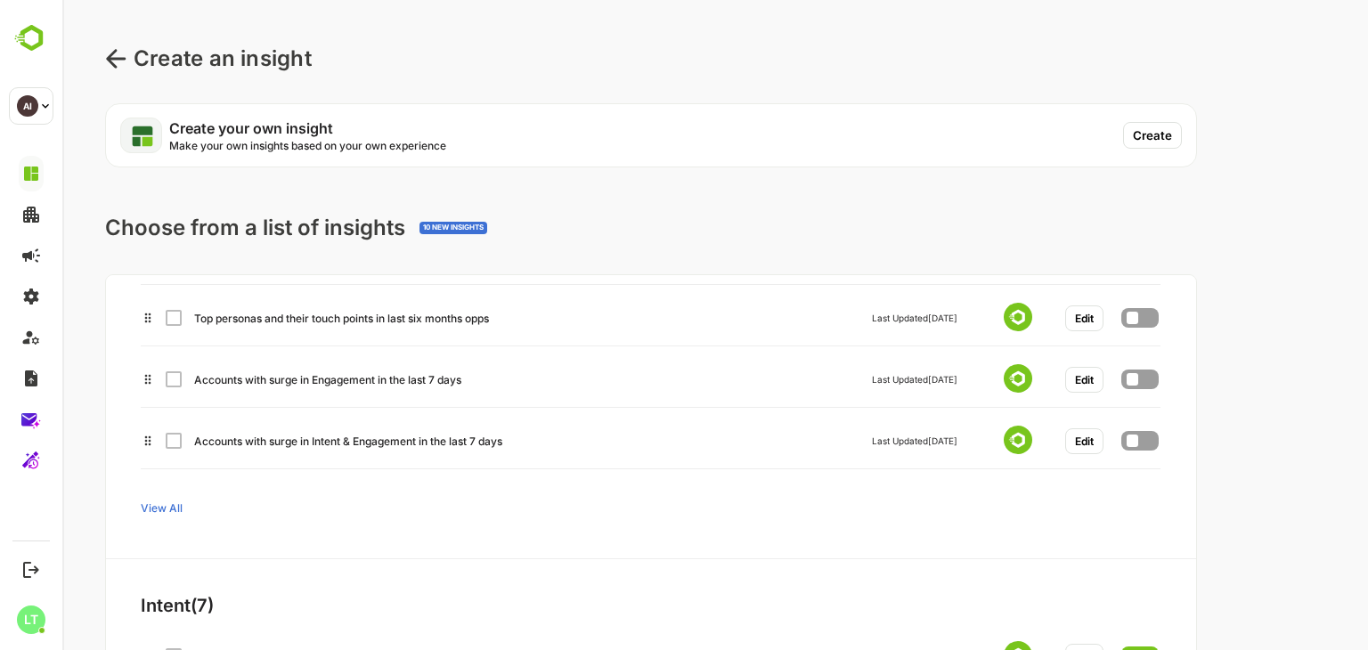
scroll to position [128, 1]
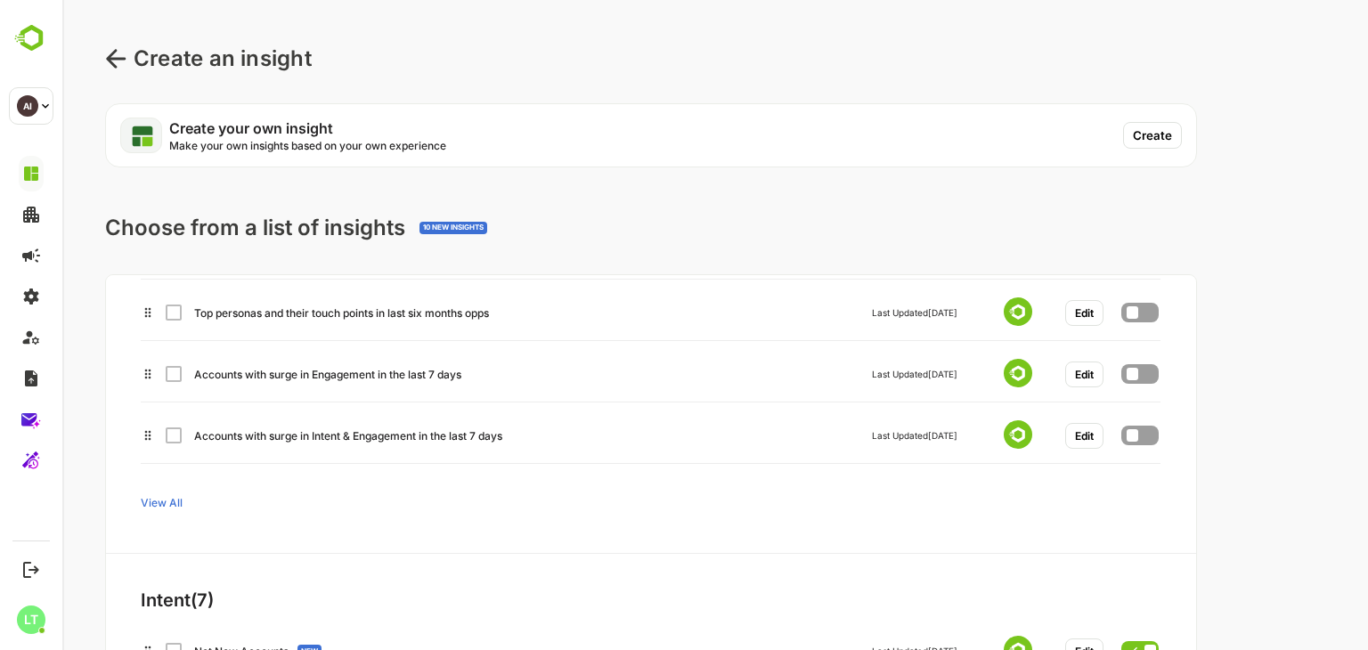
click at [179, 497] on span "View All" at bounding box center [162, 503] width 42 height 13
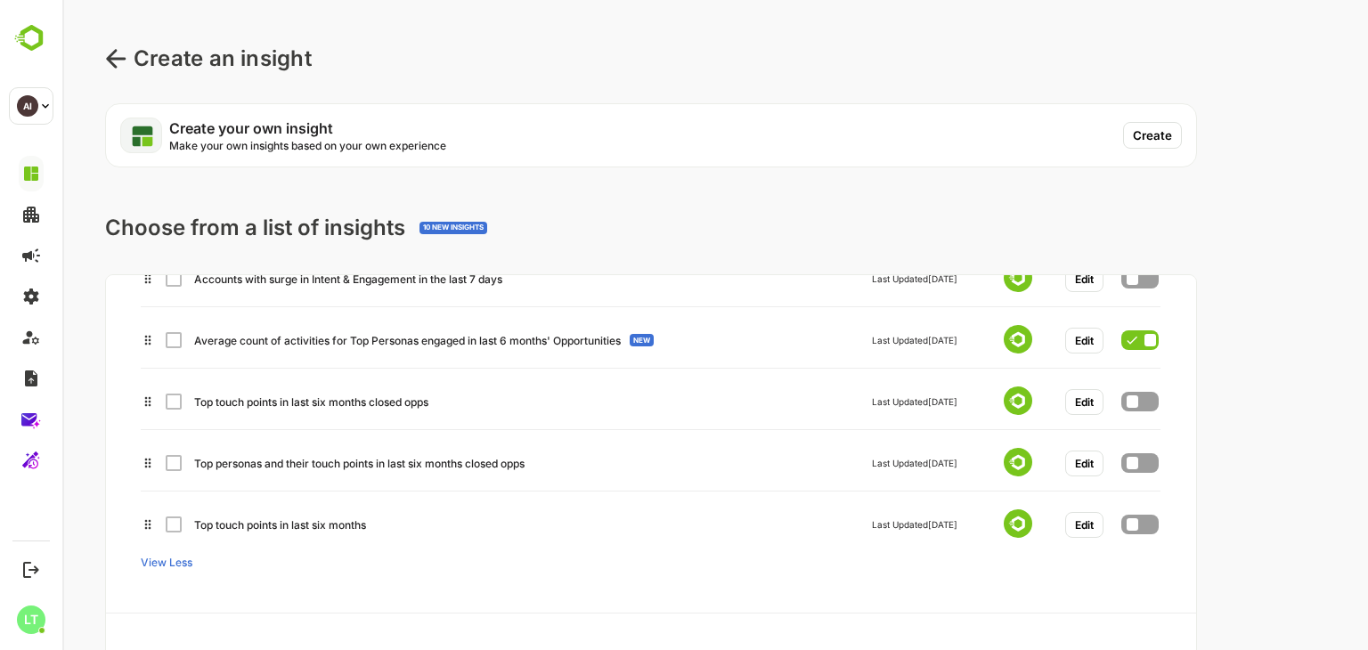
scroll to position [288, 1]
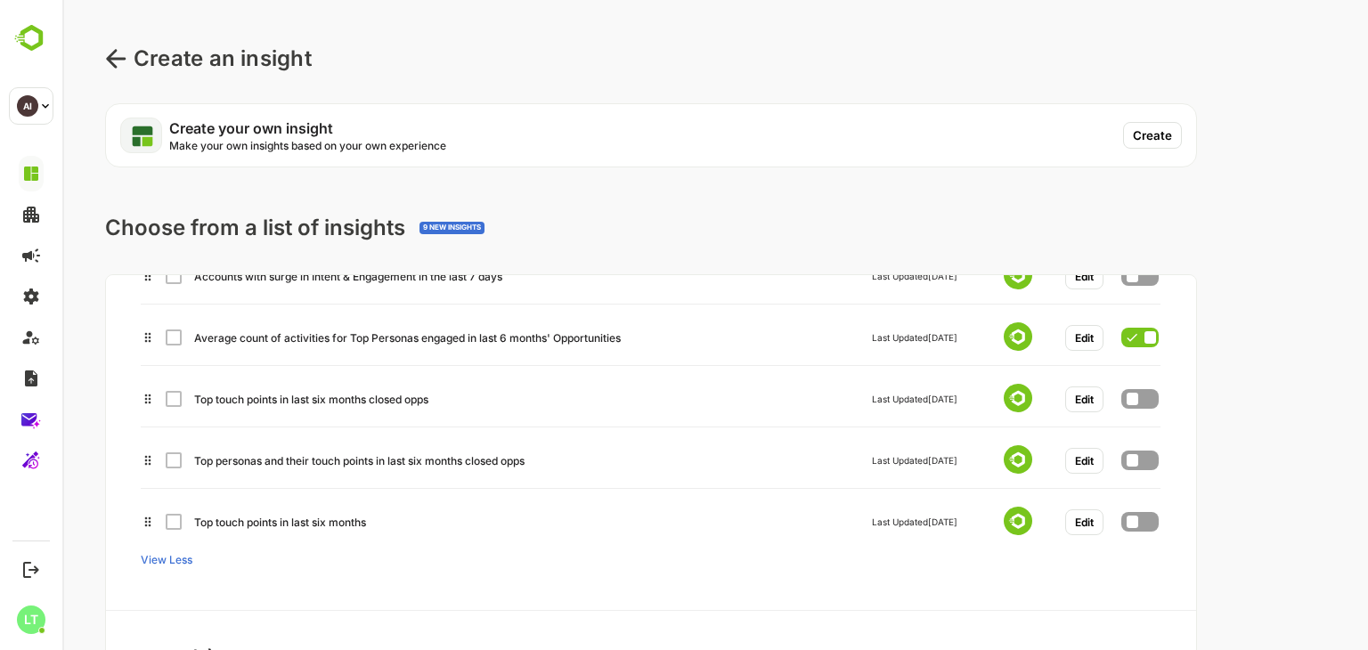
click at [172, 337] on div "Average count of activities for Top Personas engaged in last 6 months' Opportun…" at bounding box center [650, 335] width 1018 height 32
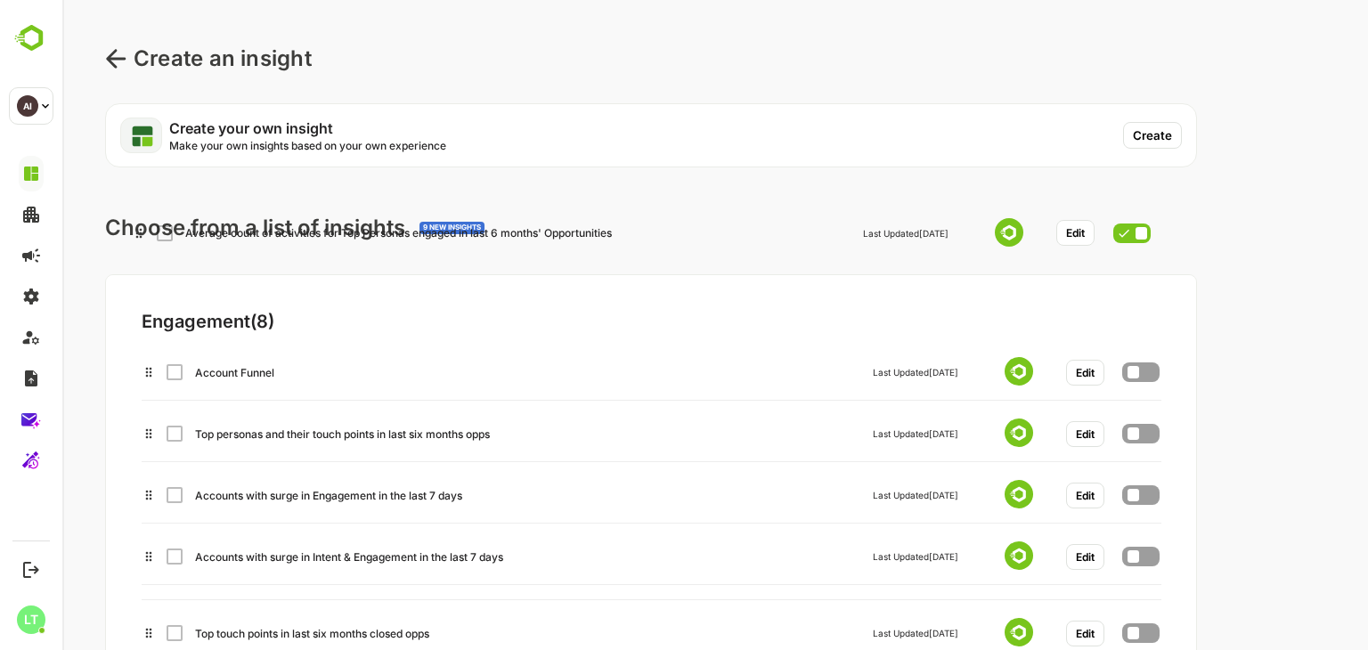
scroll to position [0, 0]
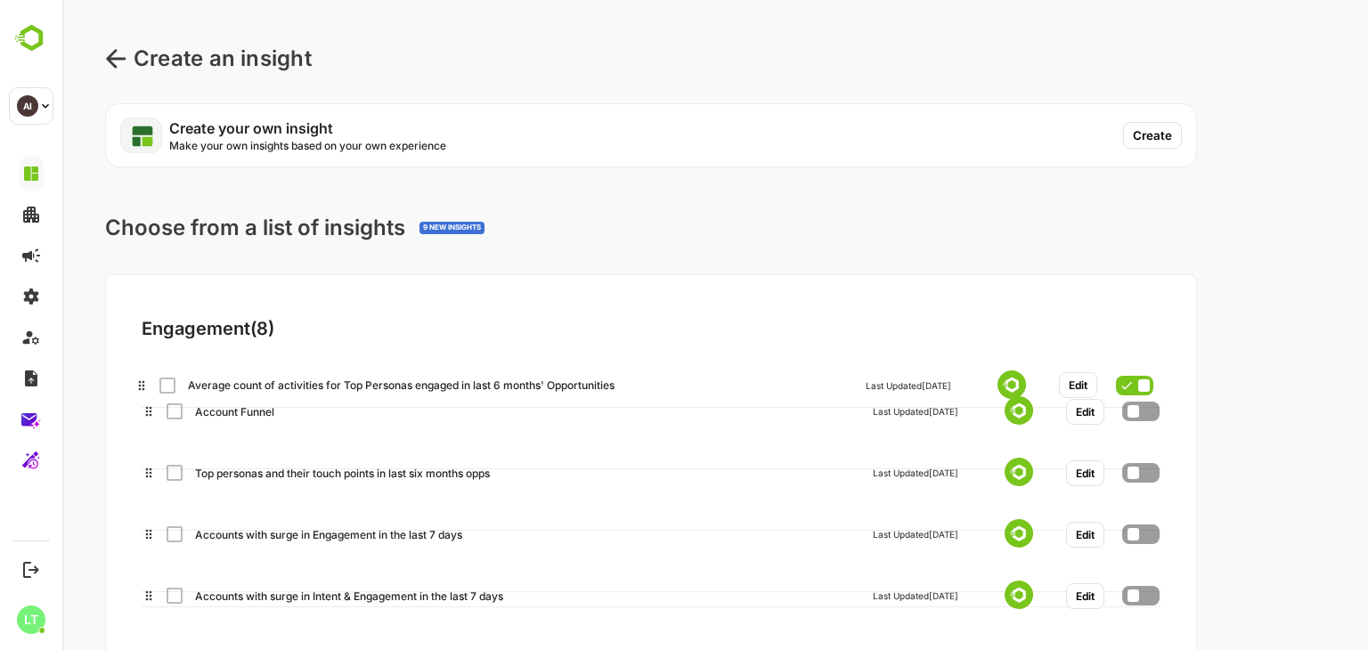
drag, startPoint x: 142, startPoint y: 343, endPoint x: 134, endPoint y: 375, distance: 33.1
click at [134, 375] on div "Engagement ( 8 ) Account Funnel Last Updated Today Edit Top personas and their …" at bounding box center [542, 576] width 873 height 602
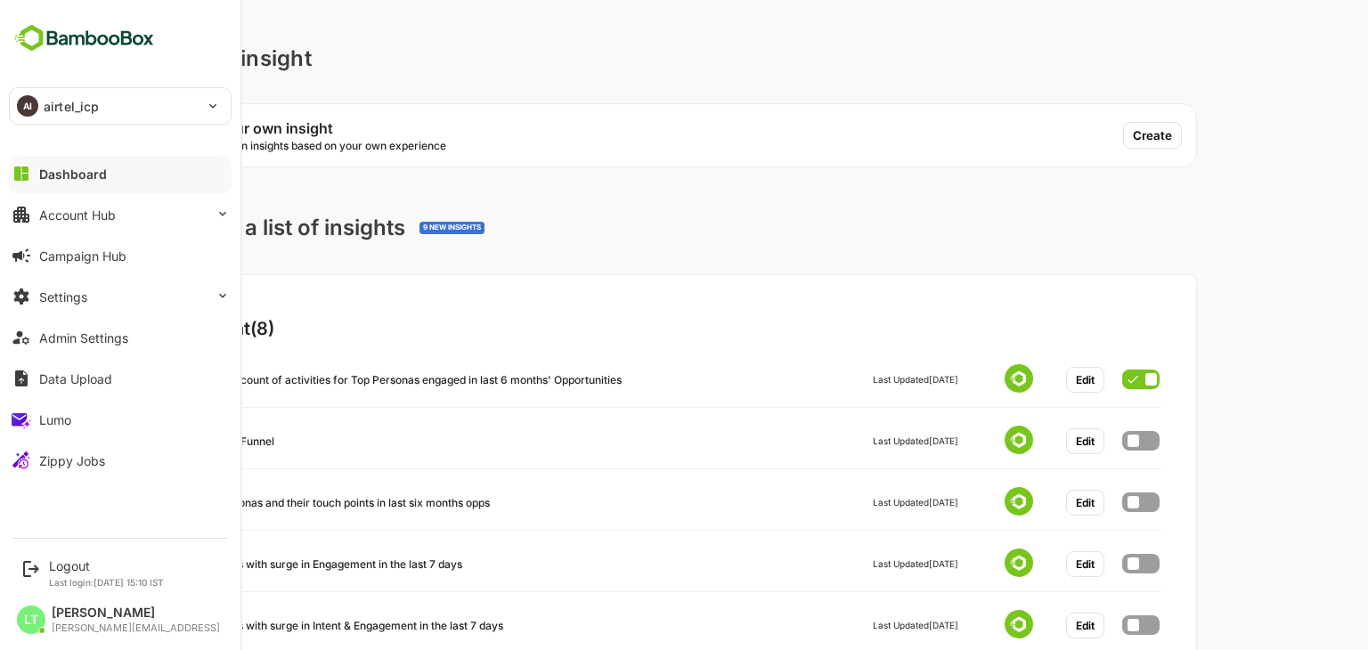
click at [51, 178] on div "Dashboard" at bounding box center [73, 174] width 68 height 15
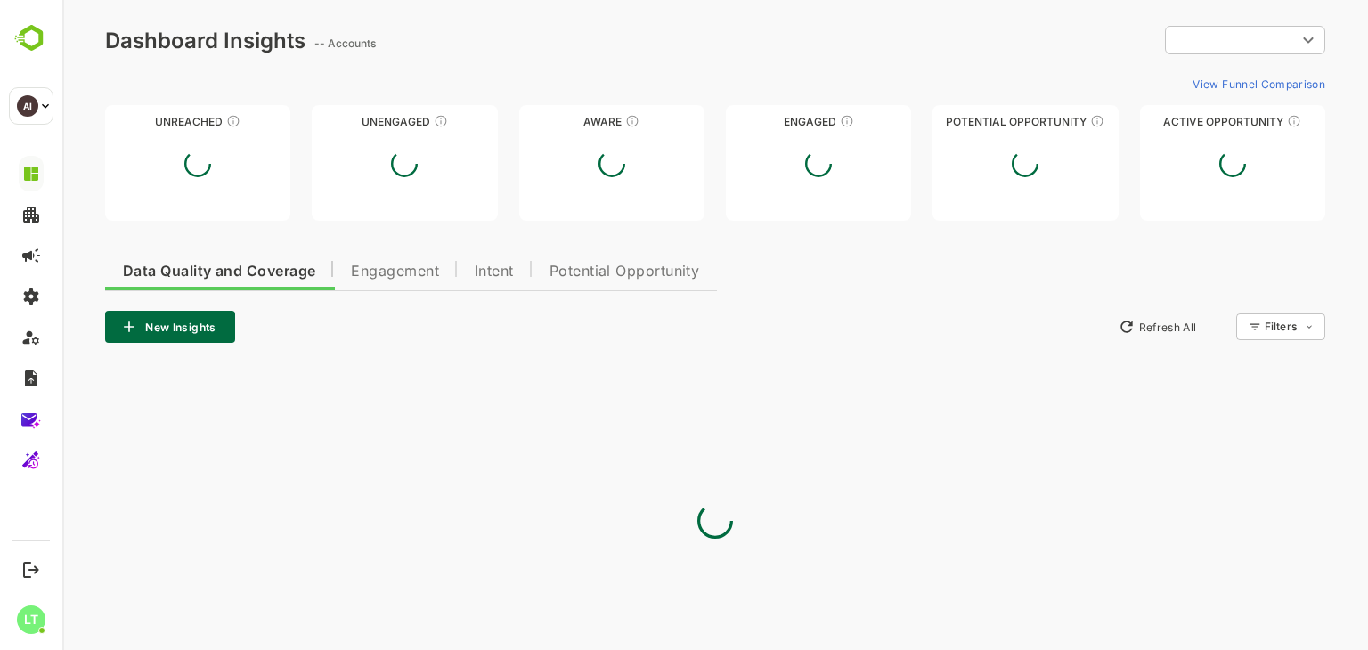
type input "**********"
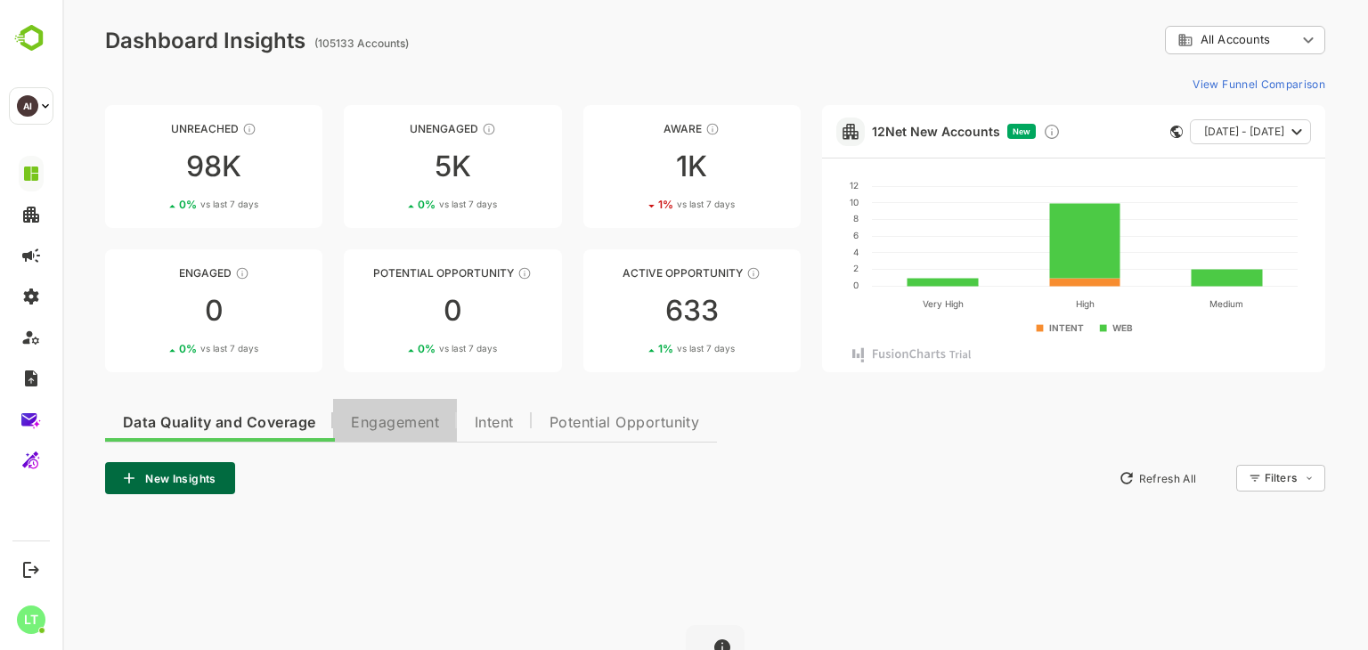
click at [394, 416] on span "Engagement" at bounding box center [395, 423] width 88 height 14
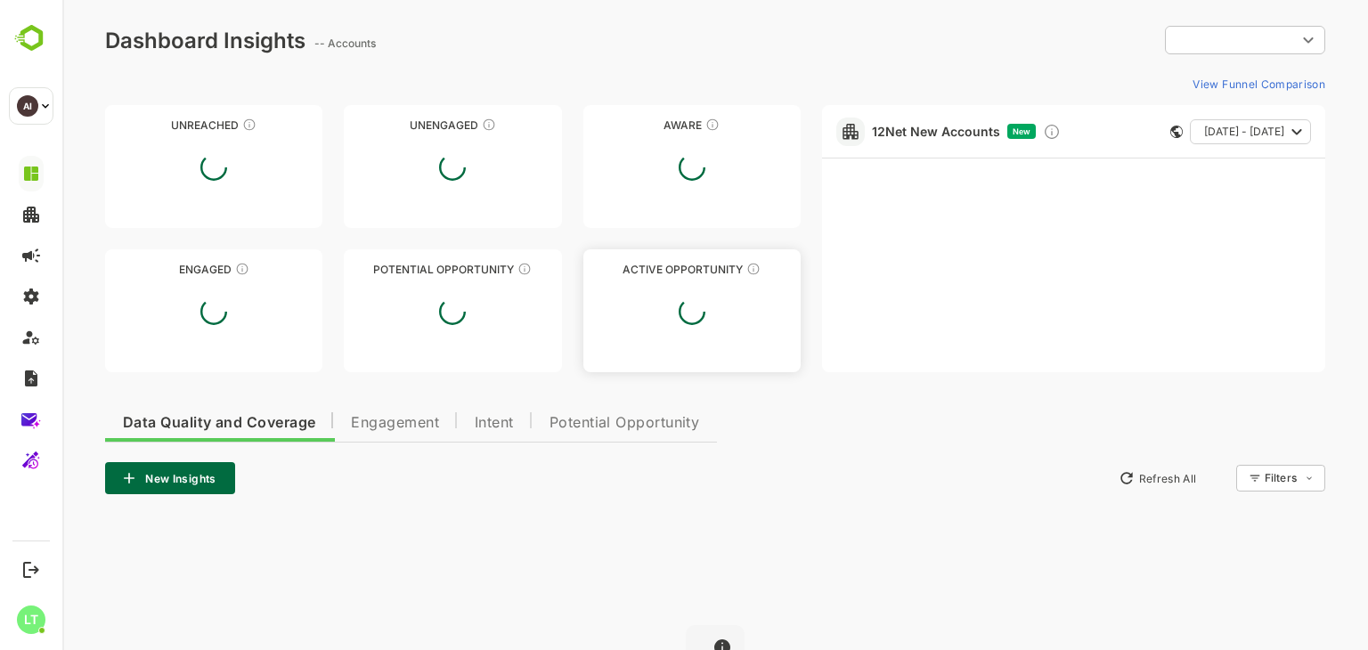
type input "**********"
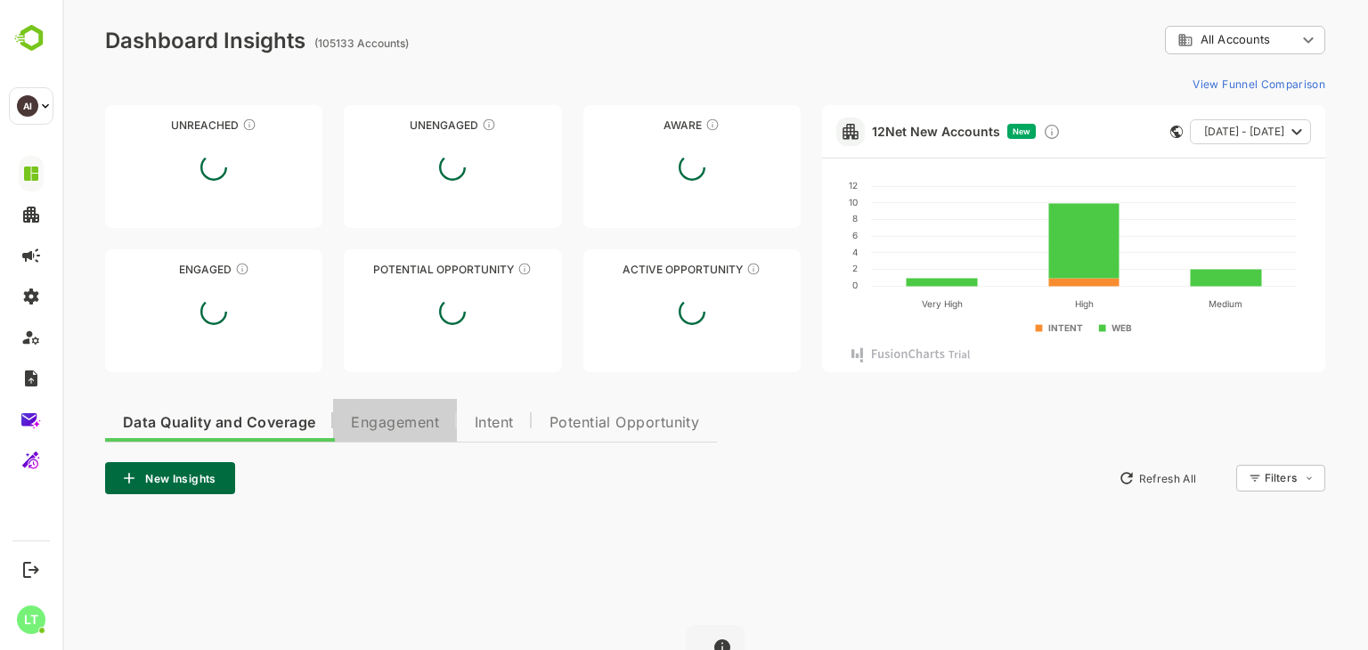
click at [437, 418] on span "Engagement" at bounding box center [395, 423] width 88 height 14
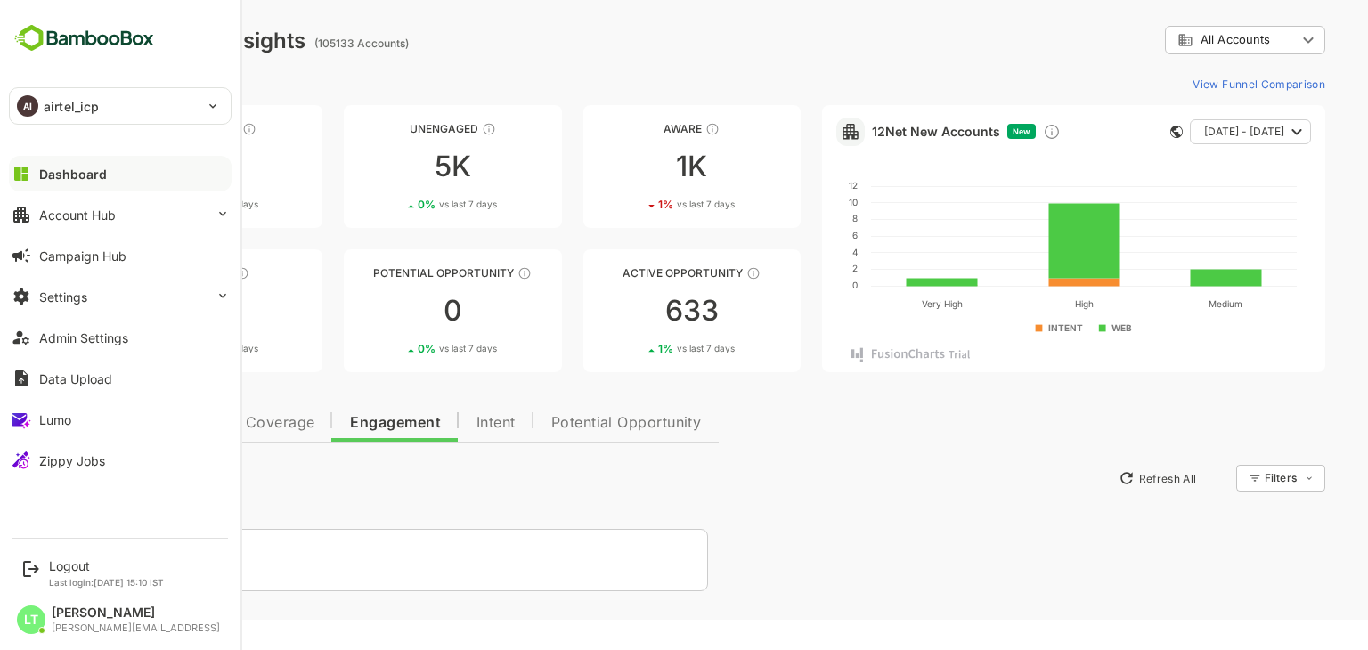
click at [60, 178] on div "Dashboard" at bounding box center [73, 174] width 68 height 15
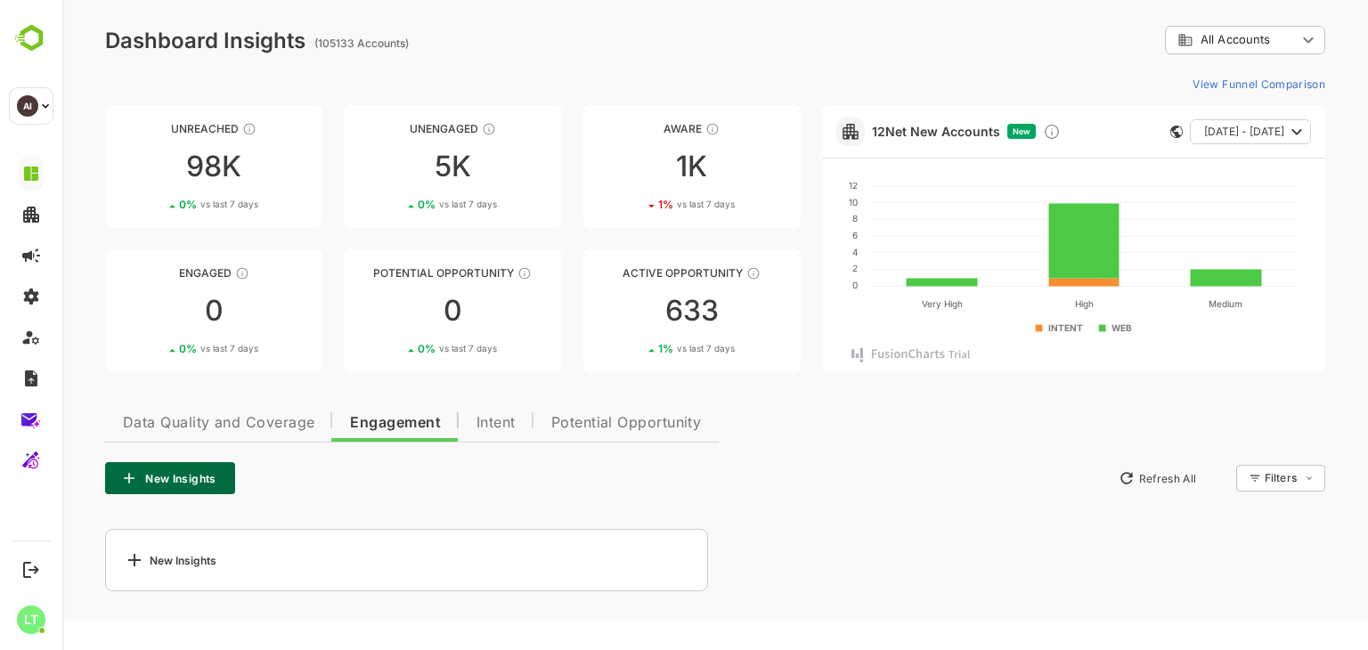
click at [449, 35] on div "**********" at bounding box center [715, 40] width 1220 height 29
click at [282, 429] on span "Data Quality and Coverage" at bounding box center [219, 423] width 192 height 14
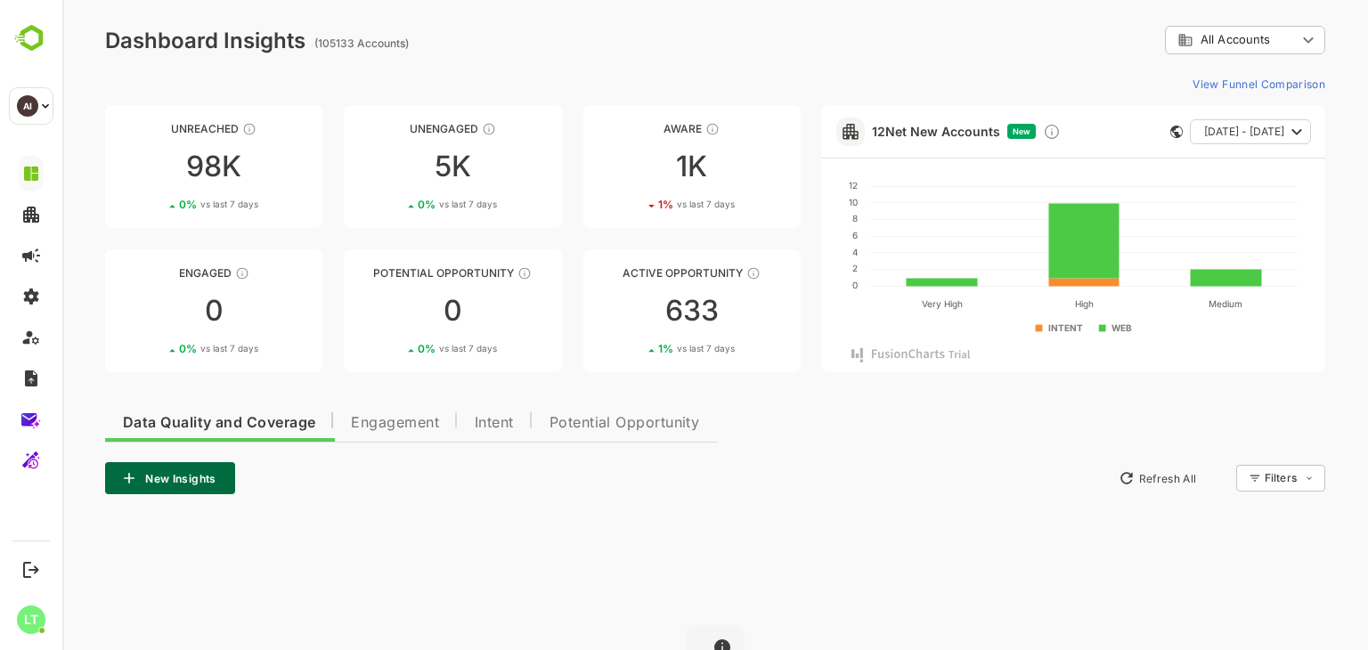
click at [396, 416] on span "Engagement" at bounding box center [395, 423] width 88 height 14
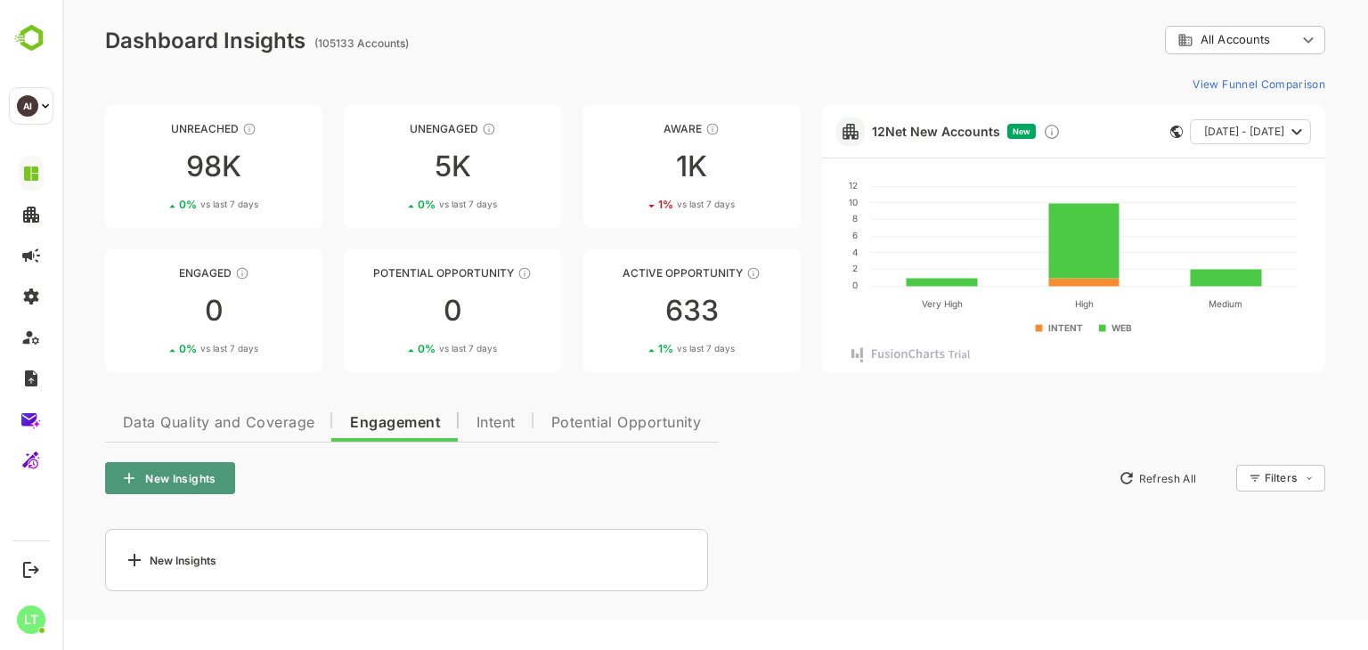
click at [218, 469] on button "New Insights" at bounding box center [170, 478] width 130 height 32
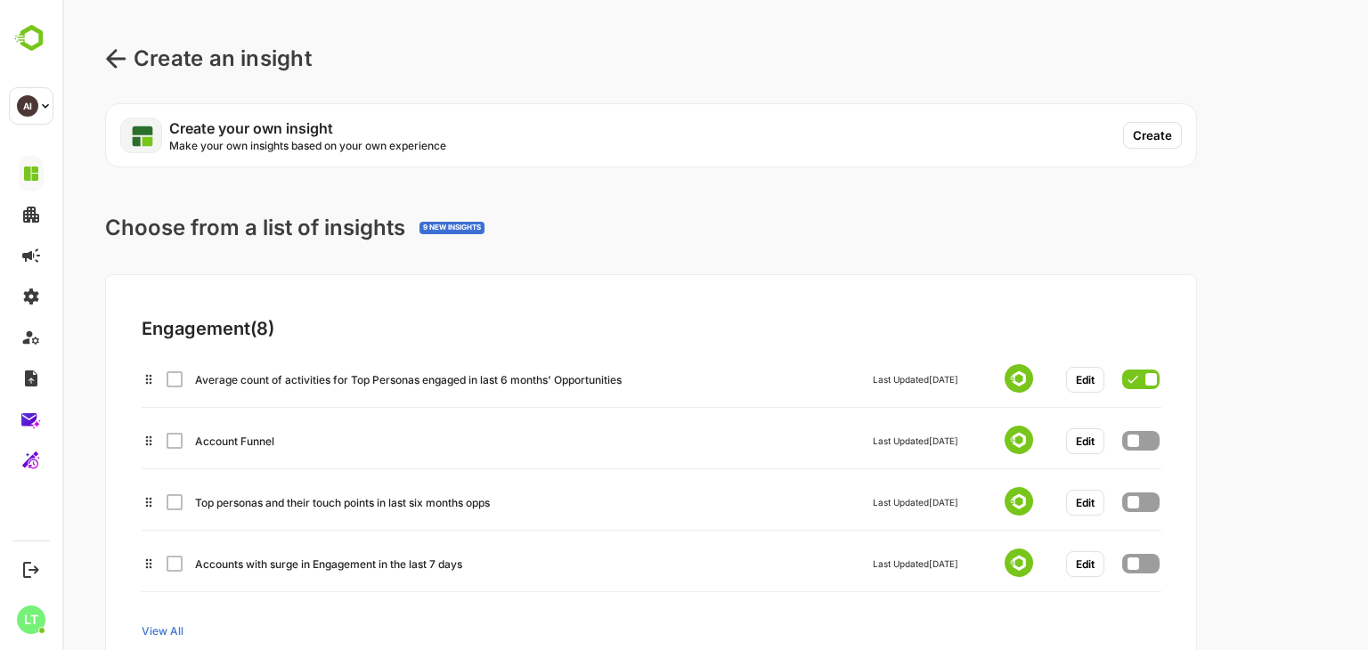
click at [172, 381] on div "Average count of activities for Top Personas engaged in last 6 months' Opportun…" at bounding box center [651, 377] width 1018 height 32
click at [834, 247] on div "Choose from a list of insights 9 NEW INSIGHTS Engagement ( 8 ) Average count of…" at bounding box center [715, 514] width 1220 height 608
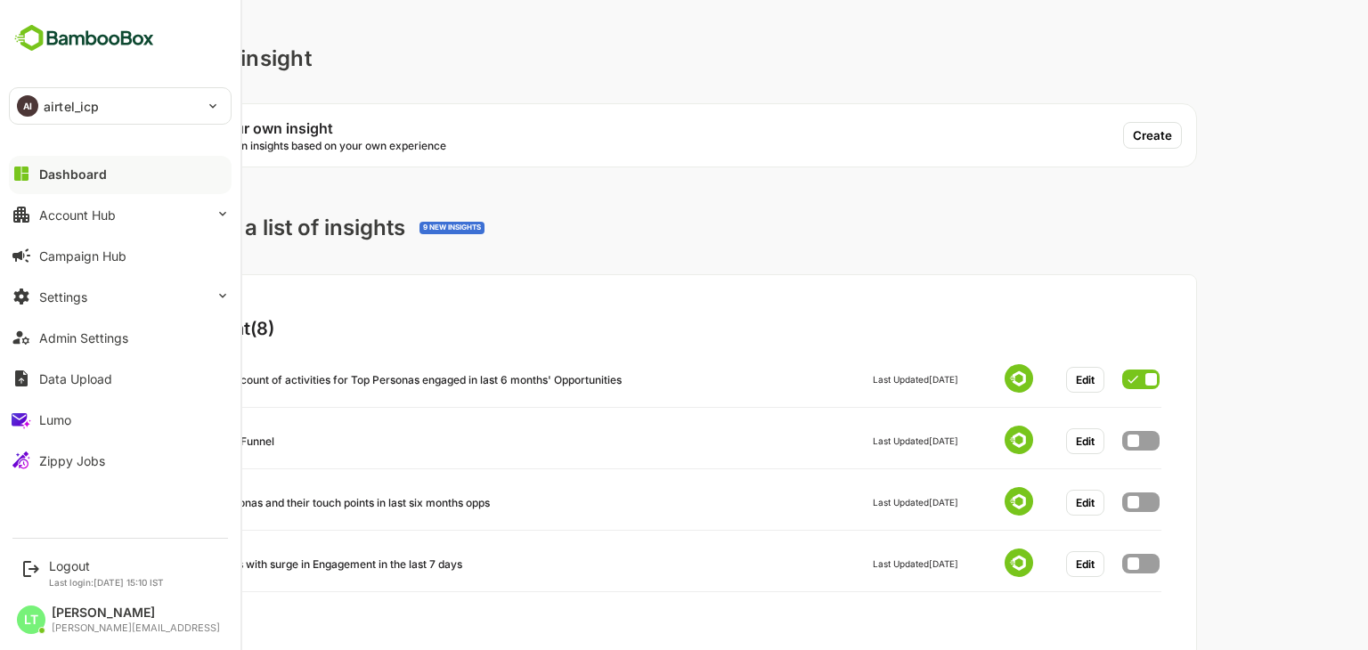
click at [60, 176] on div "Dashboard" at bounding box center [73, 174] width 68 height 15
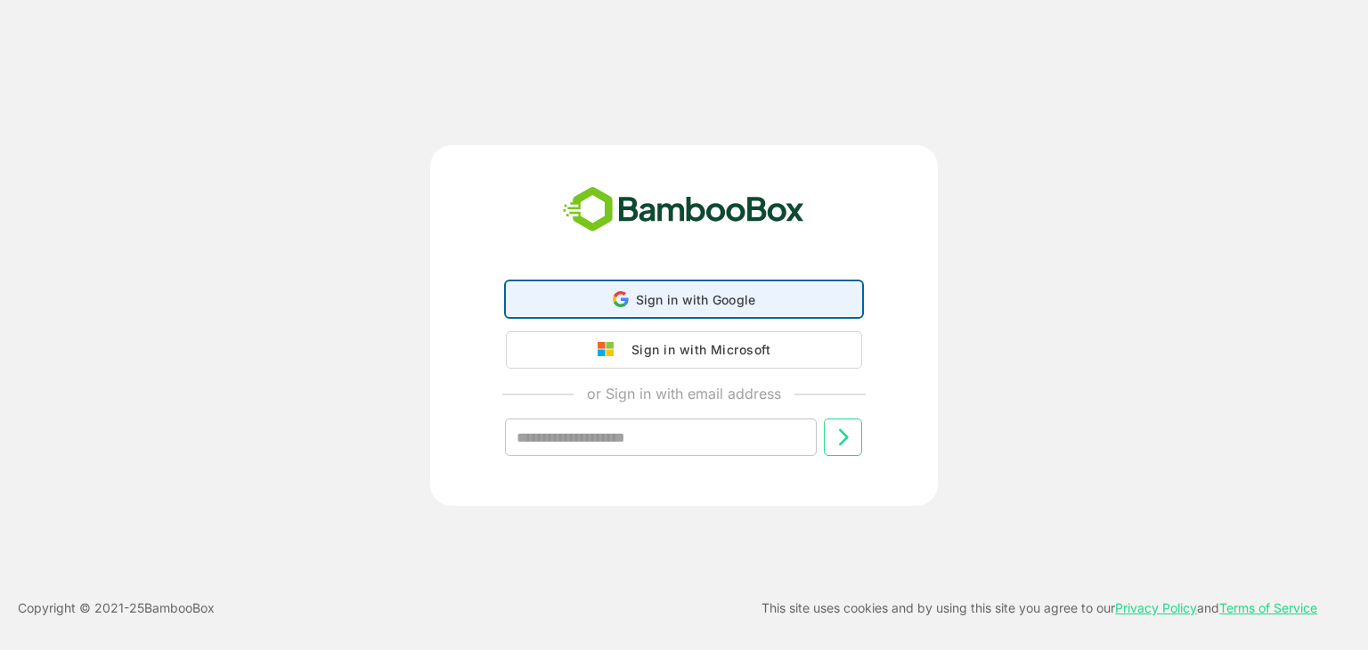
click at [627, 282] on div "Sign in with Google Sign in with Google. Opens in new tab" at bounding box center [684, 299] width 333 height 34
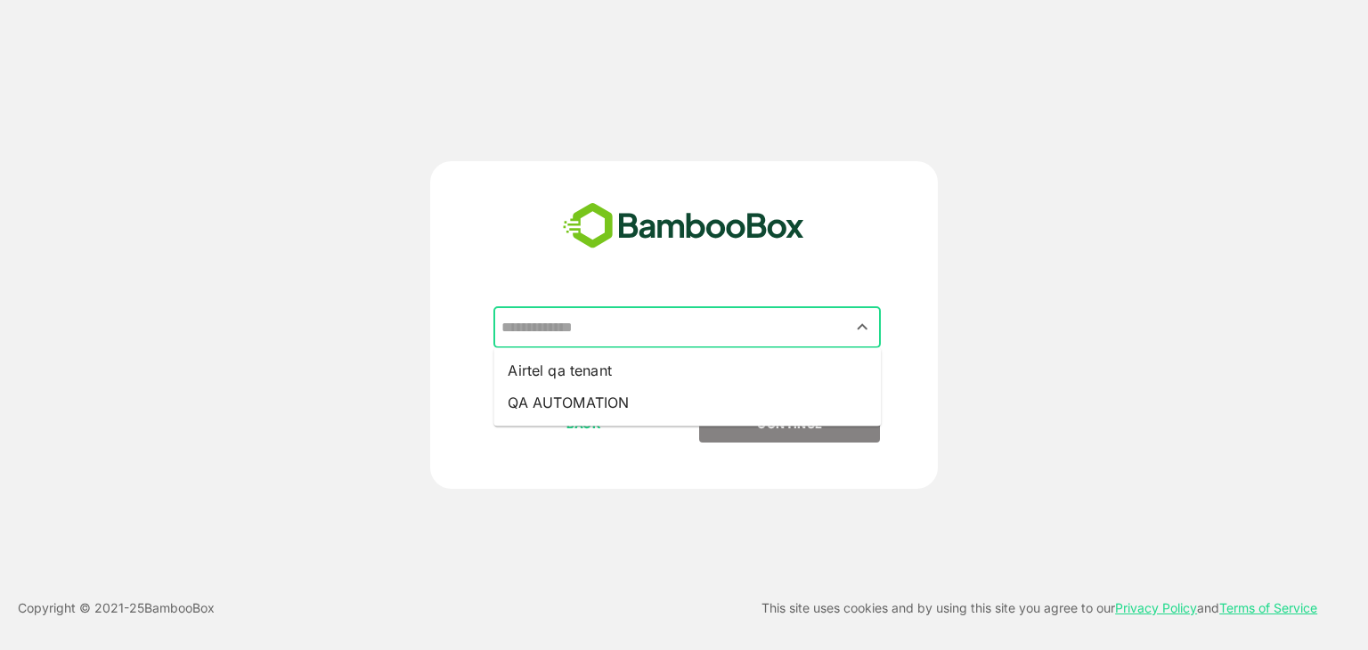
click at [592, 328] on input "text" at bounding box center [687, 328] width 380 height 34
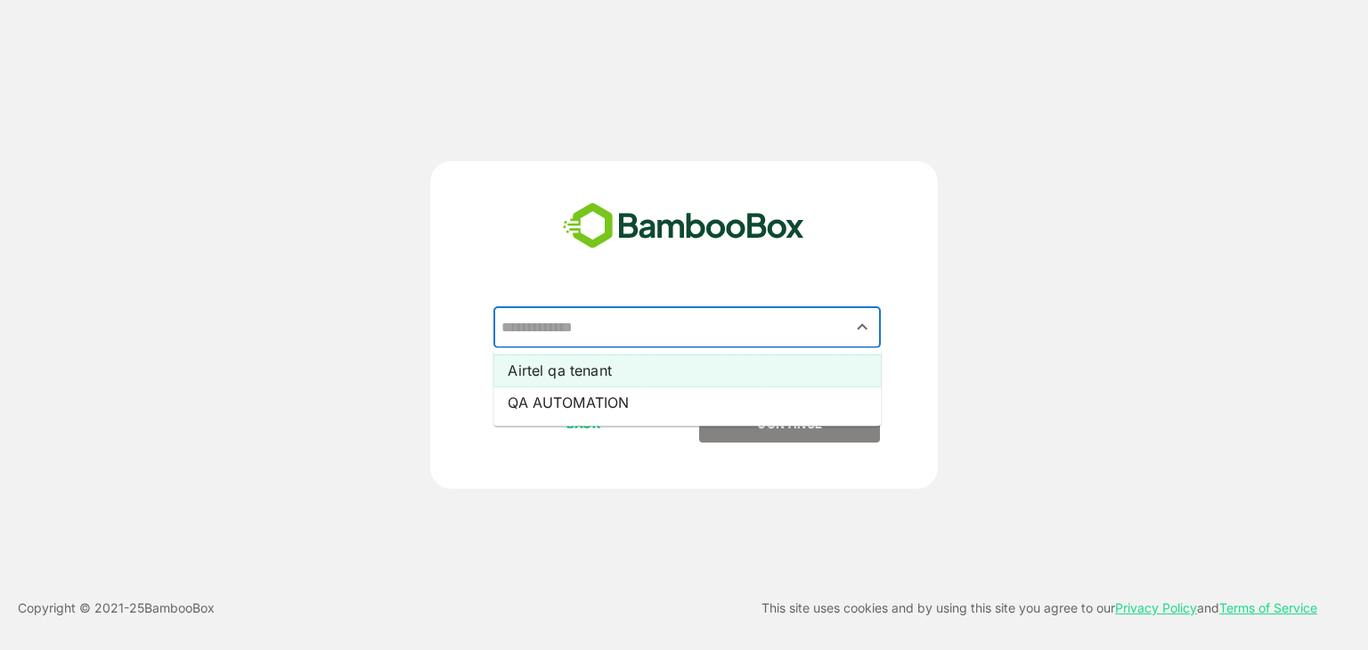
click at [590, 361] on li "Airtel qa tenant" at bounding box center [688, 371] width 388 height 32
type input "**********"
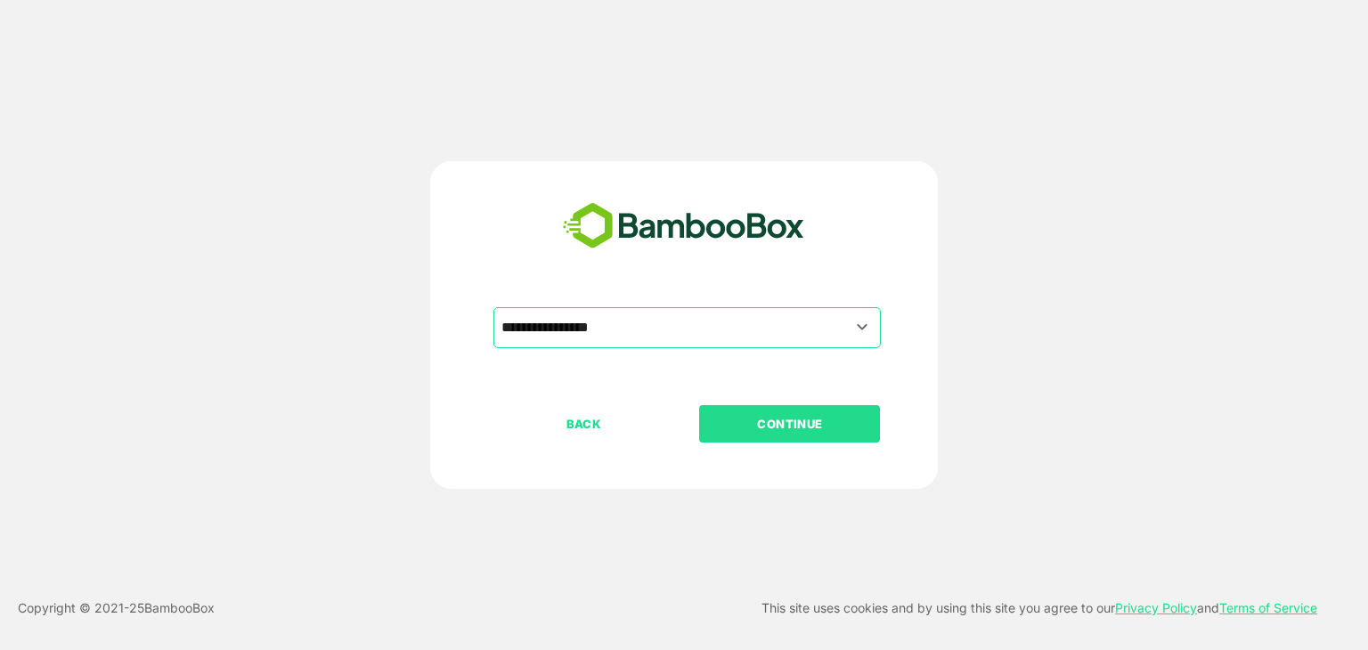
click at [751, 436] on button "CONTINUE" at bounding box center [789, 423] width 181 height 37
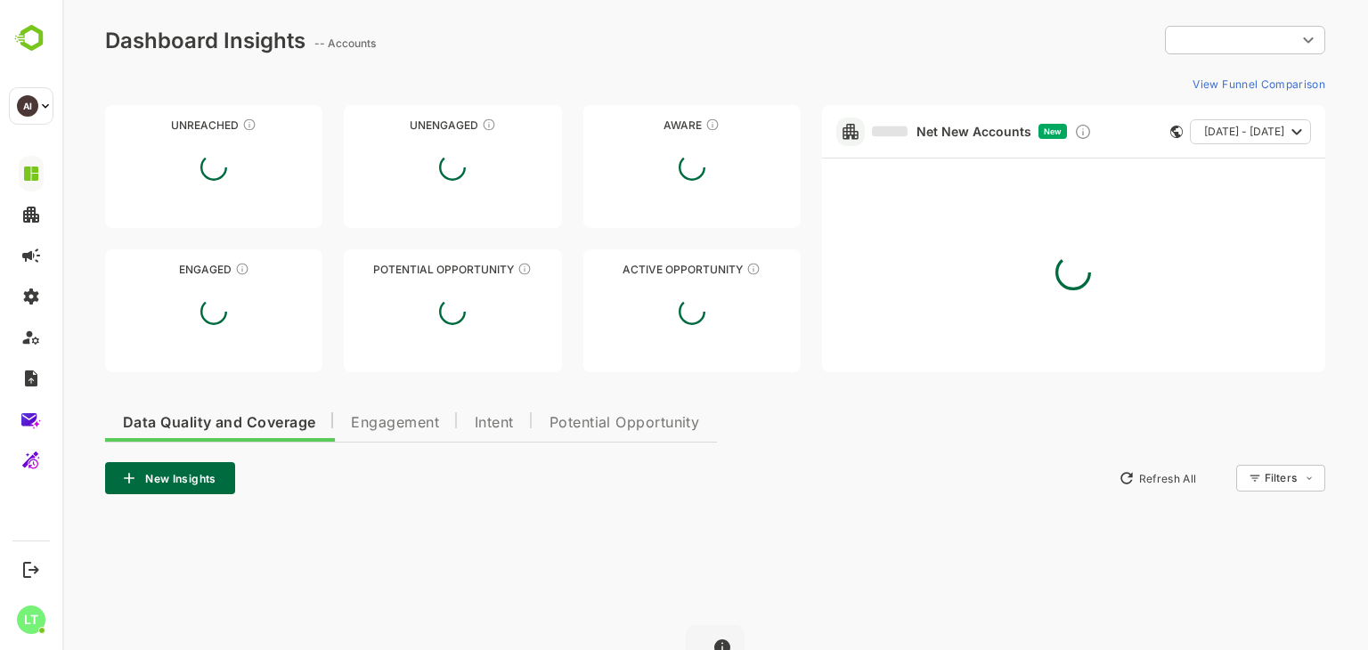
type input "**********"
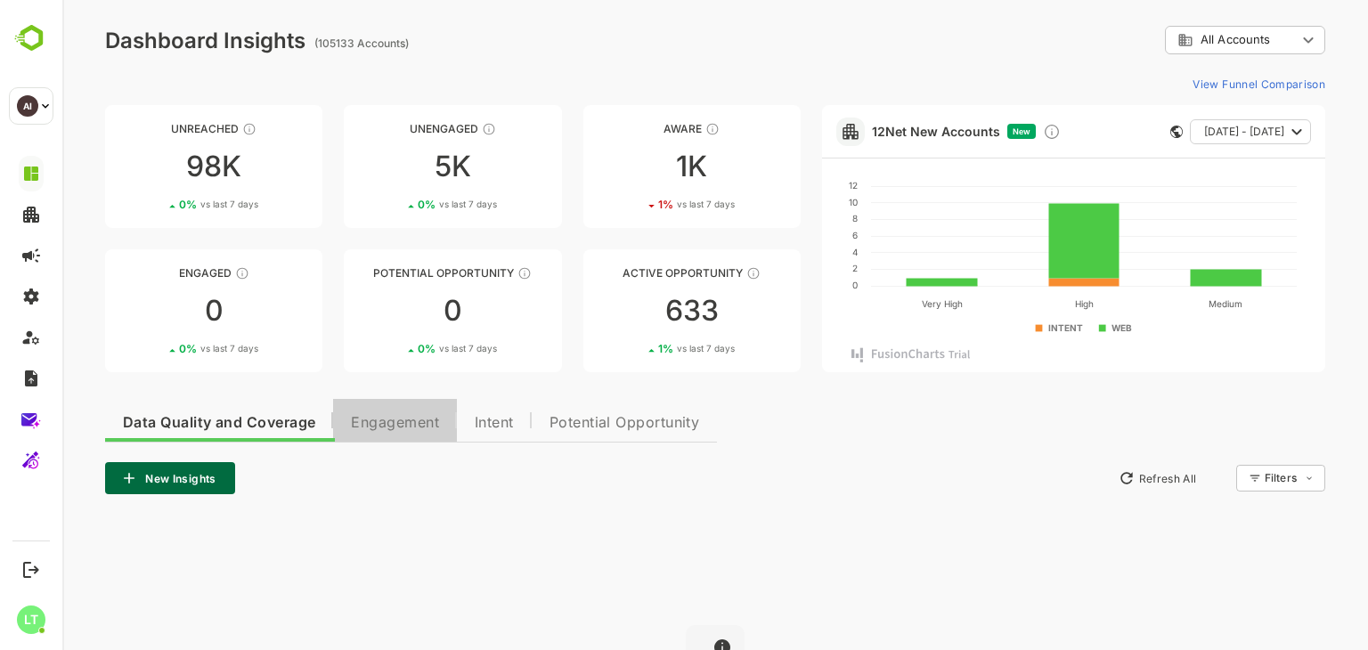
click at [409, 420] on span "Engagement" at bounding box center [395, 423] width 88 height 14
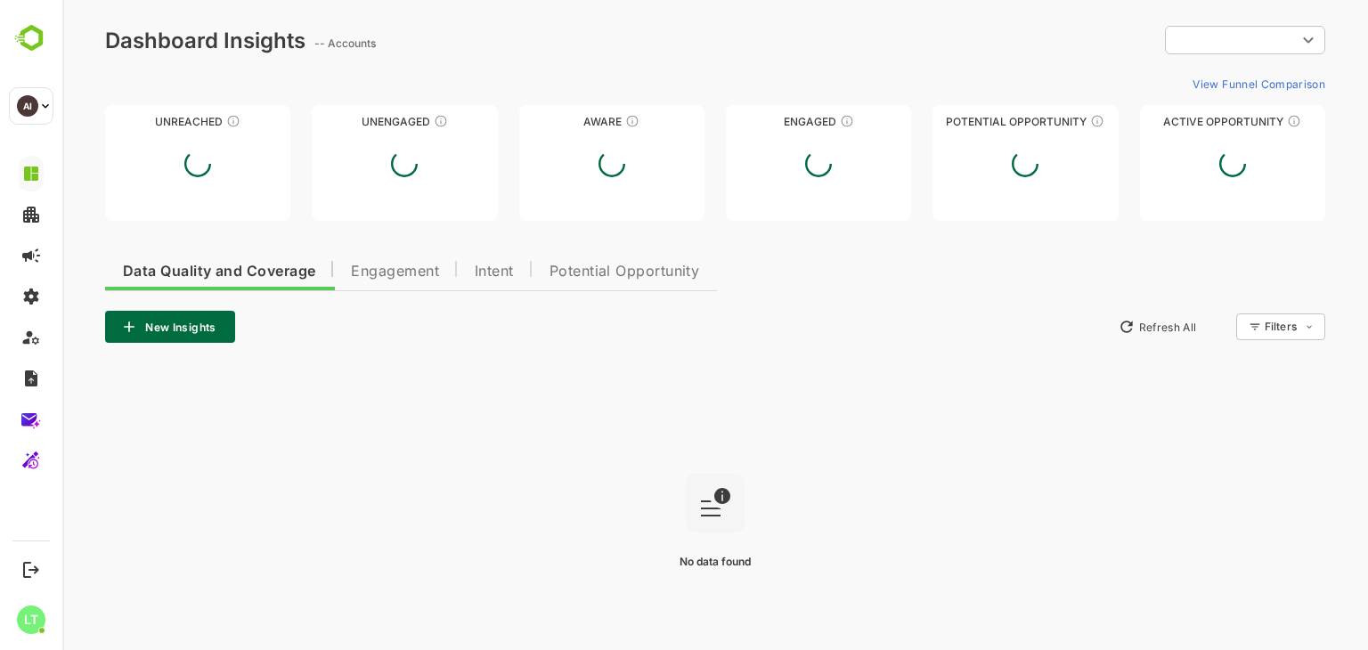
type input "**********"
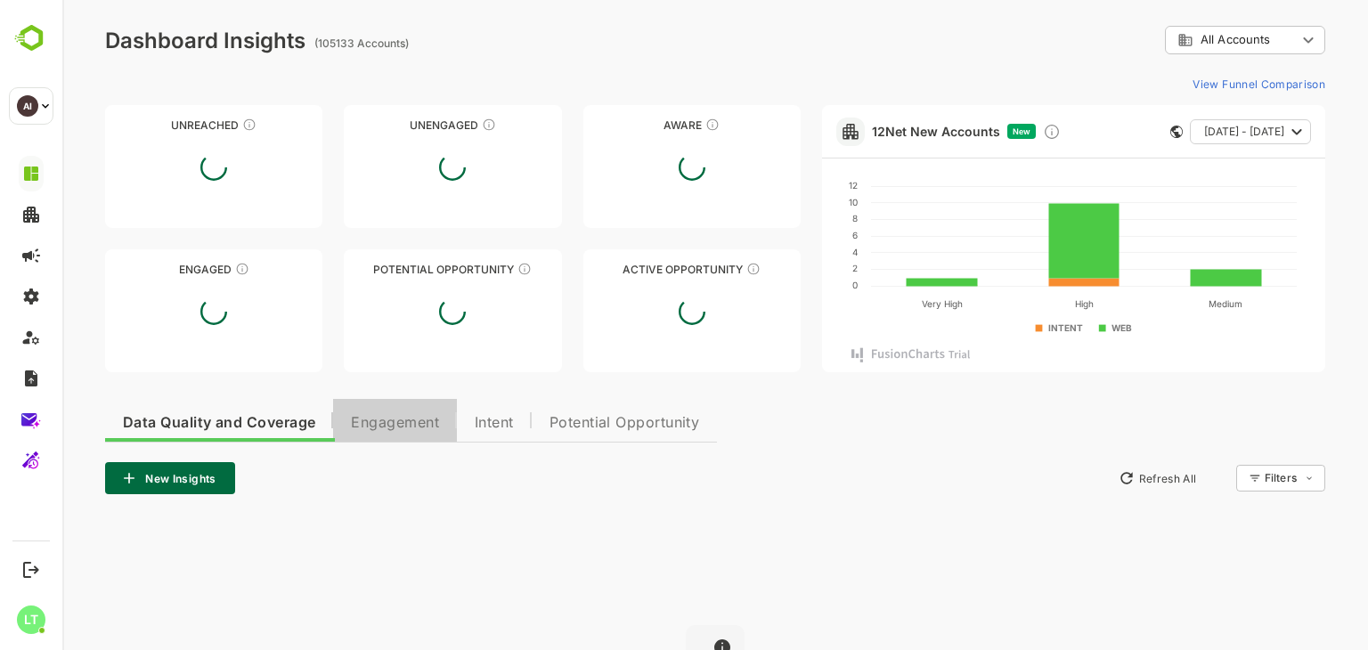
click at [402, 429] on span "Engagement" at bounding box center [395, 423] width 88 height 14
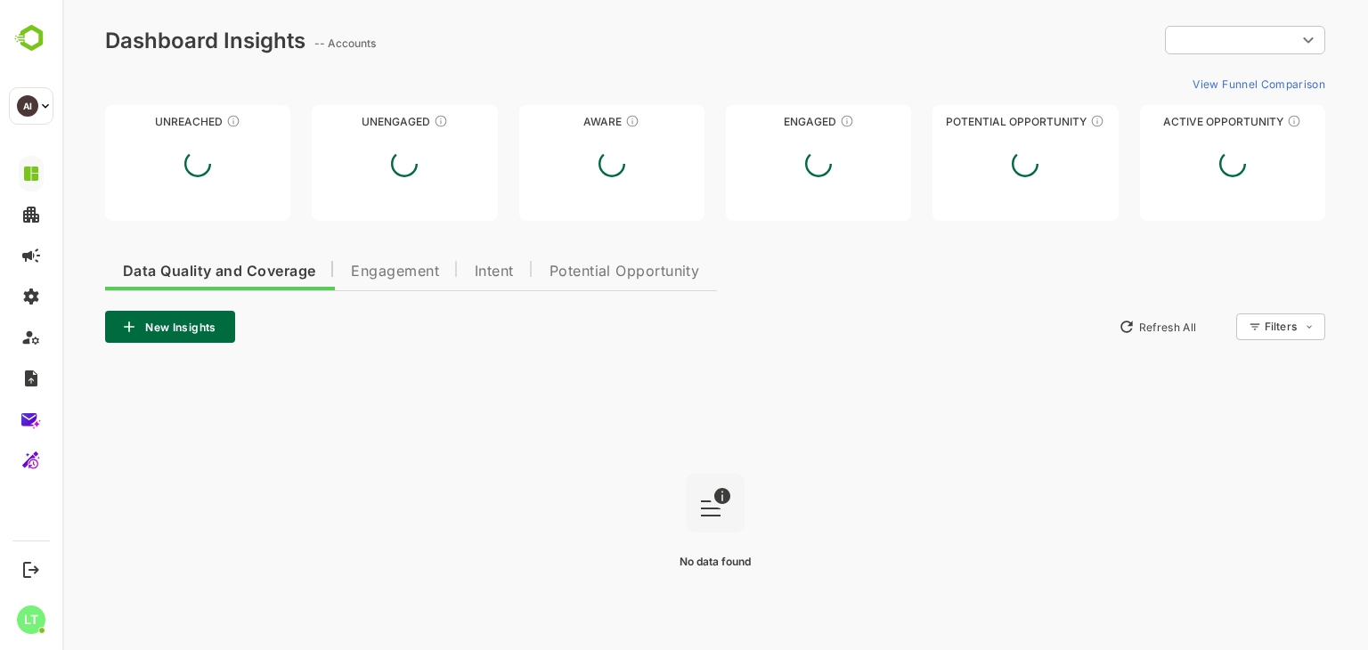
type input "**********"
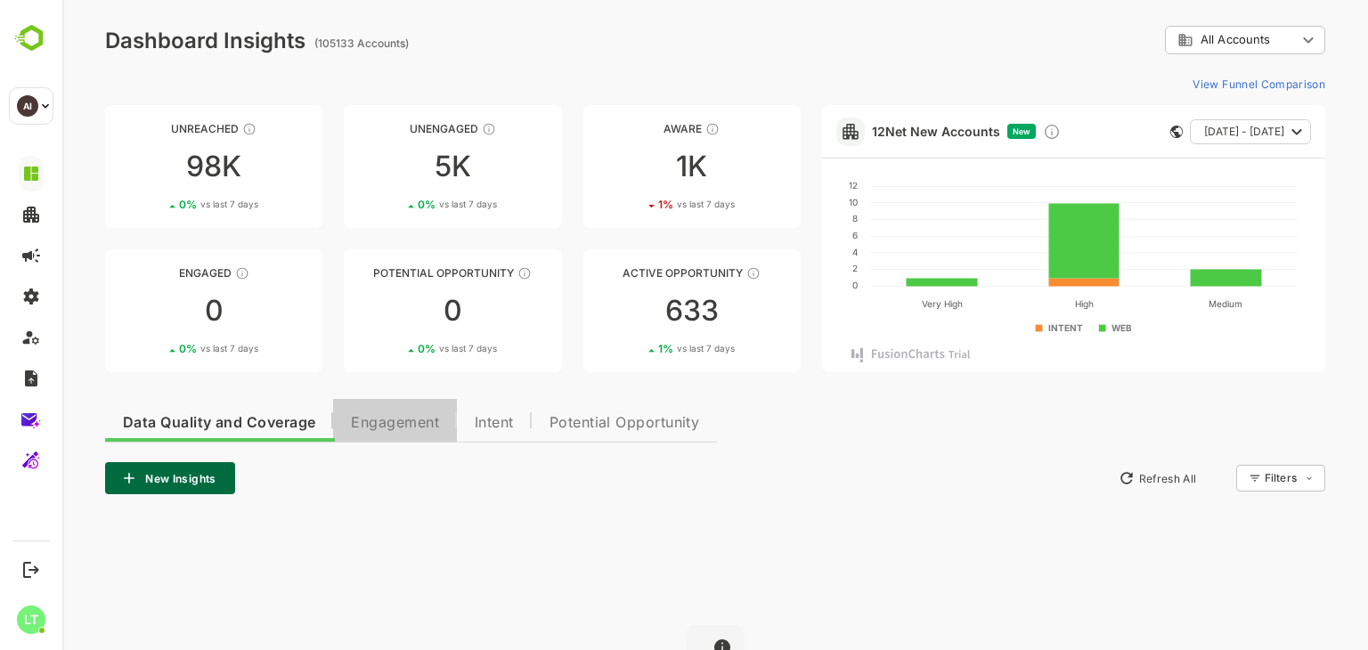
click at [407, 421] on span "Engagement" at bounding box center [395, 423] width 88 height 14
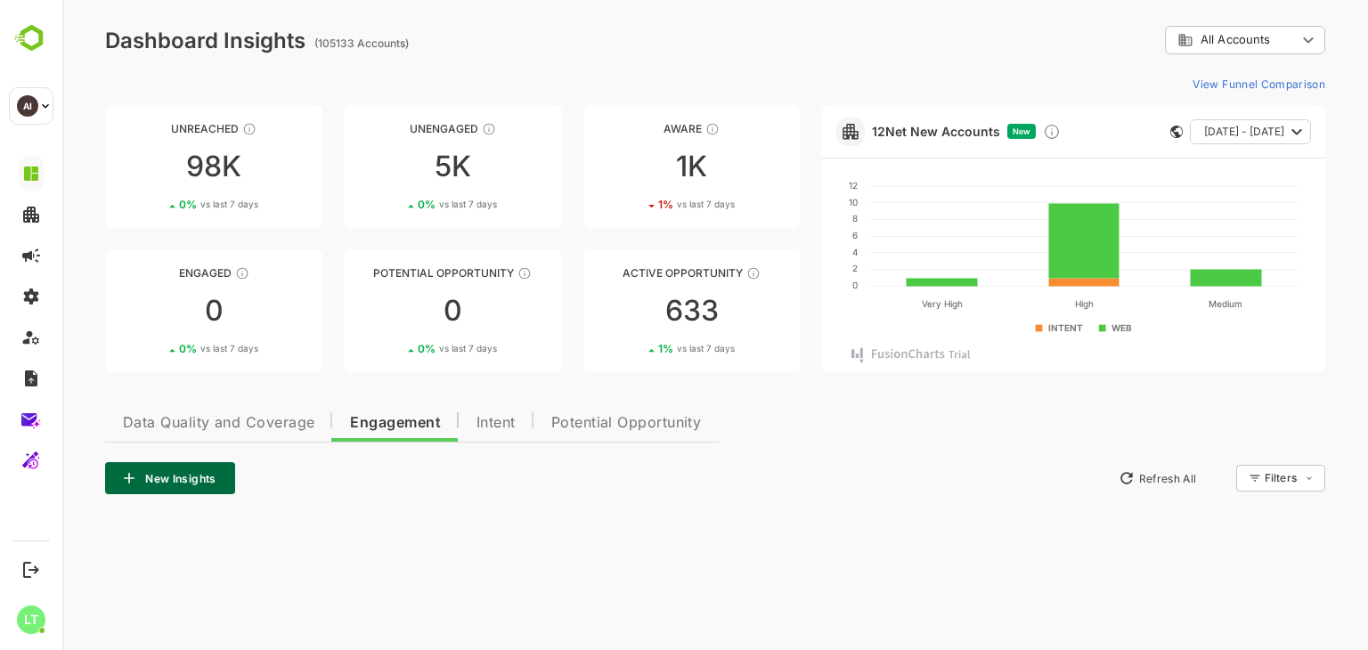
click at [436, 471] on div "New Insights Refresh All Filters ​" at bounding box center [715, 478] width 1220 height 32
click at [807, 273] on div "Unreached 98K 0 % vs last 7 days Unengaged 5K 0 % vs last 7 days Aware 1K 1 % v…" at bounding box center [715, 238] width 1220 height 267
